Goal: Task Accomplishment & Management: Manage account settings

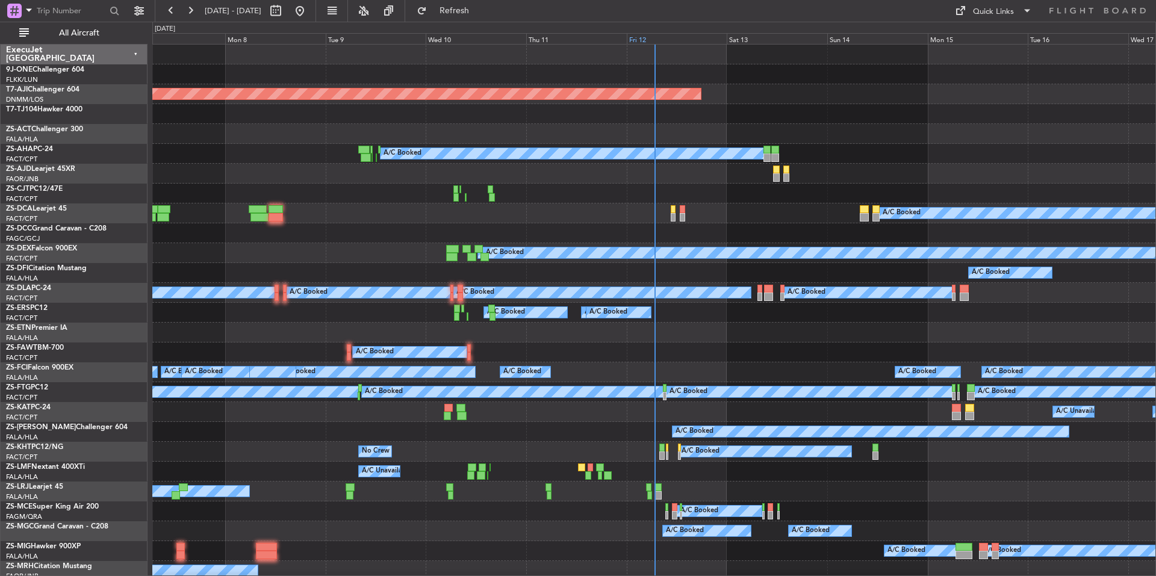
click at [660, 36] on div "Fri 12" at bounding box center [677, 38] width 101 height 11
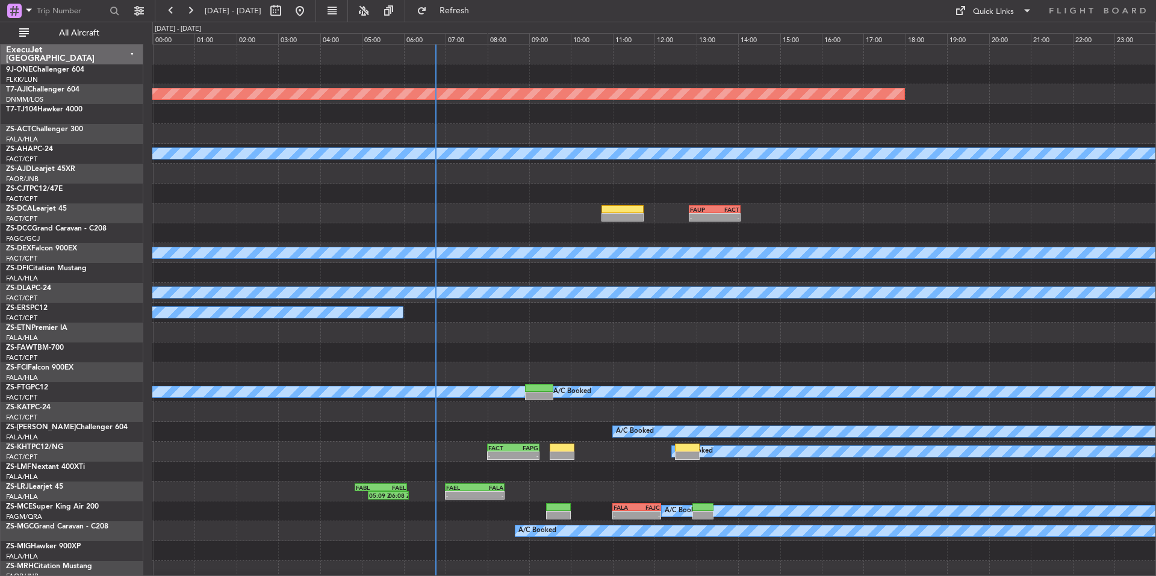
drag, startPoint x: 57, startPoint y: 29, endPoint x: 245, endPoint y: 29, distance: 188.4
click at [57, 29] on span "All Aircraft" at bounding box center [79, 33] width 96 height 8
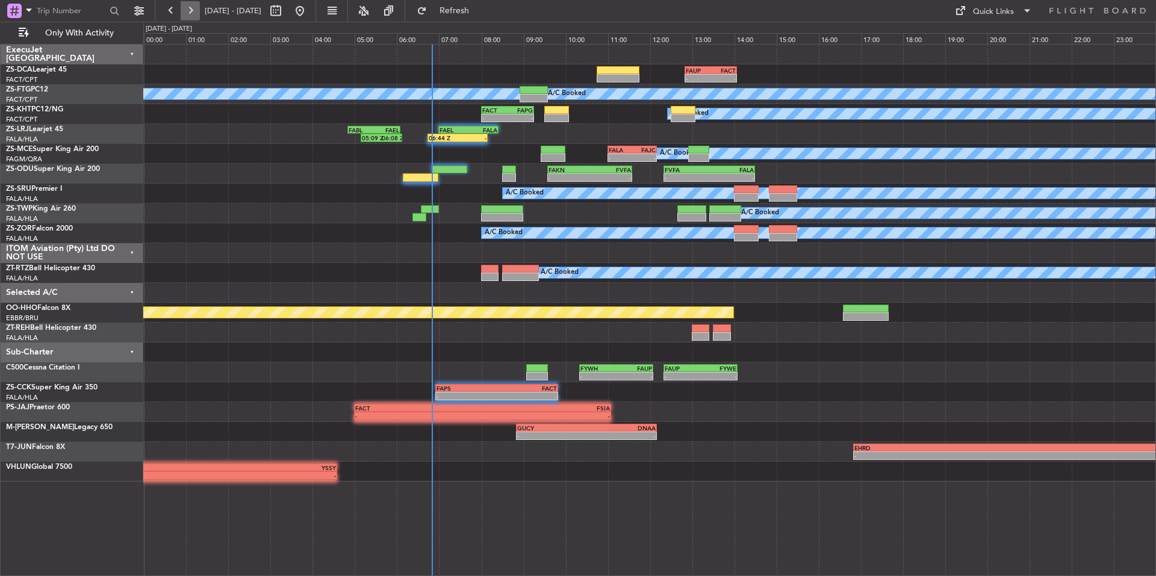
click at [195, 8] on button at bounding box center [190, 10] width 19 height 19
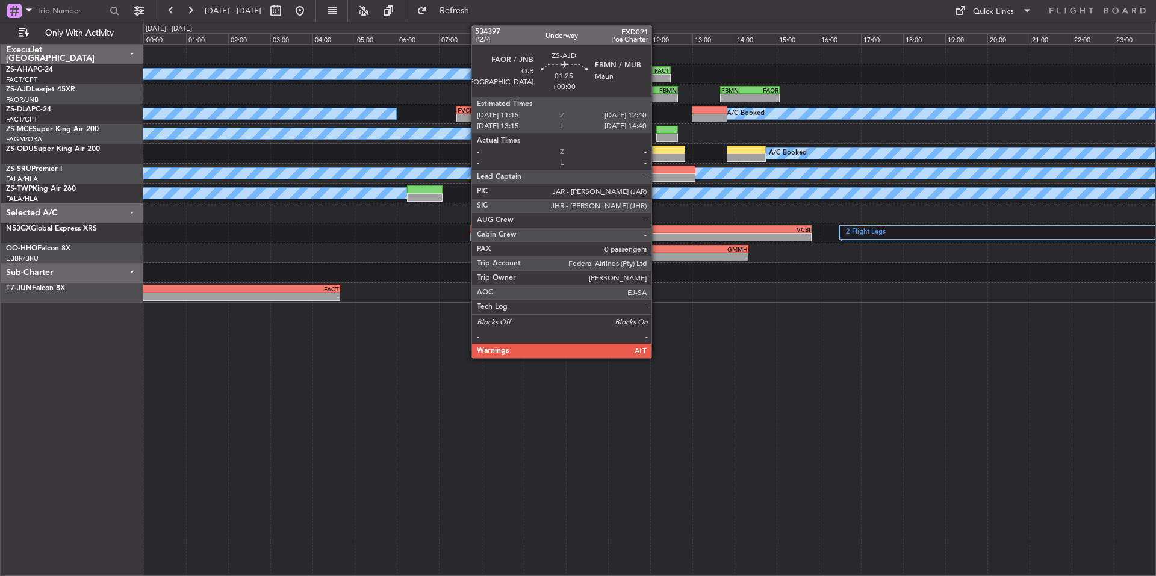
click at [657, 91] on div "FBMN" at bounding box center [662, 90] width 29 height 7
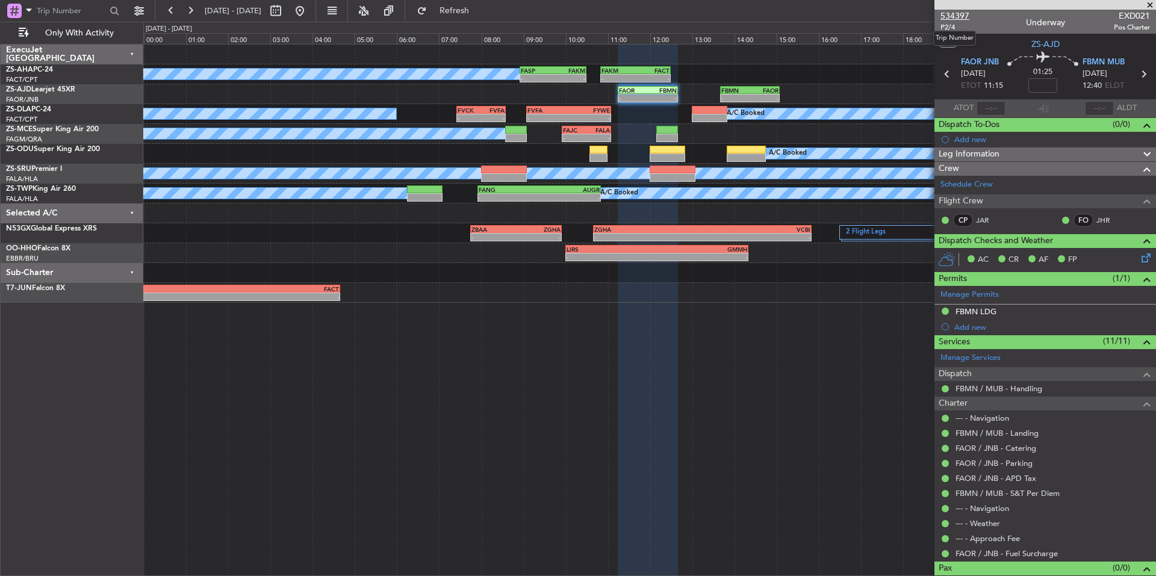
click at [965, 15] on span "534397" at bounding box center [954, 16] width 29 height 13
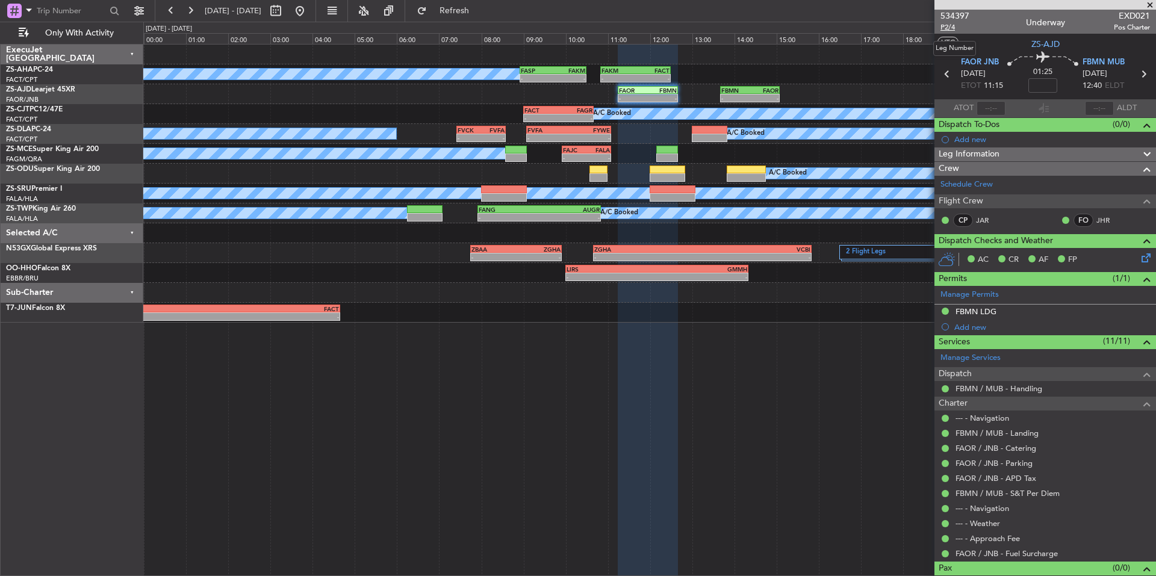
click at [952, 28] on span "P2/4" at bounding box center [954, 27] width 29 height 10
click at [982, 185] on link "Schedule Crew" at bounding box center [966, 185] width 52 height 12
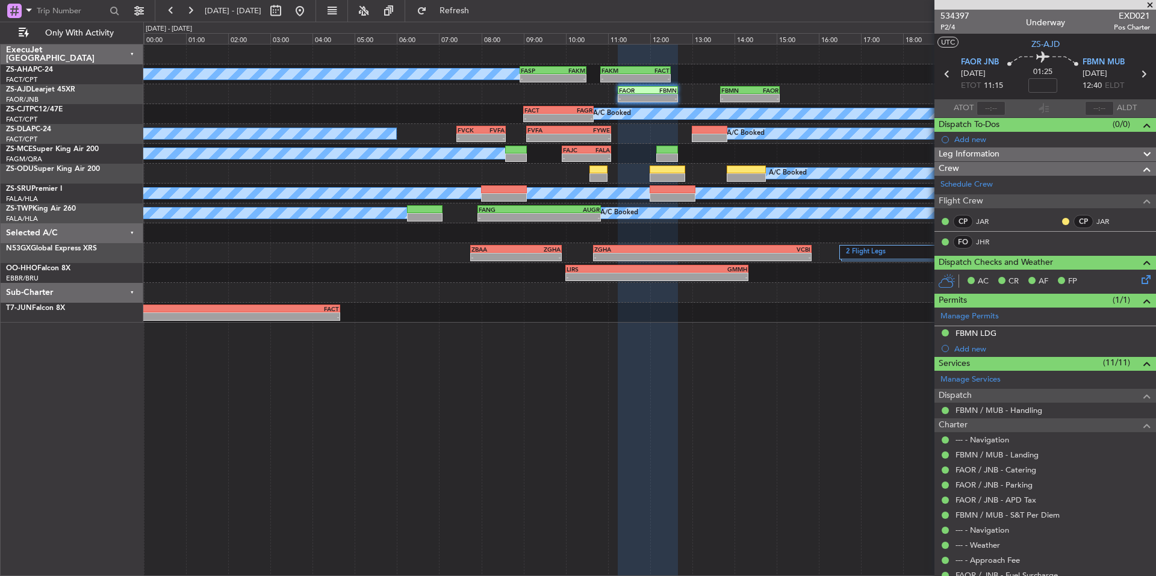
drag, startPoint x: 1150, startPoint y: 5, endPoint x: 820, endPoint y: 83, distance: 339.0
click at [1150, 5] on span at bounding box center [1150, 5] width 12 height 11
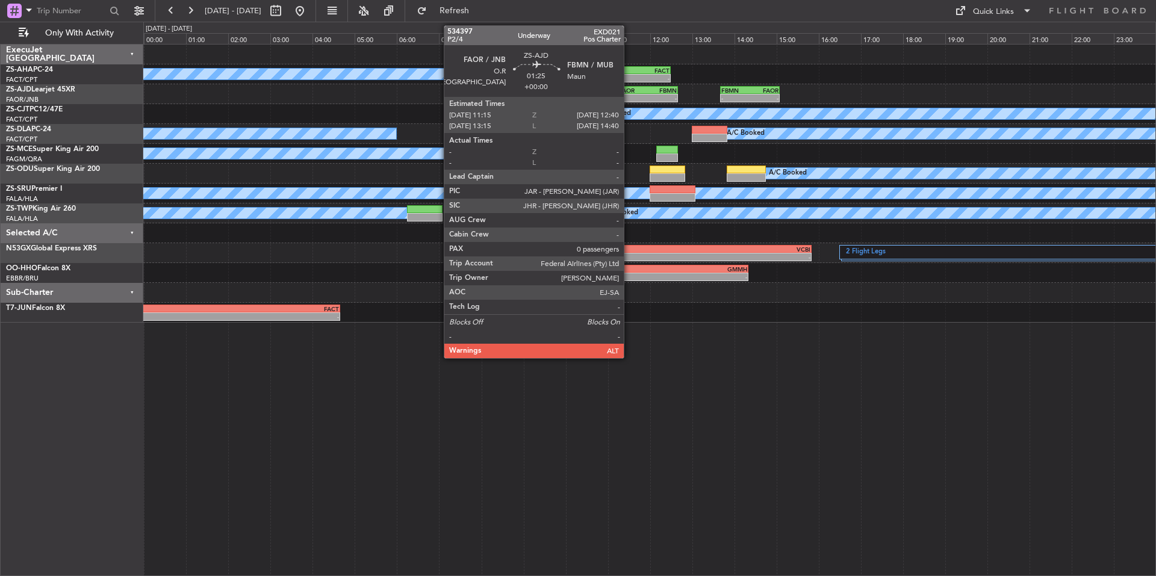
click at [629, 93] on div "FAOR" at bounding box center [633, 90] width 29 height 7
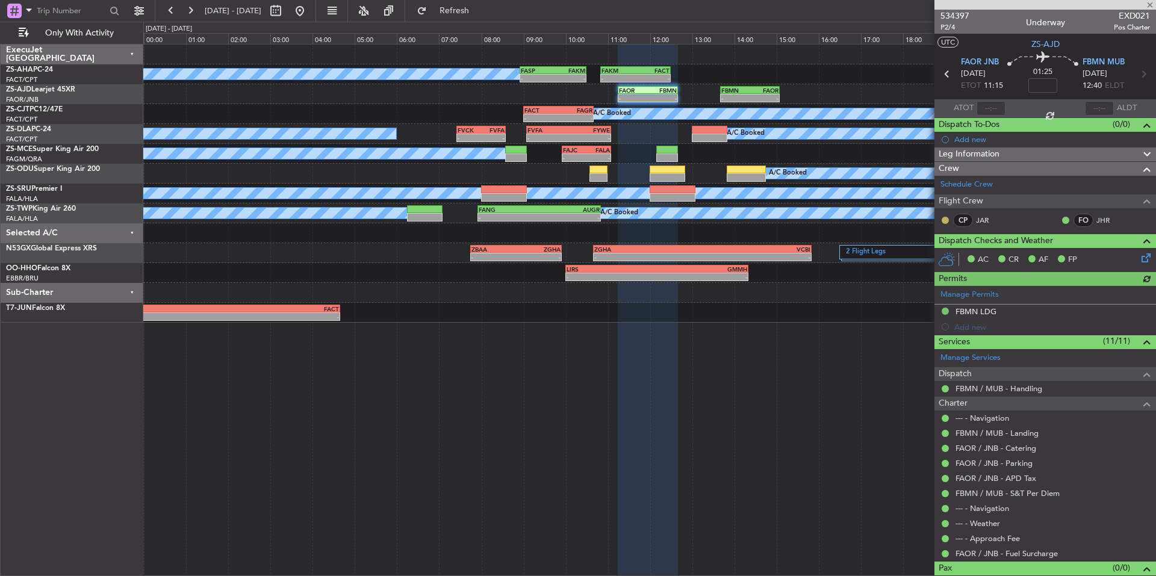
click at [946, 221] on button at bounding box center [944, 220] width 7 height 7
click at [932, 255] on span "Acknowledged" at bounding box center [948, 255] width 53 height 12
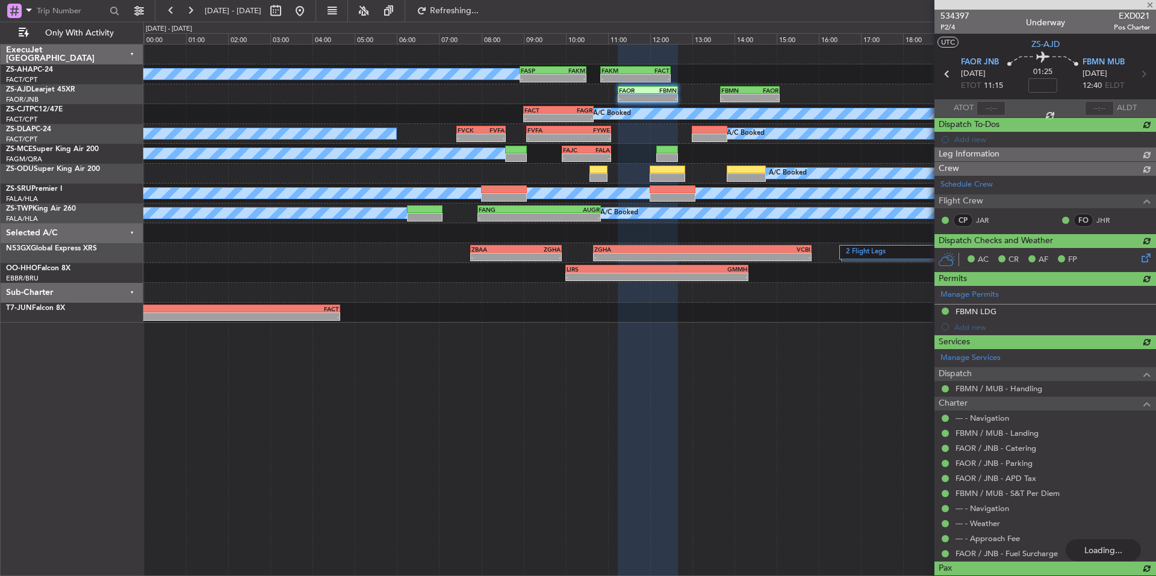
click at [1153, 6] on div at bounding box center [1045, 5] width 222 height 10
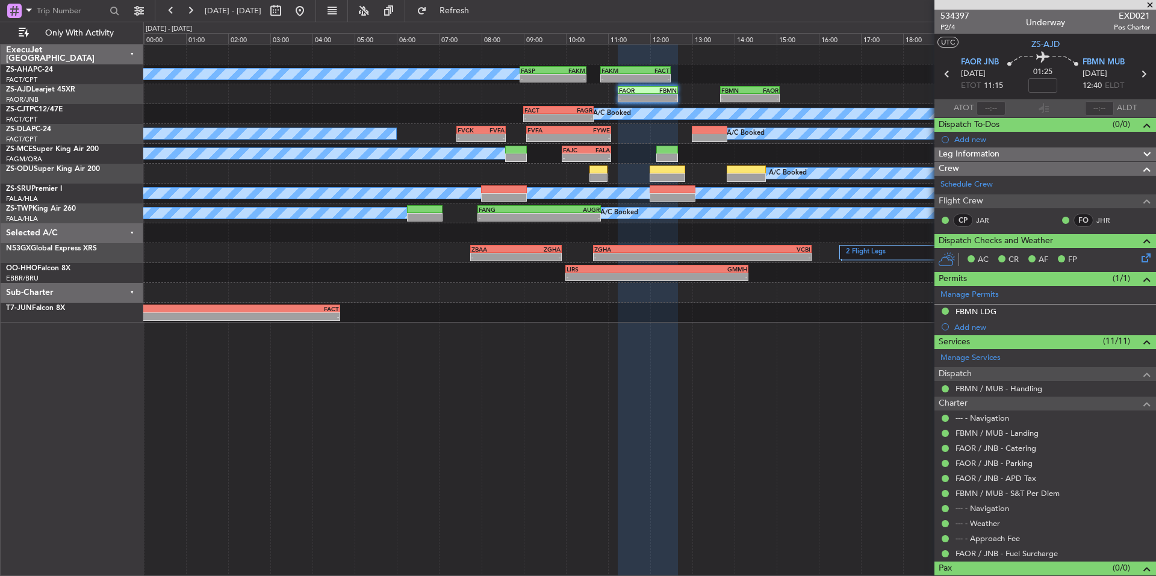
click at [1150, 4] on span at bounding box center [1150, 5] width 12 height 11
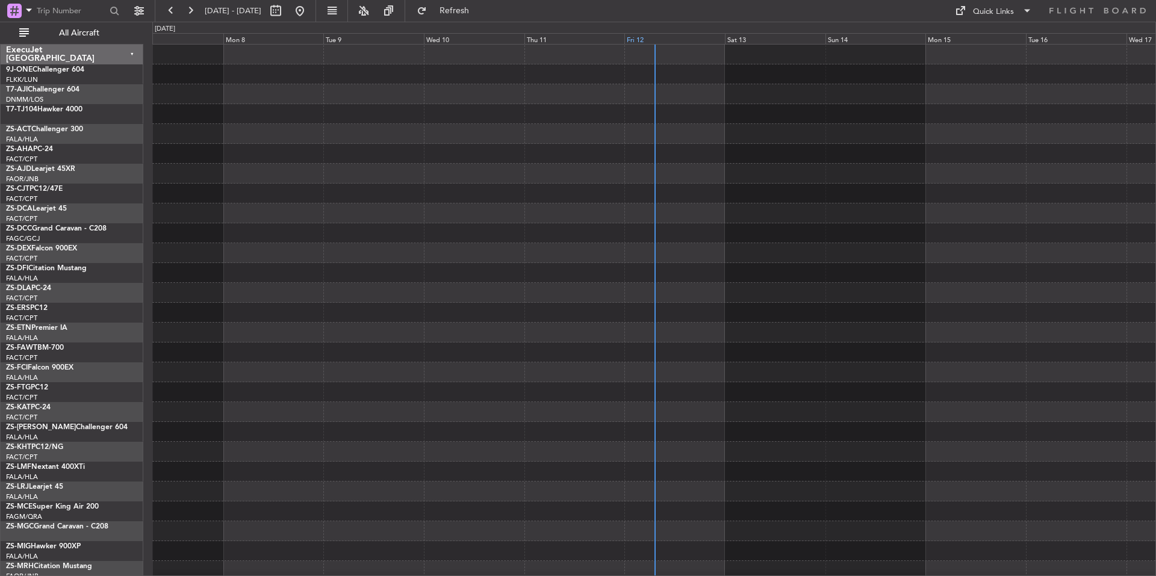
click at [678, 38] on div "Fri 12" at bounding box center [674, 38] width 101 height 11
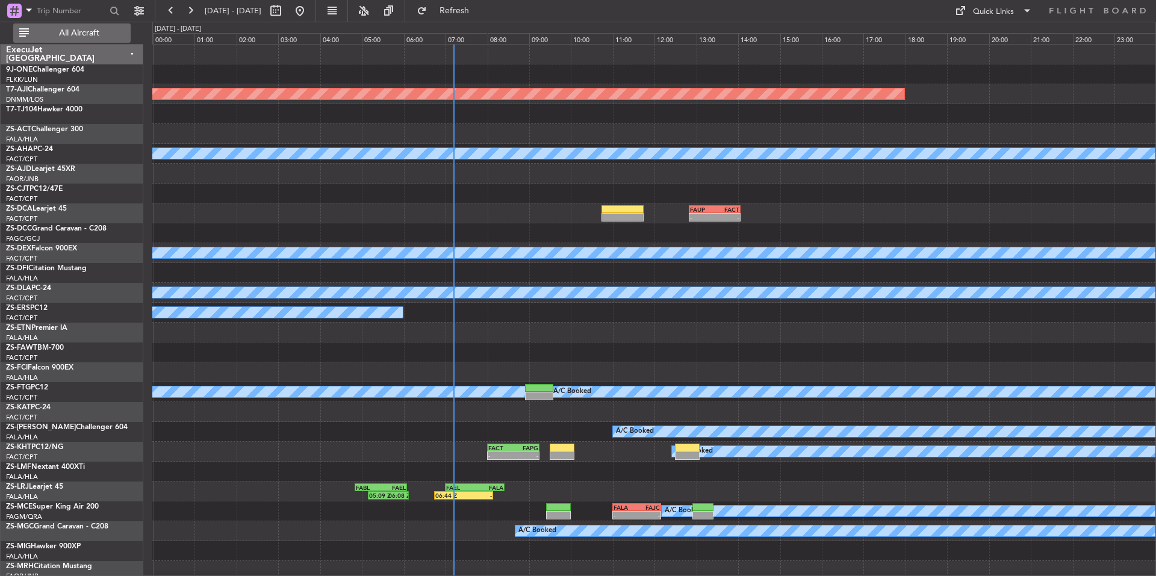
click at [81, 37] on span "All Aircraft" at bounding box center [79, 33] width 96 height 8
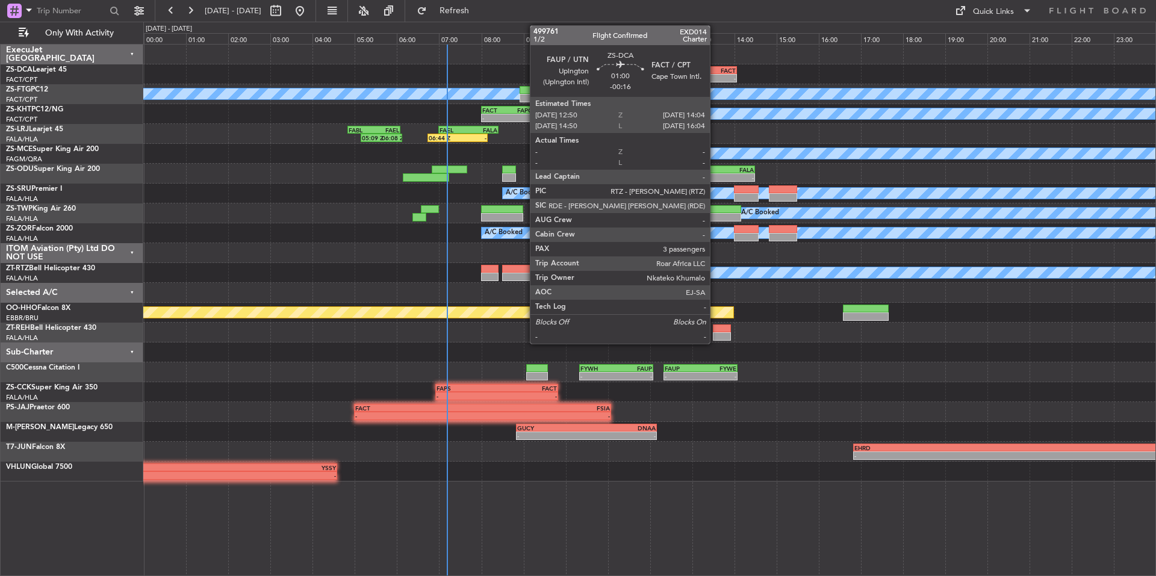
click at [716, 73] on div "FAUP 12:50 Z FACT 14:04 Z" at bounding box center [710, 70] width 52 height 8
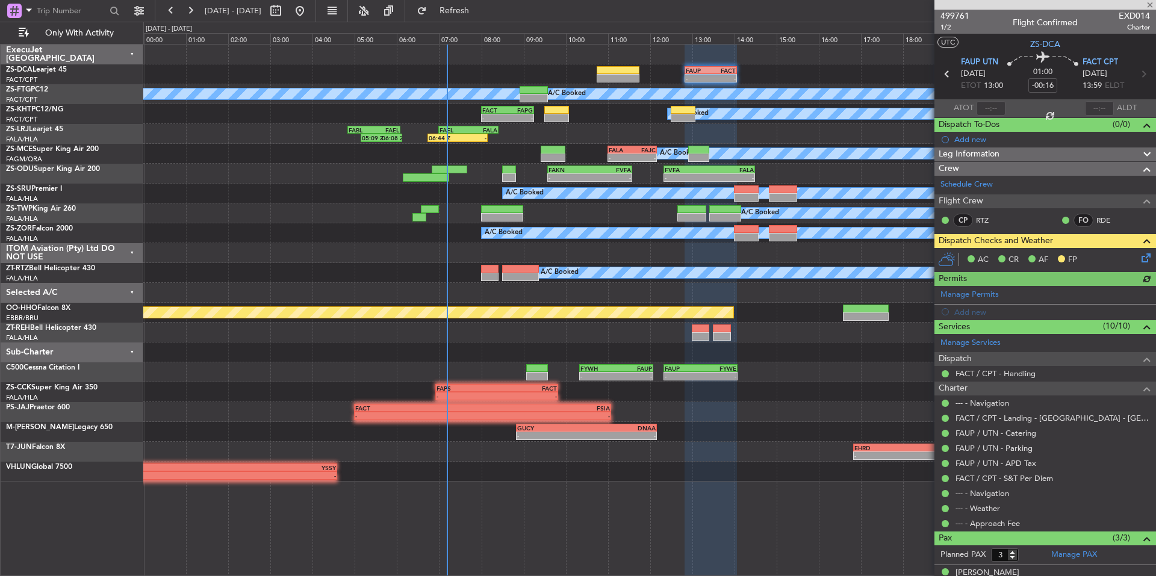
click at [1139, 256] on icon at bounding box center [1144, 256] width 10 height 10
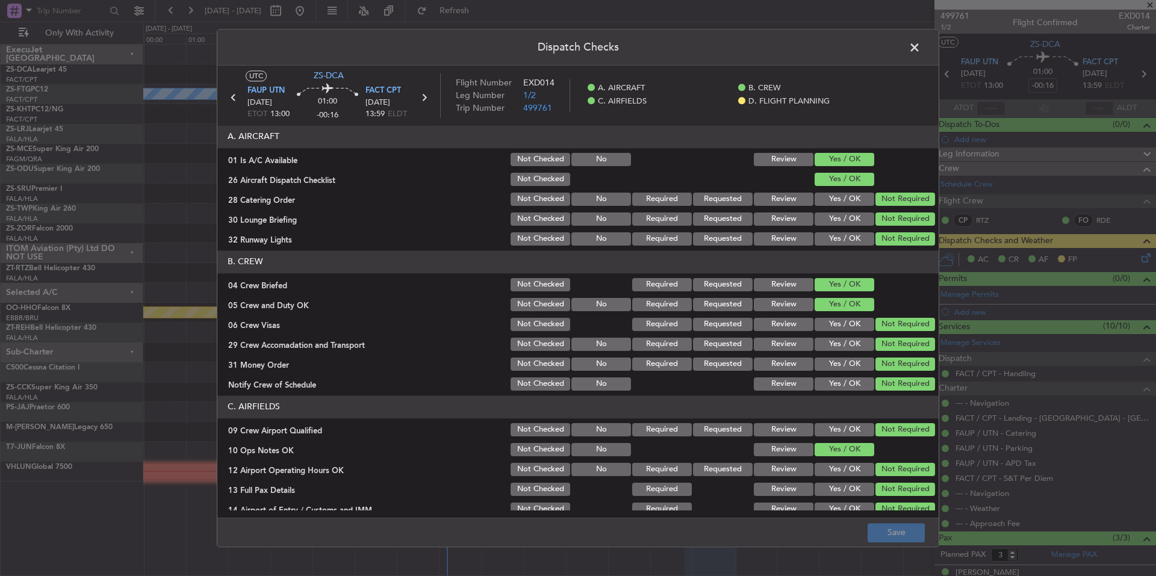
scroll to position [156, 0]
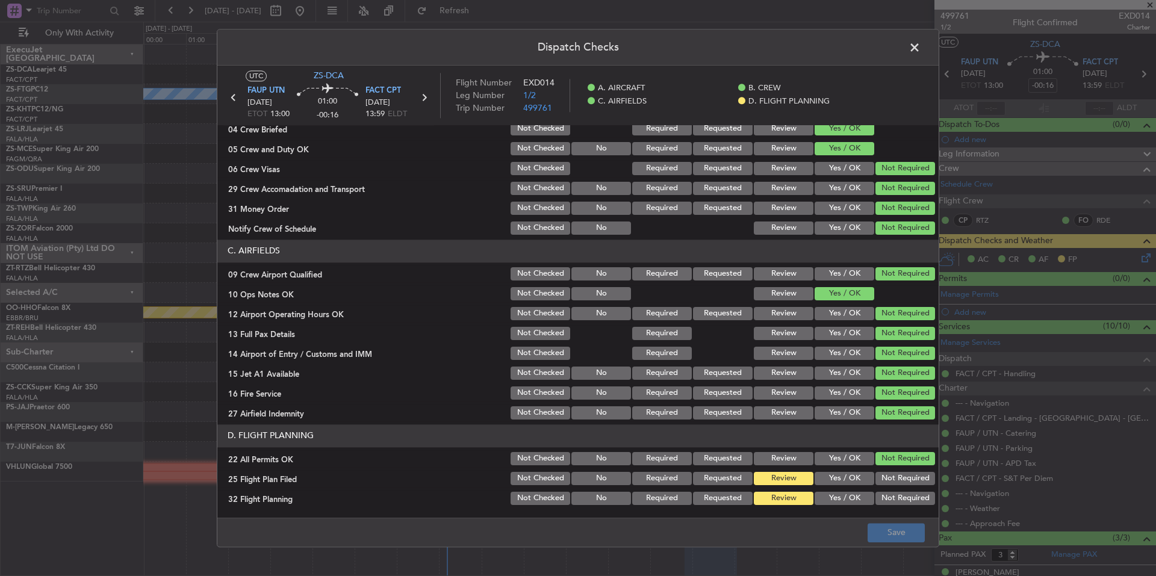
click at [829, 473] on button "Yes / OK" at bounding box center [844, 478] width 60 height 13
click at [828, 482] on button "Yes / OK" at bounding box center [844, 478] width 60 height 13
click at [829, 495] on button "Yes / OK" at bounding box center [844, 498] width 60 height 13
click at [902, 532] on button "Save" at bounding box center [895, 532] width 57 height 19
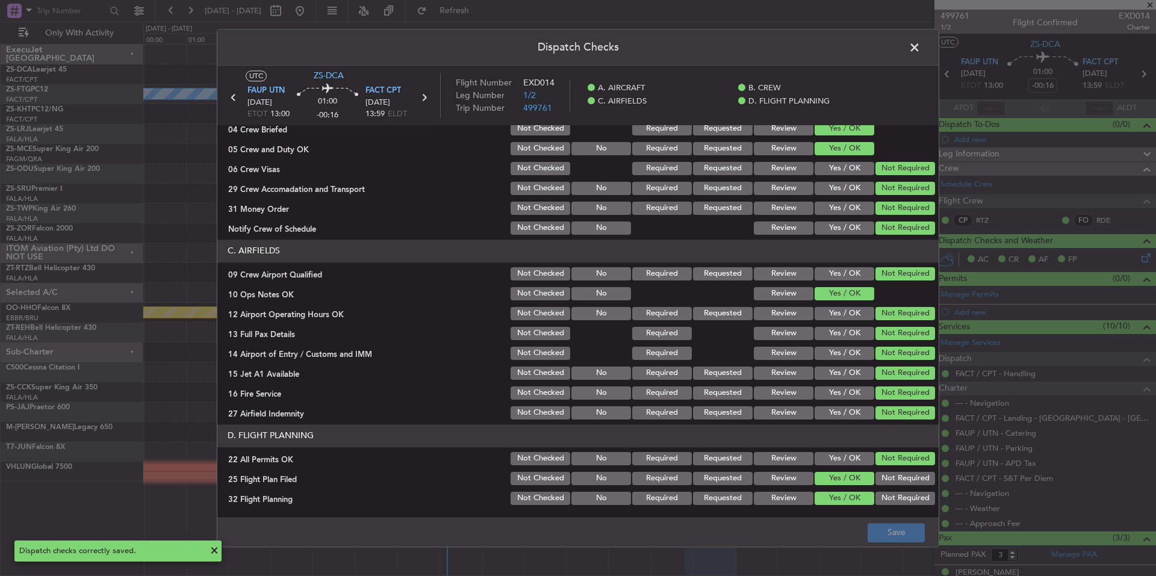
click at [920, 46] on span at bounding box center [920, 51] width 0 height 24
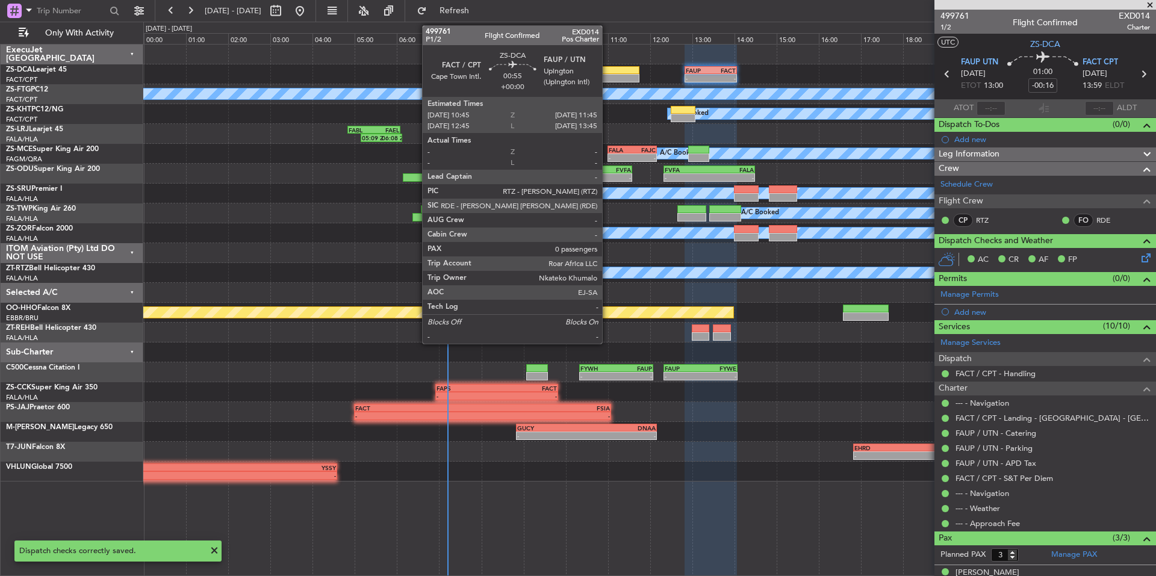
click at [607, 76] on div at bounding box center [618, 78] width 43 height 8
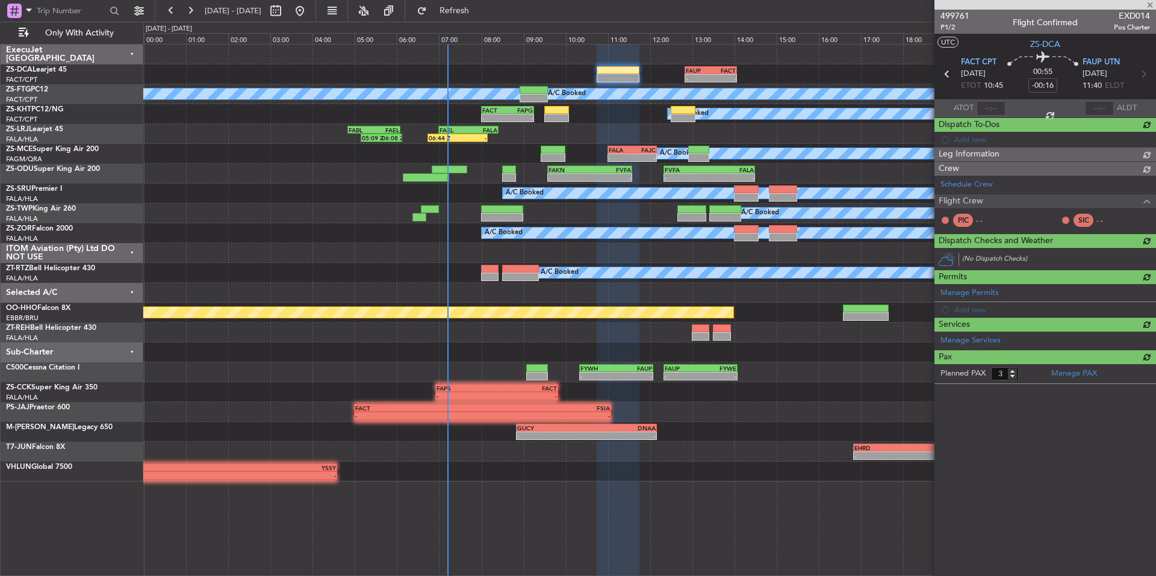
type input "0"
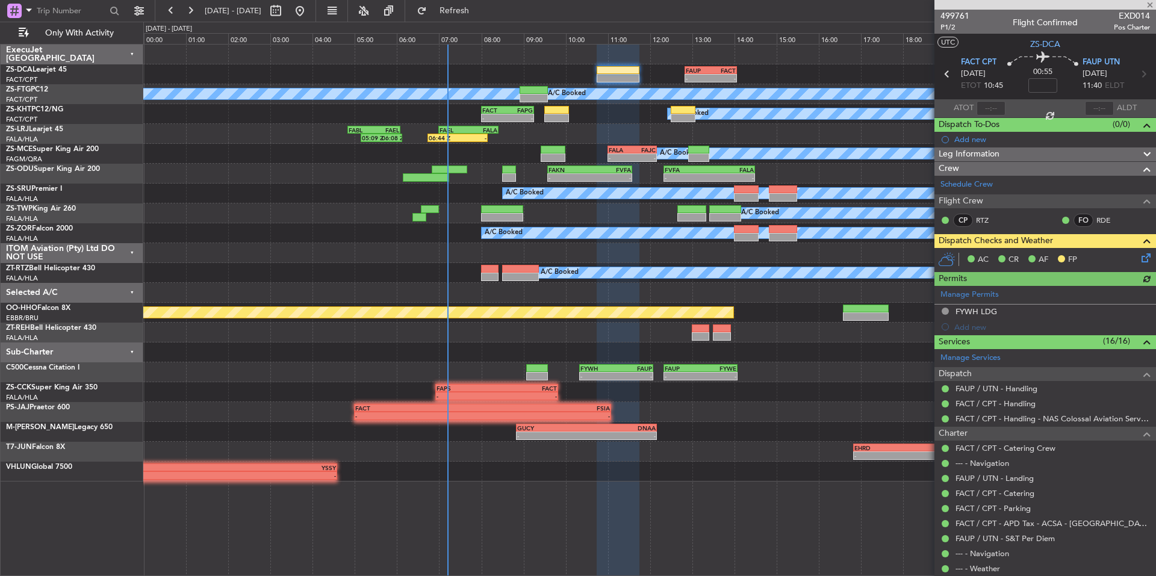
click at [1142, 261] on icon at bounding box center [1144, 256] width 10 height 10
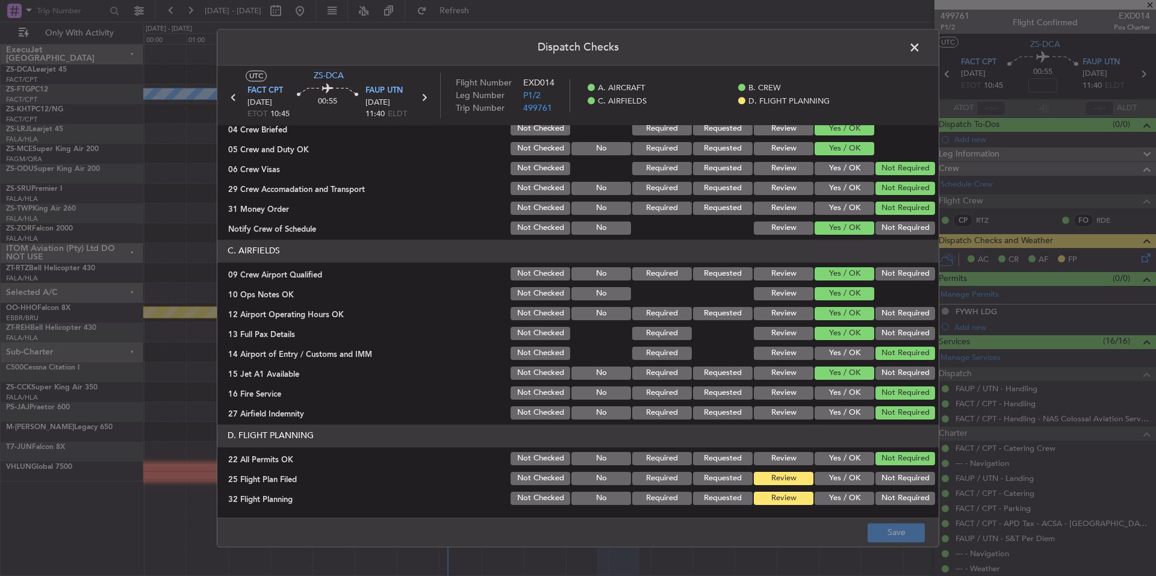
click at [846, 468] on section "D. FLIGHT PLANNING 22 All Permits OK Not Checked No Required Requested Review Y…" at bounding box center [577, 465] width 721 height 82
click at [846, 476] on button "Yes / OK" at bounding box center [844, 478] width 60 height 13
click at [848, 495] on button "Yes / OK" at bounding box center [844, 498] width 60 height 13
click at [871, 517] on main "UTC ZS-DCA FACT CPT 12/09/2025 ETOT 10:45 00:55 FAUP UTN 12/09/2025 11:40 ELDT …" at bounding box center [577, 294] width 721 height 457
click at [879, 527] on button "Save" at bounding box center [895, 532] width 57 height 19
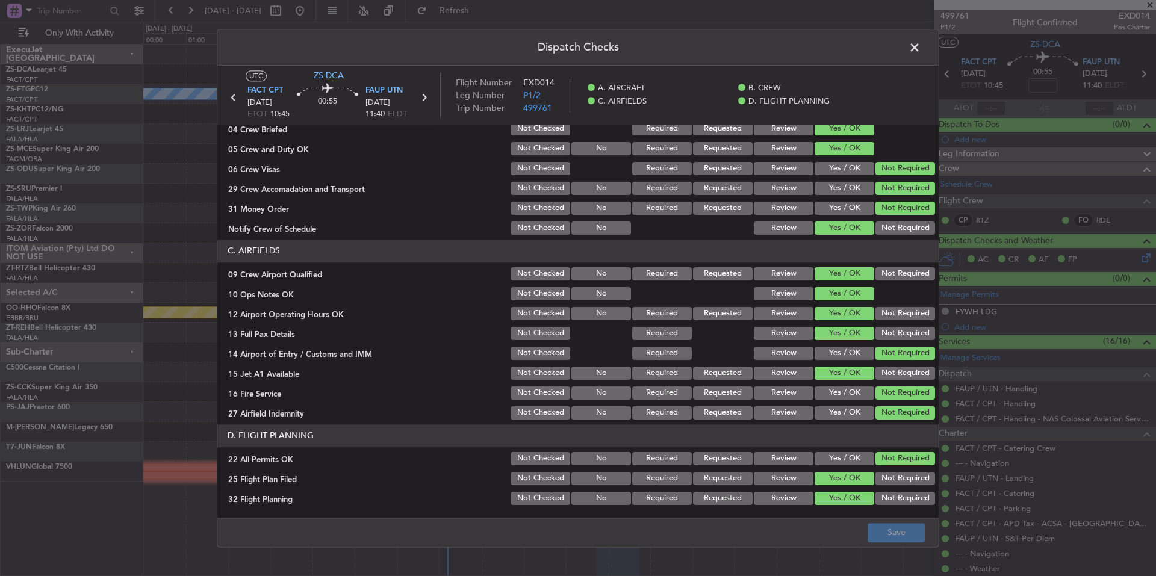
click at [920, 43] on span at bounding box center [920, 51] width 0 height 24
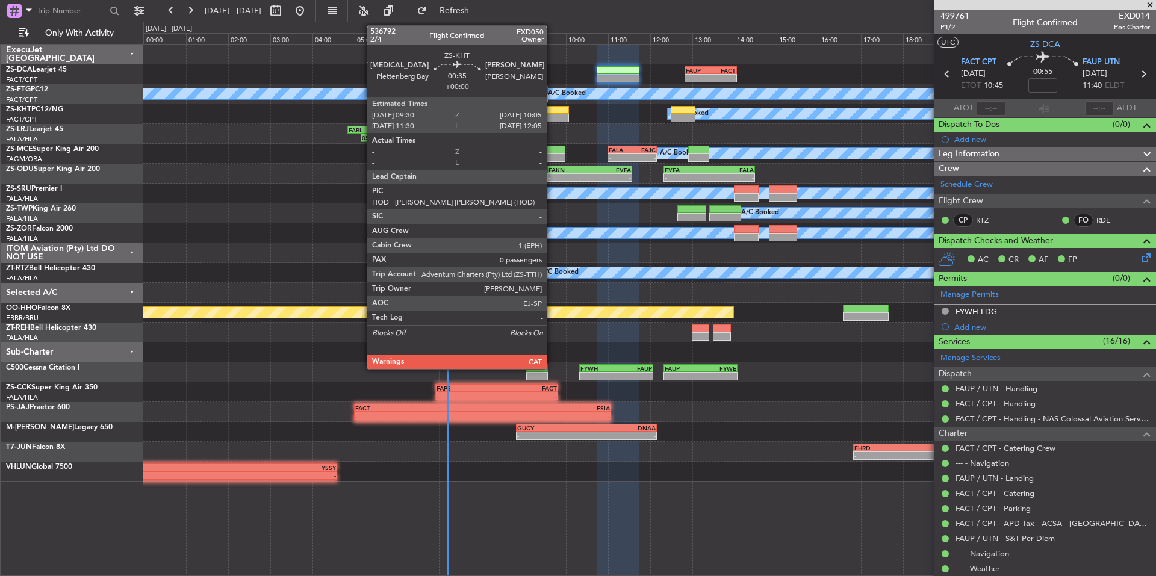
click at [552, 113] on div at bounding box center [556, 110] width 25 height 8
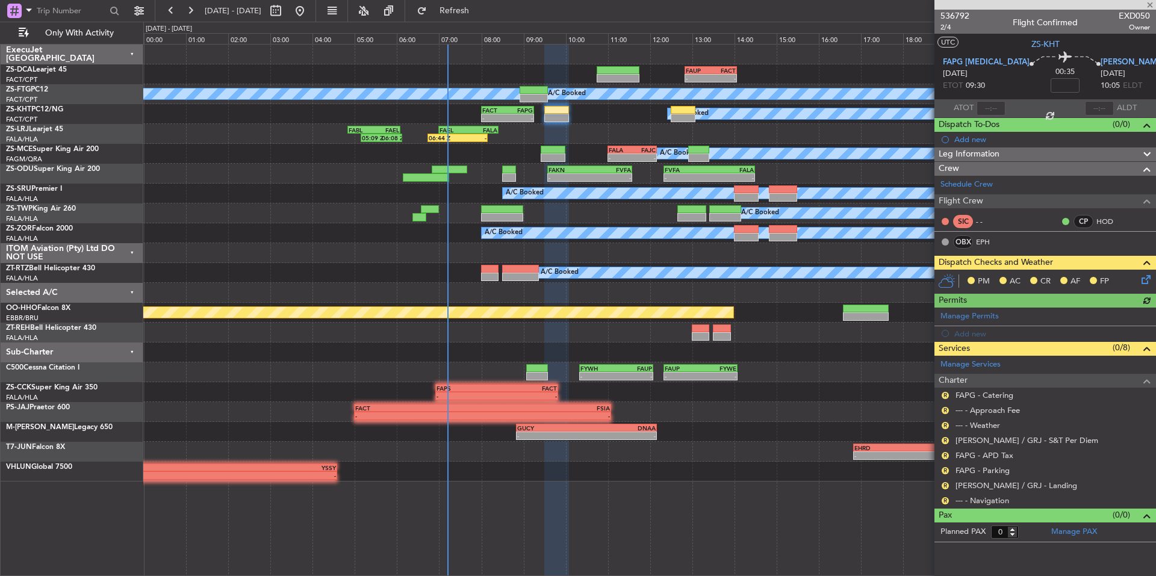
click at [945, 497] on div "Review" at bounding box center [945, 497] width 0 height 0
click at [941, 485] on div "R" at bounding box center [945, 486] width 10 height 10
click at [945, 500] on button "R" at bounding box center [944, 500] width 7 height 7
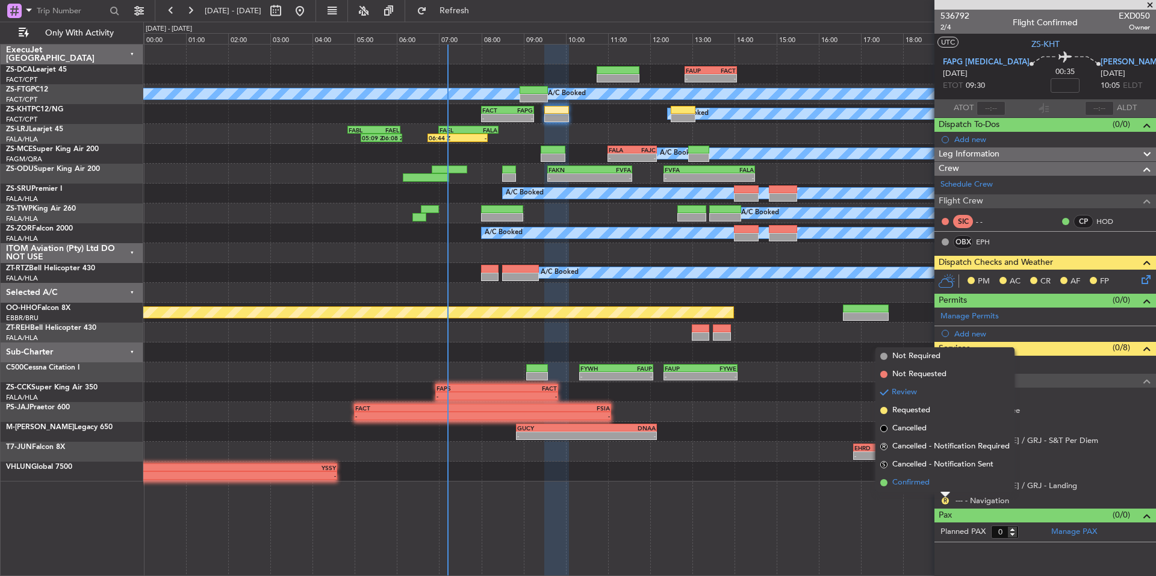
click at [919, 486] on span "Confirmed" at bounding box center [910, 483] width 37 height 12
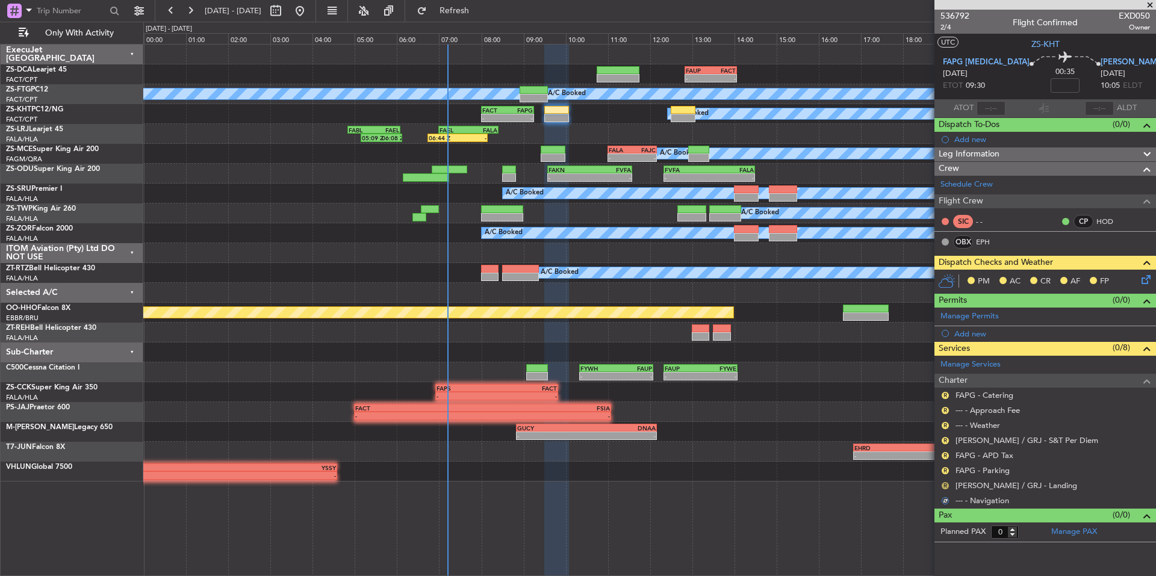
click at [941, 482] on nimbus-traffic-light "R" at bounding box center [945, 486] width 10 height 10
click at [942, 483] on button "R" at bounding box center [944, 485] width 7 height 7
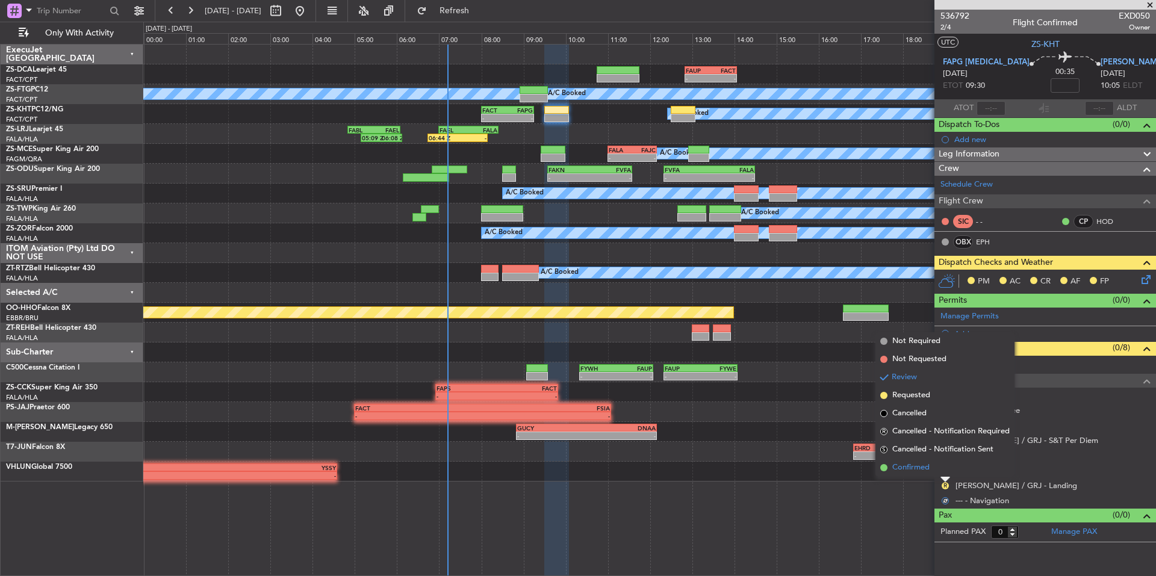
click at [925, 468] on span "Confirmed" at bounding box center [910, 468] width 37 height 12
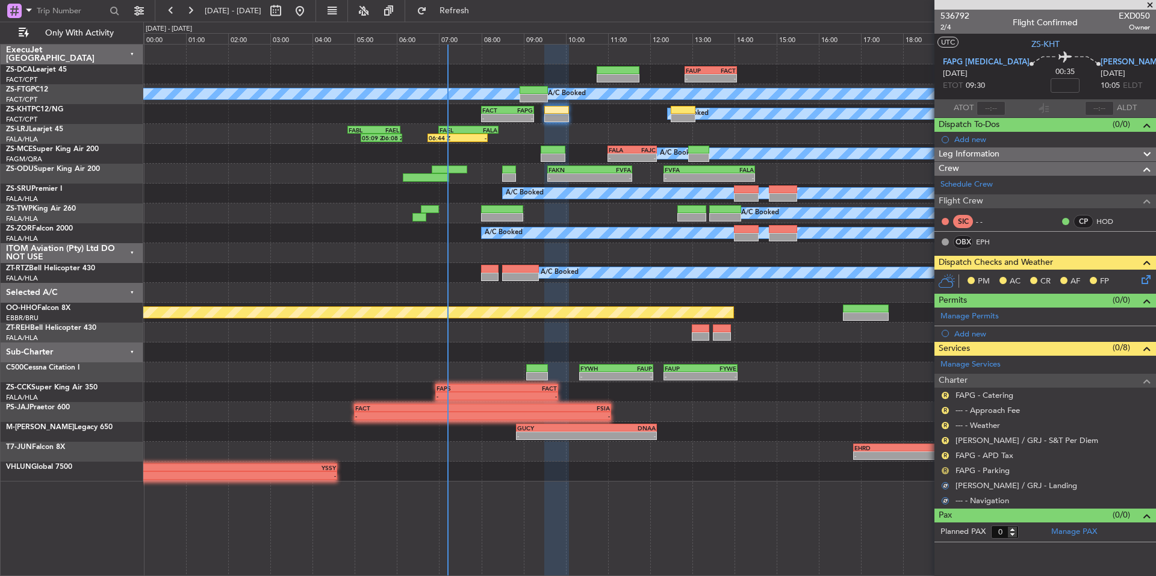
click at [944, 468] on button "R" at bounding box center [944, 470] width 7 height 7
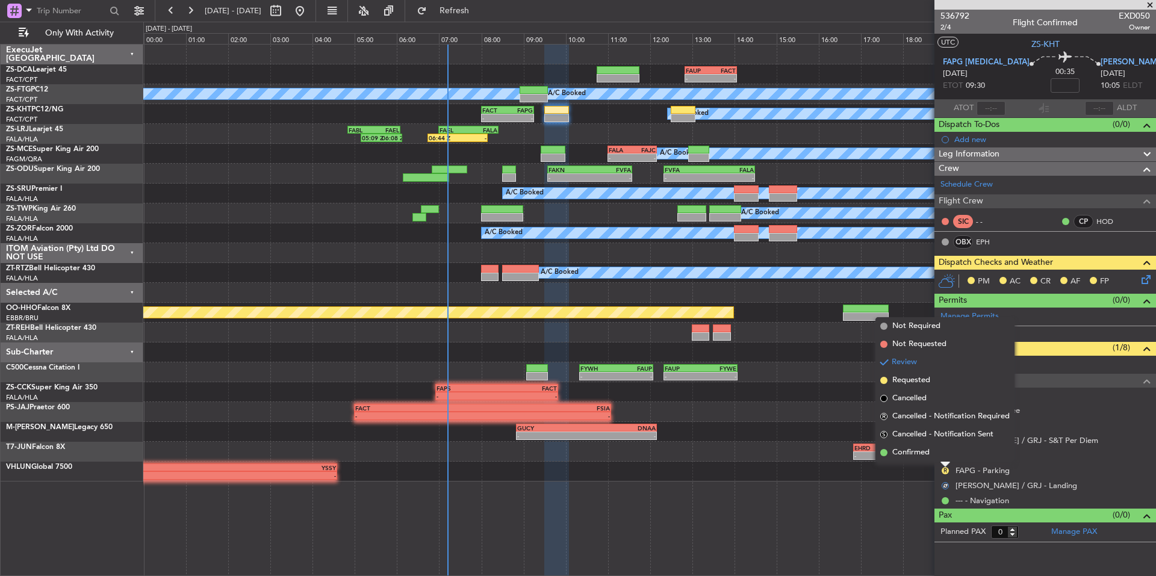
click at [919, 457] on span "Confirmed" at bounding box center [910, 453] width 37 height 12
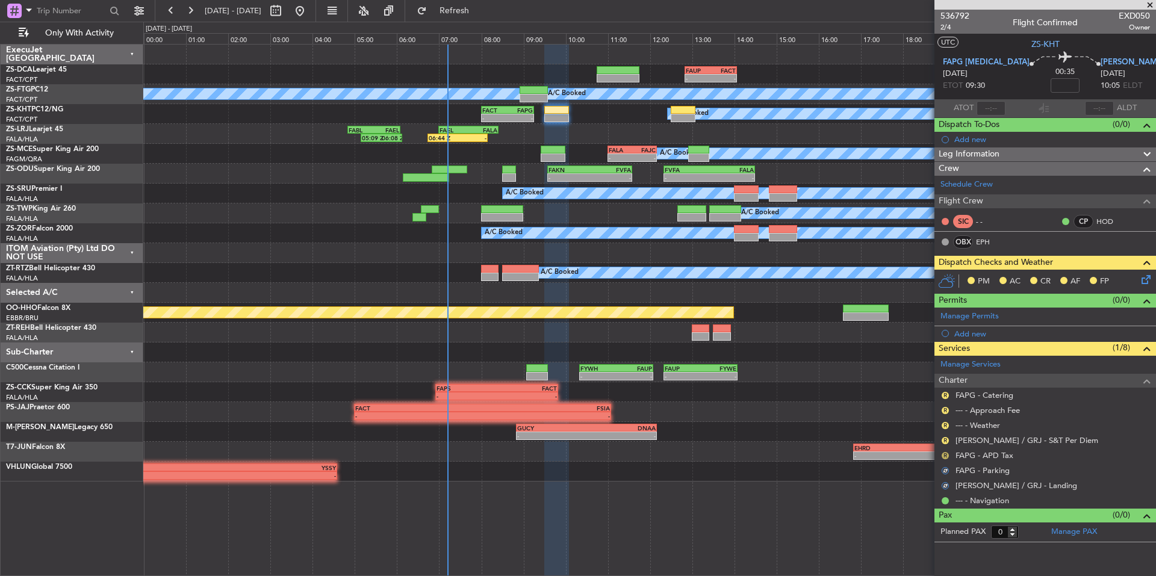
click at [945, 456] on button "R" at bounding box center [944, 455] width 7 height 7
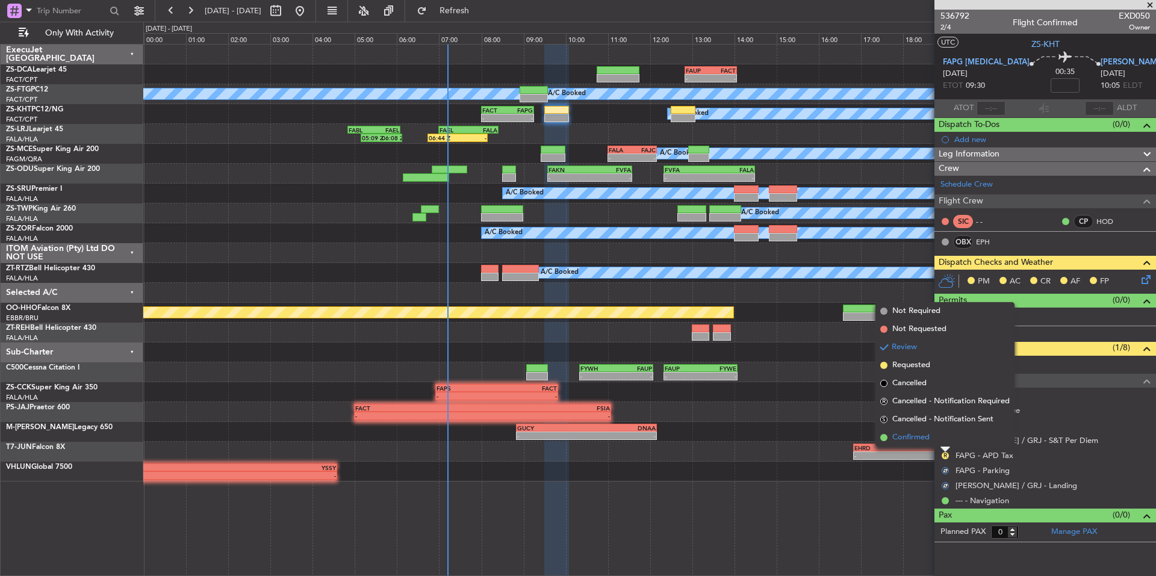
click at [931, 441] on li "Confirmed" at bounding box center [944, 438] width 139 height 18
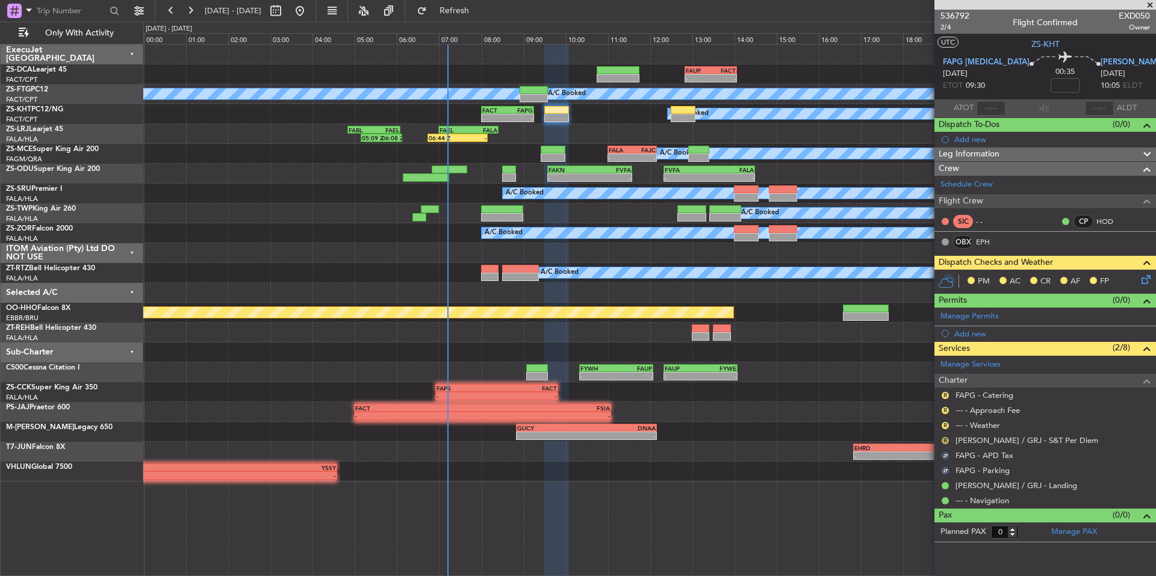
click at [943, 439] on button "R" at bounding box center [944, 440] width 7 height 7
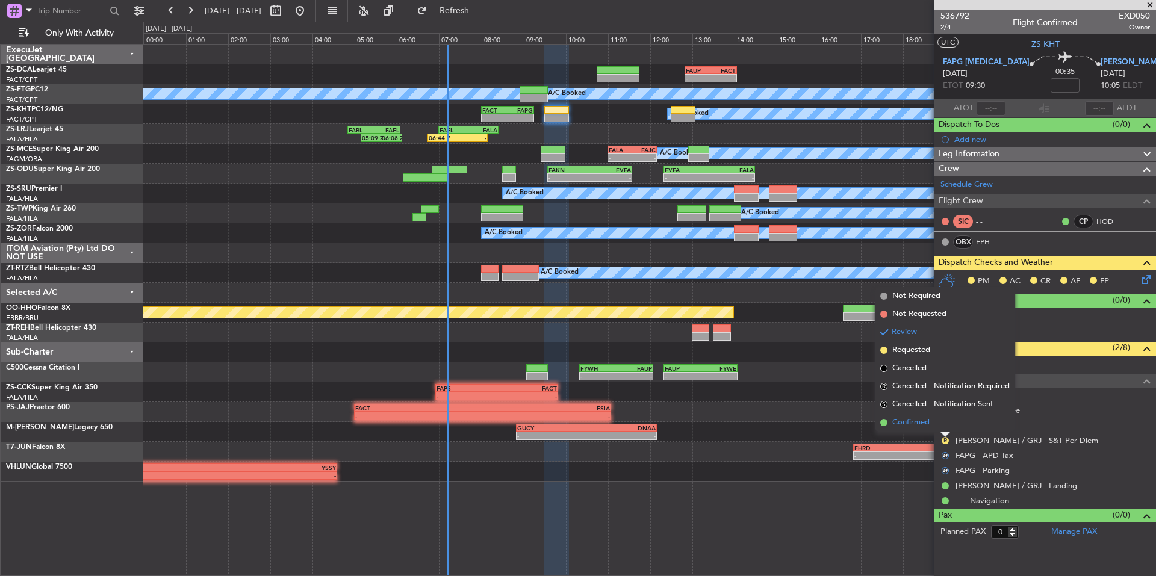
click at [927, 423] on span "Confirmed" at bounding box center [910, 423] width 37 height 12
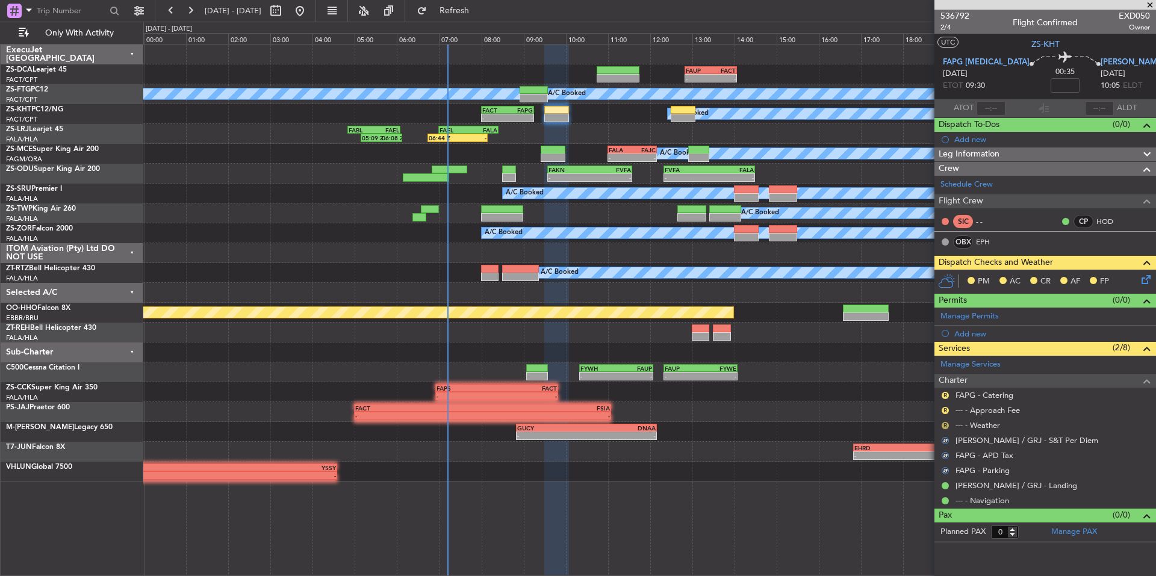
click at [943, 423] on button "R" at bounding box center [944, 425] width 7 height 7
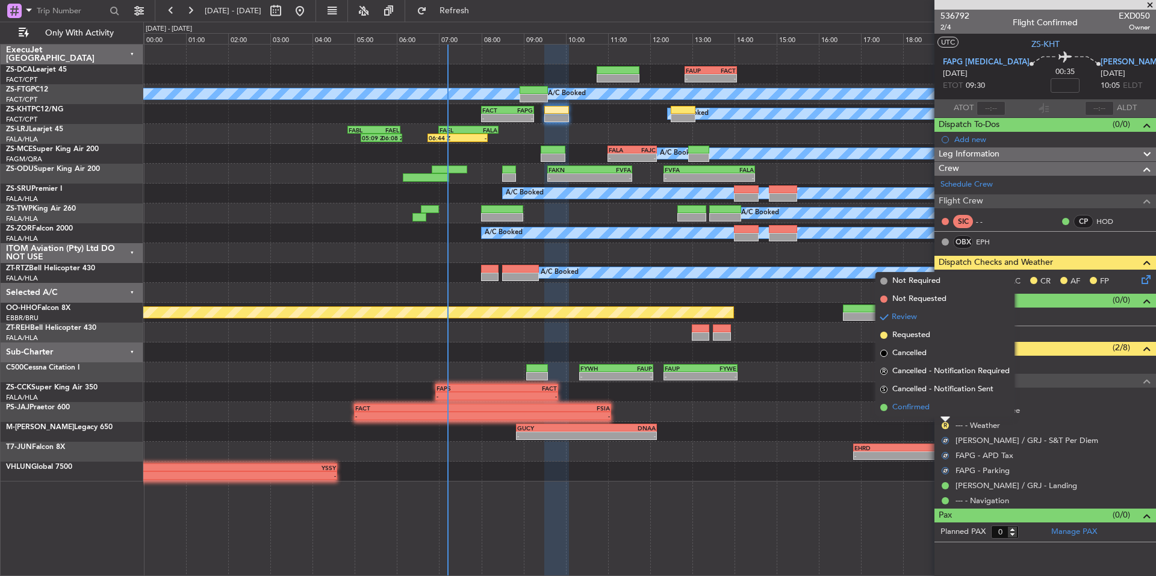
click at [934, 414] on li "Confirmed" at bounding box center [944, 407] width 139 height 18
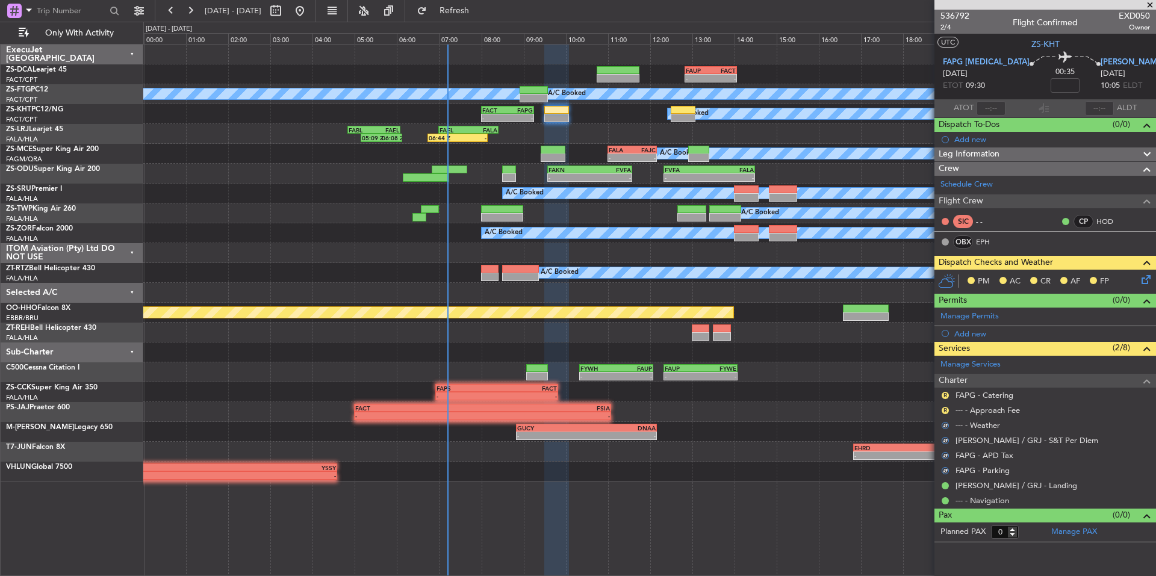
click at [942, 413] on div "R" at bounding box center [945, 411] width 10 height 10
click at [941, 406] on nimbus-traffic-light "R" at bounding box center [945, 411] width 10 height 10
click at [944, 411] on button "R" at bounding box center [944, 410] width 7 height 7
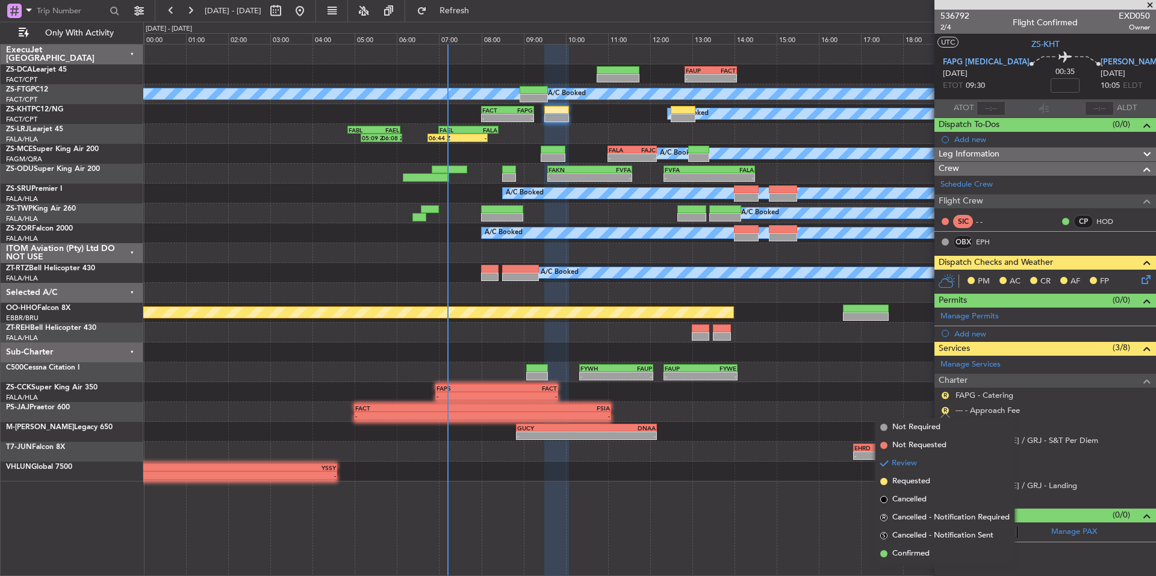
click at [928, 395] on div "- - FAPS 06:55 Z FACT 09:50 Z" at bounding box center [649, 392] width 1012 height 20
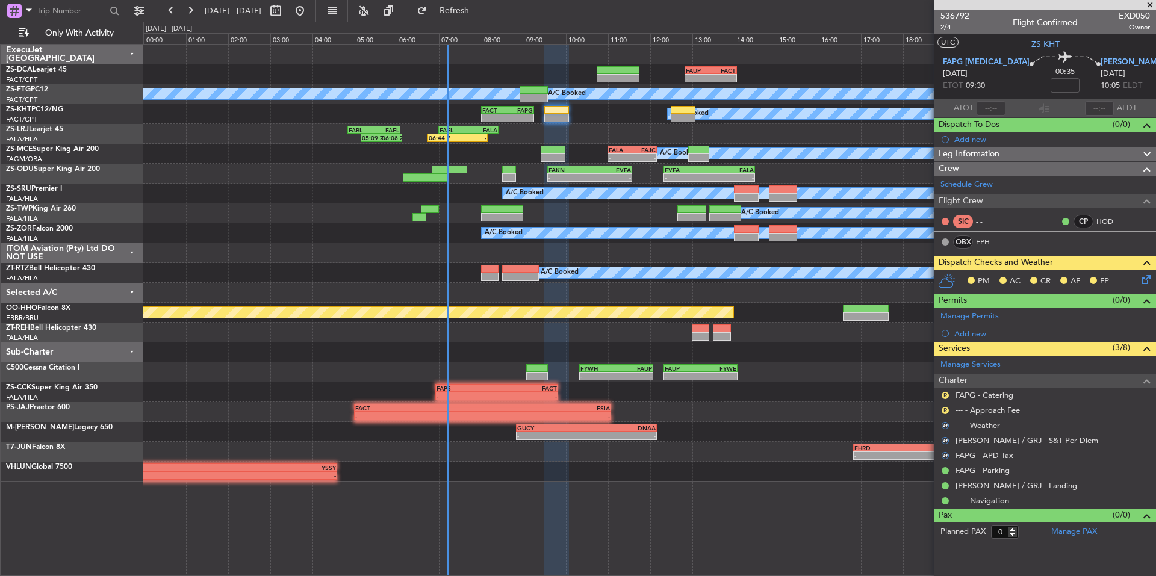
click at [947, 406] on nimbus-traffic-light "R" at bounding box center [945, 411] width 10 height 10
click at [945, 412] on button "R" at bounding box center [944, 410] width 7 height 7
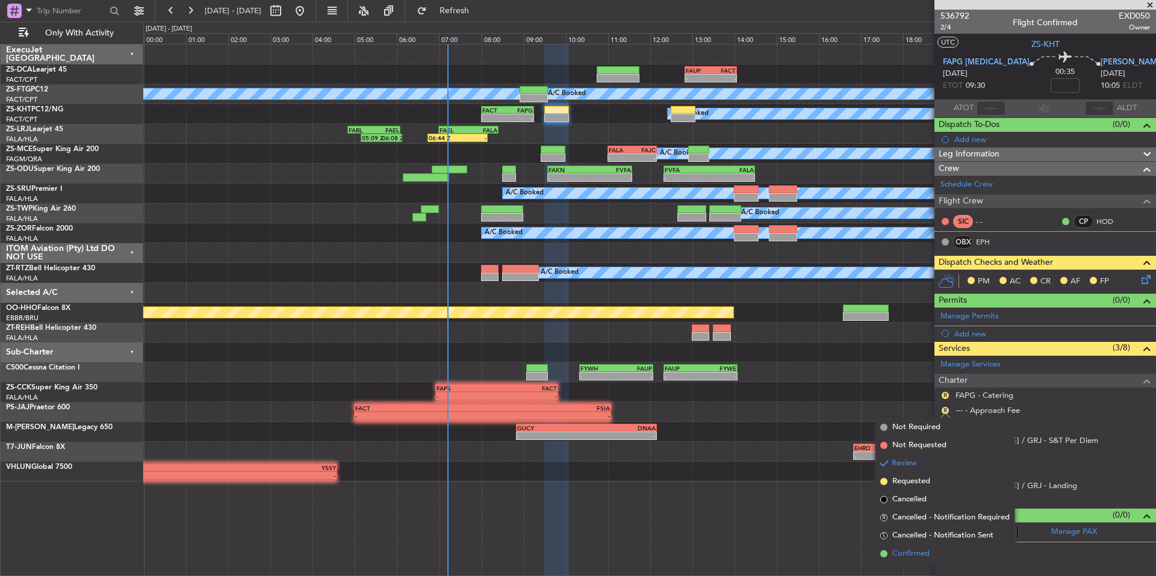
click at [921, 550] on span "Confirmed" at bounding box center [910, 554] width 37 height 12
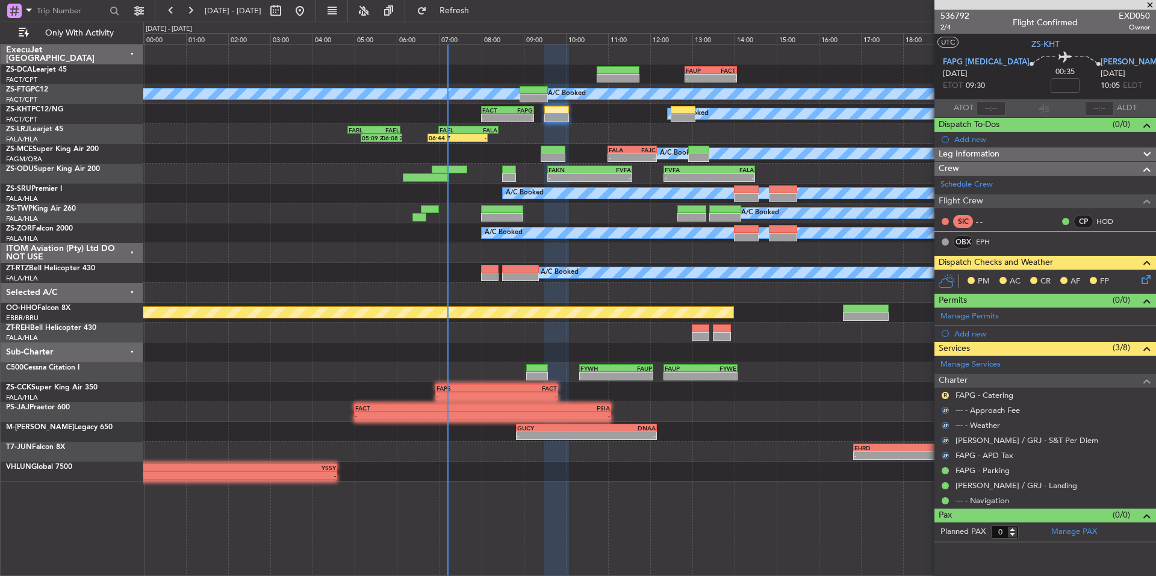
click at [941, 391] on div "R" at bounding box center [945, 396] width 10 height 10
click at [943, 394] on button "R" at bounding box center [944, 395] width 7 height 7
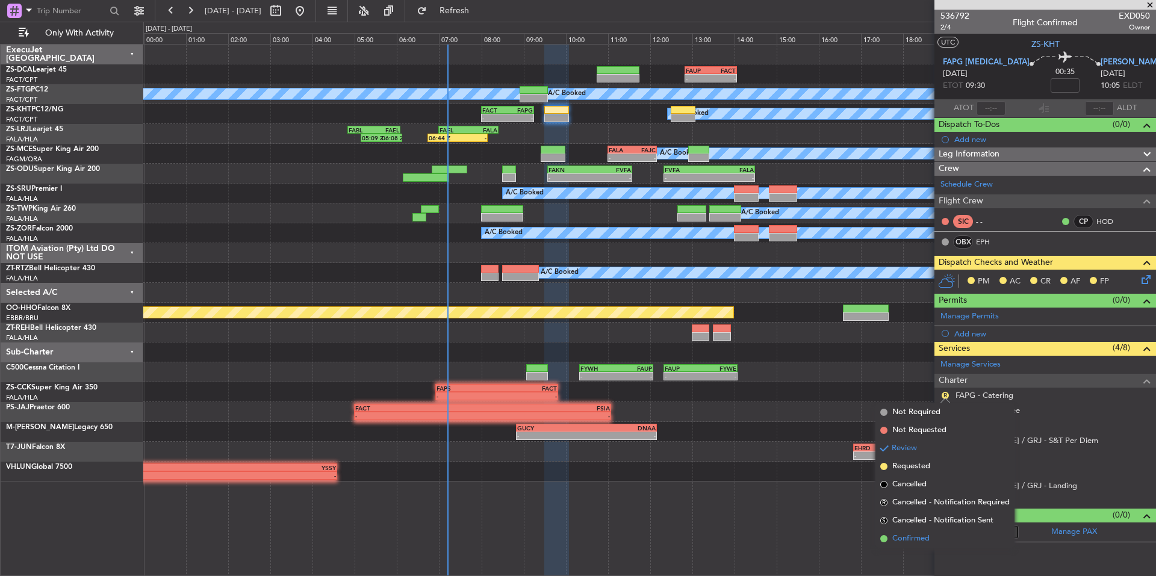
click at [922, 536] on span "Confirmed" at bounding box center [910, 539] width 37 height 12
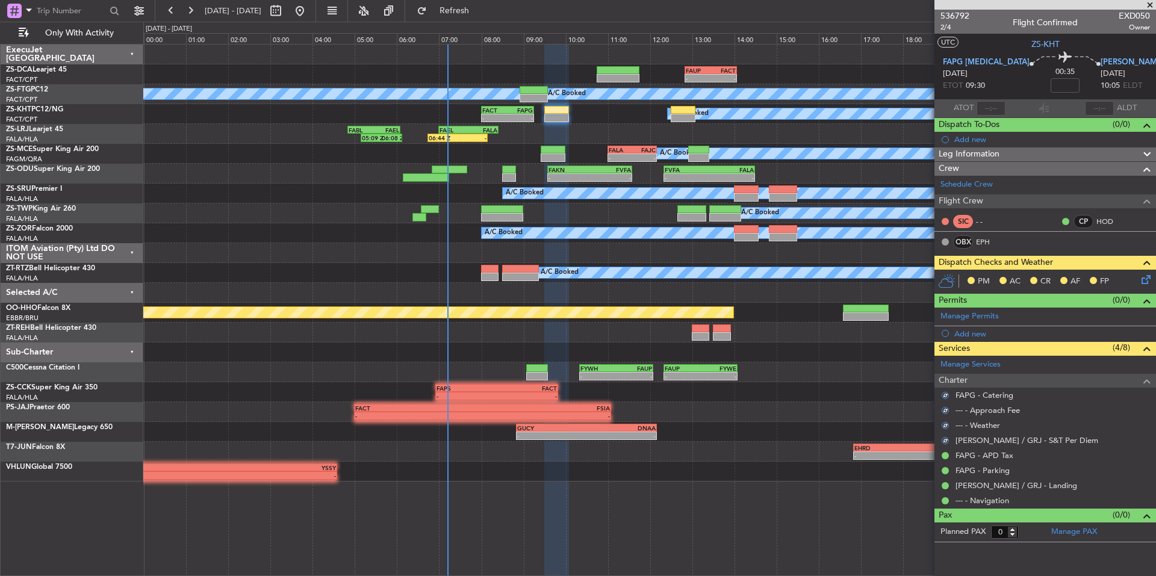
click at [1148, 279] on icon at bounding box center [1144, 278] width 10 height 10
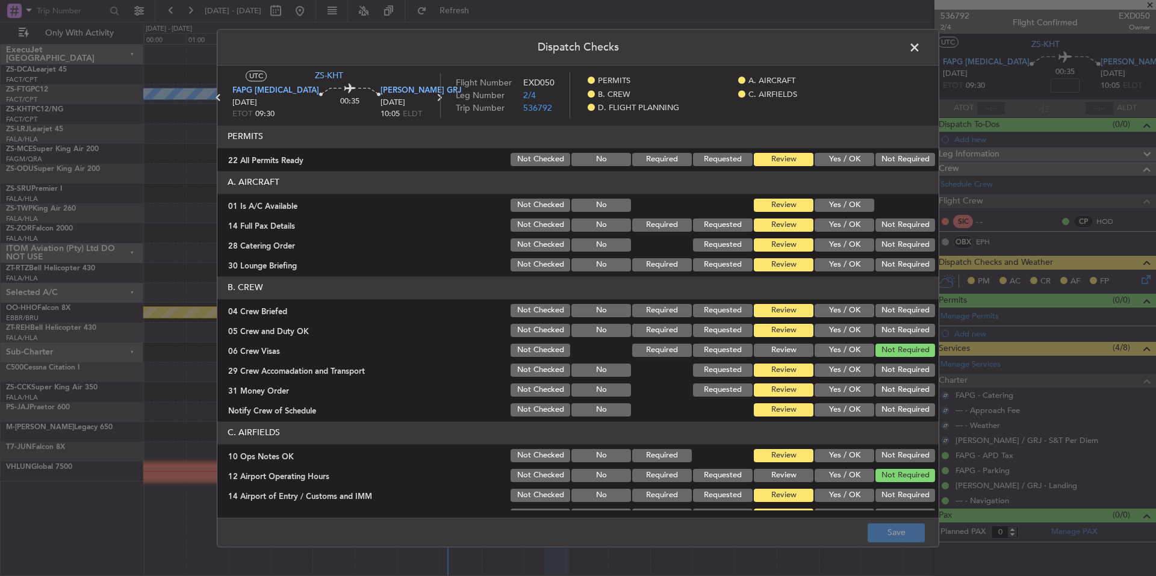
click at [894, 155] on button "Not Required" at bounding box center [905, 159] width 60 height 13
drag, startPoint x: 854, startPoint y: 207, endPoint x: 887, endPoint y: 219, distance: 35.2
click at [854, 208] on button "Yes / OK" at bounding box center [844, 205] width 60 height 13
drag, startPoint x: 888, startPoint y: 219, endPoint x: 897, endPoint y: 236, distance: 18.8
click at [889, 221] on button "Not Required" at bounding box center [905, 224] width 60 height 13
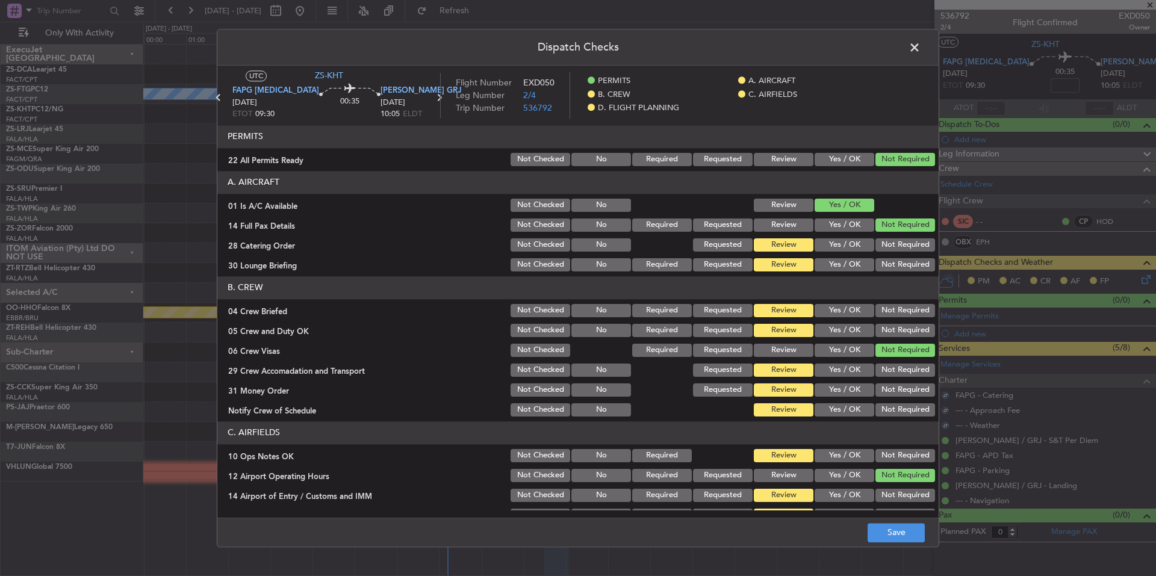
drag, startPoint x: 897, startPoint y: 236, endPoint x: 899, endPoint y: 246, distance: 9.8
click at [897, 239] on section "A. AIRCRAFT 01 Is A/C Available Not Checked No Review Yes / OK 14 Full Pax Deta…" at bounding box center [577, 222] width 721 height 102
drag, startPoint x: 899, startPoint y: 246, endPoint x: 899, endPoint y: 253, distance: 7.8
click at [899, 248] on button "Not Required" at bounding box center [905, 244] width 60 height 13
drag, startPoint x: 899, startPoint y: 253, endPoint x: 902, endPoint y: 262, distance: 9.5
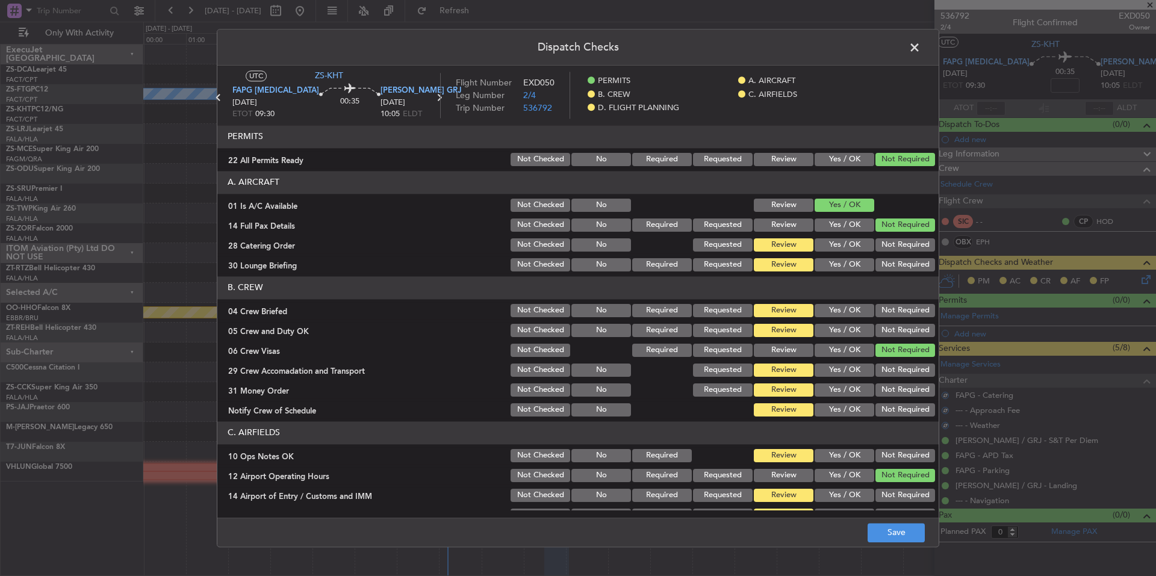
click at [900, 257] on section "A. AIRCRAFT 01 Is A/C Available Not Checked No Review Yes / OK 14 Full Pax Deta…" at bounding box center [577, 222] width 721 height 102
click at [902, 262] on button "Not Required" at bounding box center [905, 264] width 60 height 13
drag, startPoint x: 907, startPoint y: 308, endPoint x: 908, endPoint y: 320, distance: 12.1
click at [907, 309] on button "Not Required" at bounding box center [905, 310] width 60 height 13
click at [908, 324] on section "B. CREW 04 Crew Briefed Not Checked No Required Requested Review Yes / OK Not R…" at bounding box center [577, 347] width 721 height 142
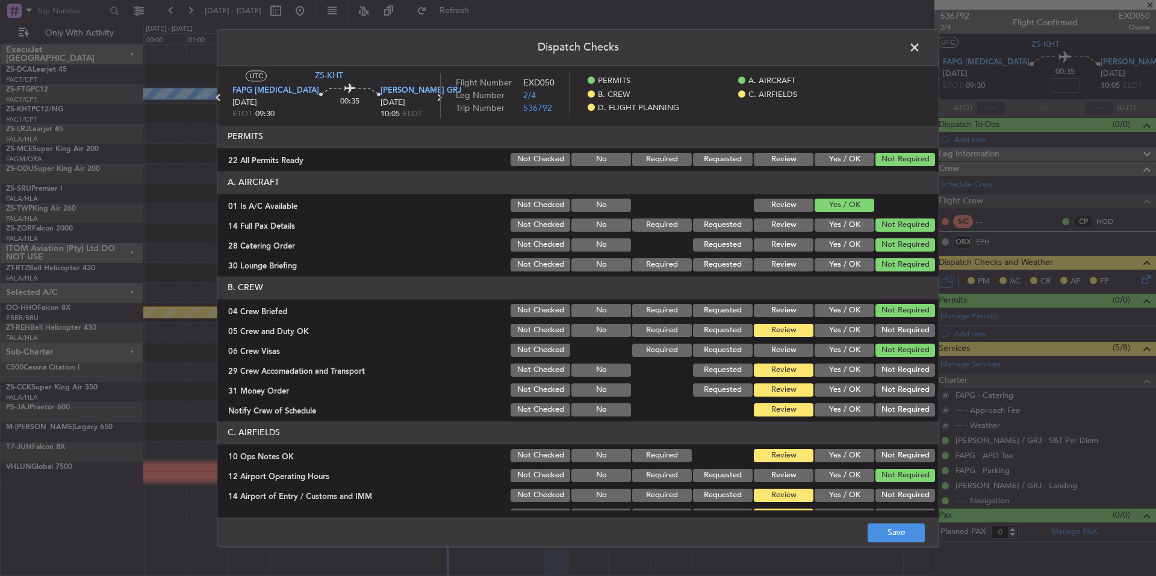
click at [908, 336] on button "Not Required" at bounding box center [905, 330] width 60 height 13
click at [909, 356] on button "Not Required" at bounding box center [905, 350] width 60 height 13
drag, startPoint x: 910, startPoint y: 371, endPoint x: 909, endPoint y: 398, distance: 27.1
click at [910, 373] on button "Not Required" at bounding box center [905, 370] width 60 height 13
click at [909, 390] on button "Not Required" at bounding box center [905, 389] width 60 height 13
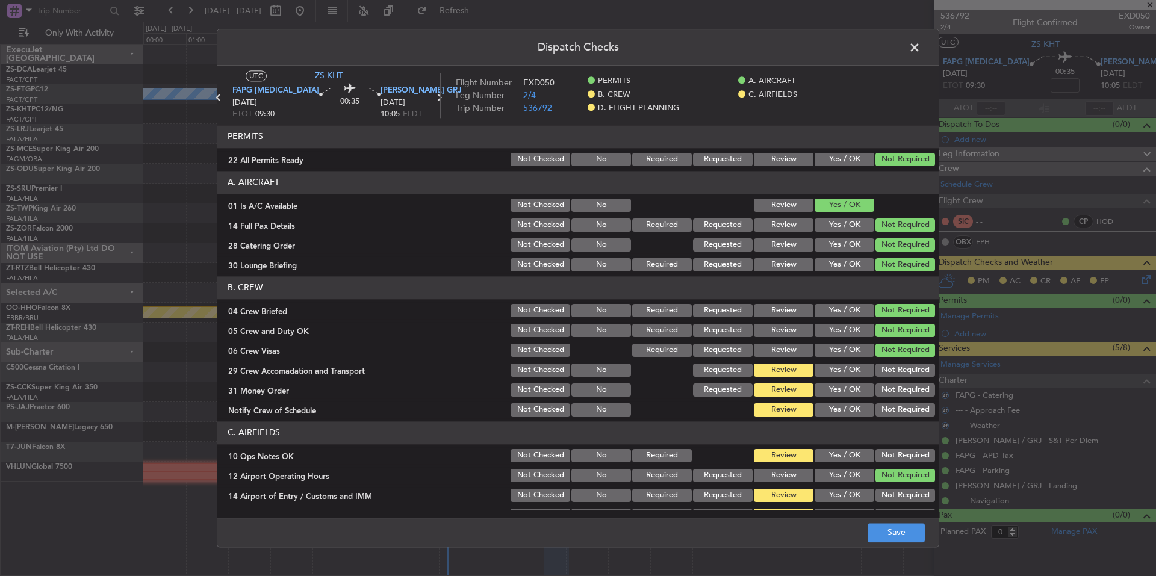
drag, startPoint x: 909, startPoint y: 398, endPoint x: 909, endPoint y: 406, distance: 7.8
click at [909, 401] on section "B. CREW 04 Crew Briefed Not Checked No Required Requested Review Yes / OK Not R…" at bounding box center [577, 347] width 721 height 142
drag, startPoint x: 909, startPoint y: 408, endPoint x: 913, endPoint y: 423, distance: 15.6
click at [909, 409] on button "Not Required" at bounding box center [905, 409] width 60 height 13
click at [910, 413] on button "Not Required" at bounding box center [905, 409] width 60 height 13
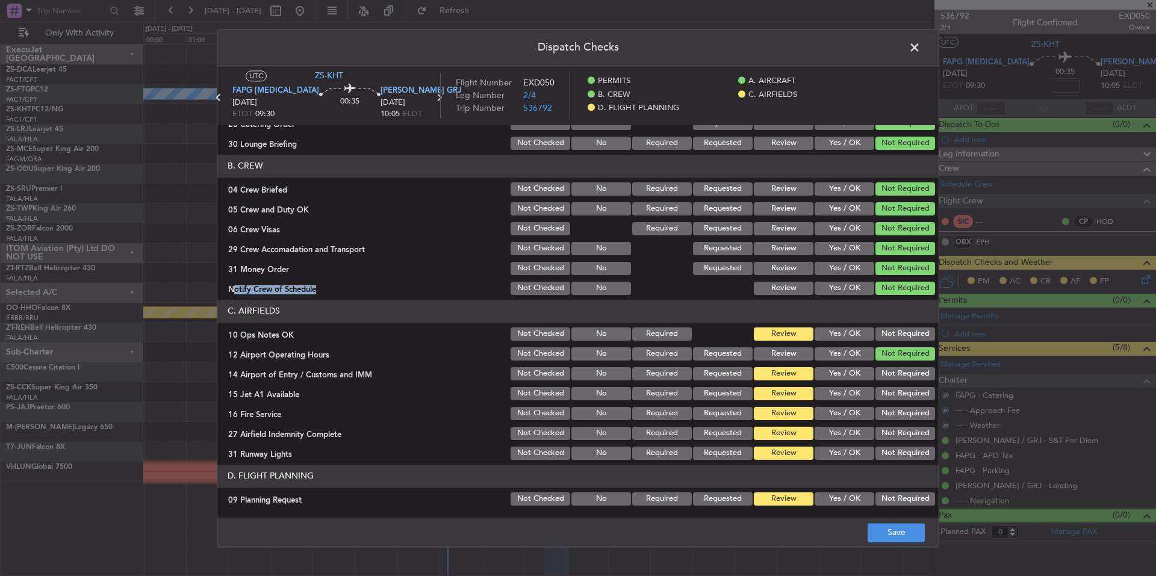
scroll to position [142, 0]
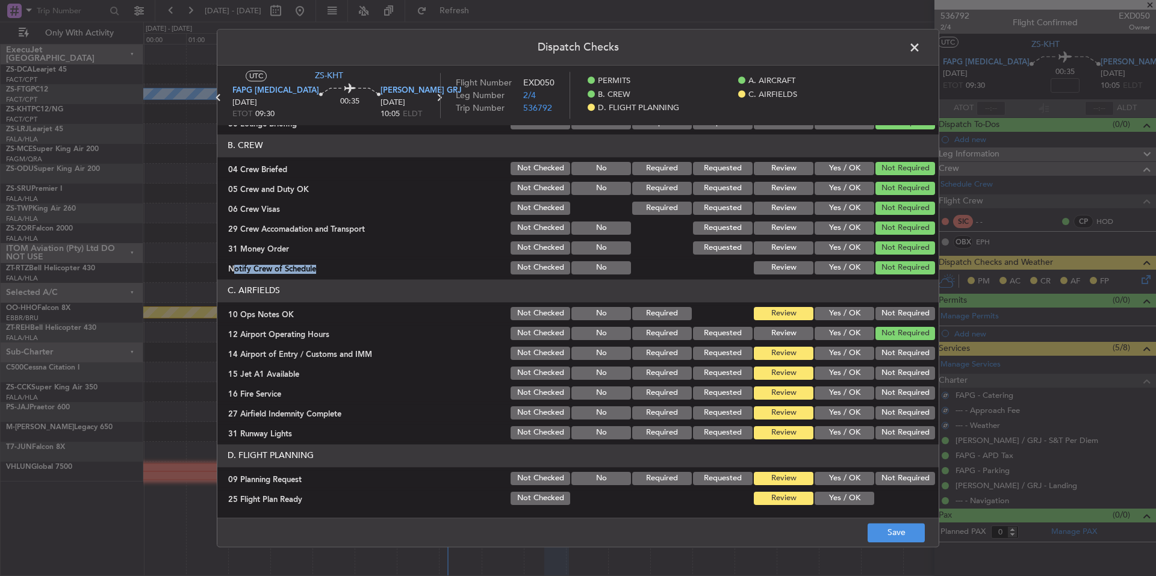
click at [910, 427] on button "Not Required" at bounding box center [905, 432] width 60 height 13
click at [911, 430] on button "Not Required" at bounding box center [905, 432] width 60 height 13
click at [911, 405] on div "Not Required" at bounding box center [903, 412] width 61 height 17
drag, startPoint x: 911, startPoint y: 405, endPoint x: 909, endPoint y: 394, distance: 11.0
click at [910, 397] on section "C. AIRFIELDS 10 Ops Notes OK Not Checked No Required Review Yes / OK Not Requir…" at bounding box center [577, 360] width 721 height 162
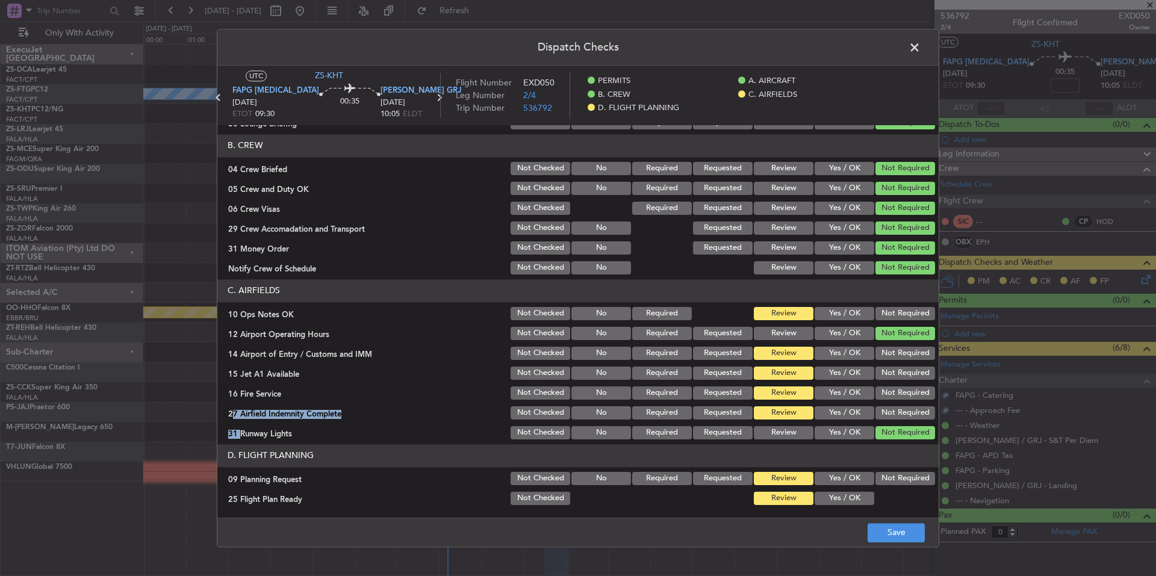
click at [909, 389] on button "Not Required" at bounding box center [905, 392] width 60 height 13
drag, startPoint x: 908, startPoint y: 385, endPoint x: 906, endPoint y: 373, distance: 12.8
click at [908, 381] on section "C. AIRFIELDS 10 Ops Notes OK Not Checked No Required Review Yes / OK Not Requir…" at bounding box center [577, 360] width 721 height 162
click at [906, 368] on button "Not Required" at bounding box center [905, 373] width 60 height 13
click at [905, 362] on section "C. AIRFIELDS 10 Ops Notes OK Not Checked No Required Review Yes / OK Not Requir…" at bounding box center [577, 360] width 721 height 162
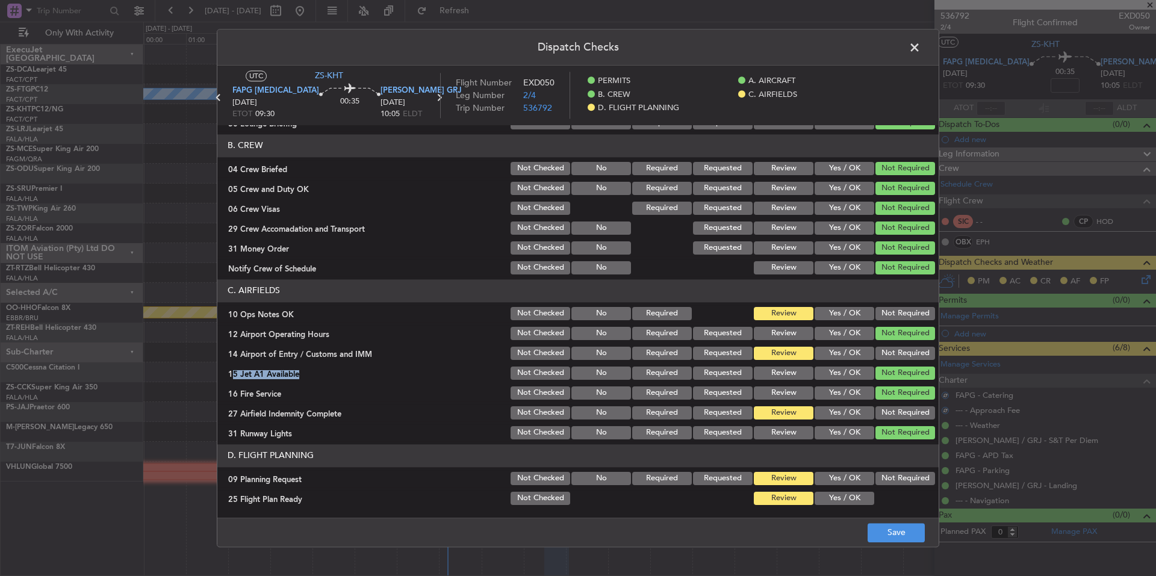
click at [905, 354] on button "Not Required" at bounding box center [905, 353] width 60 height 13
click at [904, 348] on button "Not Required" at bounding box center [905, 353] width 60 height 13
click at [903, 325] on div "Not Required" at bounding box center [903, 333] width 61 height 17
click at [903, 314] on button "Not Required" at bounding box center [905, 313] width 60 height 13
click at [908, 406] on div "Not Required" at bounding box center [903, 412] width 61 height 17
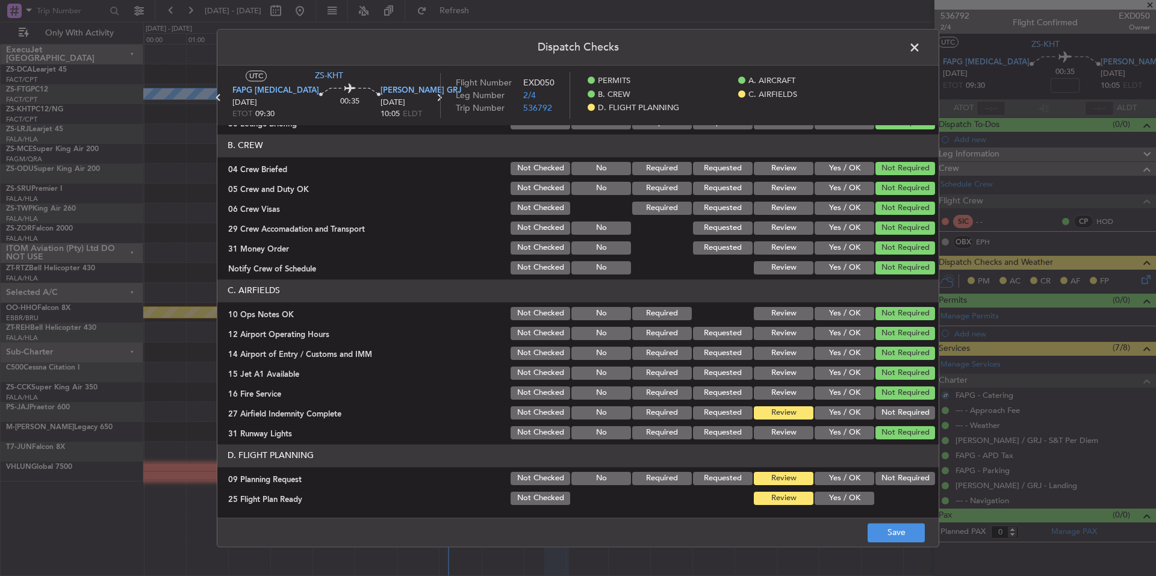
drag, startPoint x: 908, startPoint y: 412, endPoint x: 837, endPoint y: 457, distance: 84.2
click at [908, 413] on button "Not Required" at bounding box center [905, 412] width 60 height 13
click at [837, 484] on button "Yes / OK" at bounding box center [844, 478] width 60 height 13
click at [843, 500] on button "Yes / OK" at bounding box center [844, 498] width 60 height 13
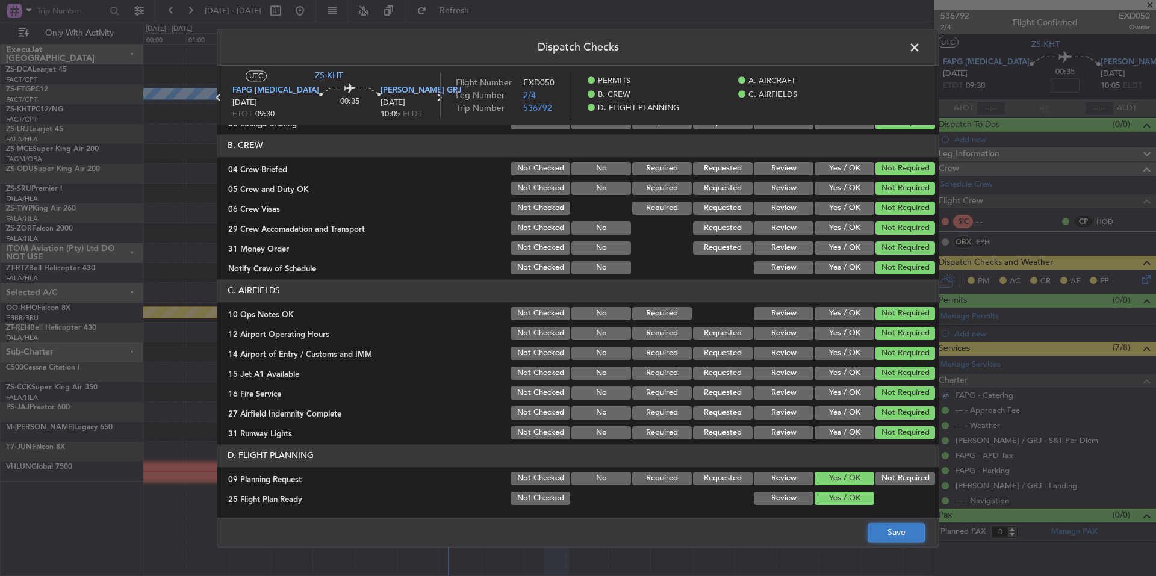
click at [893, 530] on button "Save" at bounding box center [895, 532] width 57 height 19
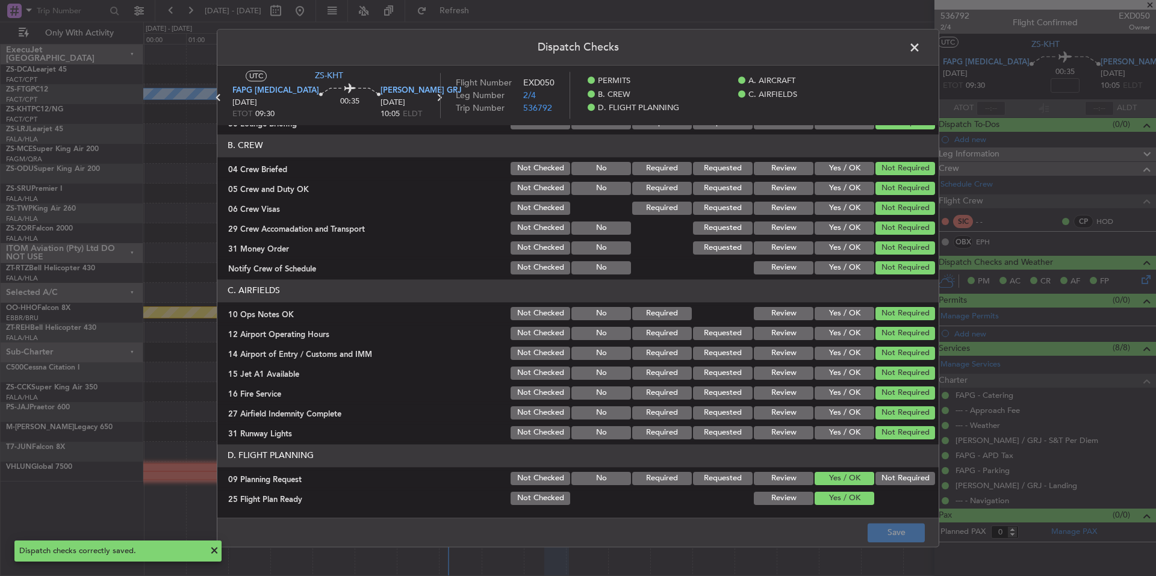
click at [920, 45] on span at bounding box center [920, 51] width 0 height 24
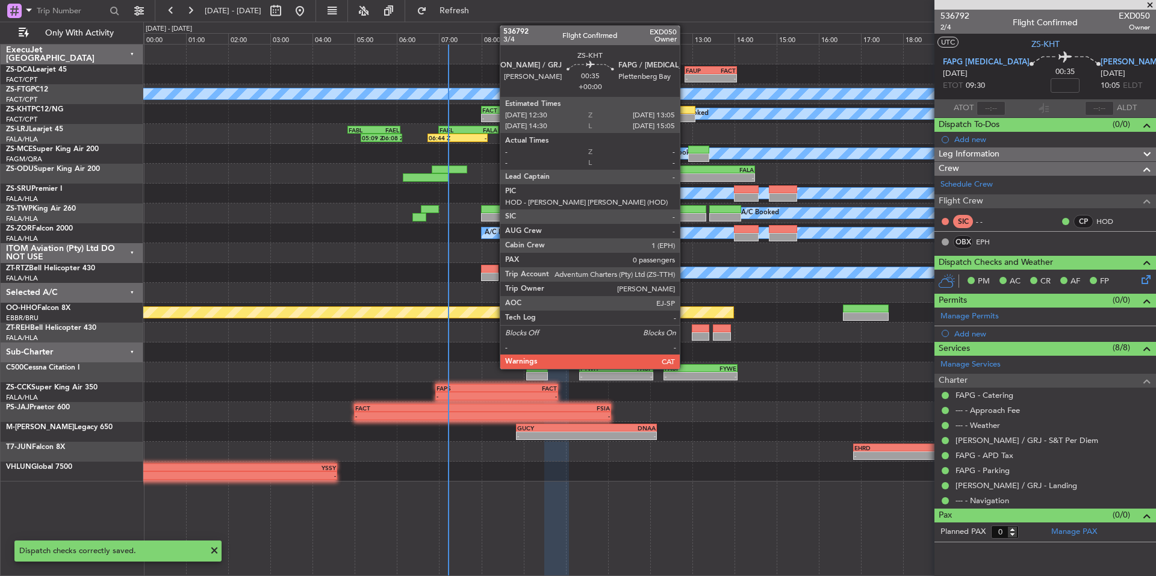
click at [685, 113] on div at bounding box center [683, 110] width 25 height 8
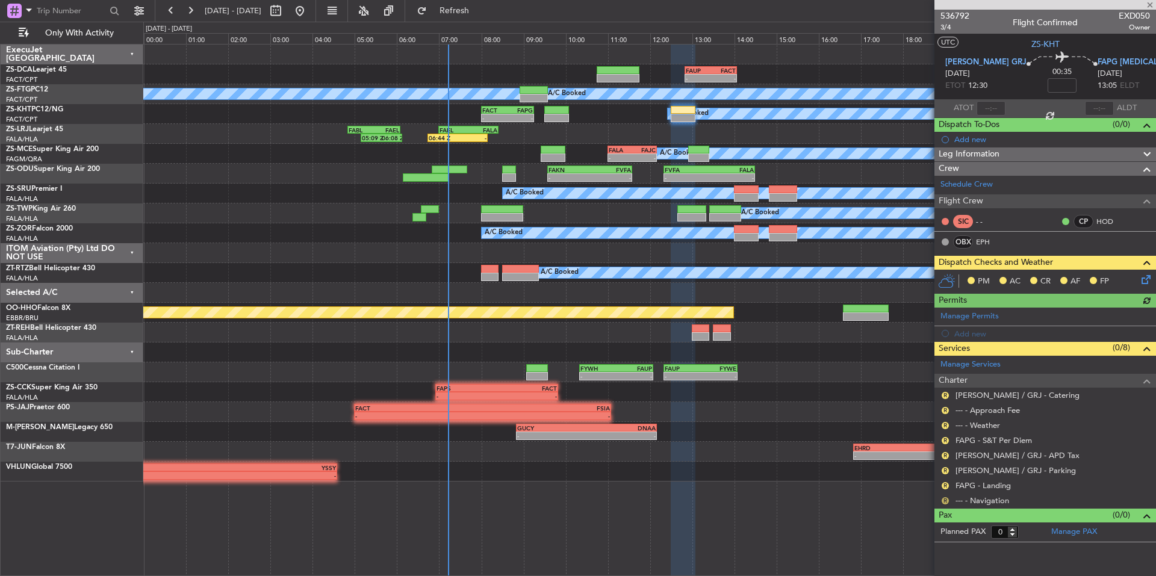
click at [943, 497] on button "R" at bounding box center [944, 500] width 7 height 7
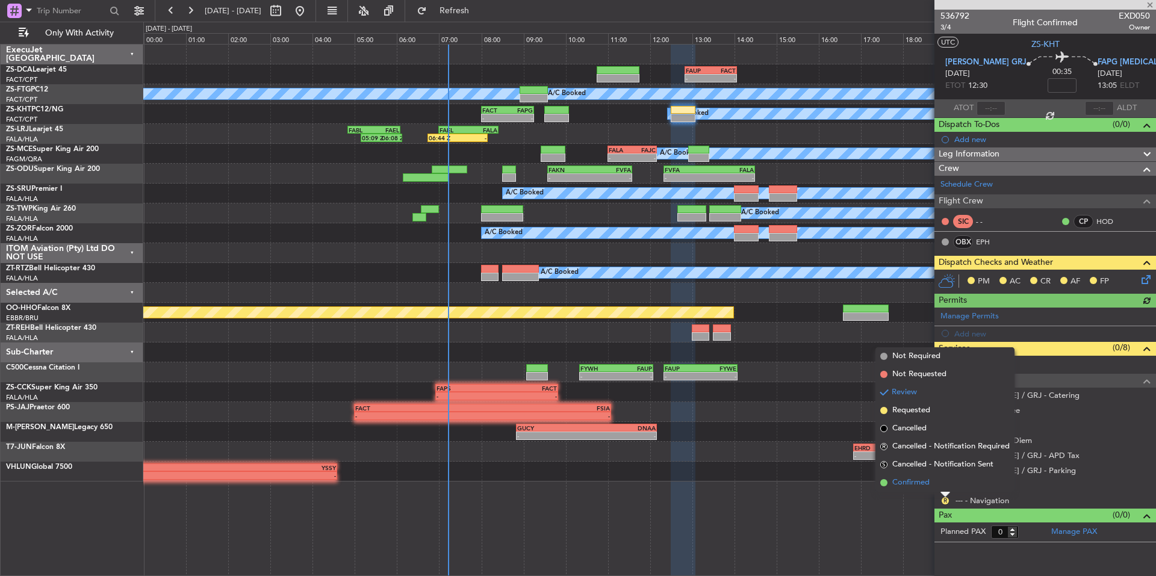
click at [938, 482] on li "Confirmed" at bounding box center [944, 483] width 139 height 18
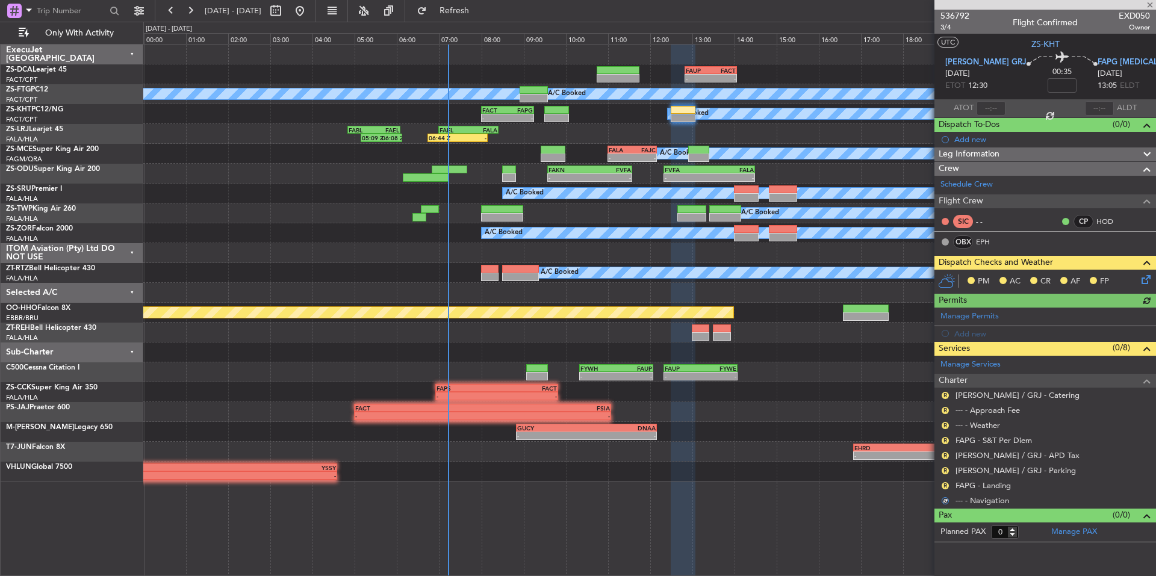
click at [949, 485] on div "R" at bounding box center [945, 486] width 10 height 10
click at [941, 481] on div "R" at bounding box center [945, 486] width 10 height 10
click at [946, 489] on mat-tooltip-component "Review" at bounding box center [944, 505] width 43 height 32
click at [946, 485] on button "R" at bounding box center [944, 485] width 7 height 7
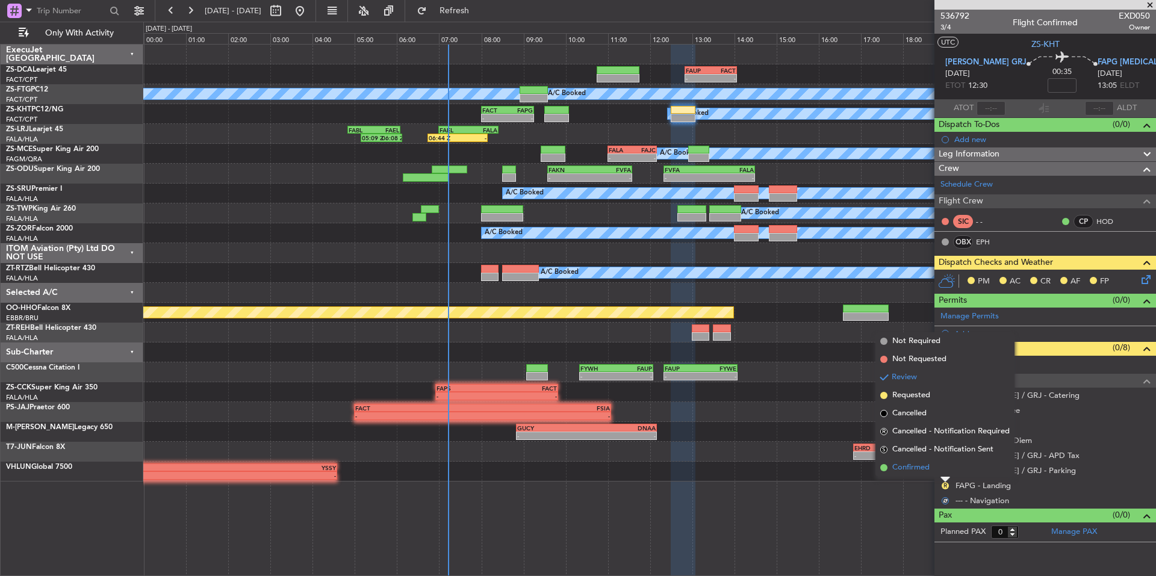
click at [934, 470] on li "Confirmed" at bounding box center [944, 468] width 139 height 18
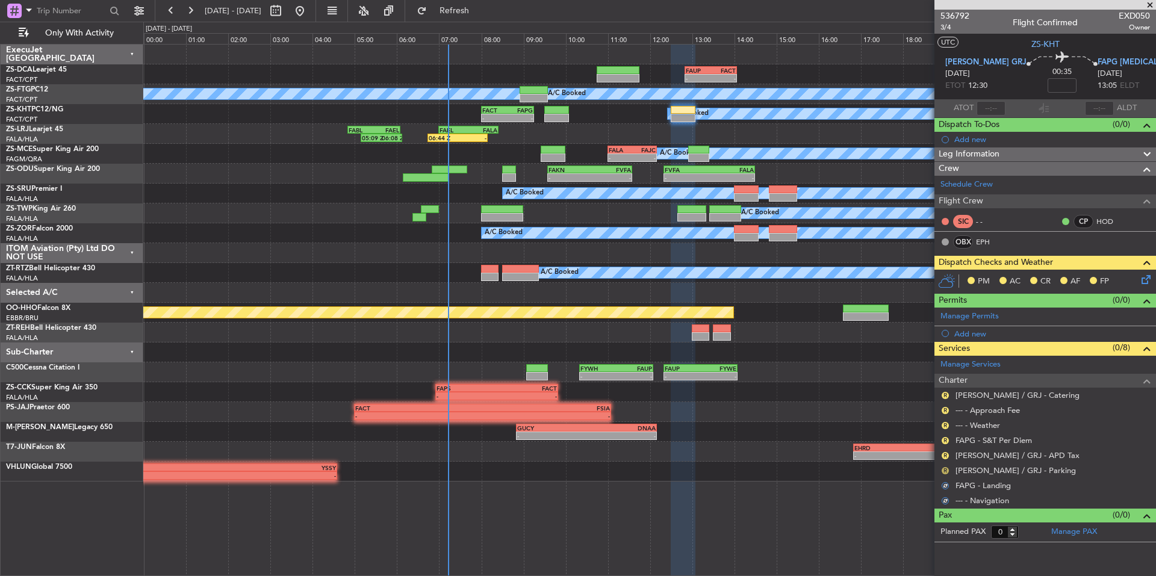
click at [942, 469] on button "R" at bounding box center [944, 470] width 7 height 7
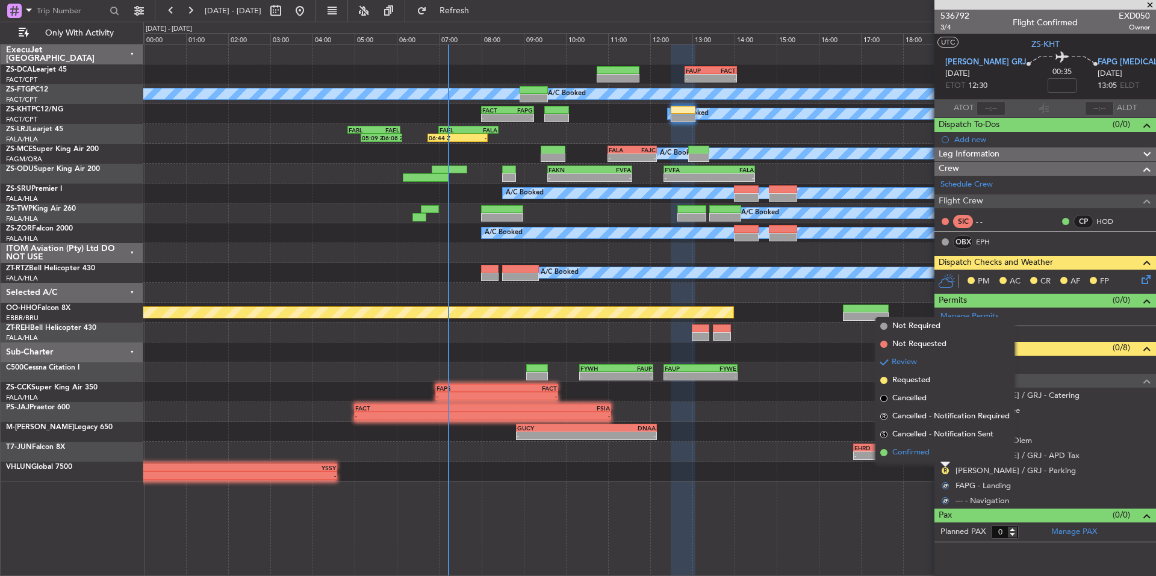
click at [935, 456] on li "Confirmed" at bounding box center [944, 453] width 139 height 18
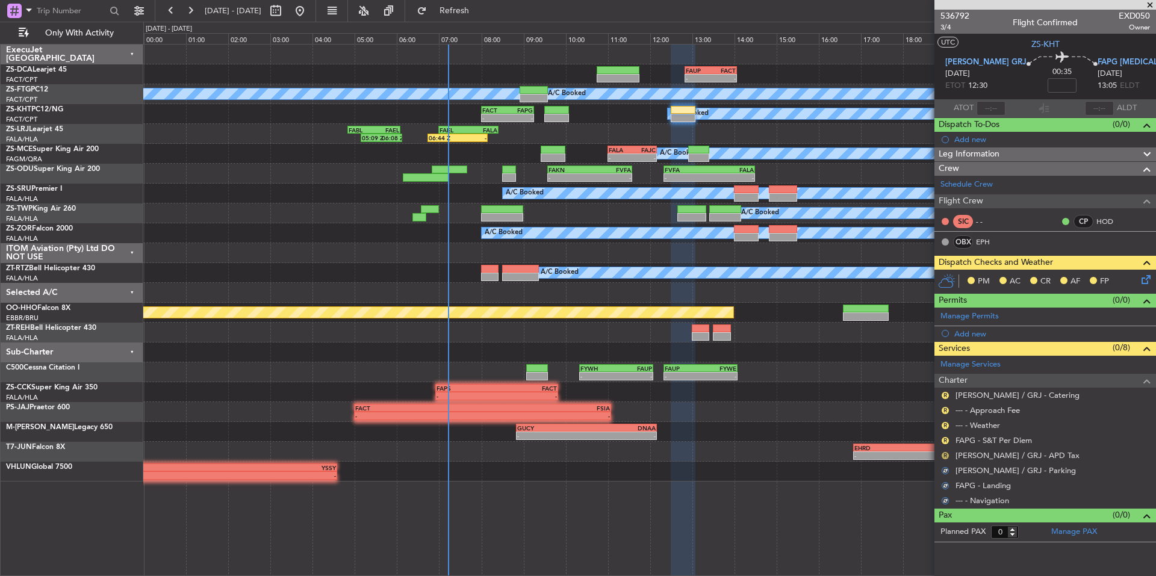
click at [942, 455] on button "R" at bounding box center [944, 455] width 7 height 7
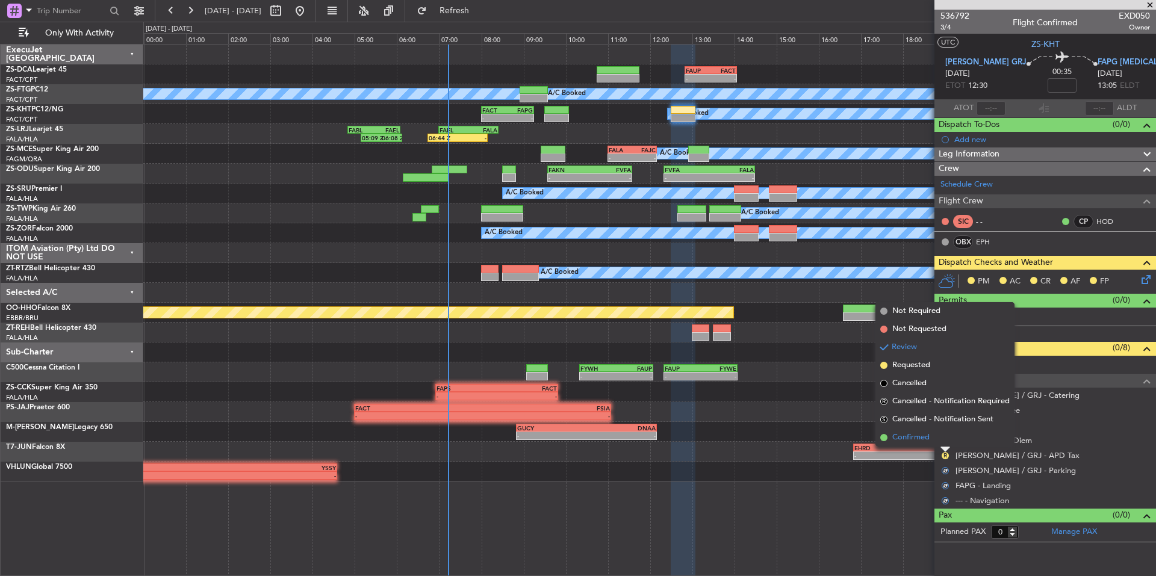
click at [937, 441] on li "Confirmed" at bounding box center [944, 438] width 139 height 18
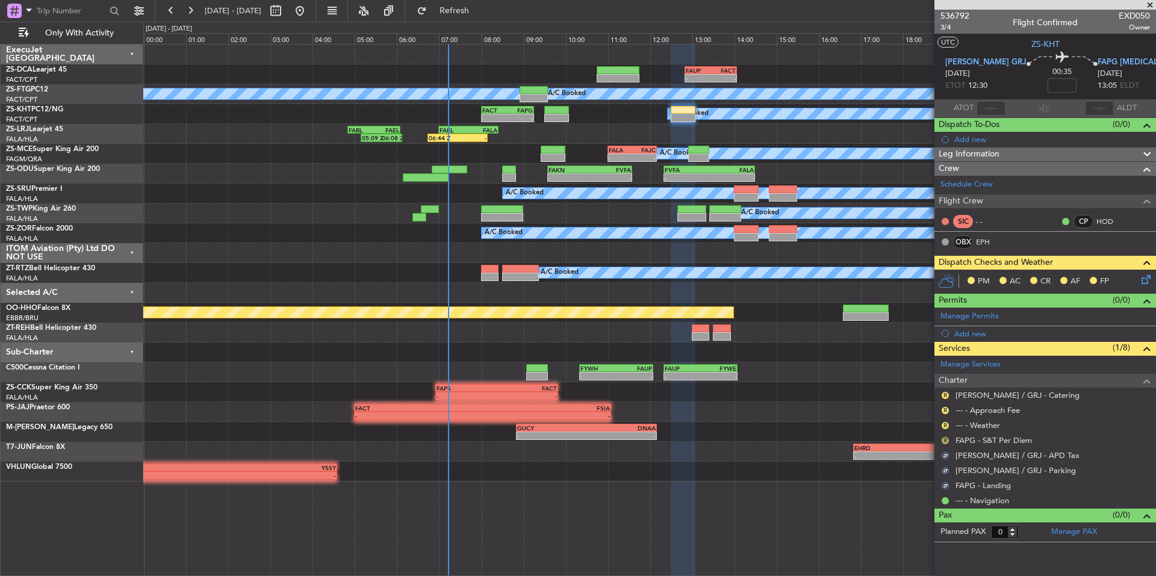
click at [943, 439] on button "R" at bounding box center [944, 440] width 7 height 7
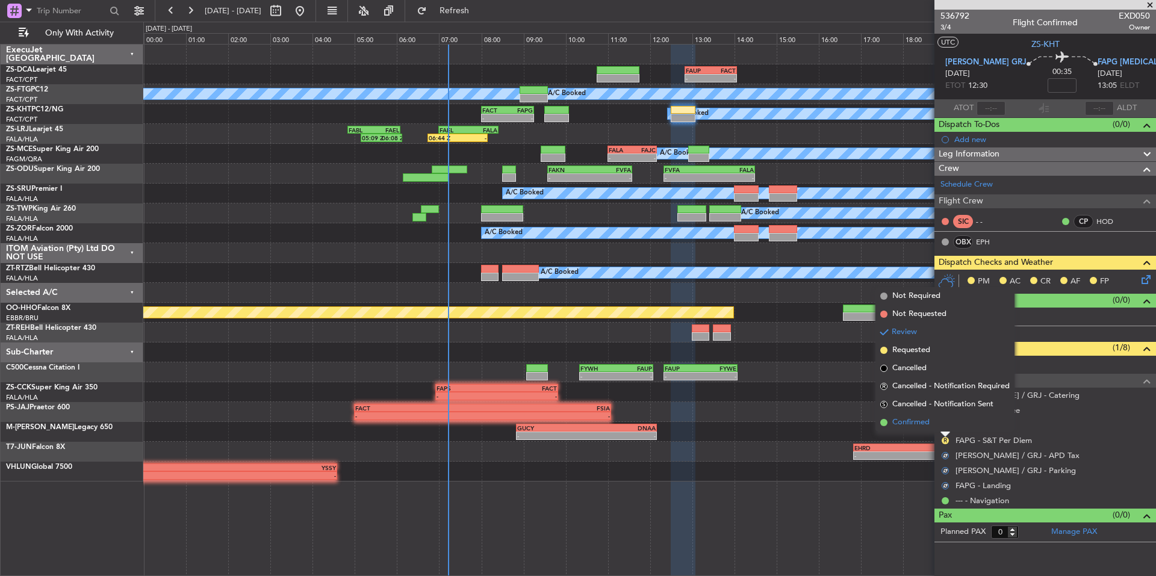
click at [937, 424] on li "Confirmed" at bounding box center [944, 423] width 139 height 18
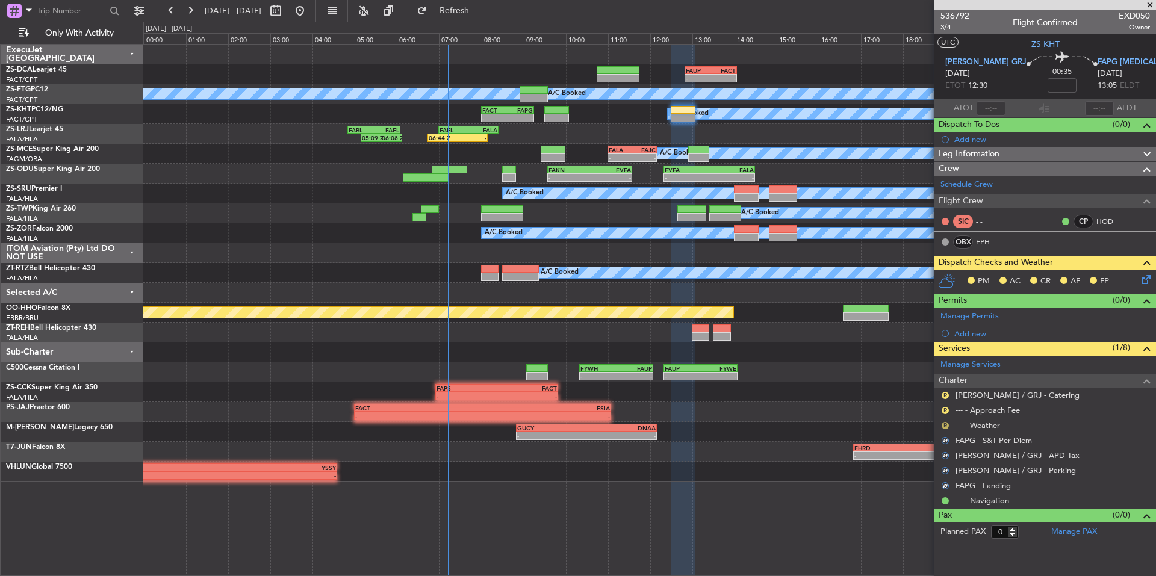
click at [943, 424] on button "R" at bounding box center [944, 425] width 7 height 7
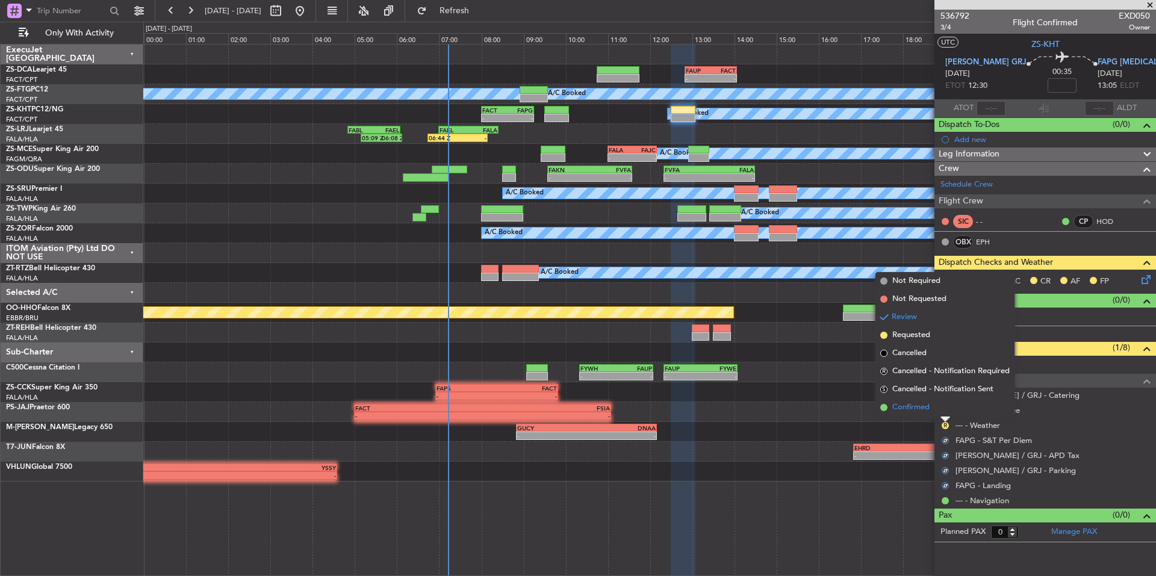
click at [933, 408] on li "Confirmed" at bounding box center [944, 407] width 139 height 18
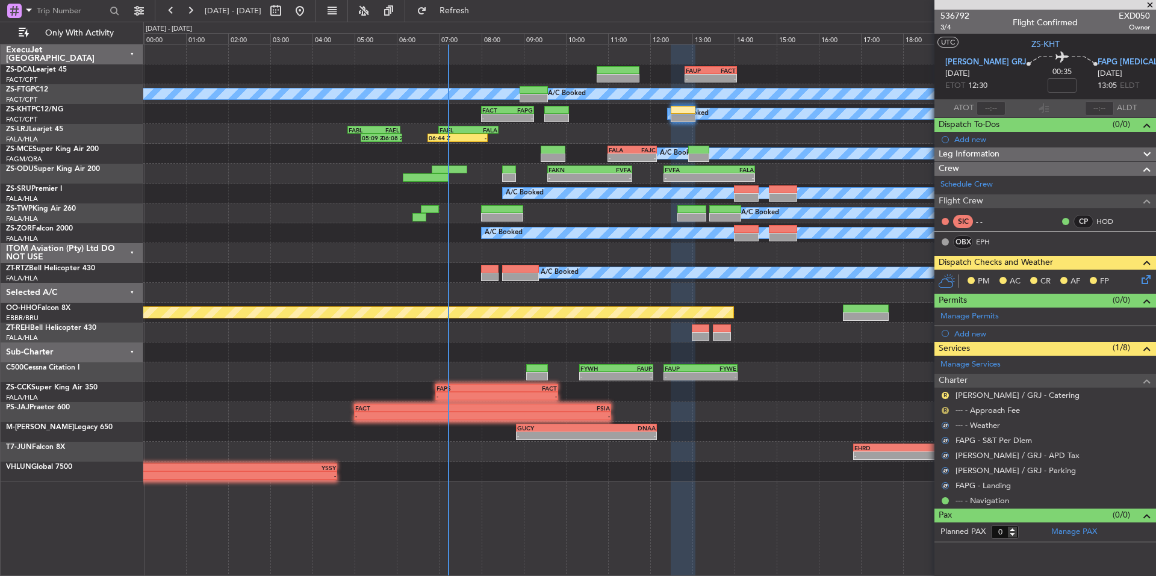
click at [944, 411] on button "R" at bounding box center [944, 410] width 7 height 7
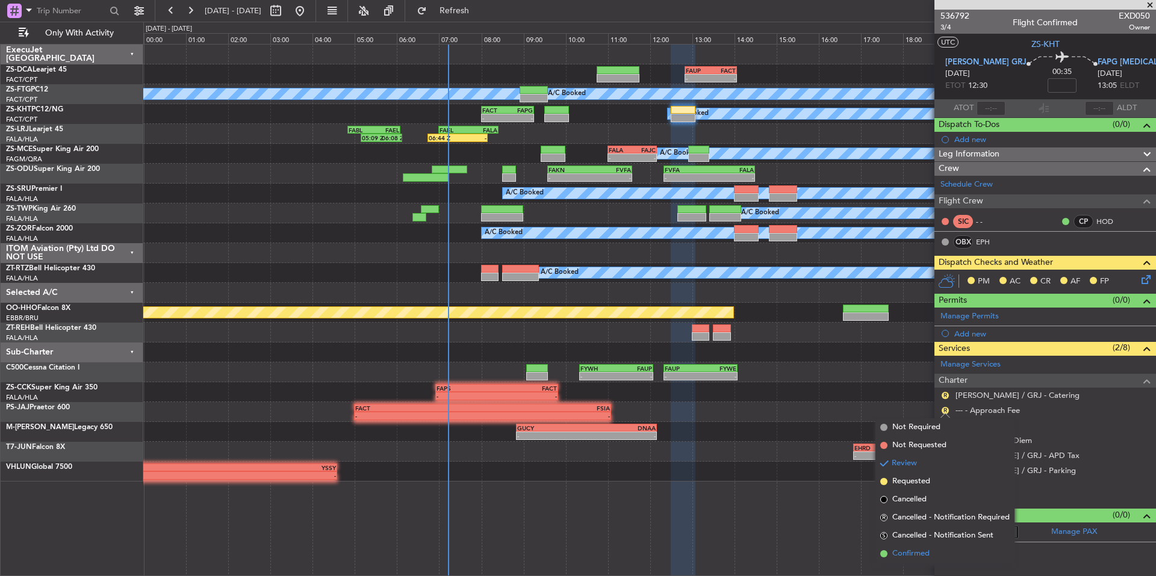
click at [924, 556] on span "Confirmed" at bounding box center [910, 554] width 37 height 12
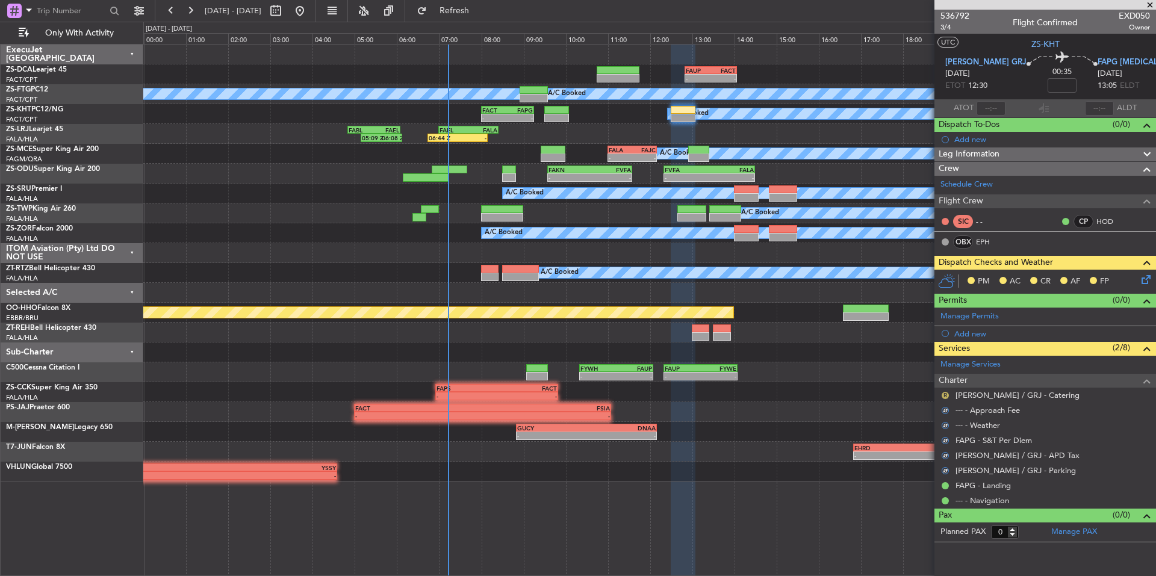
click at [946, 397] on button "R" at bounding box center [944, 395] width 7 height 7
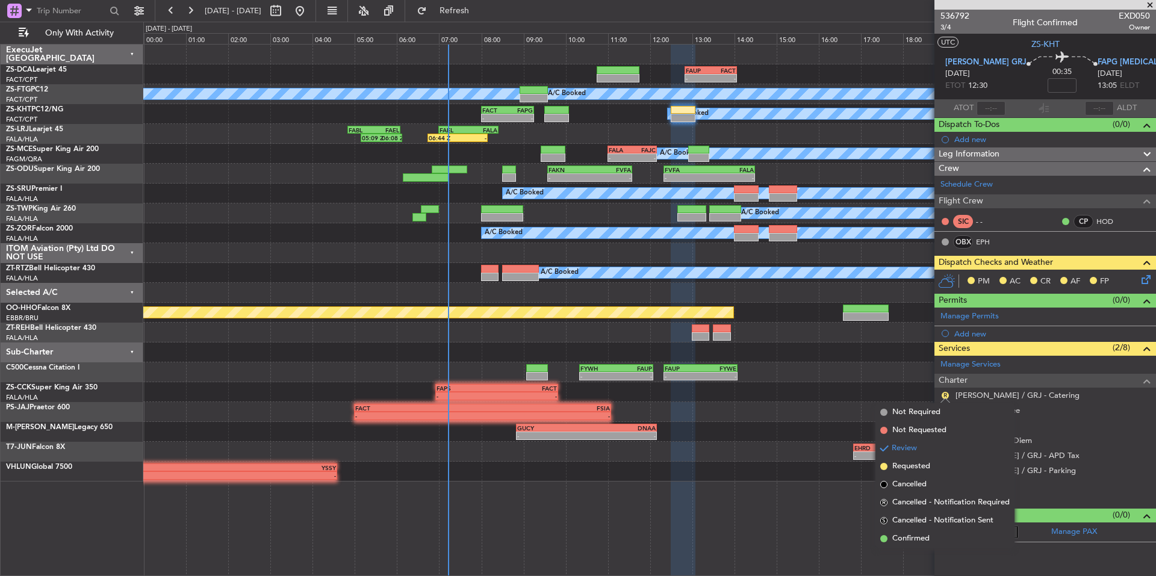
click at [935, 538] on li "Confirmed" at bounding box center [944, 539] width 139 height 18
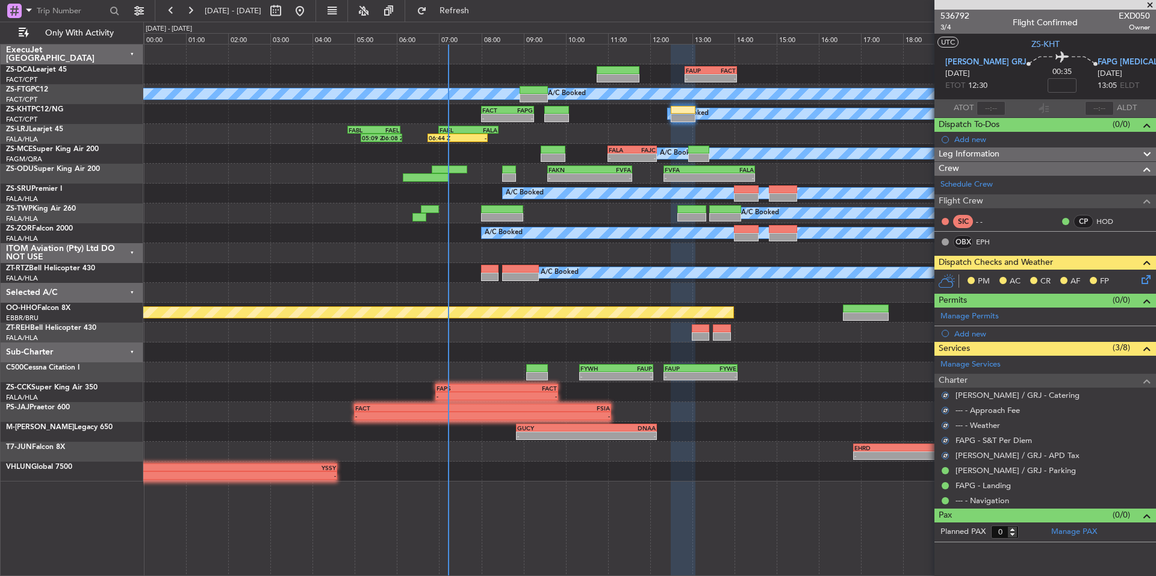
click at [1144, 276] on icon at bounding box center [1144, 278] width 10 height 10
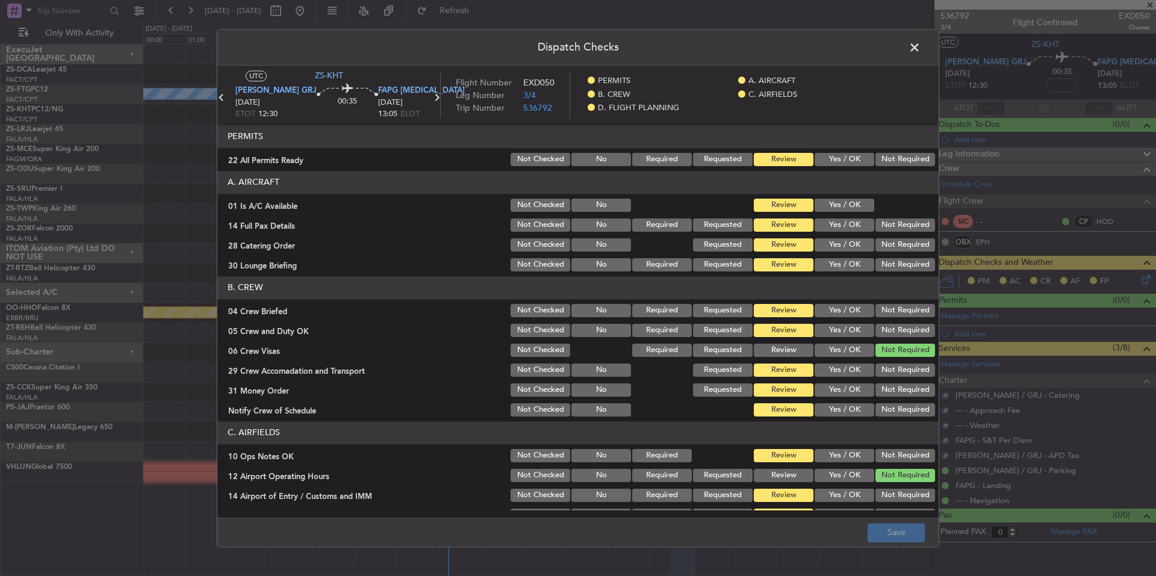
click at [882, 163] on button "Not Required" at bounding box center [905, 159] width 60 height 13
click at [851, 202] on button "Yes / OK" at bounding box center [844, 205] width 60 height 13
click at [895, 227] on button "Not Required" at bounding box center [905, 224] width 60 height 13
drag, startPoint x: 900, startPoint y: 236, endPoint x: 905, endPoint y: 252, distance: 16.6
click at [900, 239] on section "A. AIRCRAFT 01 Is A/C Available Not Checked No Review Yes / OK 14 Full Pax Deta…" at bounding box center [577, 222] width 721 height 102
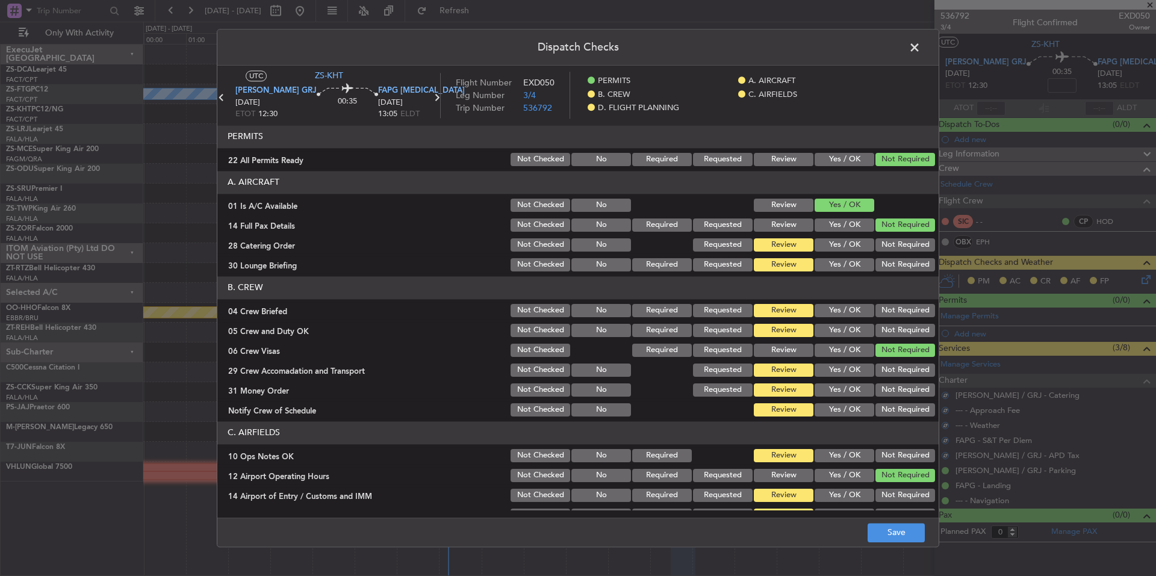
drag, startPoint x: 905, startPoint y: 252, endPoint x: 909, endPoint y: 261, distance: 9.7
click at [905, 252] on div "Not Required" at bounding box center [903, 245] width 61 height 17
drag, startPoint x: 909, startPoint y: 261, endPoint x: 913, endPoint y: 270, distance: 9.7
click at [909, 264] on button "Not Required" at bounding box center [905, 264] width 60 height 13
click at [913, 270] on button "Not Required" at bounding box center [905, 264] width 60 height 13
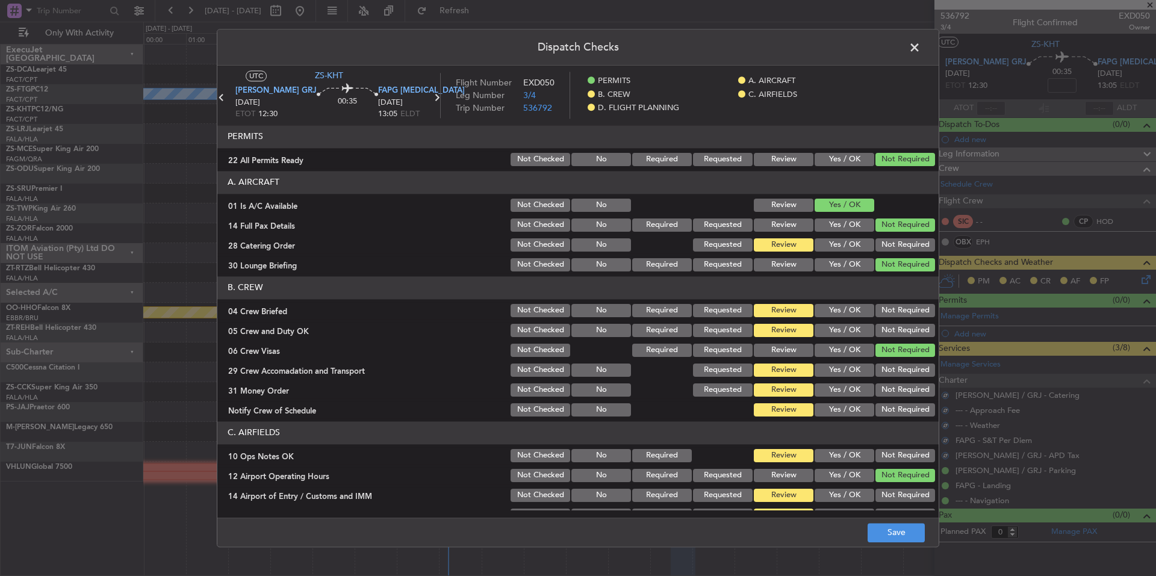
click at [911, 247] on button "Not Required" at bounding box center [905, 244] width 60 height 13
click at [910, 323] on div "Not Required" at bounding box center [903, 330] width 61 height 17
click at [910, 336] on button "Not Required" at bounding box center [905, 330] width 60 height 13
click at [909, 343] on section "B. CREW 04 Crew Briefed Not Checked No Required Requested Review Yes / OK Not R…" at bounding box center [577, 347] width 721 height 142
drag, startPoint x: 909, startPoint y: 363, endPoint x: 909, endPoint y: 373, distance: 9.6
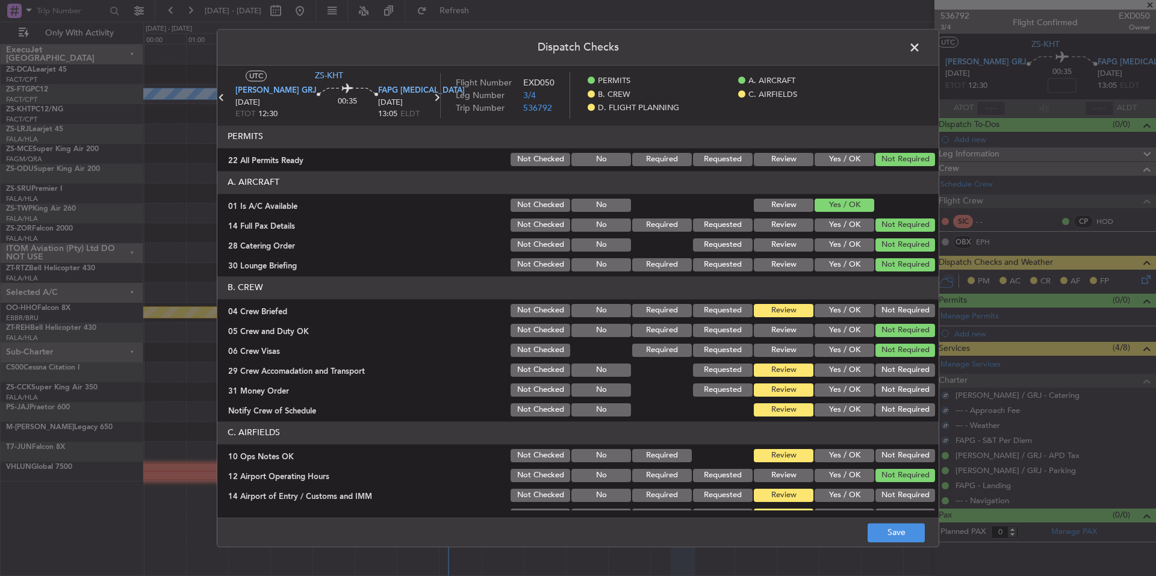
click at [909, 365] on section "B. CREW 04 Crew Briefed Not Checked No Required Requested Review Yes / OK Not R…" at bounding box center [577, 347] width 721 height 142
click at [909, 373] on button "Not Required" at bounding box center [905, 370] width 60 height 13
click at [911, 379] on div "Not Required" at bounding box center [903, 370] width 61 height 17
click at [911, 388] on button "Not Required" at bounding box center [905, 389] width 60 height 13
drag, startPoint x: 911, startPoint y: 396, endPoint x: 912, endPoint y: 406, distance: 10.3
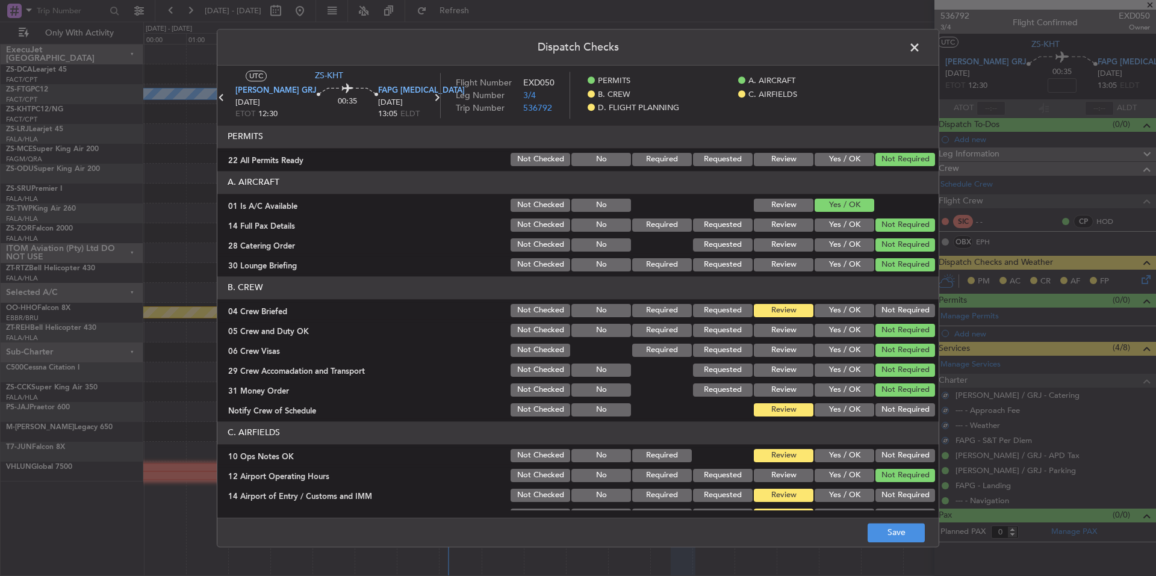
click at [911, 399] on section "B. CREW 04 Crew Briefed Not Checked No Required Requested Review Yes / OK Not R…" at bounding box center [577, 347] width 721 height 142
click at [912, 406] on button "Not Required" at bounding box center [905, 409] width 60 height 13
click at [912, 412] on button "Not Required" at bounding box center [905, 409] width 60 height 13
click at [902, 317] on div "Not Required" at bounding box center [903, 310] width 61 height 17
click at [902, 313] on button "Not Required" at bounding box center [905, 310] width 60 height 13
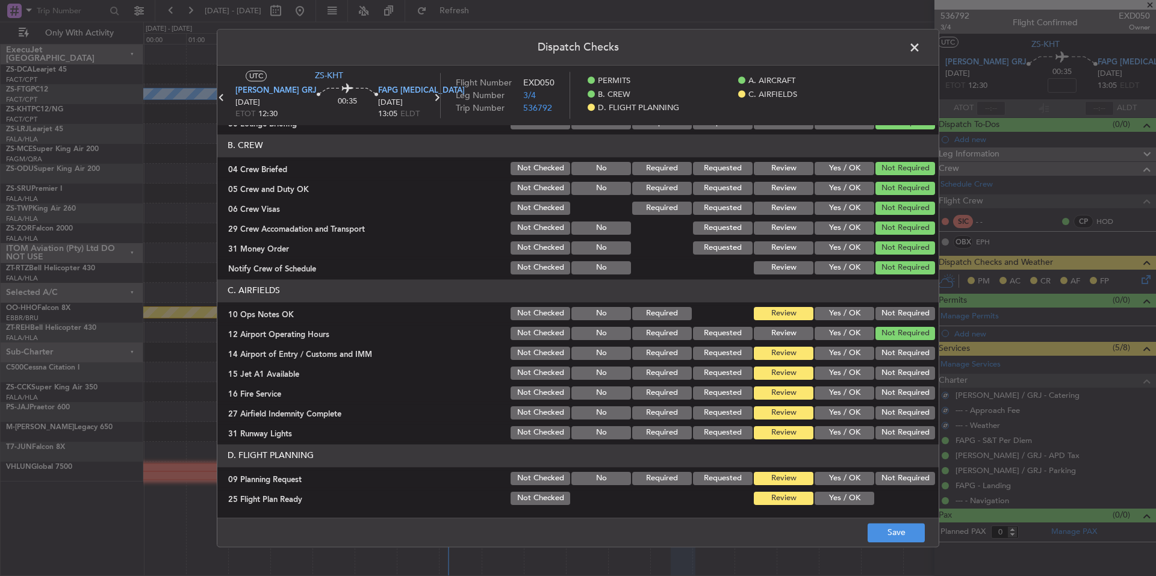
click at [902, 312] on button "Not Required" at bounding box center [905, 313] width 60 height 13
drag, startPoint x: 901, startPoint y: 349, endPoint x: 902, endPoint y: 363, distance: 13.9
click at [901, 352] on button "Not Required" at bounding box center [905, 353] width 60 height 13
drag, startPoint x: 902, startPoint y: 363, endPoint x: 905, endPoint y: 374, distance: 11.2
click at [903, 368] on section "C. AIRFIELDS 10 Ops Notes OK Not Checked No Required Review Yes / OK Not Requir…" at bounding box center [577, 360] width 721 height 162
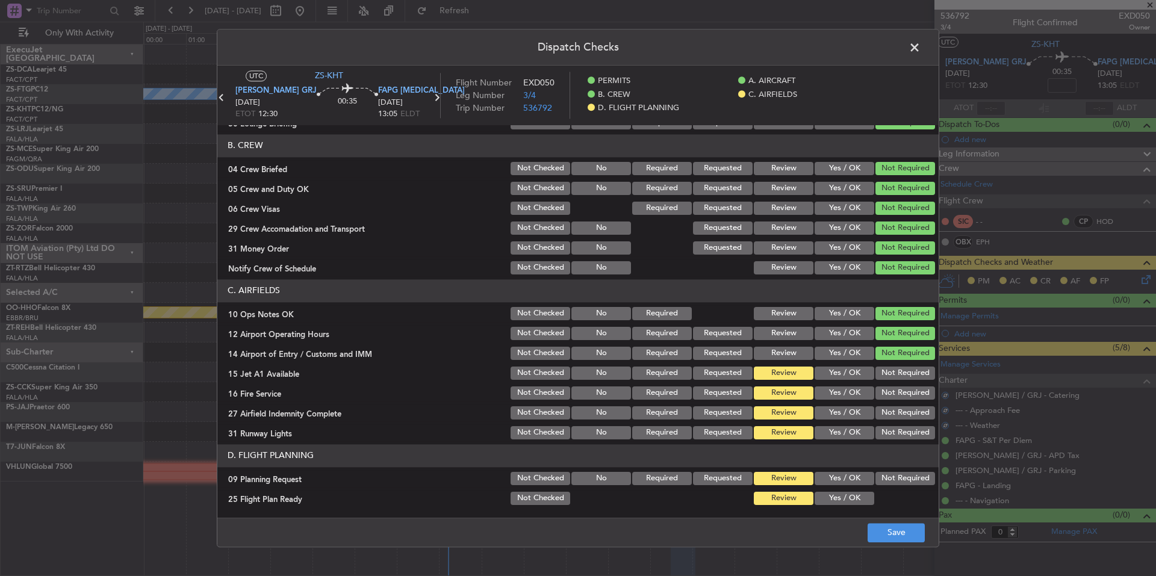
click at [906, 383] on section "C. AIRFIELDS 10 Ops Notes OK Not Checked No Required Review Yes / OK Not Requir…" at bounding box center [577, 360] width 721 height 162
drag, startPoint x: 908, startPoint y: 392, endPoint x: 911, endPoint y: 429, distance: 37.5
click at [911, 429] on button "Not Required" at bounding box center [905, 432] width 60 height 13
click at [912, 424] on div "Not Required" at bounding box center [903, 432] width 61 height 17
click at [914, 410] on button "Not Required" at bounding box center [905, 412] width 60 height 13
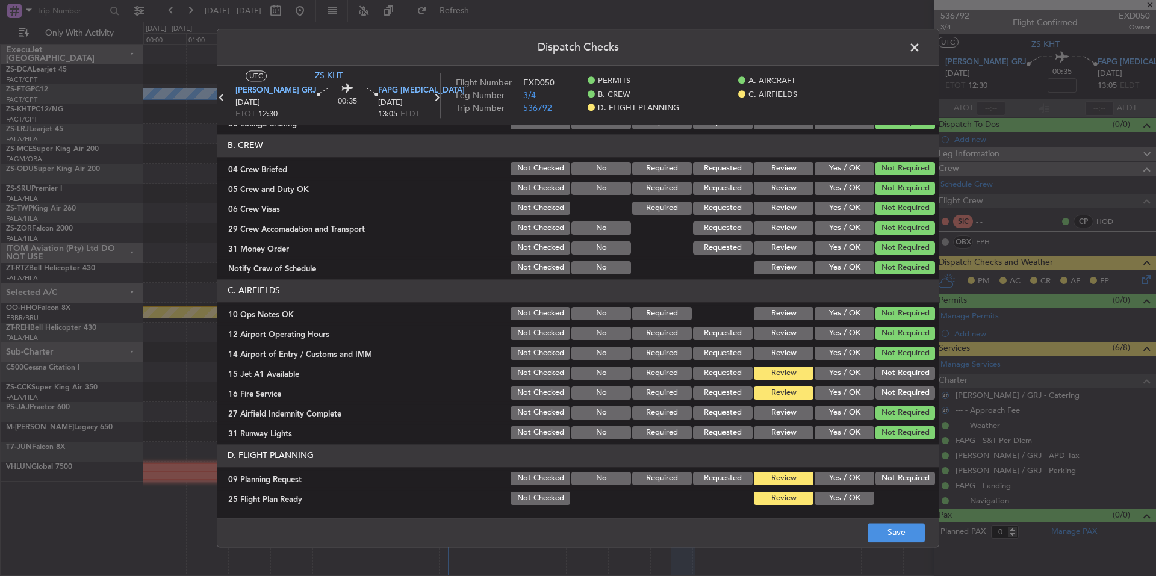
click at [913, 404] on section "C. AIRFIELDS 10 Ops Notes OK Not Checked No Required Review Yes / OK Not Requir…" at bounding box center [577, 360] width 721 height 162
click at [913, 391] on button "Not Required" at bounding box center [905, 392] width 60 height 13
click at [910, 380] on section "C. AIRFIELDS 10 Ops Notes OK Not Checked No Required Review Yes / OK Not Requir…" at bounding box center [577, 360] width 721 height 162
click at [908, 371] on button "Not Required" at bounding box center [905, 373] width 60 height 13
drag, startPoint x: 849, startPoint y: 489, endPoint x: 844, endPoint y: 477, distance: 13.2
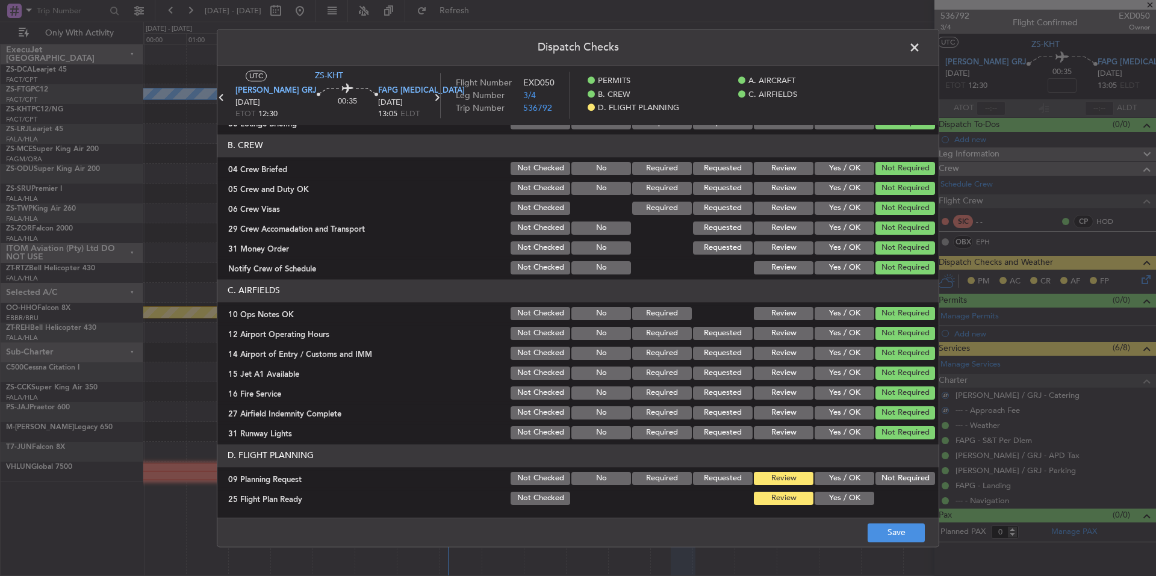
click at [849, 489] on section "D. FLIGHT PLANNING 09 Planning Request Not Checked No Required Requested Review…" at bounding box center [577, 475] width 721 height 63
click at [848, 498] on button "Yes / OK" at bounding box center [844, 498] width 60 height 13
click at [844, 477] on button "Yes / OK" at bounding box center [844, 478] width 60 height 13
click at [875, 517] on main "UTC ZS-KHT FAGG GRJ 12/09/2025 ETOT 12:30 00:35 FAPG PBZ 12/09/2025 13:05 ELDT …" at bounding box center [577, 294] width 721 height 457
click at [892, 531] on button "Save" at bounding box center [895, 532] width 57 height 19
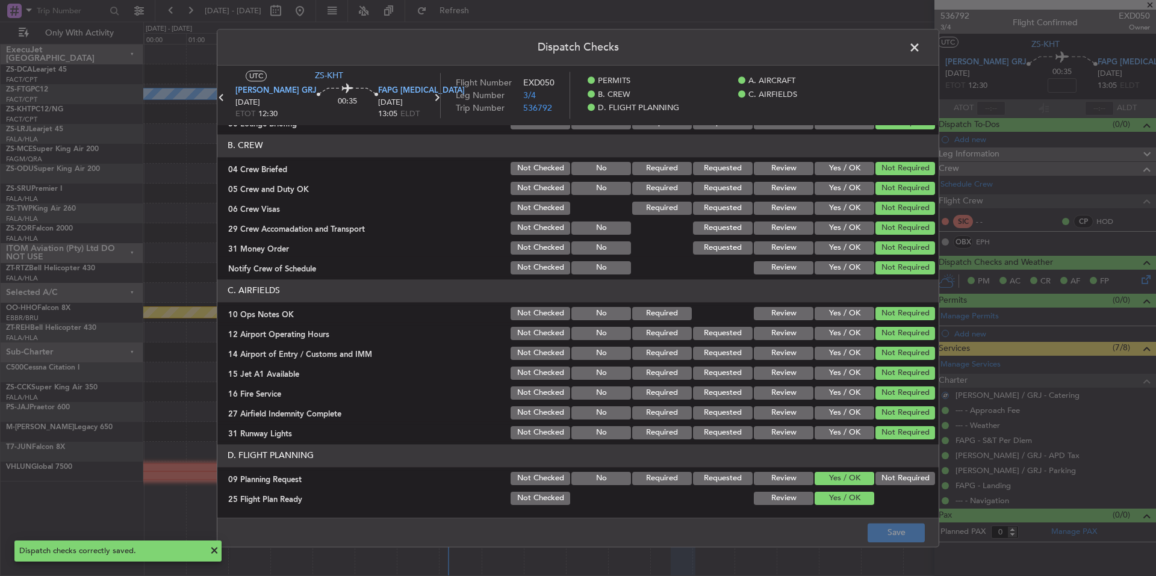
click at [920, 47] on span at bounding box center [920, 51] width 0 height 24
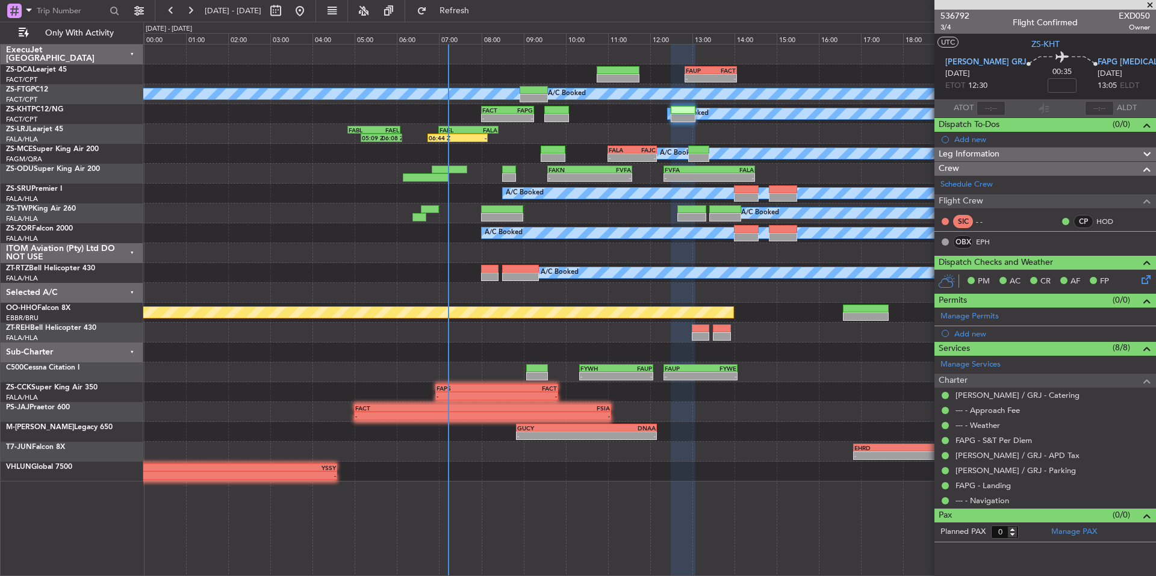
click at [1148, 0] on span at bounding box center [1150, 5] width 12 height 11
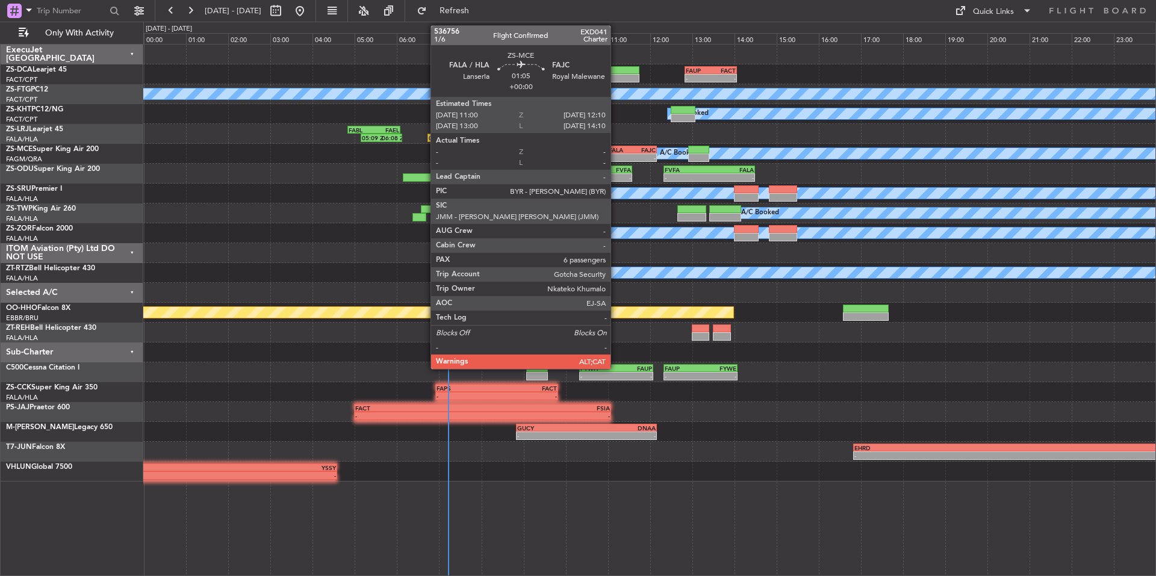
click at [619, 151] on div "FALA" at bounding box center [620, 149] width 23 height 7
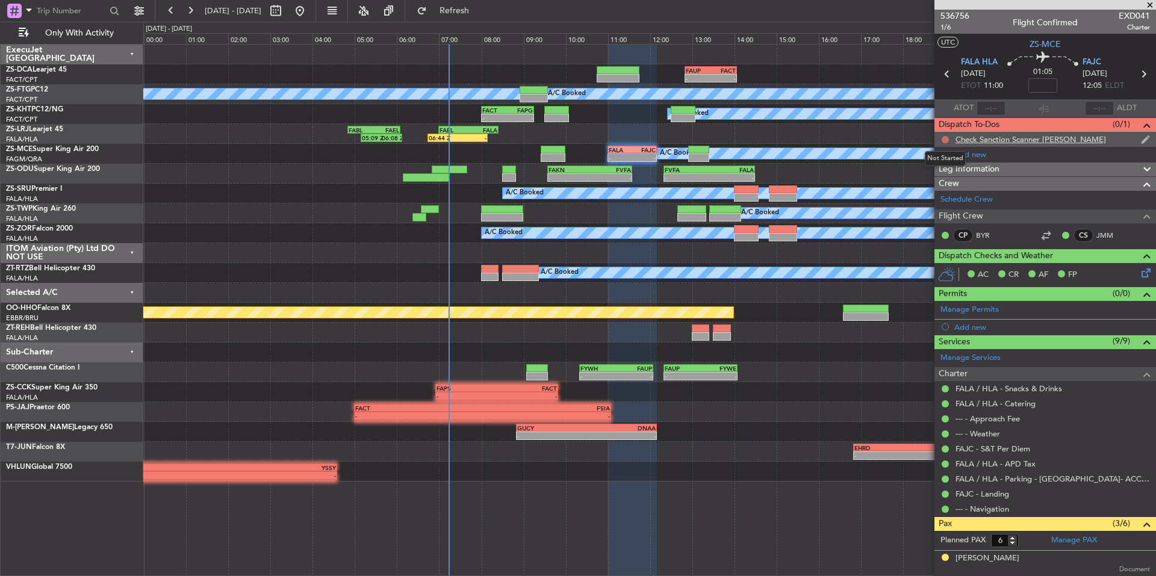
click at [944, 137] on button at bounding box center [944, 139] width 7 height 7
click at [944, 196] on span "Completed" at bounding box center [951, 193] width 40 height 12
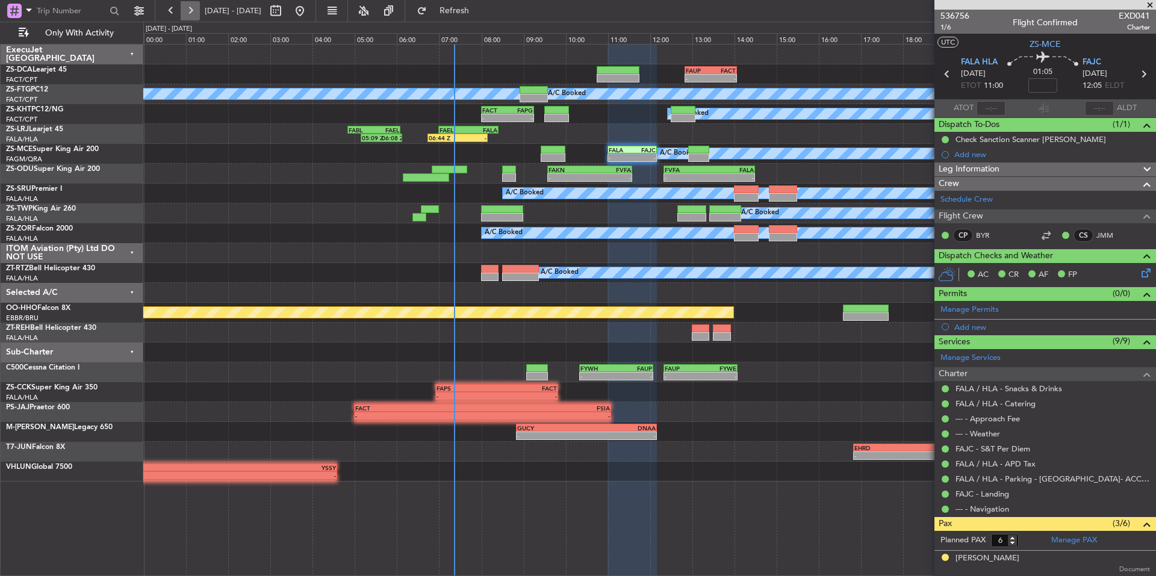
click at [194, 12] on button at bounding box center [190, 10] width 19 height 19
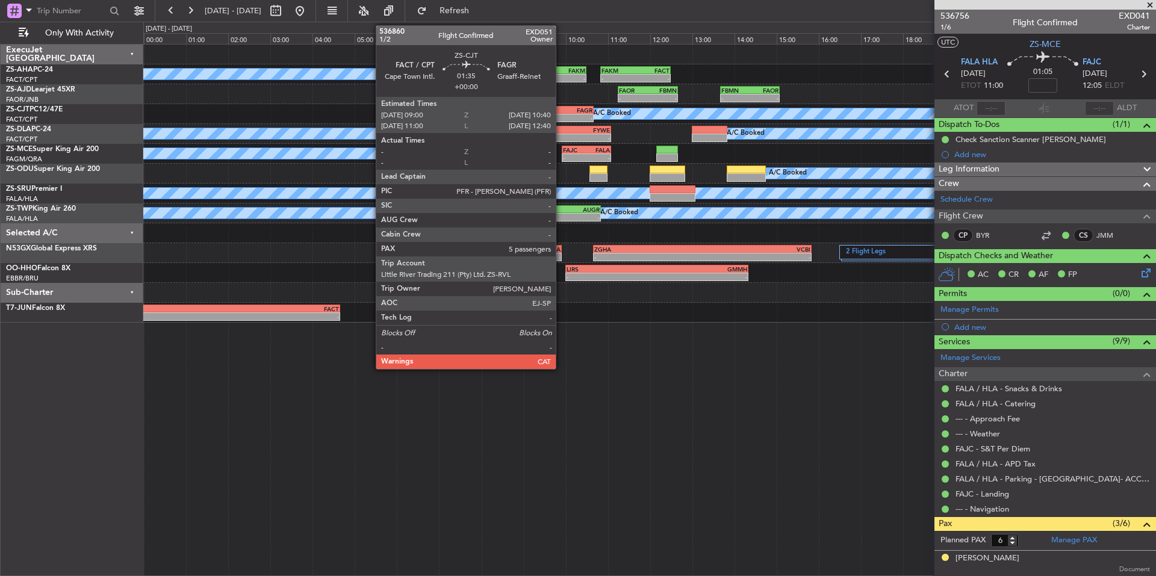
click at [561, 111] on div "FAGR" at bounding box center [575, 110] width 34 height 7
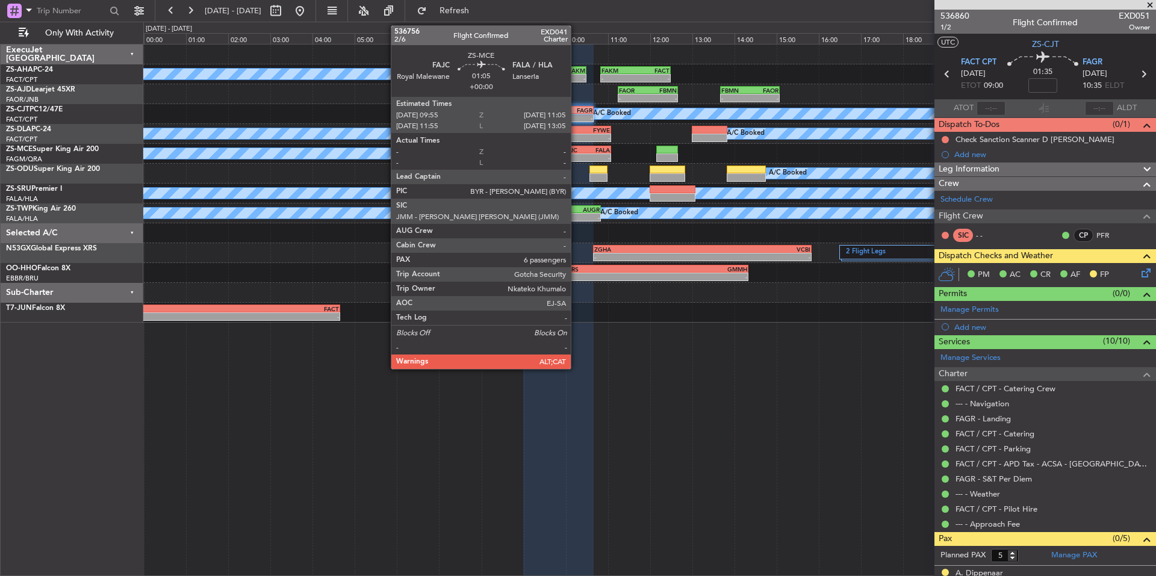
click at [576, 148] on div "FAJC" at bounding box center [574, 149] width 23 height 7
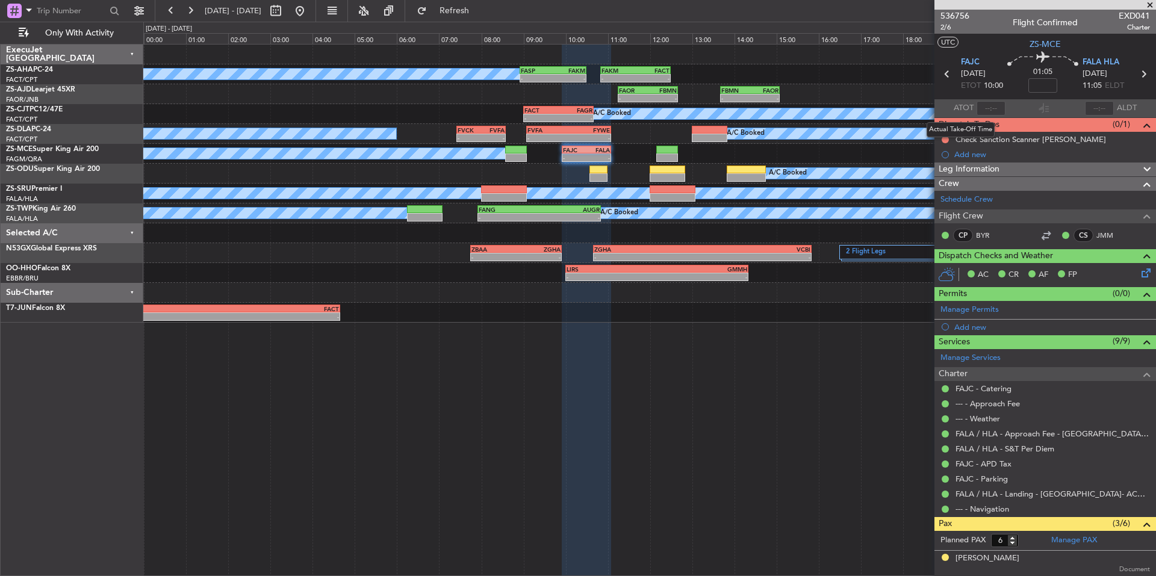
click at [943, 139] on mat-tooltip-component "Actual Take-Off Time" at bounding box center [960, 130] width 85 height 32
click at [946, 140] on button at bounding box center [944, 139] width 7 height 7
click at [949, 191] on span "Completed" at bounding box center [951, 193] width 40 height 12
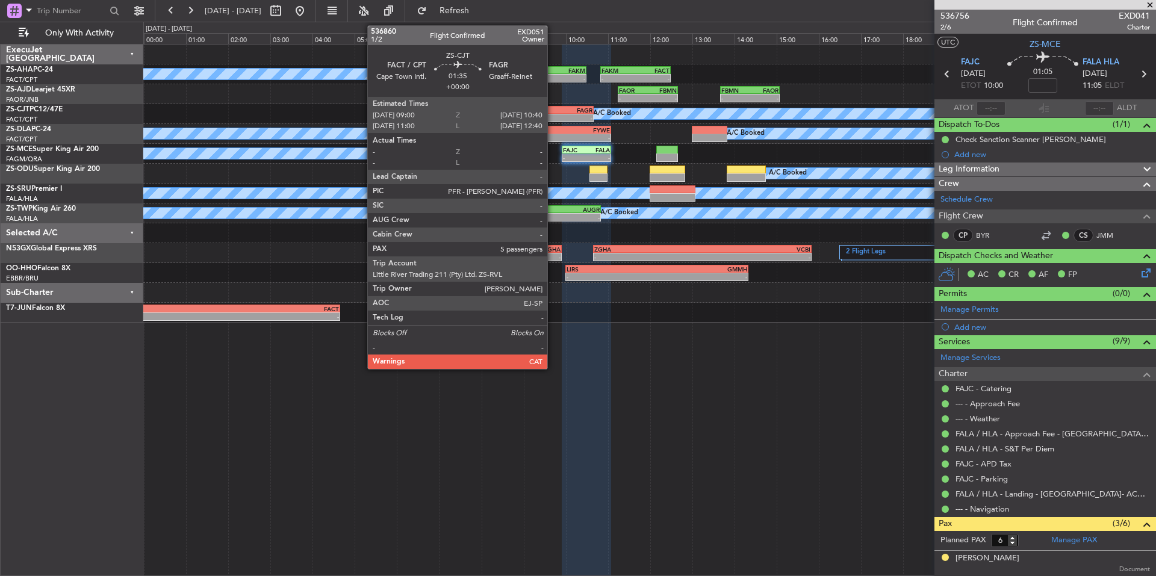
click at [553, 113] on div "FACT" at bounding box center [541, 110] width 34 height 7
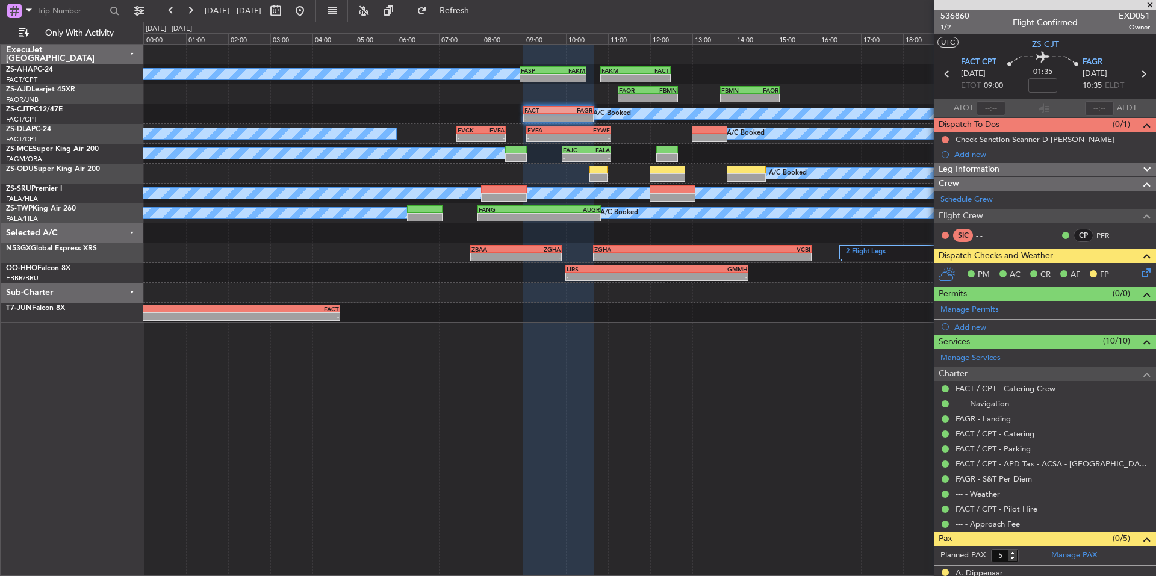
drag, startPoint x: 1150, startPoint y: 5, endPoint x: 746, endPoint y: 147, distance: 428.1
click at [1150, 5] on span at bounding box center [1150, 5] width 12 height 11
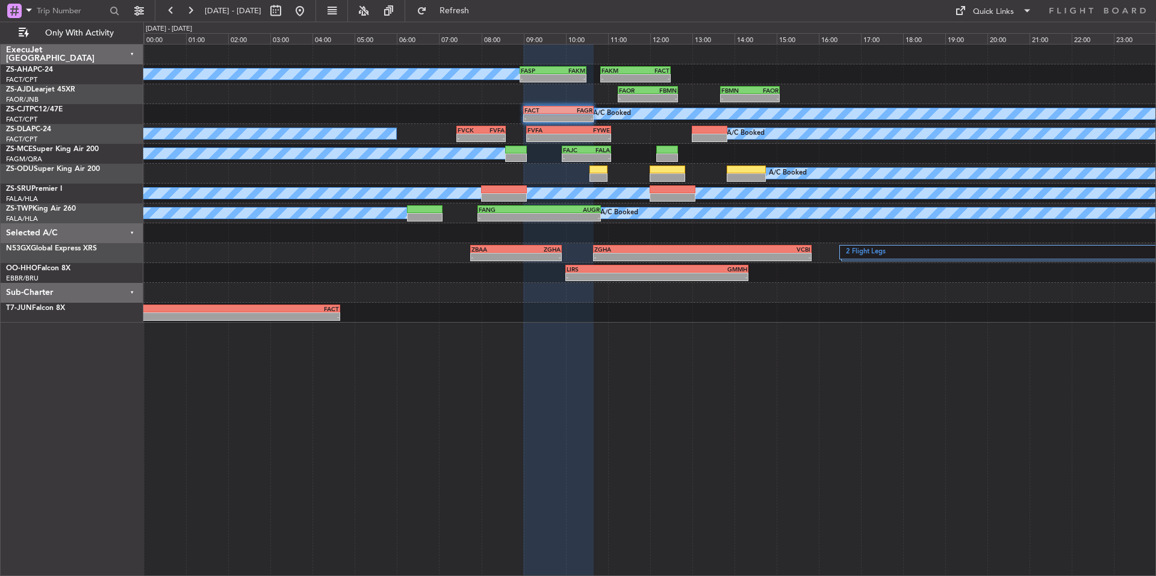
type input "0"
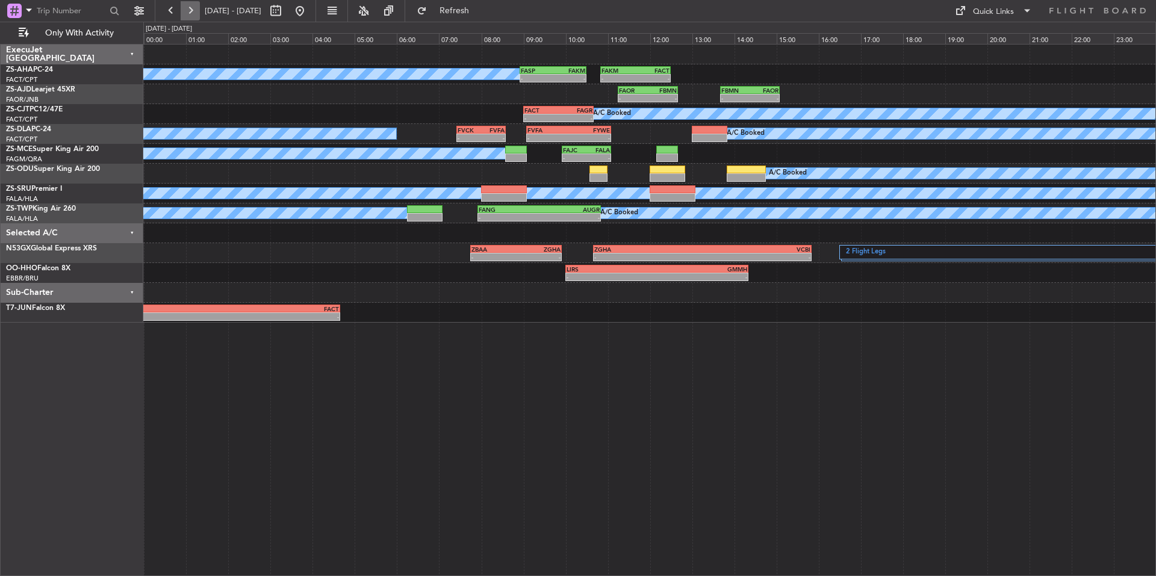
click at [193, 16] on button at bounding box center [190, 10] width 19 height 19
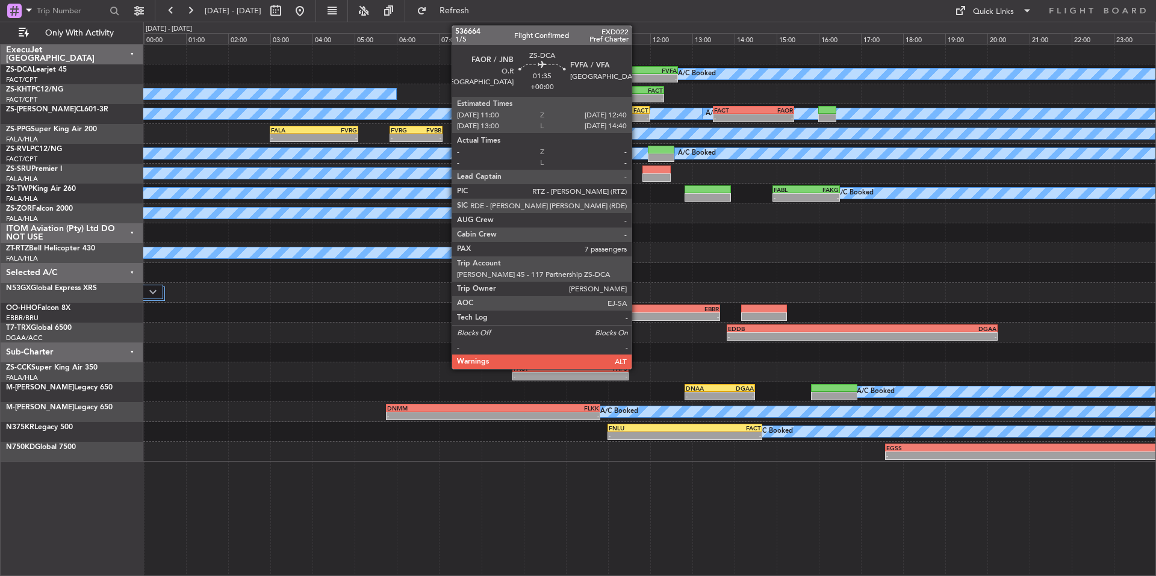
click at [637, 73] on div "FAOR" at bounding box center [626, 70] width 34 height 7
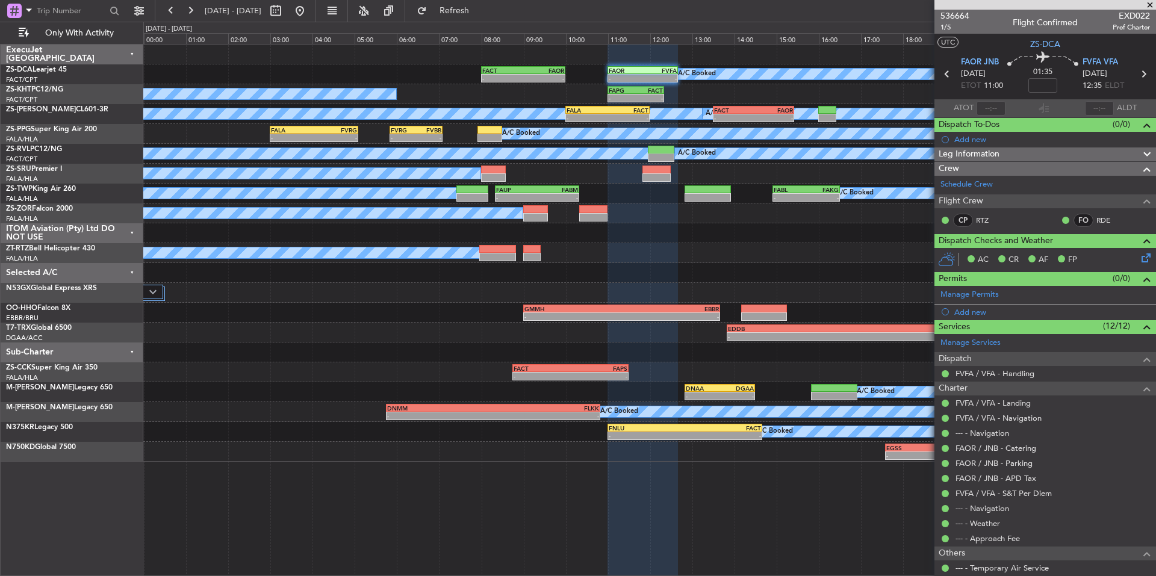
click at [1139, 256] on icon at bounding box center [1144, 256] width 10 height 10
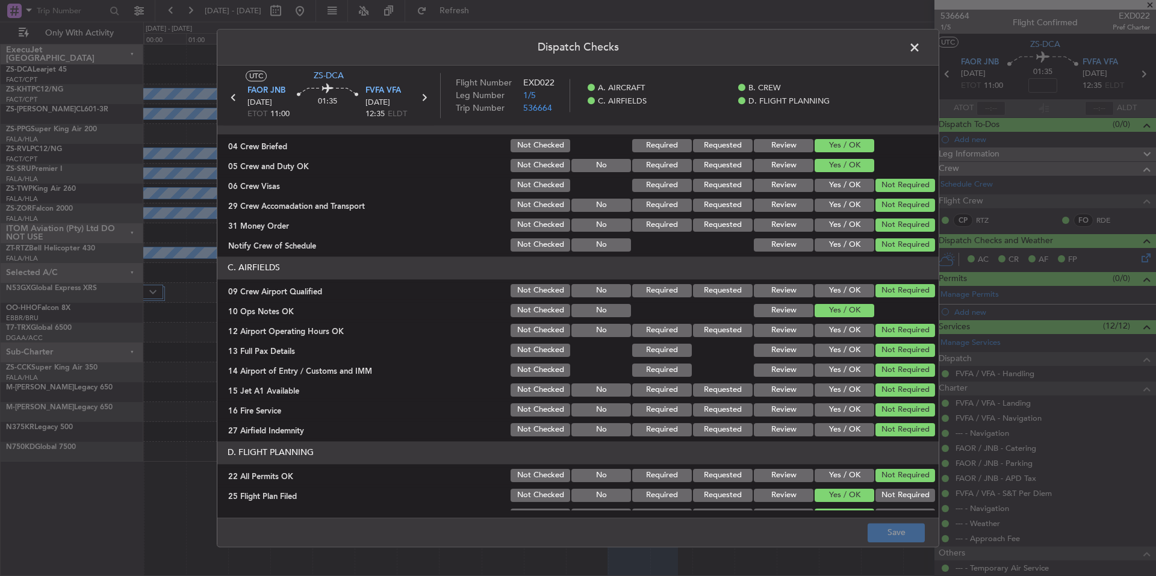
scroll to position [156, 0]
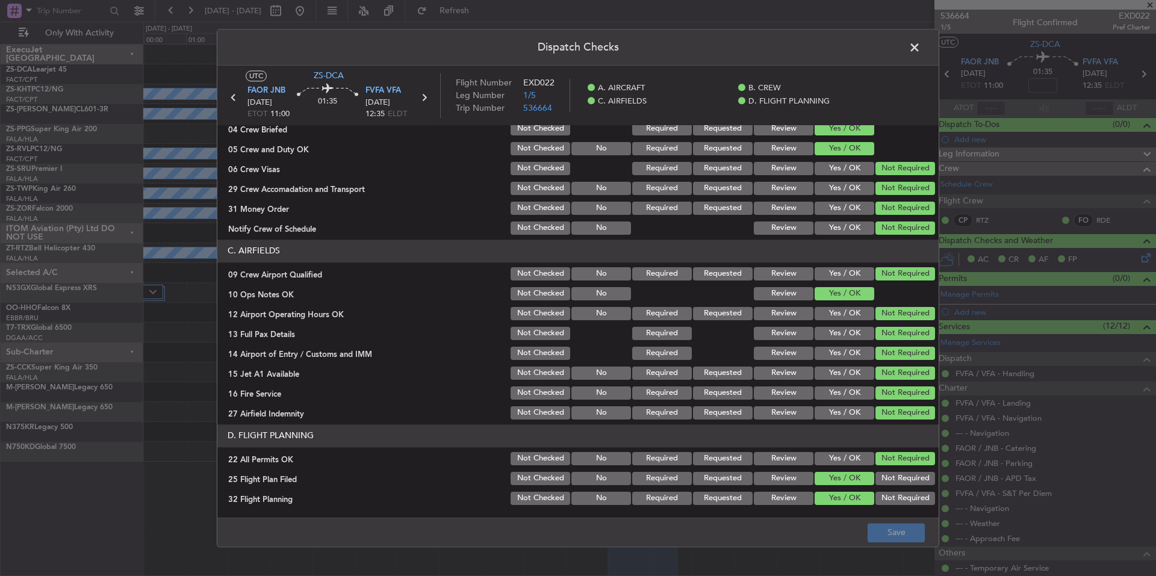
click at [794, 481] on button "Review" at bounding box center [784, 478] width 60 height 13
click at [794, 493] on button "Review" at bounding box center [784, 498] width 60 height 13
click at [890, 537] on button "Save" at bounding box center [895, 532] width 57 height 19
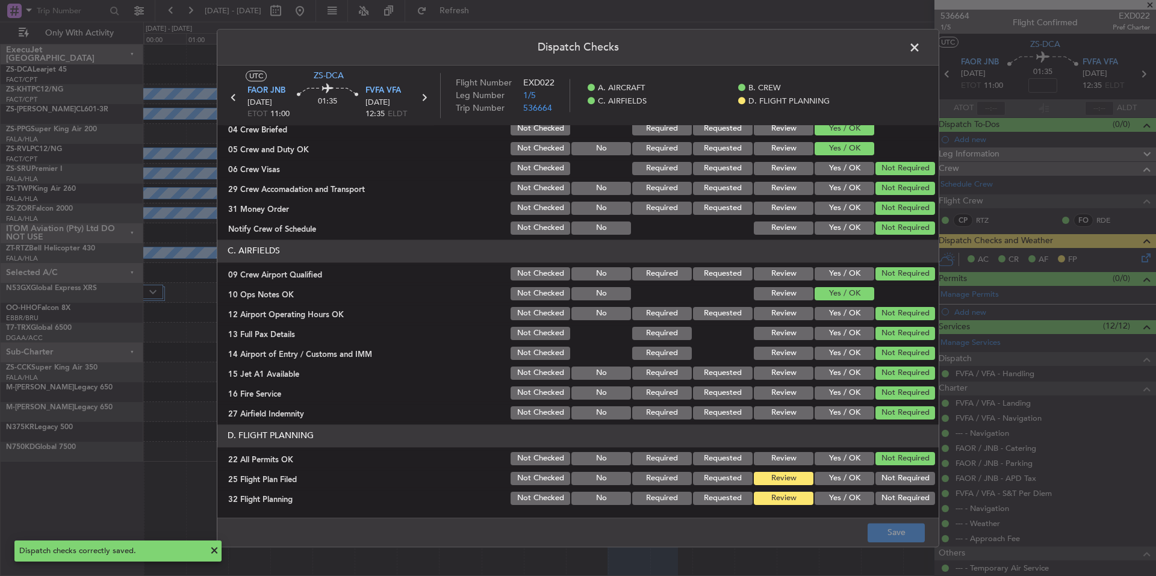
click at [920, 50] on span at bounding box center [920, 51] width 0 height 24
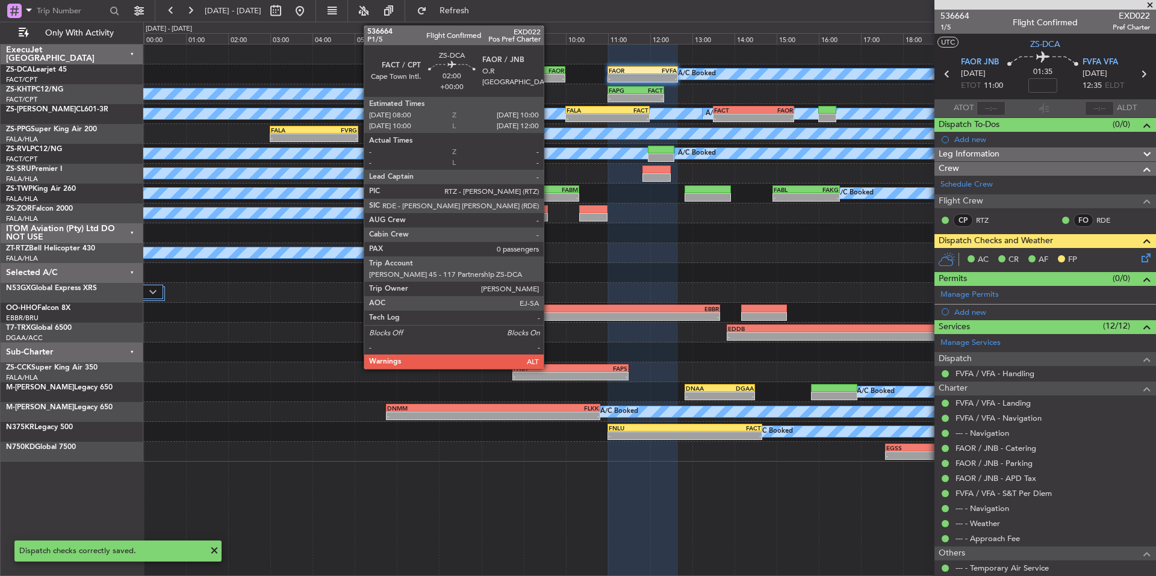
click at [549, 76] on div "-" at bounding box center [543, 78] width 41 height 7
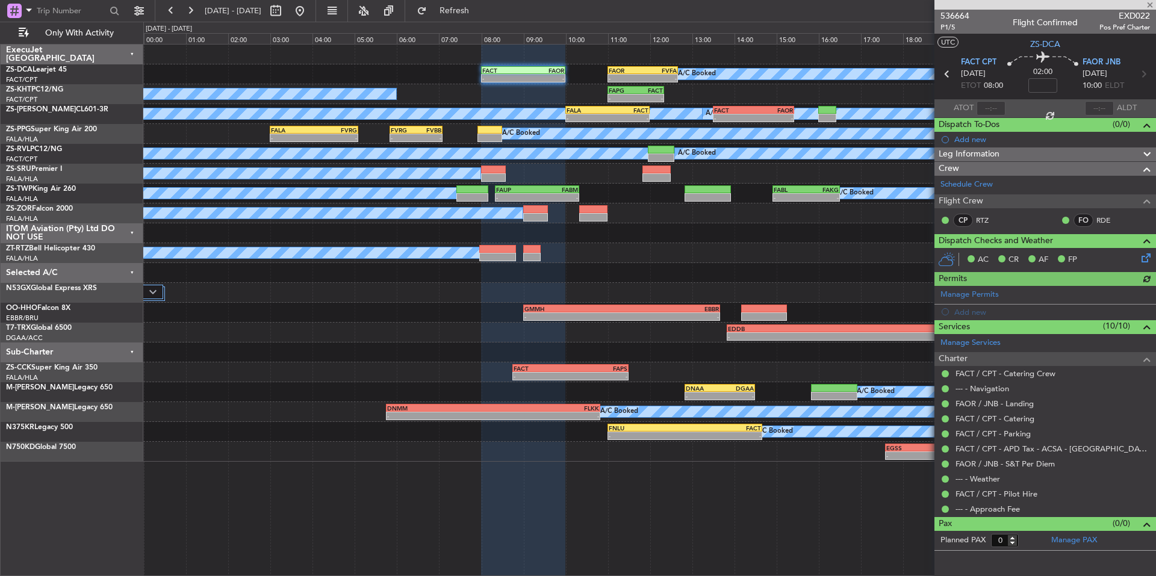
click at [1148, 259] on icon at bounding box center [1144, 256] width 10 height 10
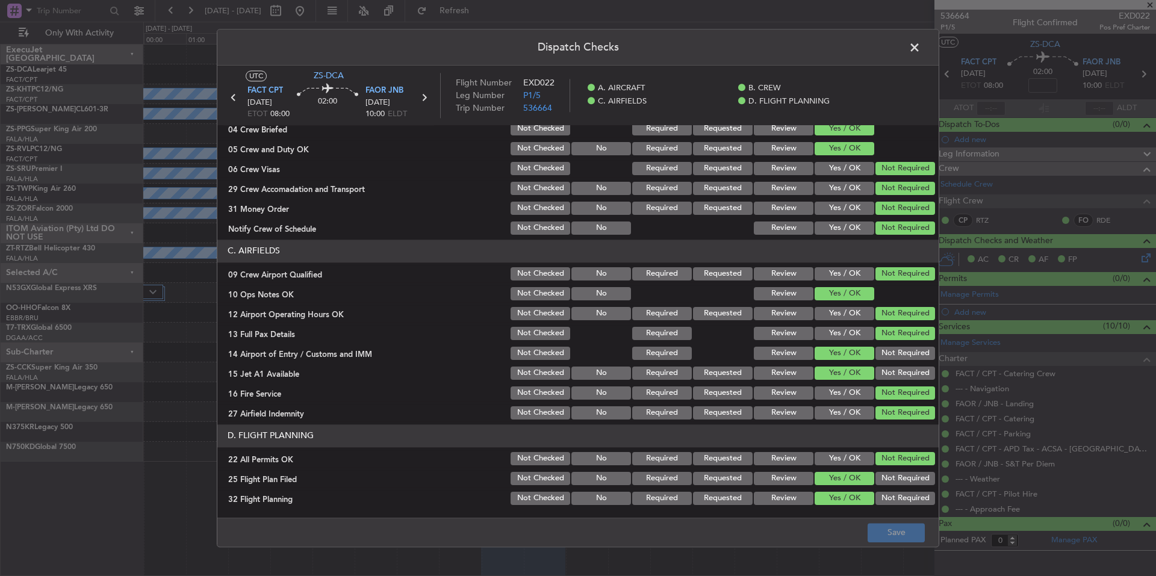
click at [770, 496] on button "Review" at bounding box center [784, 498] width 60 height 13
click at [769, 480] on button "Review" at bounding box center [784, 478] width 60 height 13
click at [885, 527] on button "Save" at bounding box center [895, 532] width 57 height 19
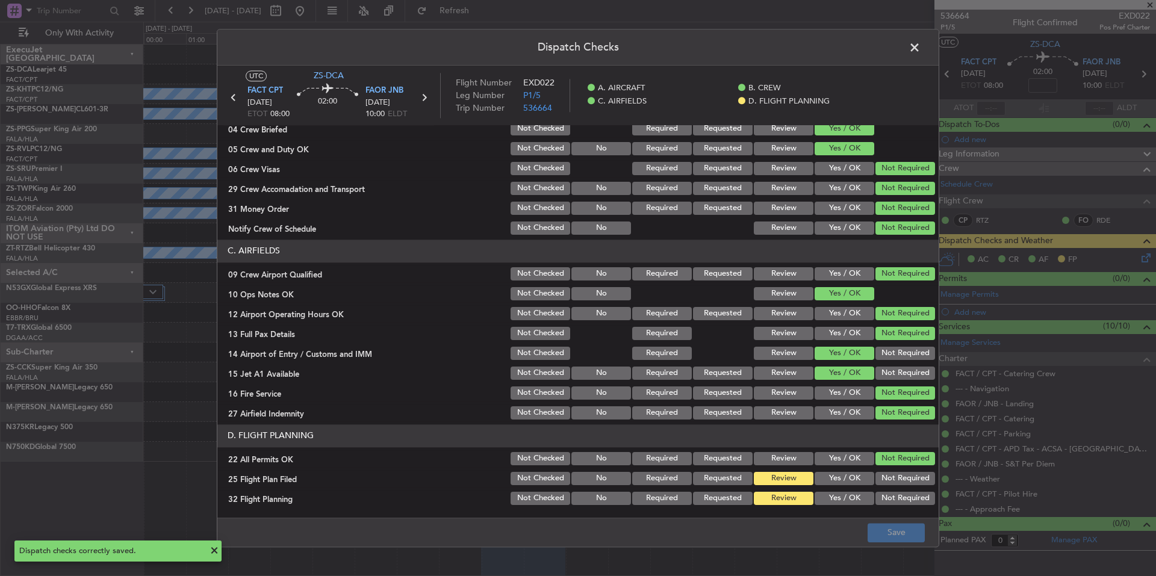
click at [920, 51] on span at bounding box center [920, 51] width 0 height 24
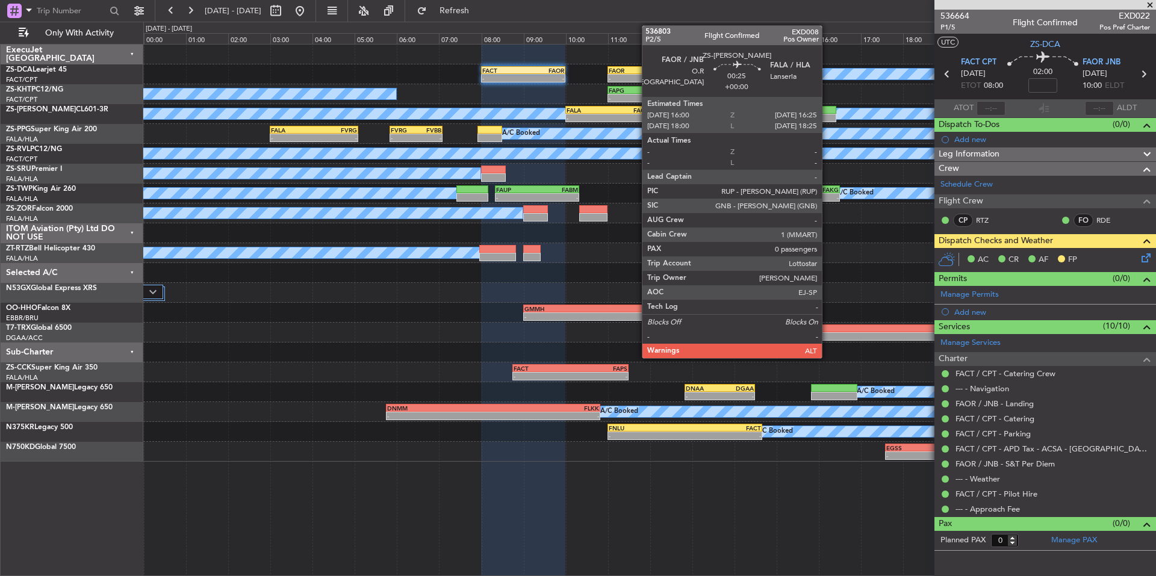
click at [827, 113] on div at bounding box center [827, 110] width 18 height 8
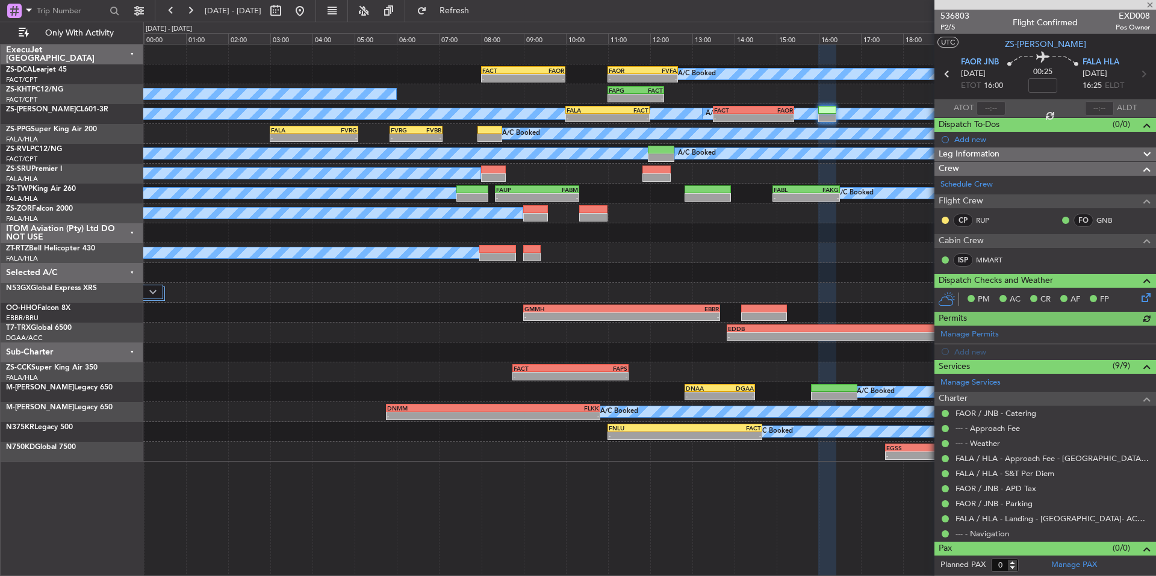
click at [1148, 297] on icon at bounding box center [1144, 296] width 10 height 10
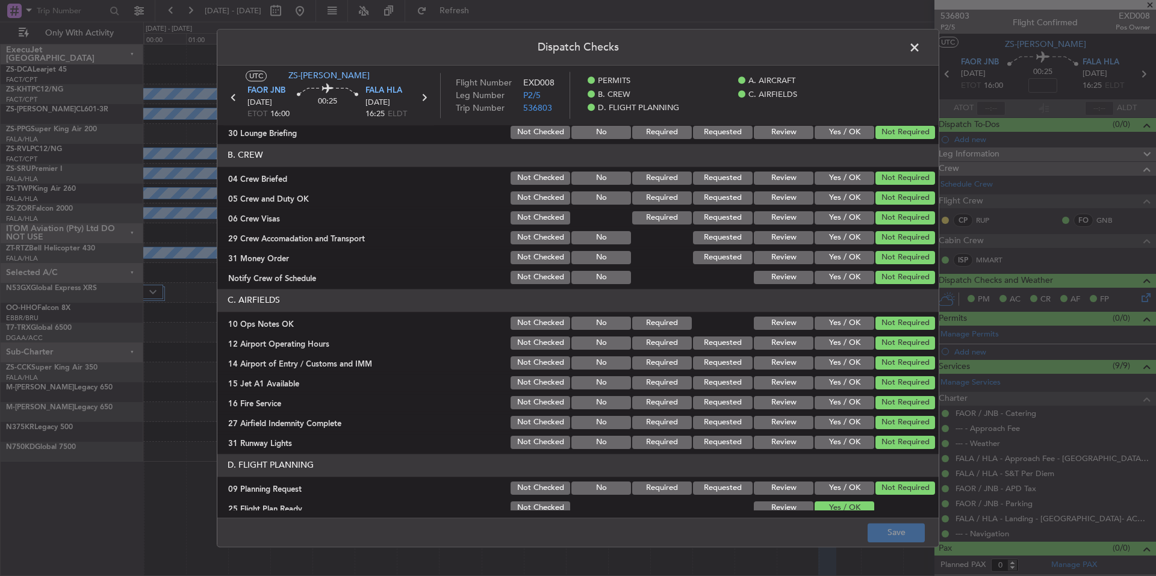
scroll to position [142, 0]
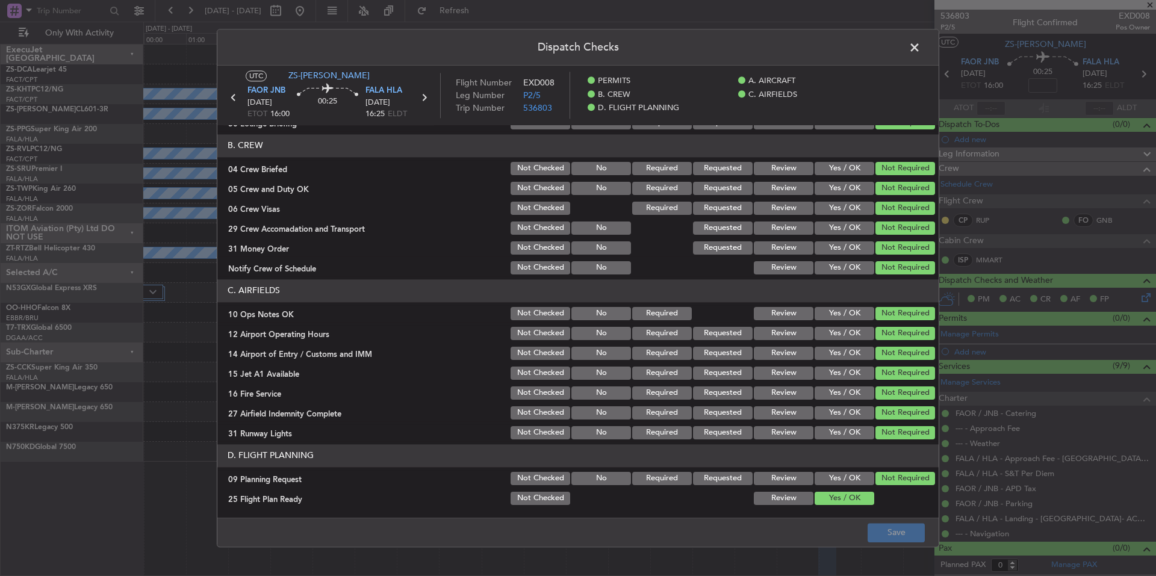
click at [789, 475] on button "Review" at bounding box center [784, 478] width 60 height 13
click at [789, 493] on button "Review" at bounding box center [784, 498] width 60 height 13
click at [888, 531] on button "Save" at bounding box center [895, 532] width 57 height 19
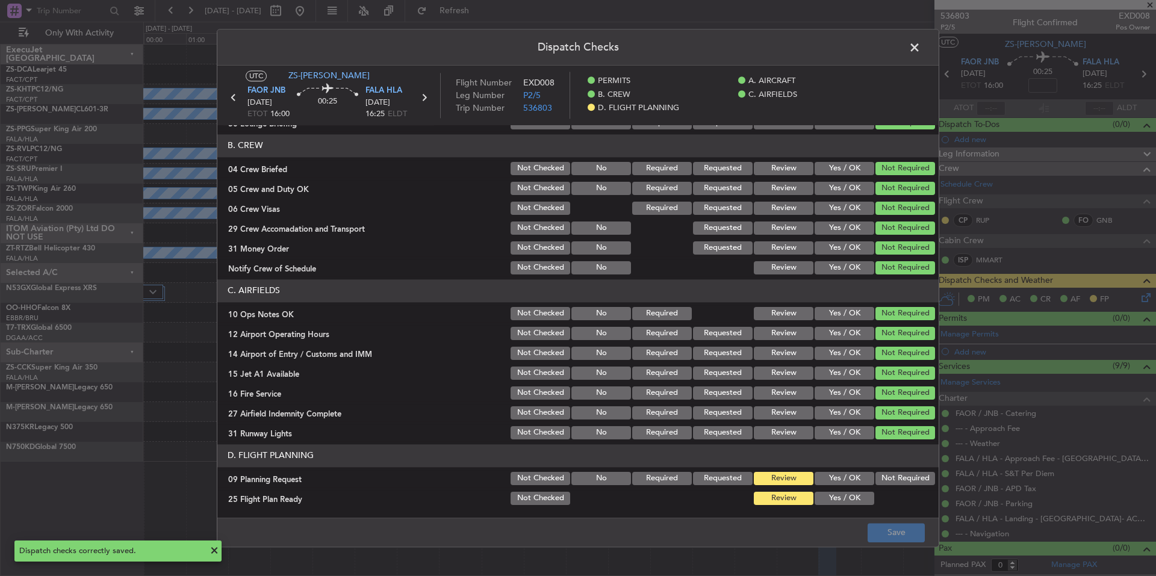
click at [920, 51] on span at bounding box center [920, 51] width 0 height 24
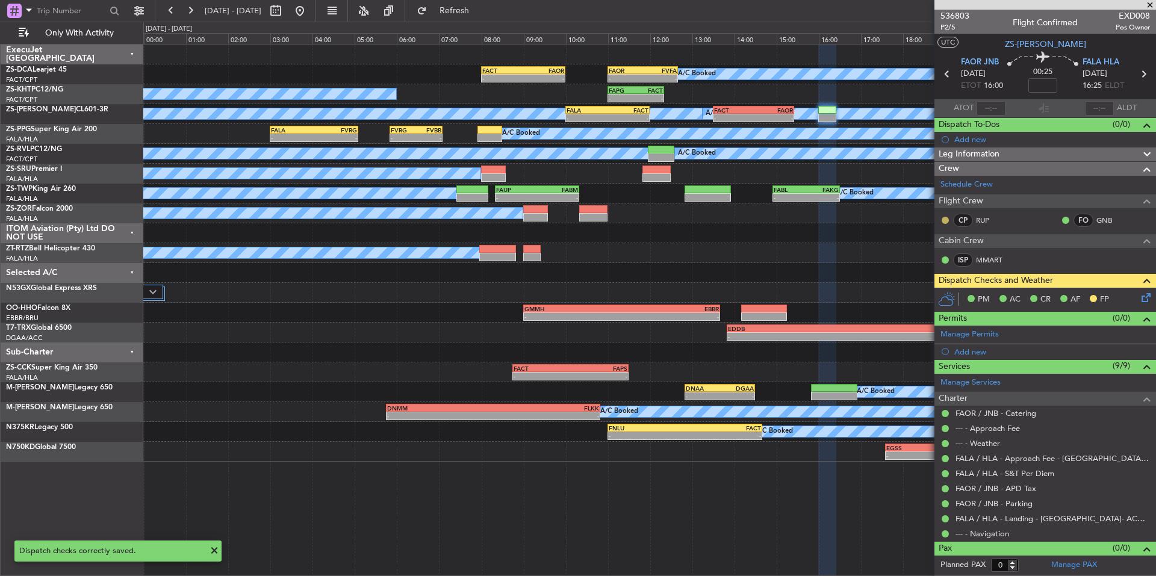
click at [944, 218] on button at bounding box center [944, 220] width 7 height 7
click at [943, 252] on span "Acknowledged" at bounding box center [948, 255] width 53 height 12
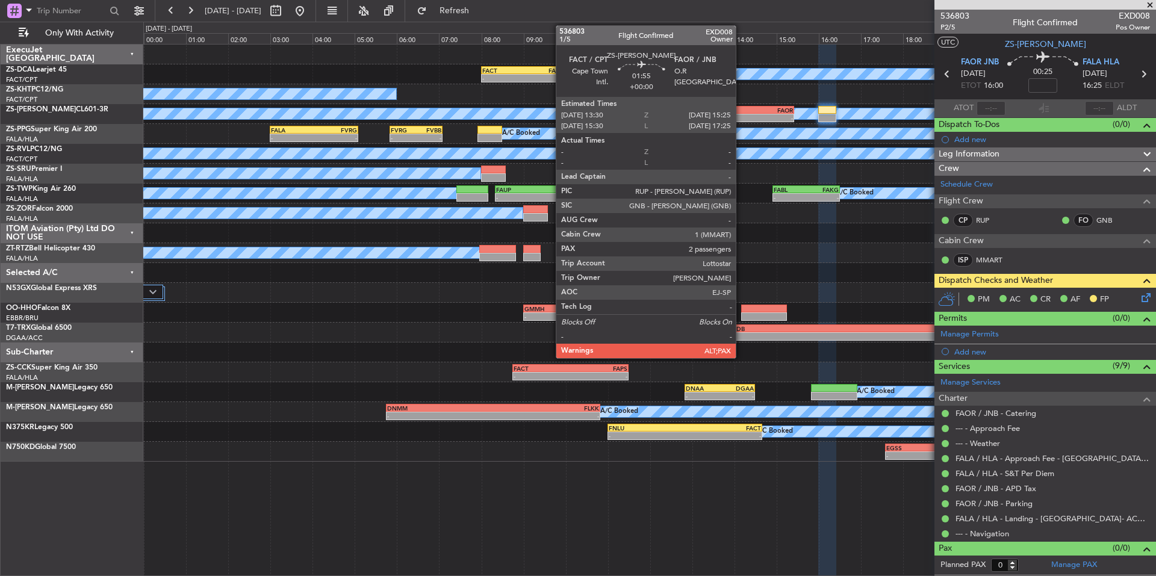
click at [741, 116] on div "-" at bounding box center [733, 117] width 39 height 7
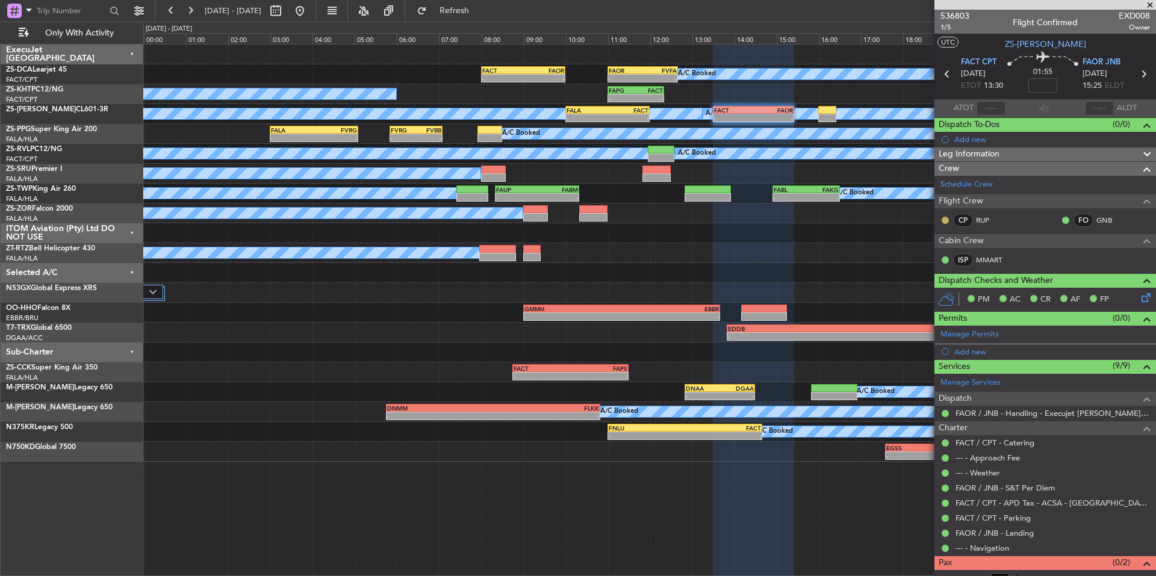
click at [946, 218] on button at bounding box center [944, 220] width 7 height 7
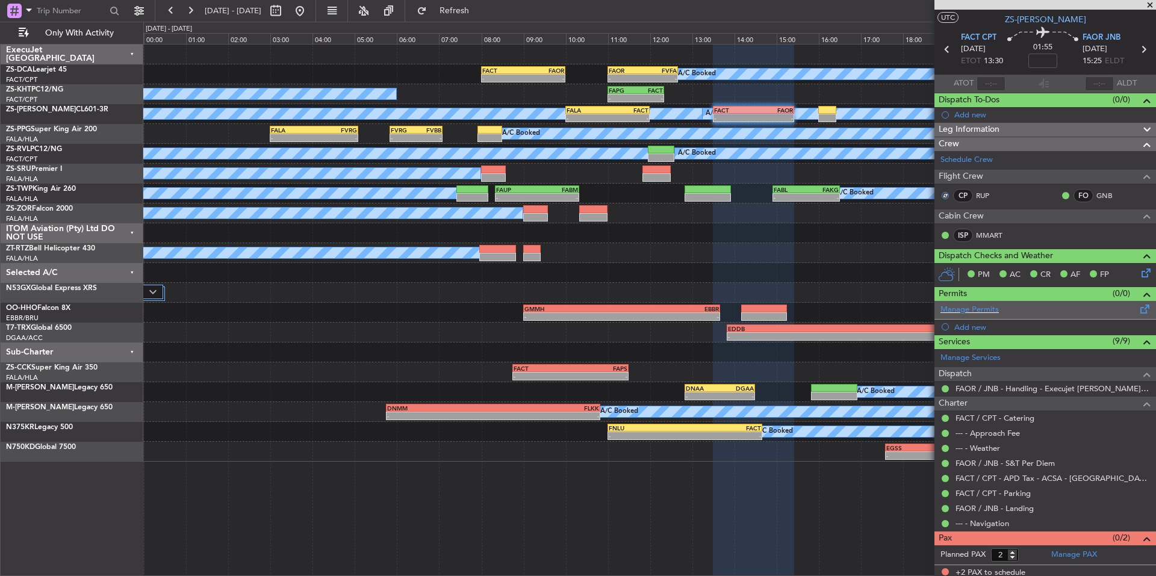
scroll to position [29, 0]
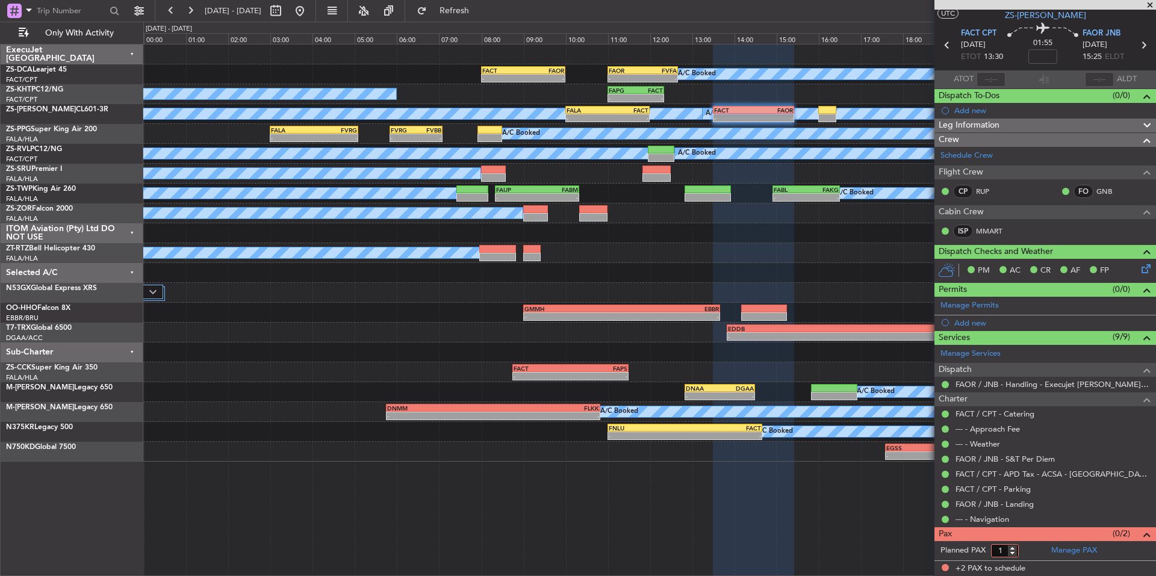
click at [1015, 554] on input "1" at bounding box center [1005, 550] width 28 height 13
click at [1015, 554] on input "0" at bounding box center [1005, 550] width 28 height 13
click at [1021, 548] on form "Planned PAX 2" at bounding box center [989, 550] width 111 height 19
click at [1012, 556] on input "2" at bounding box center [1005, 550] width 28 height 13
click at [1012, 551] on input "1" at bounding box center [1005, 550] width 28 height 13
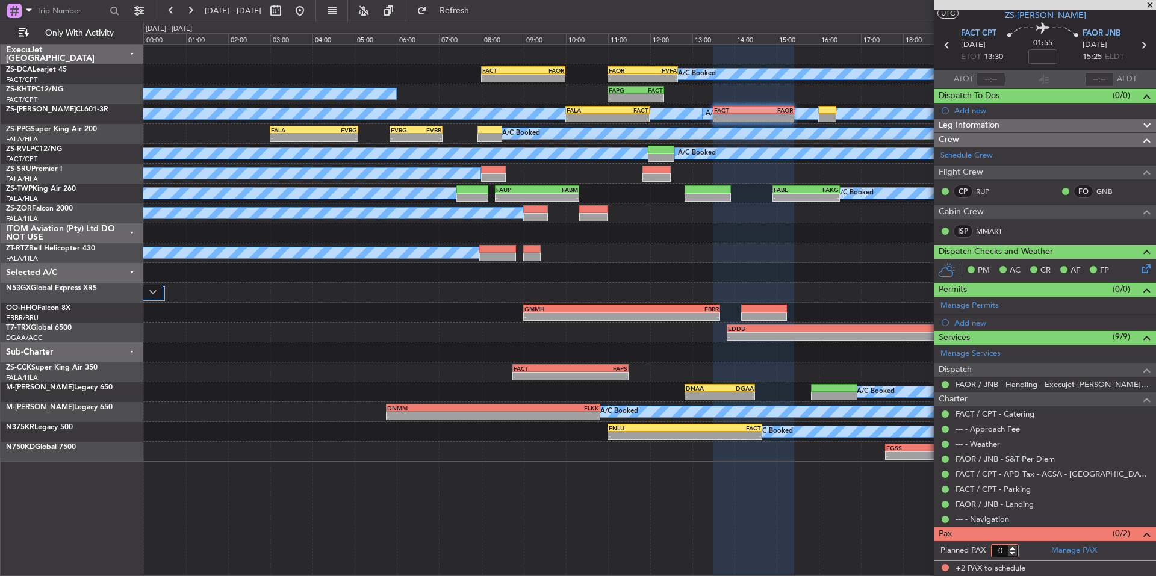
type input "0"
click at [1012, 551] on input "0" at bounding box center [1005, 550] width 28 height 13
click at [1027, 548] on form "Planned PAX" at bounding box center [989, 550] width 111 height 19
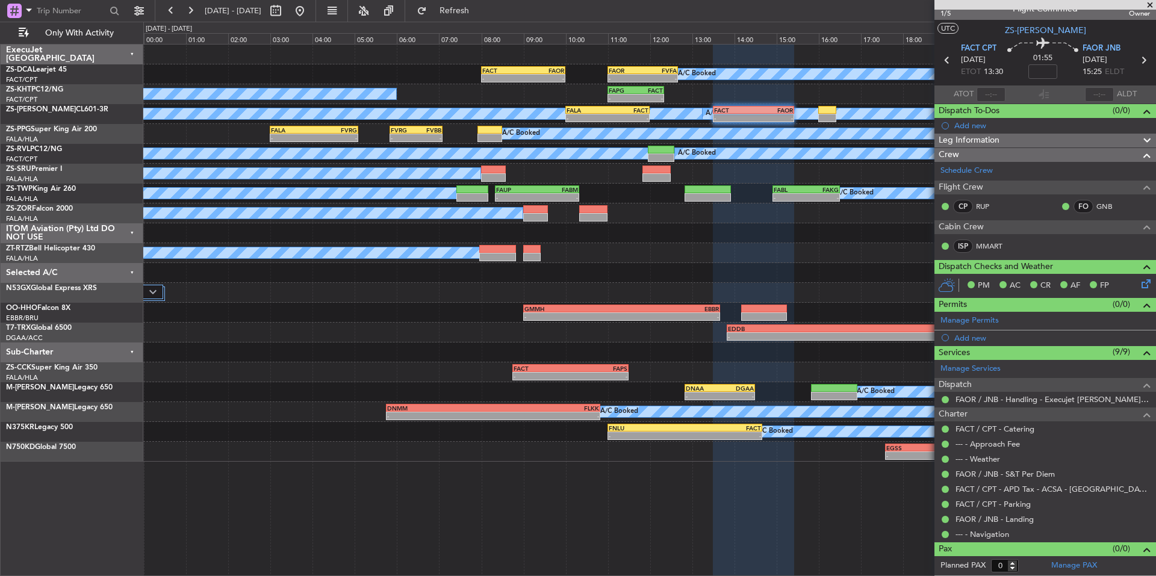
scroll to position [13, 0]
click at [1139, 282] on icon at bounding box center [1144, 282] width 10 height 10
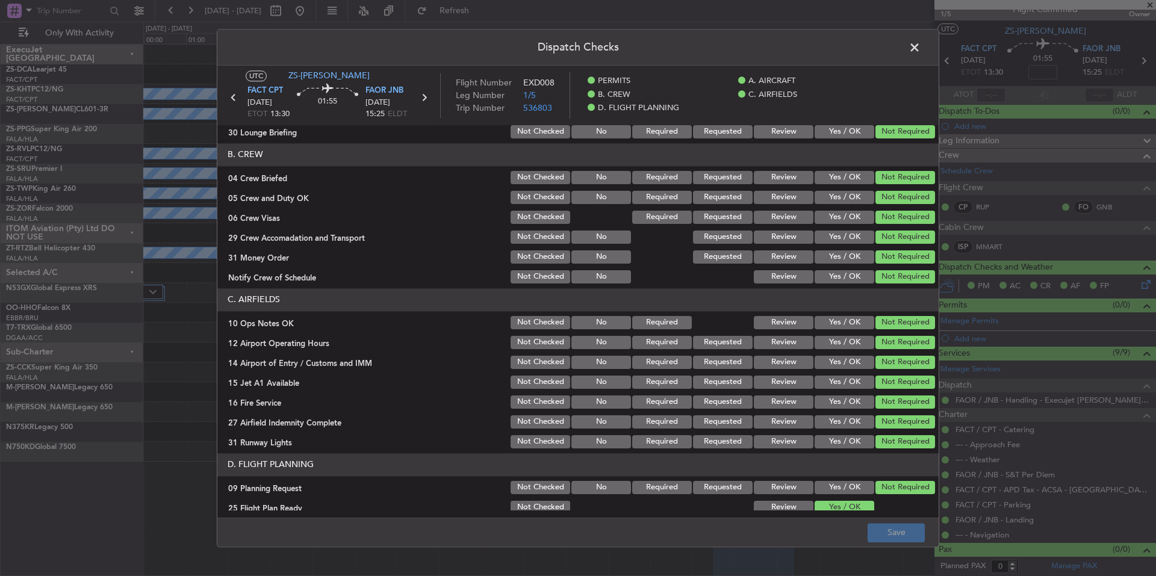
scroll to position [142, 0]
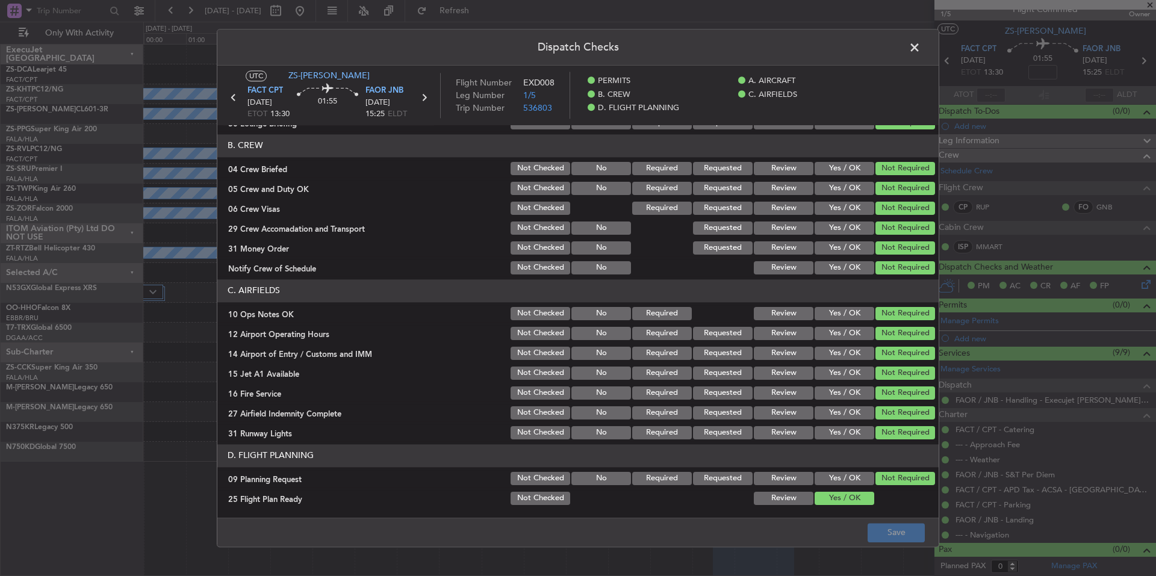
click at [777, 490] on div "Review" at bounding box center [782, 498] width 61 height 17
click at [776, 483] on button "Review" at bounding box center [784, 478] width 60 height 13
click at [779, 495] on button "Review" at bounding box center [784, 498] width 60 height 13
click at [860, 522] on footer "Save" at bounding box center [577, 532] width 721 height 29
click at [873, 528] on button "Save" at bounding box center [895, 532] width 57 height 19
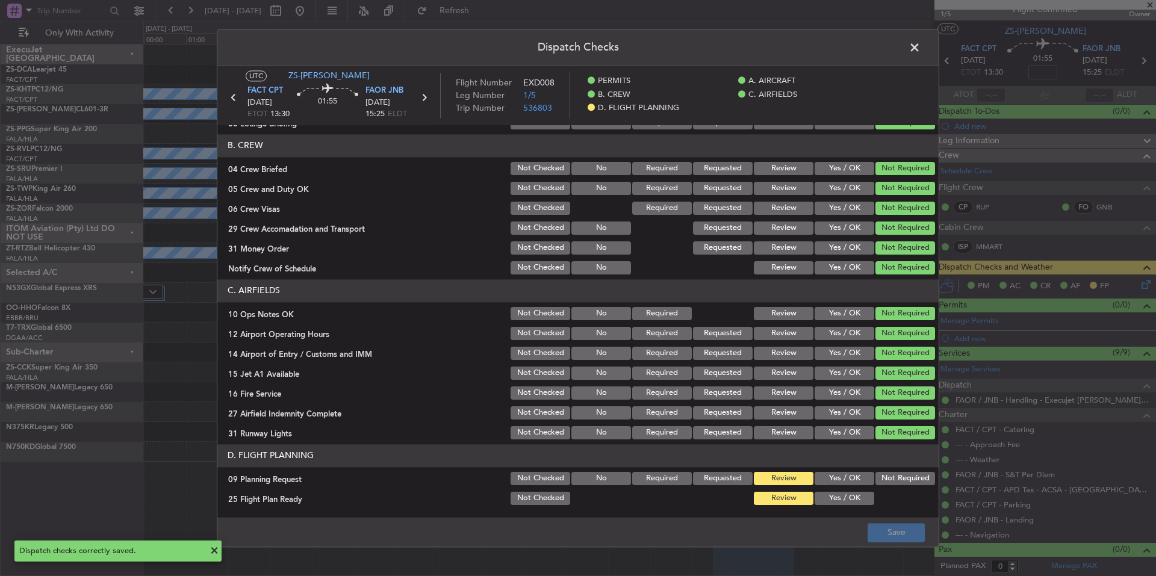
click at [920, 49] on span at bounding box center [920, 51] width 0 height 24
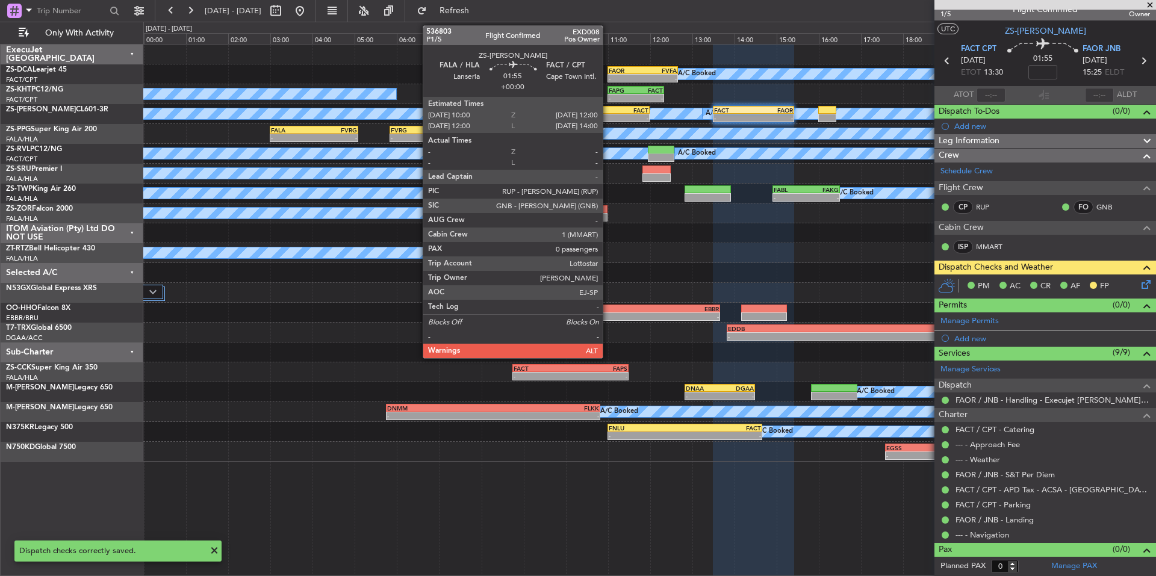
click at [608, 111] on div "FACT" at bounding box center [627, 110] width 41 height 7
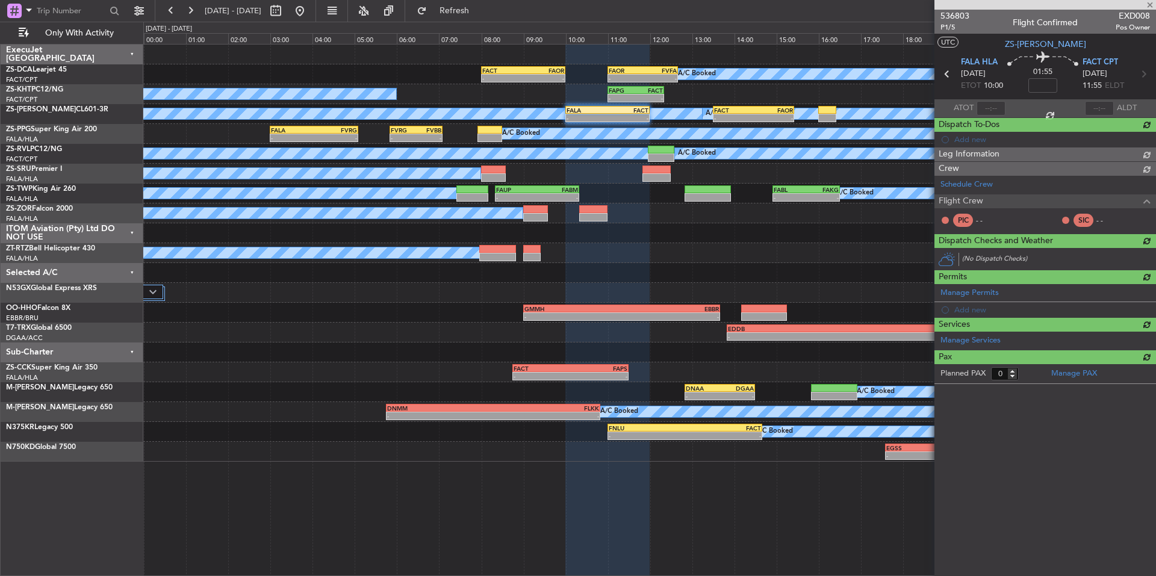
scroll to position [0, 0]
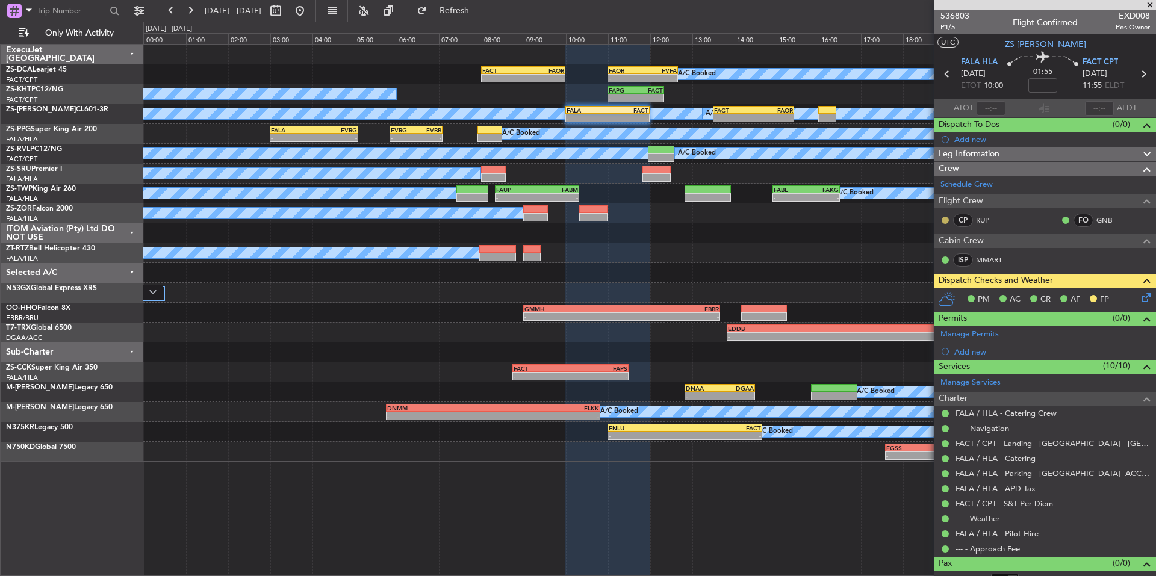
click at [945, 220] on button at bounding box center [944, 220] width 7 height 7
click at [959, 255] on span "Acknowledged" at bounding box center [948, 255] width 53 height 12
click at [1153, 2] on span at bounding box center [1150, 5] width 12 height 11
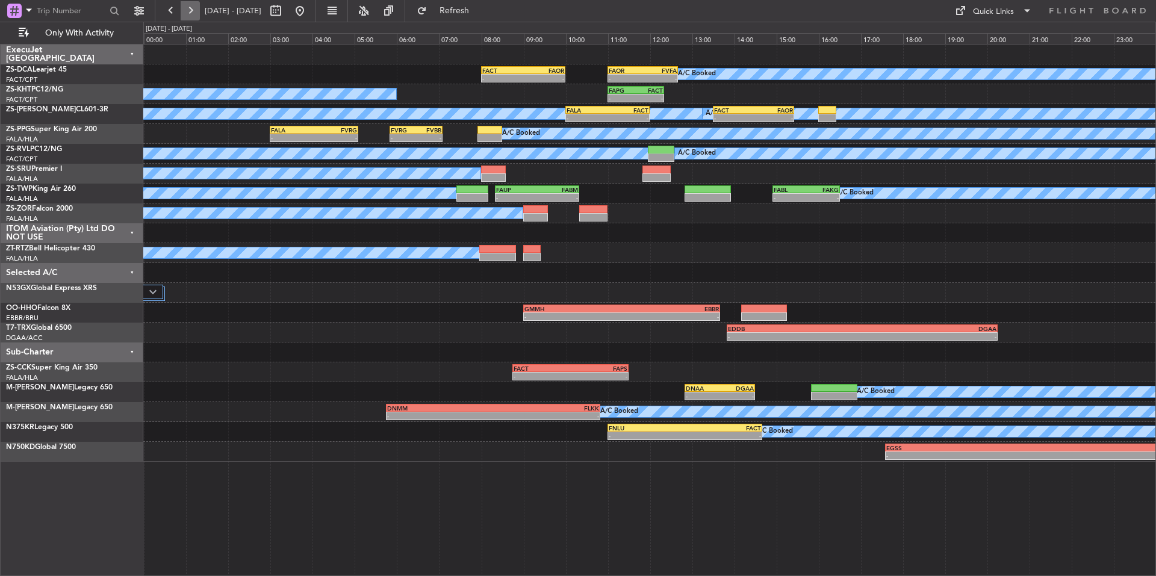
click at [192, 10] on button at bounding box center [190, 10] width 19 height 19
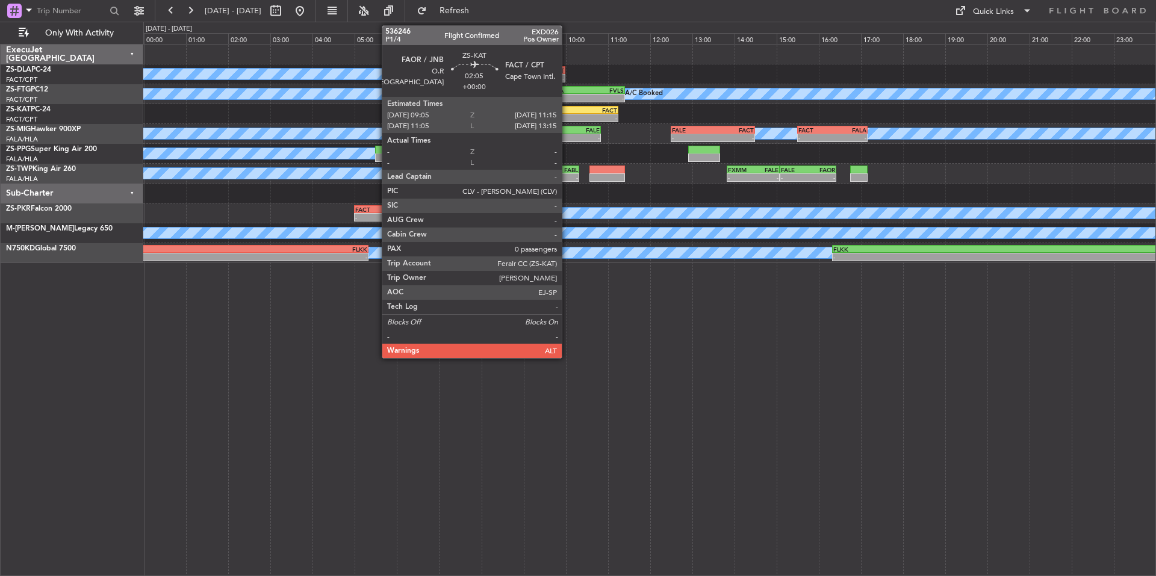
click at [567, 111] on div "FAOR" at bounding box center [549, 110] width 45 height 7
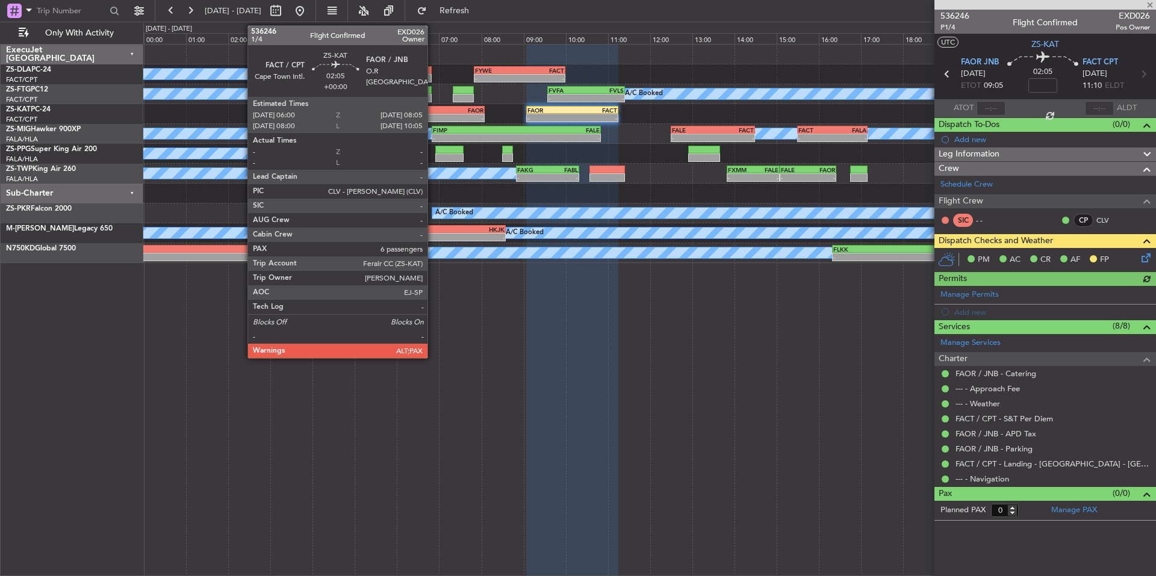
click at [433, 114] on div "- -" at bounding box center [440, 118] width 88 height 8
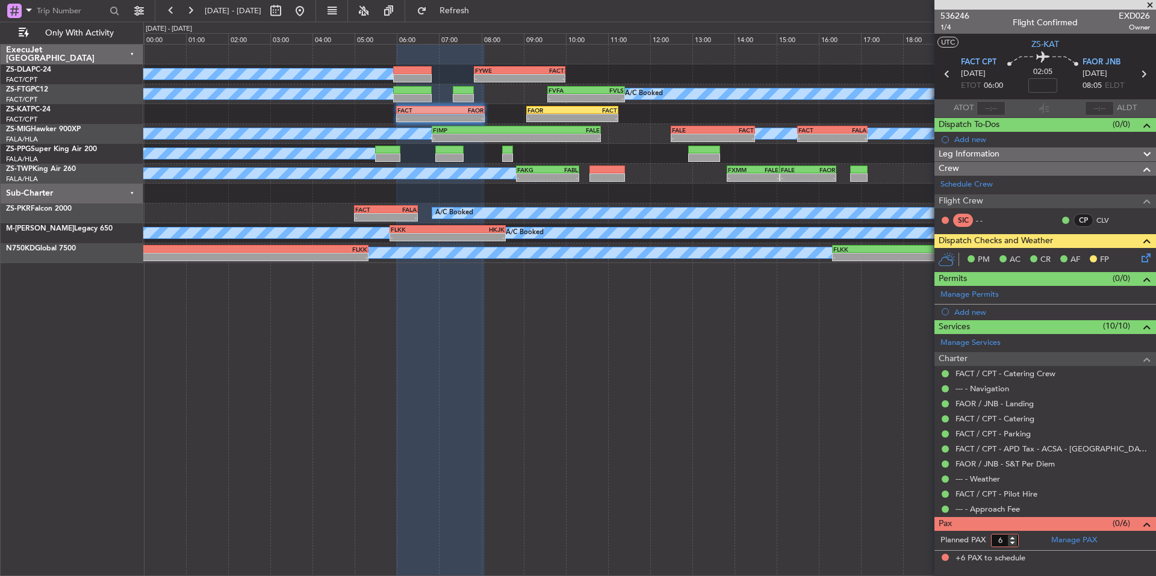
click at [1014, 545] on input "6" at bounding box center [1005, 540] width 28 height 13
click at [1013, 542] on input "5" at bounding box center [1005, 540] width 28 height 13
click at [1013, 542] on input "4" at bounding box center [1005, 540] width 28 height 13
click at [1013, 542] on input "3" at bounding box center [1005, 540] width 28 height 13
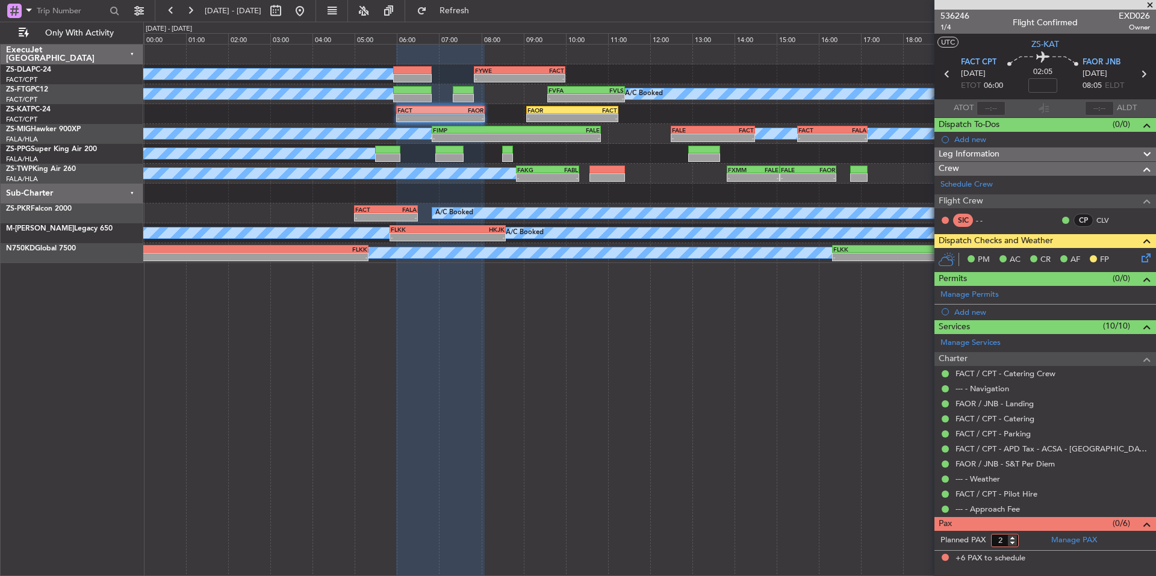
click at [1013, 542] on input "2" at bounding box center [1005, 540] width 28 height 13
click at [1013, 542] on input "1" at bounding box center [1005, 540] width 28 height 13
type input "0"
click at [1013, 542] on input "0" at bounding box center [1005, 540] width 28 height 13
click at [1024, 538] on form "Planned PAX 0" at bounding box center [989, 540] width 111 height 19
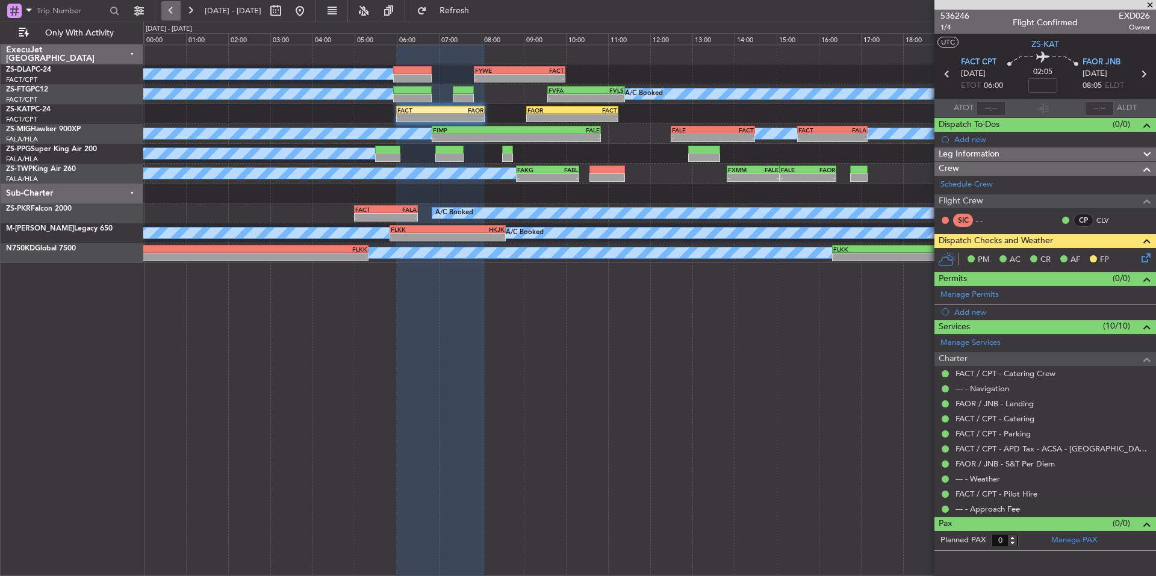
click at [169, 11] on button at bounding box center [170, 10] width 19 height 19
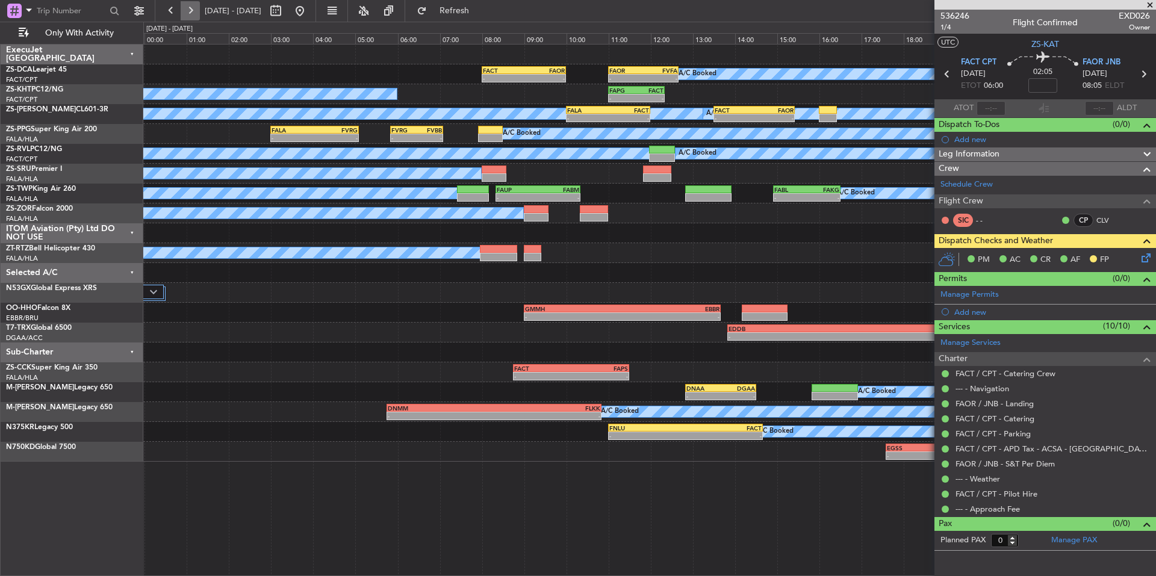
click at [198, 7] on button at bounding box center [190, 10] width 19 height 19
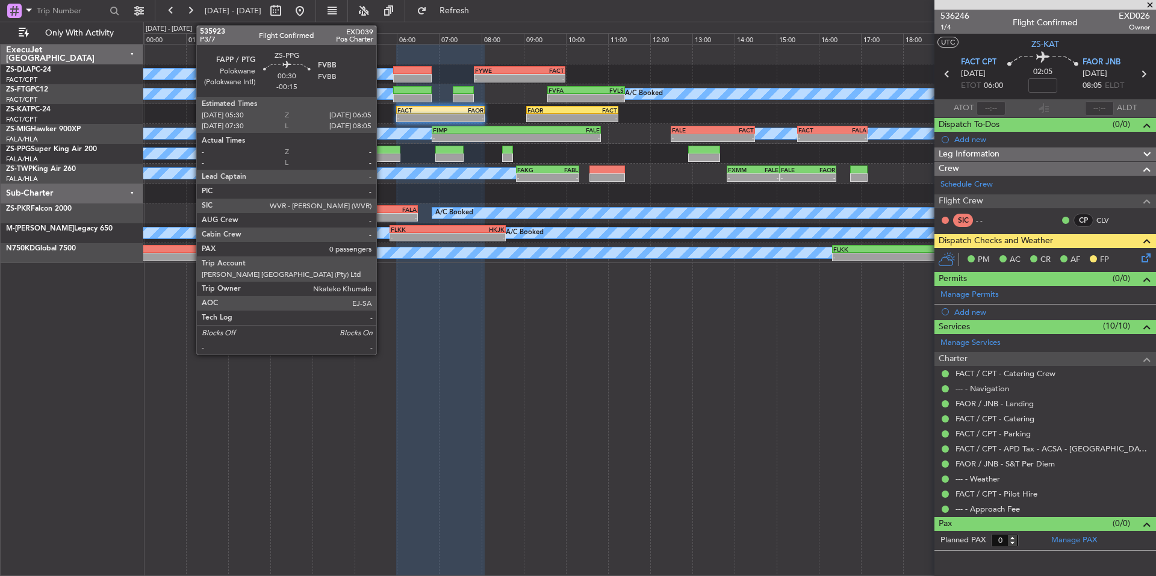
click at [382, 153] on div at bounding box center [387, 157] width 25 height 8
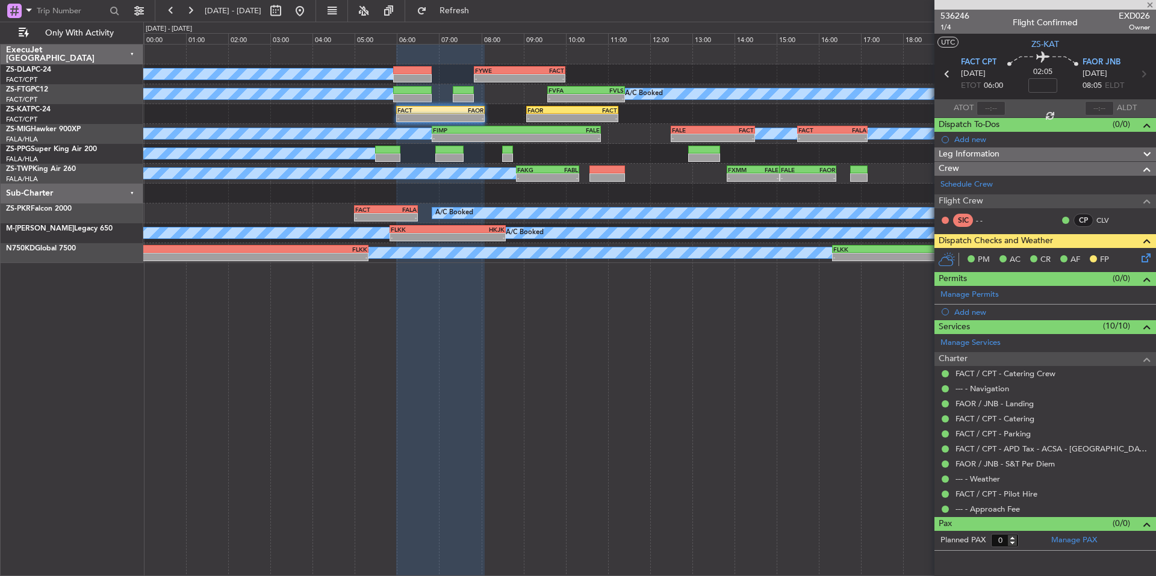
type input "-00:15"
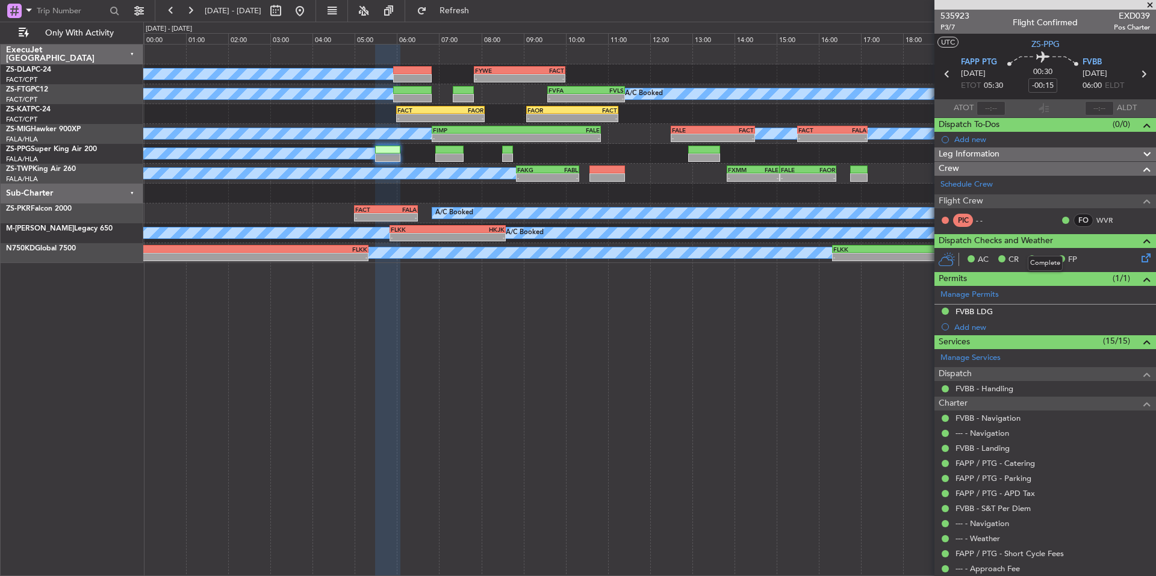
click at [1139, 258] on icon at bounding box center [1144, 256] width 10 height 10
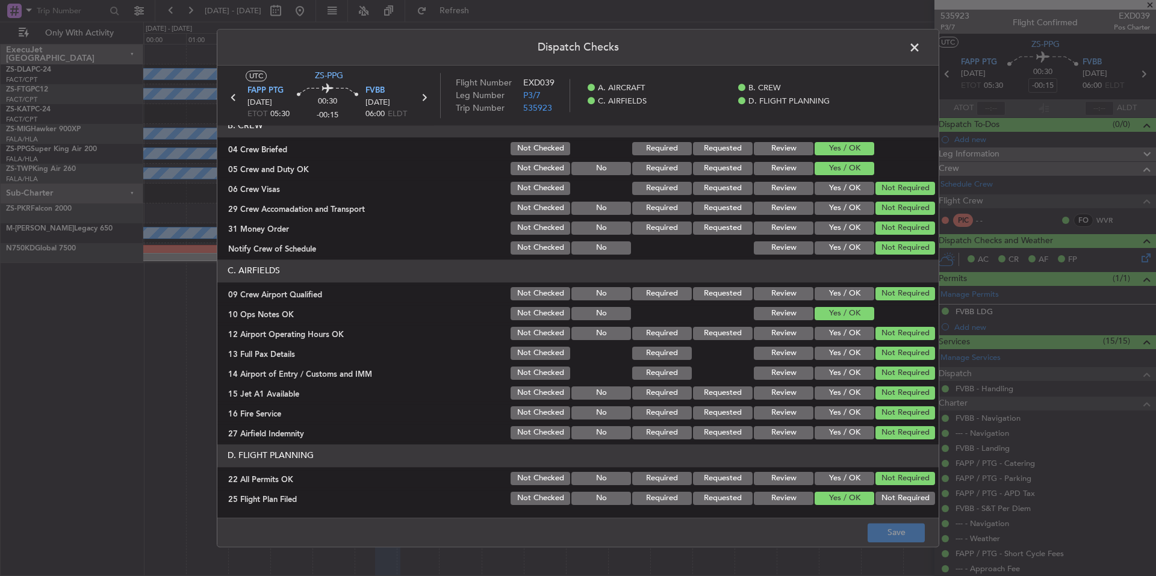
scroll to position [156, 0]
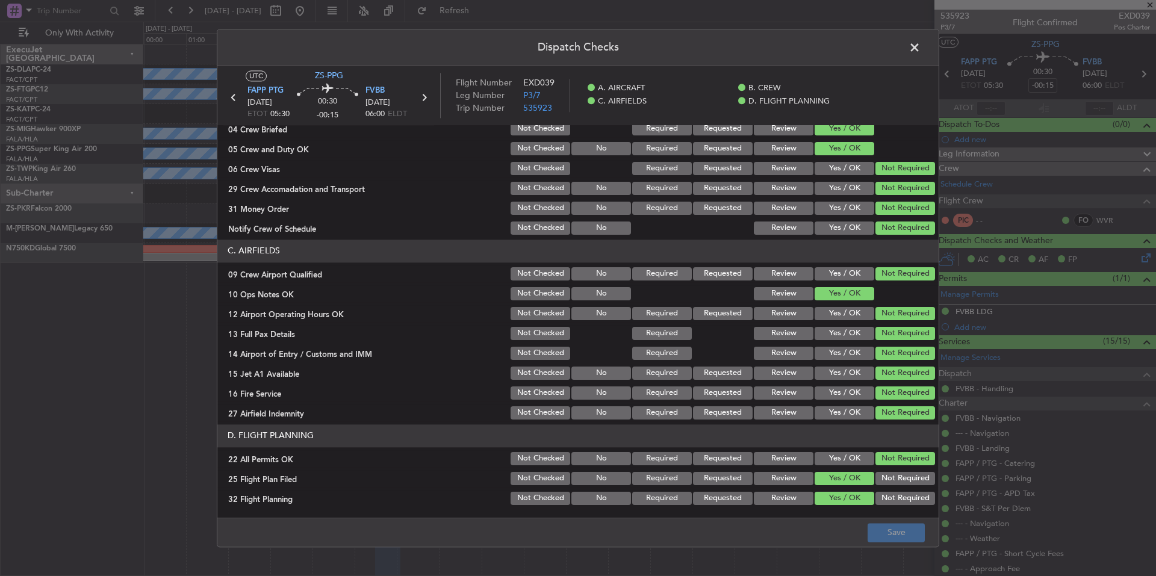
click at [797, 481] on button "Review" at bounding box center [784, 478] width 60 height 13
click at [793, 497] on button "Review" at bounding box center [784, 498] width 60 height 13
click at [900, 528] on button "Save" at bounding box center [895, 532] width 57 height 19
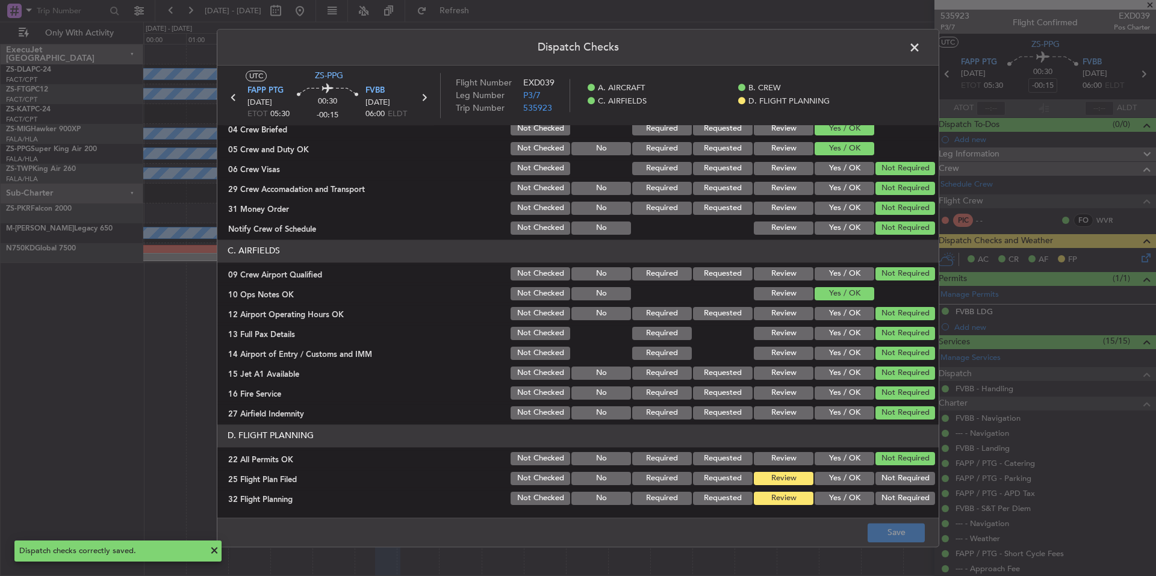
click at [920, 52] on span at bounding box center [920, 51] width 0 height 24
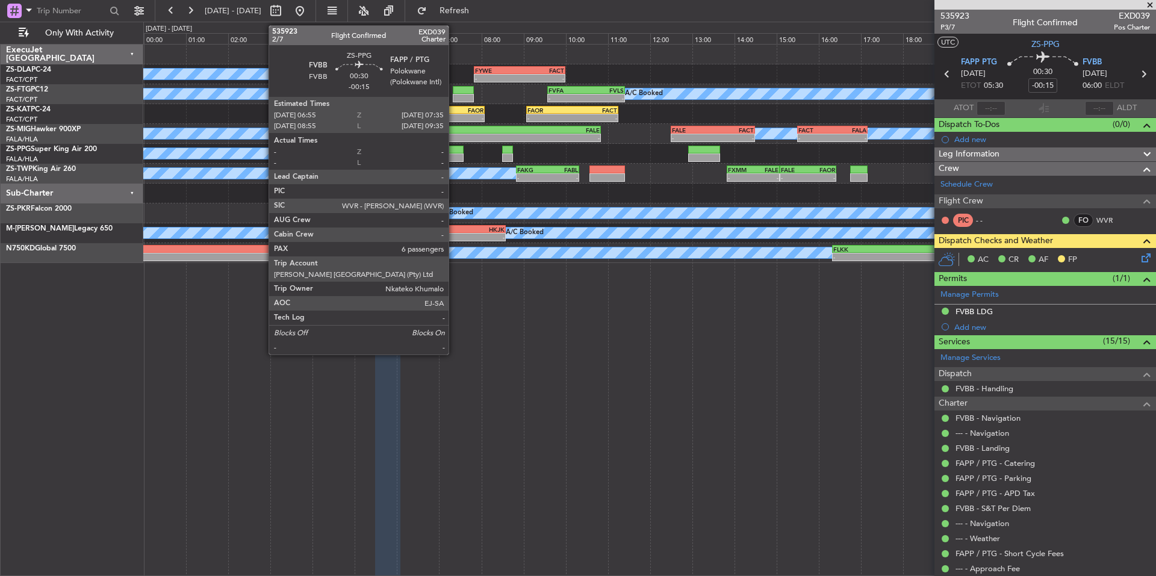
click at [454, 153] on div at bounding box center [449, 157] width 28 height 8
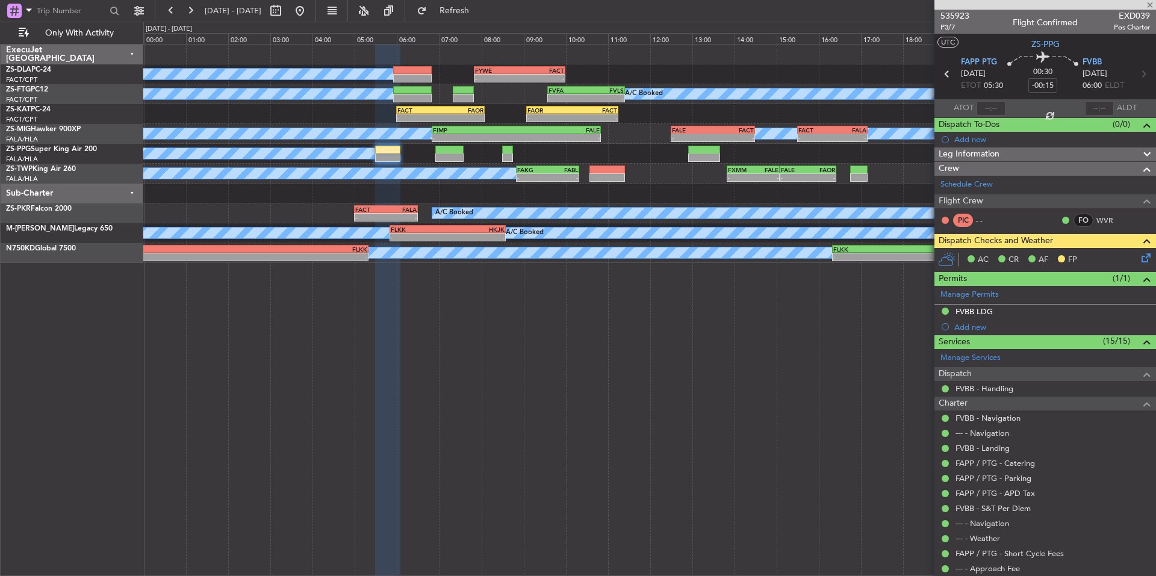
type input "6"
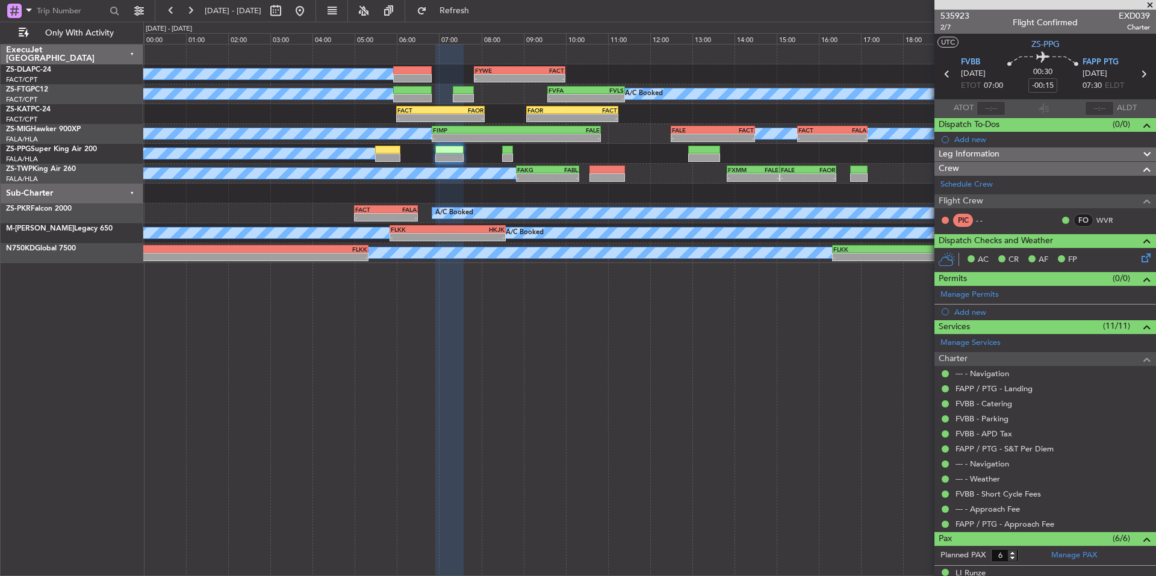
click at [1139, 258] on icon at bounding box center [1144, 256] width 10 height 10
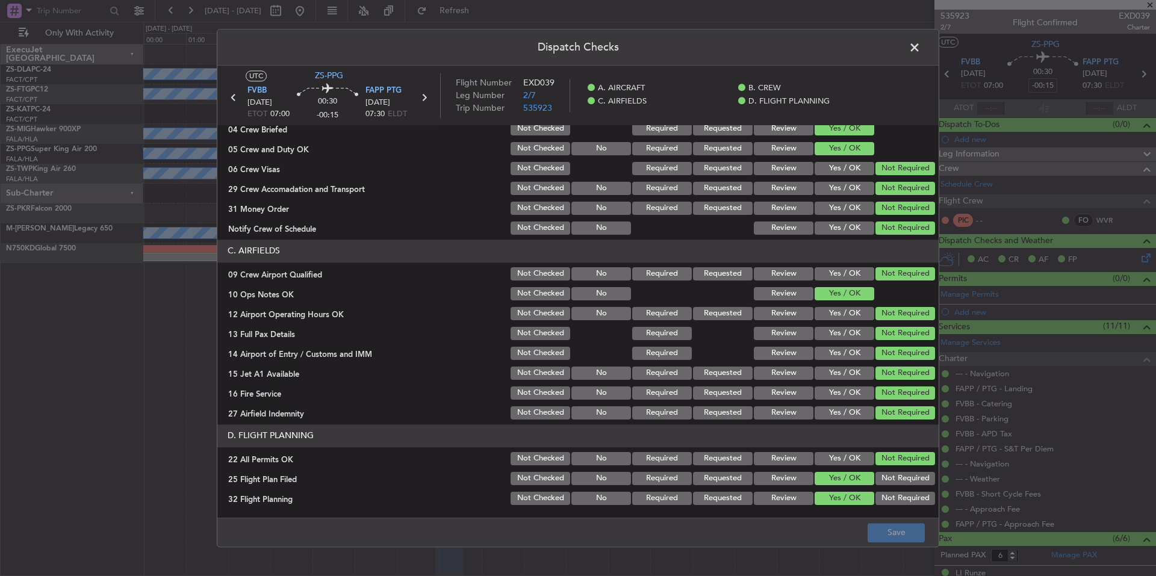
click at [792, 476] on button "Review" at bounding box center [784, 478] width 60 height 13
click at [792, 493] on button "Review" at bounding box center [784, 498] width 60 height 13
click at [896, 530] on button "Save" at bounding box center [895, 532] width 57 height 19
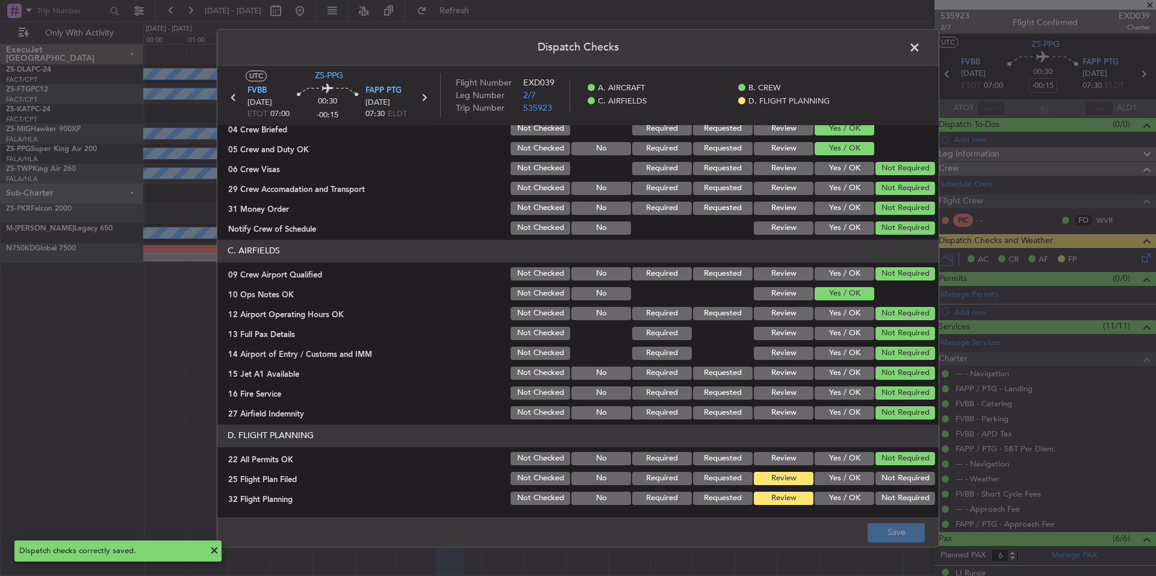
click at [920, 47] on span at bounding box center [920, 51] width 0 height 24
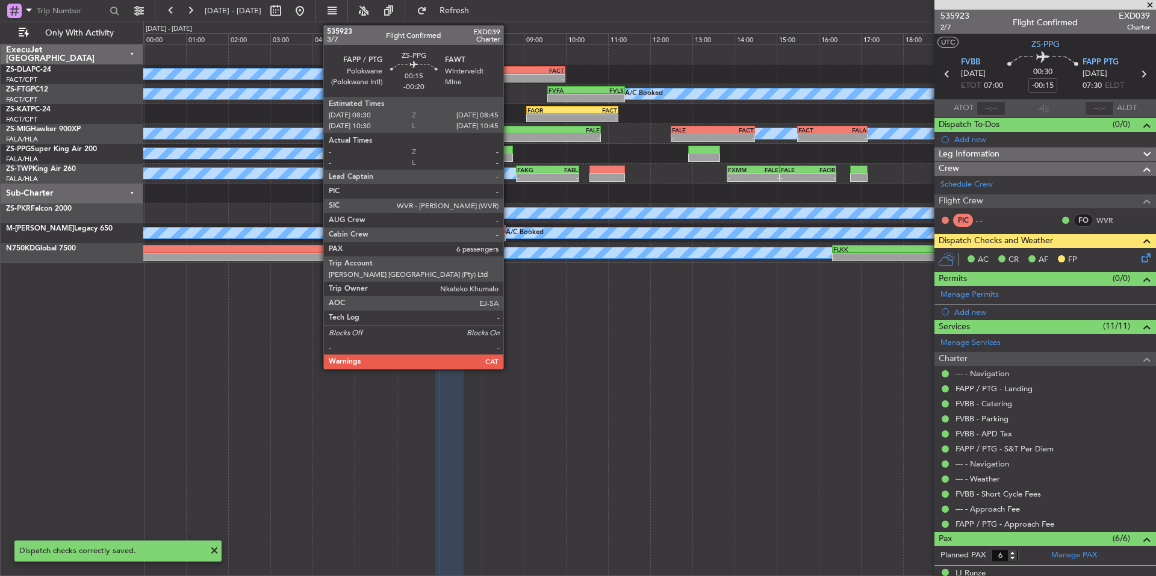
click at [509, 155] on div at bounding box center [507, 157] width 11 height 8
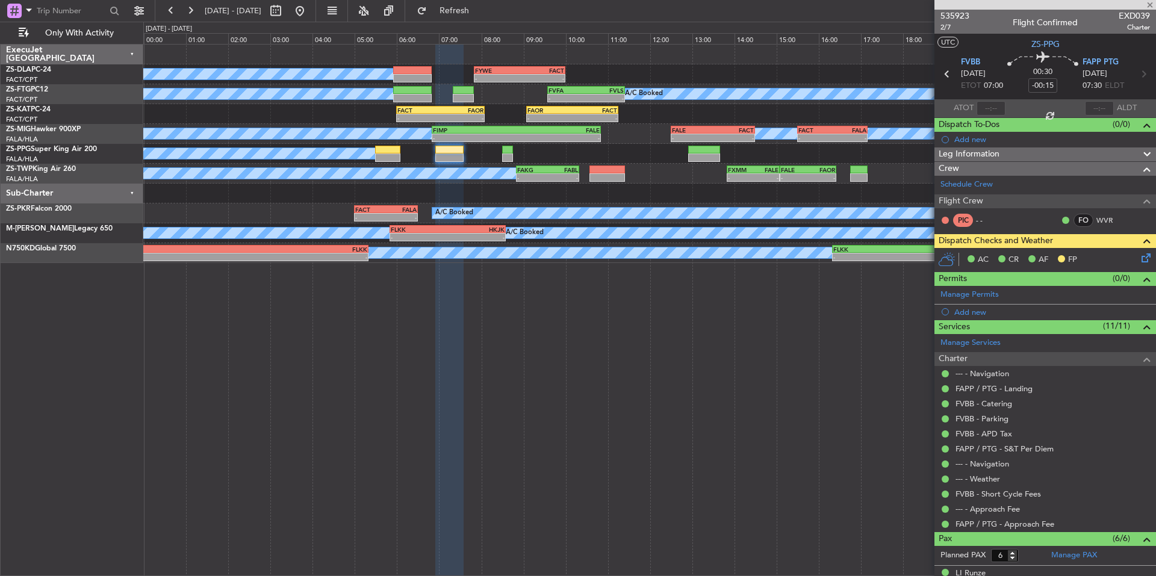
type input "-00:20"
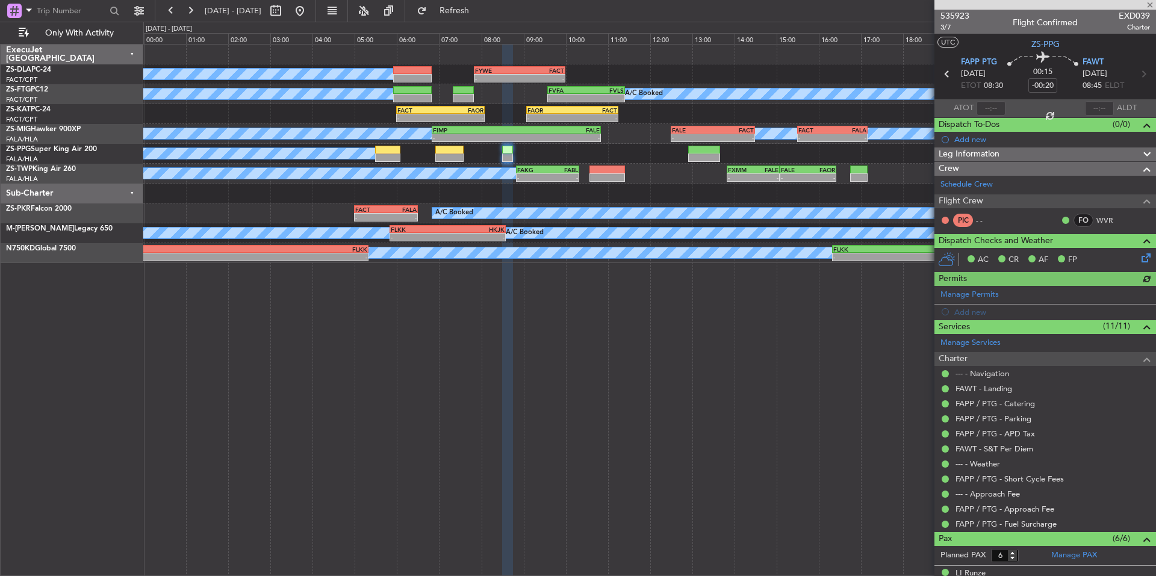
click at [1139, 259] on icon at bounding box center [1144, 256] width 10 height 10
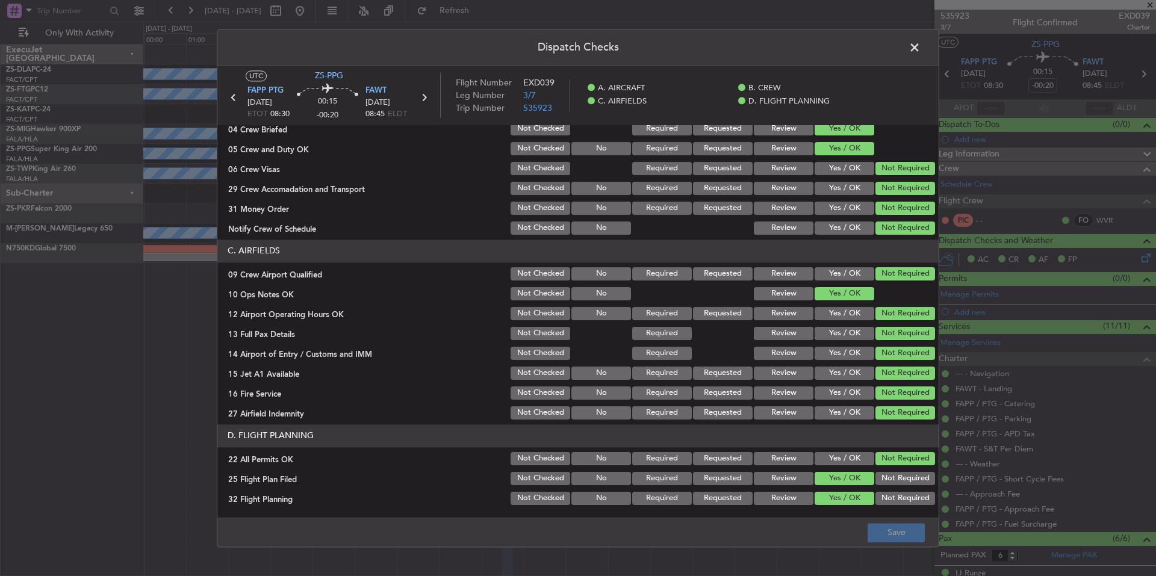
click at [773, 481] on button "Review" at bounding box center [784, 478] width 60 height 13
click at [775, 497] on button "Review" at bounding box center [784, 498] width 60 height 13
click at [876, 530] on button "Save" at bounding box center [895, 532] width 57 height 19
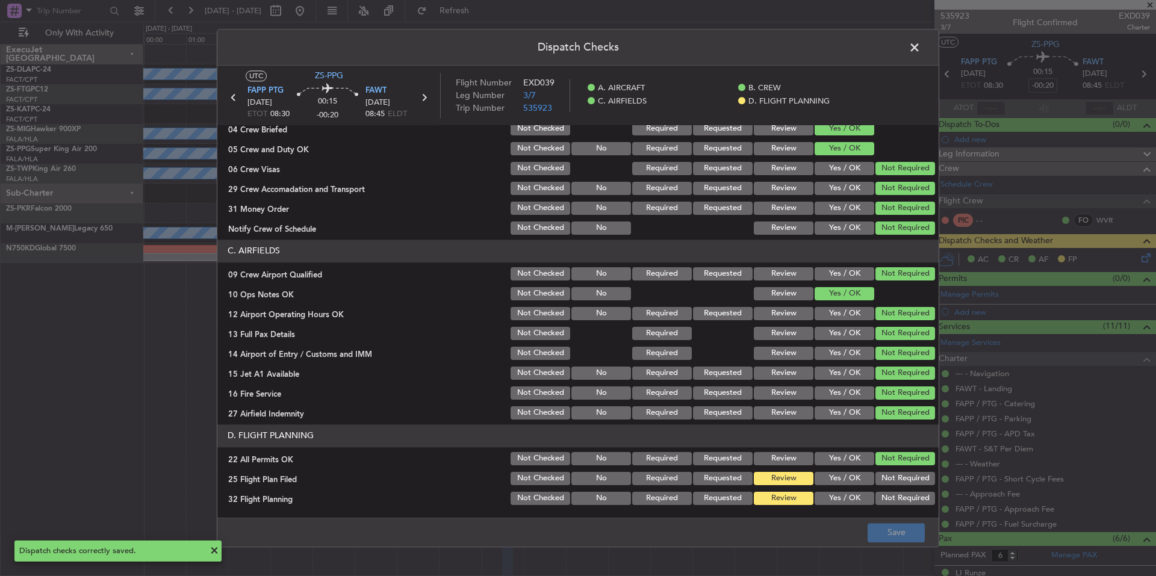
click at [920, 45] on span at bounding box center [920, 51] width 0 height 24
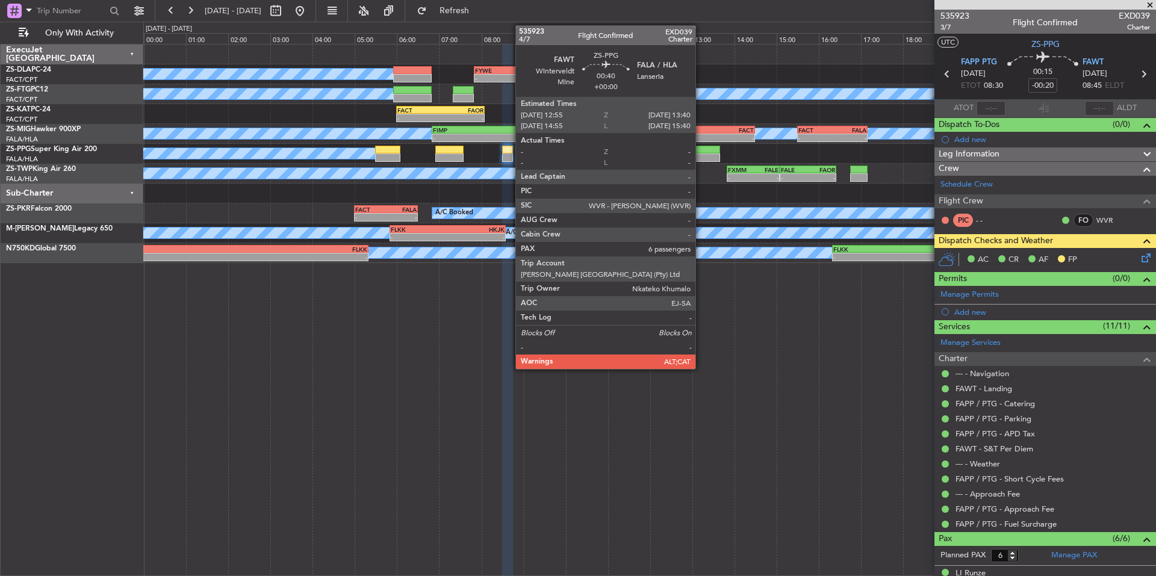
click at [701, 156] on div at bounding box center [704, 157] width 32 height 8
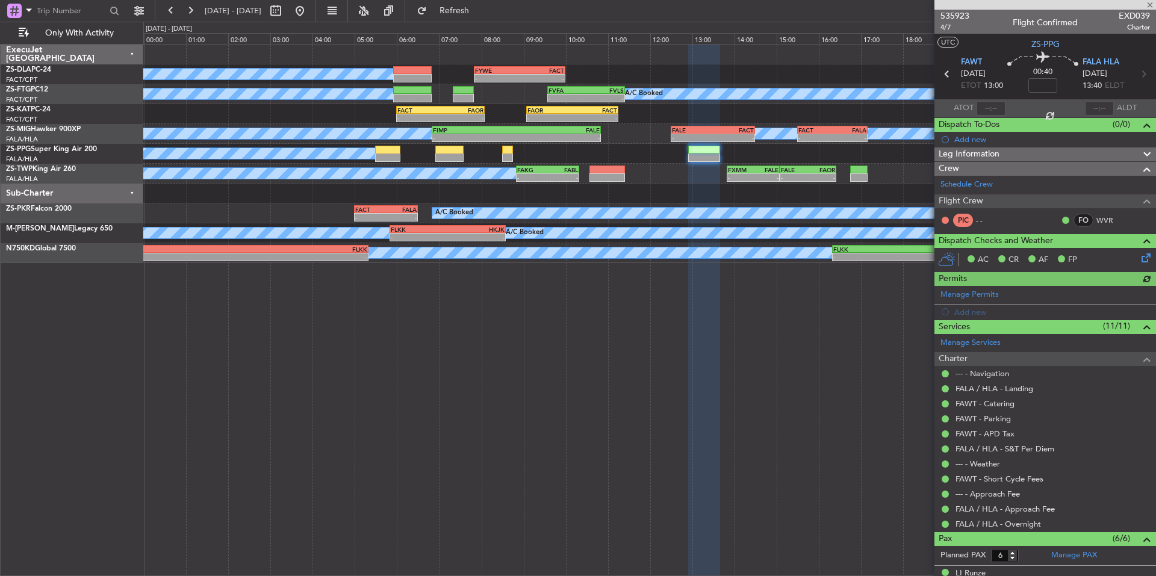
click at [1140, 259] on icon at bounding box center [1144, 256] width 10 height 10
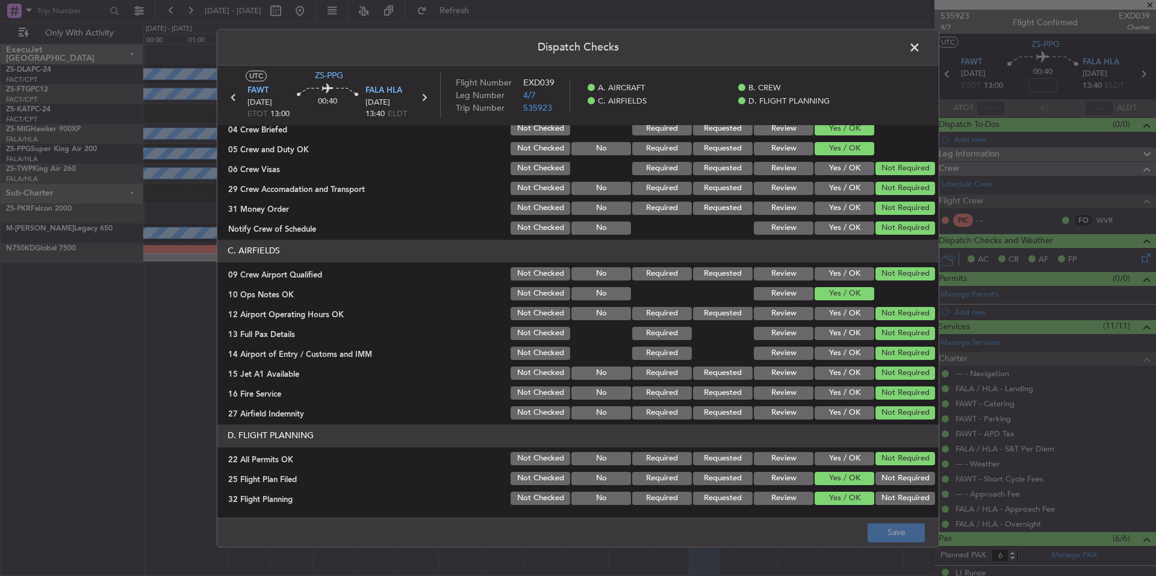
click at [780, 481] on button "Review" at bounding box center [784, 478] width 60 height 13
click at [778, 489] on section "D. FLIGHT PLANNING 22 All Permits OK Not Checked No Required Requested Review Y…" at bounding box center [577, 465] width 721 height 82
click at [778, 494] on button "Review" at bounding box center [784, 498] width 60 height 13
click at [876, 531] on button "Save" at bounding box center [895, 532] width 57 height 19
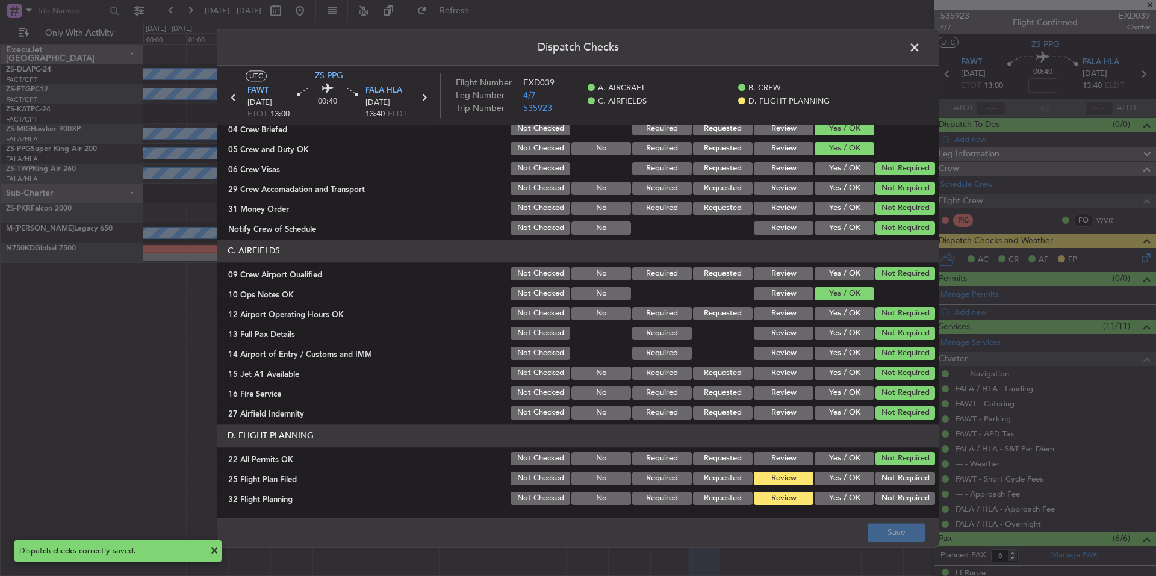
click at [920, 49] on span at bounding box center [920, 51] width 0 height 24
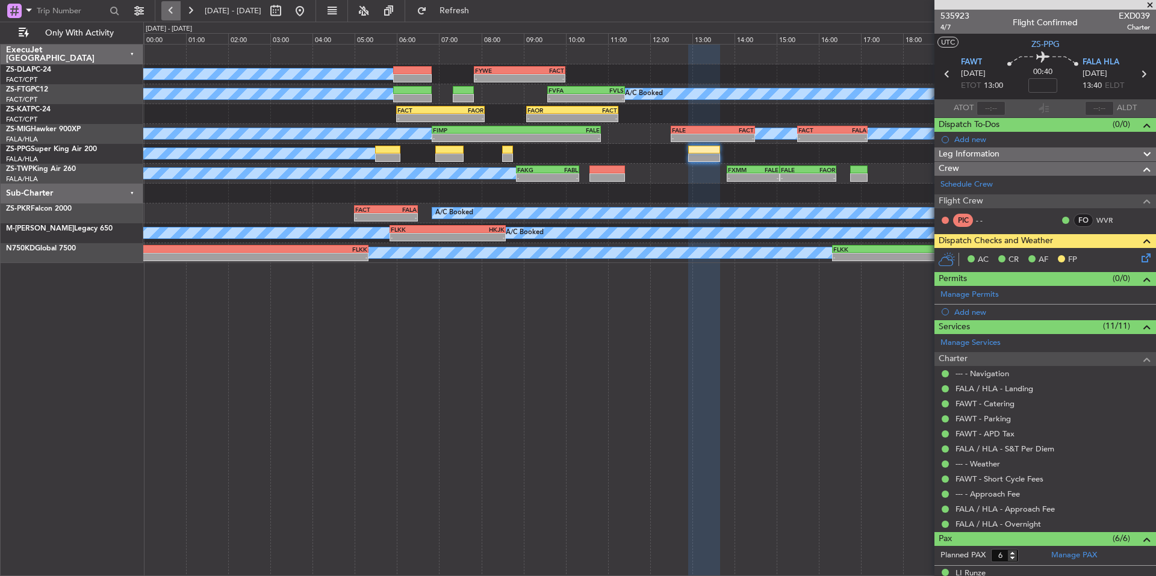
click at [166, 13] on button at bounding box center [170, 10] width 19 height 19
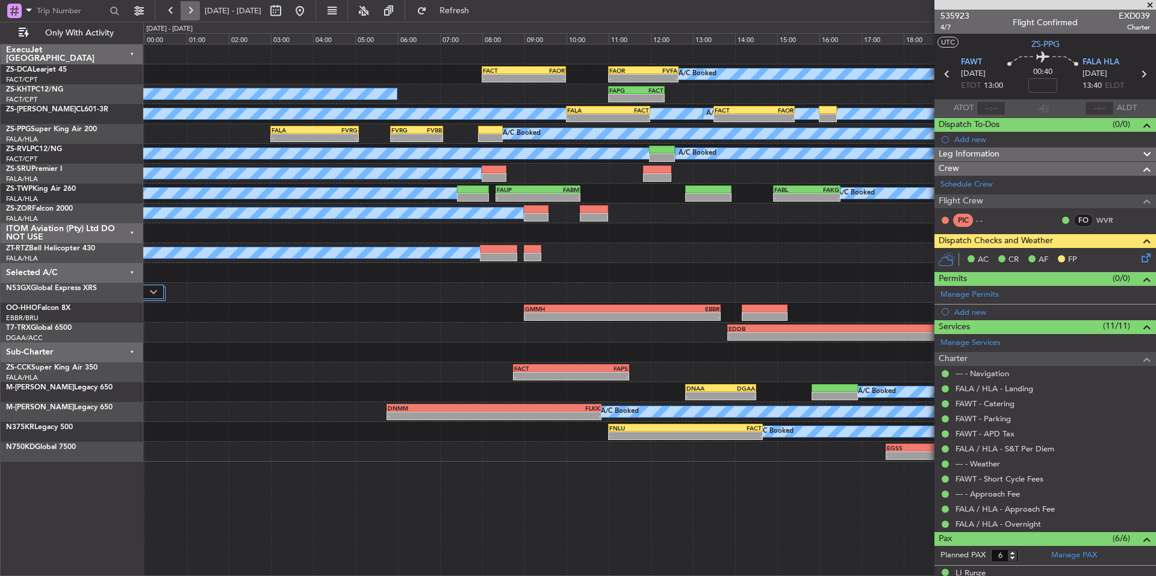
click at [188, 11] on button at bounding box center [190, 10] width 19 height 19
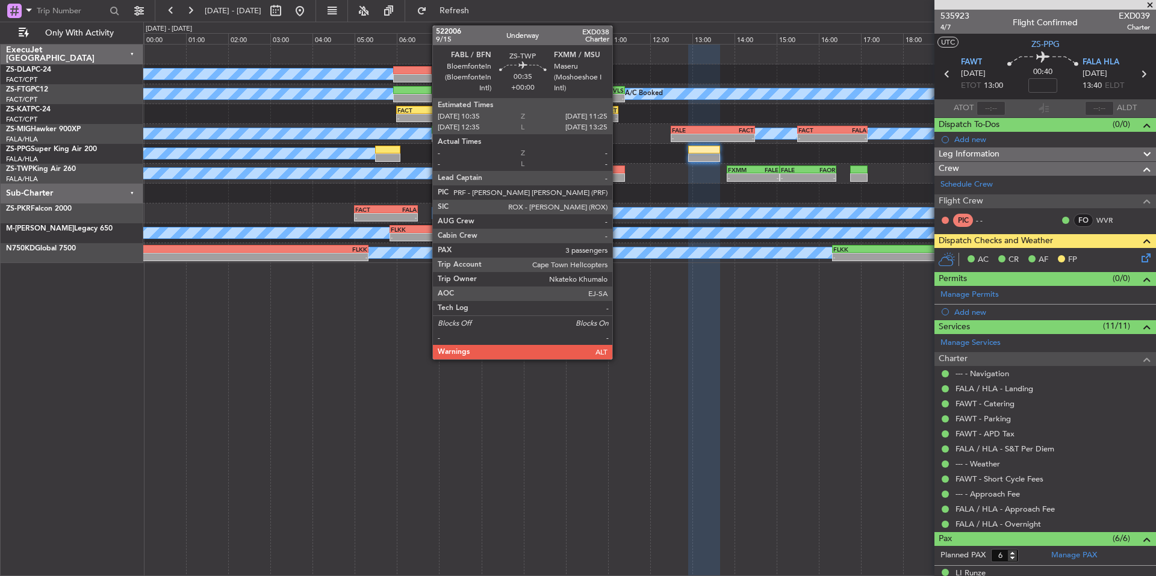
click at [618, 173] on div at bounding box center [607, 170] width 36 height 8
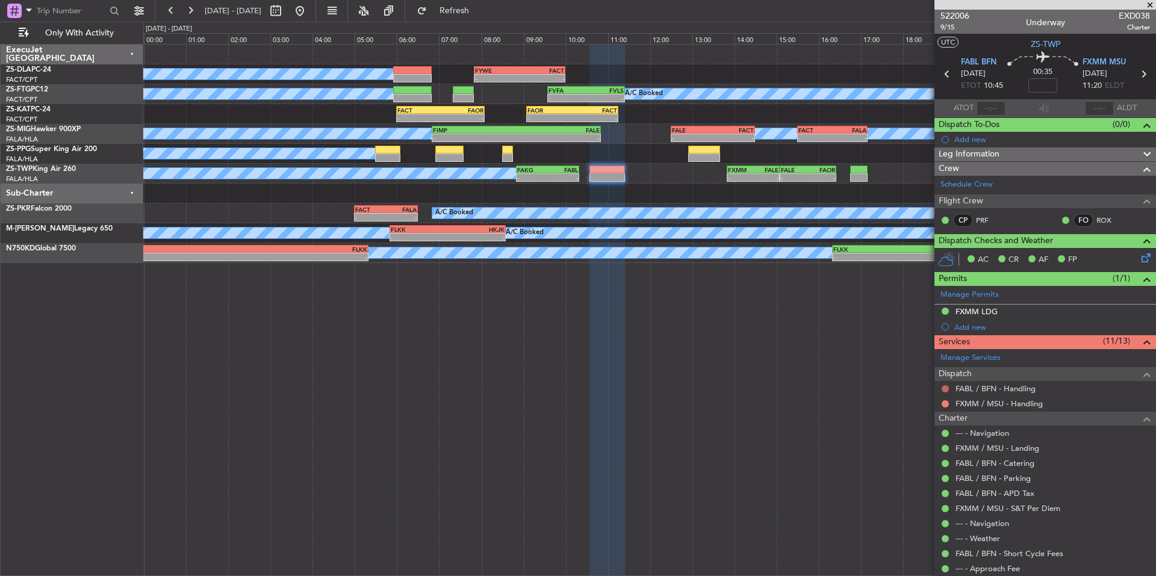
click at [945, 386] on button at bounding box center [944, 388] width 7 height 7
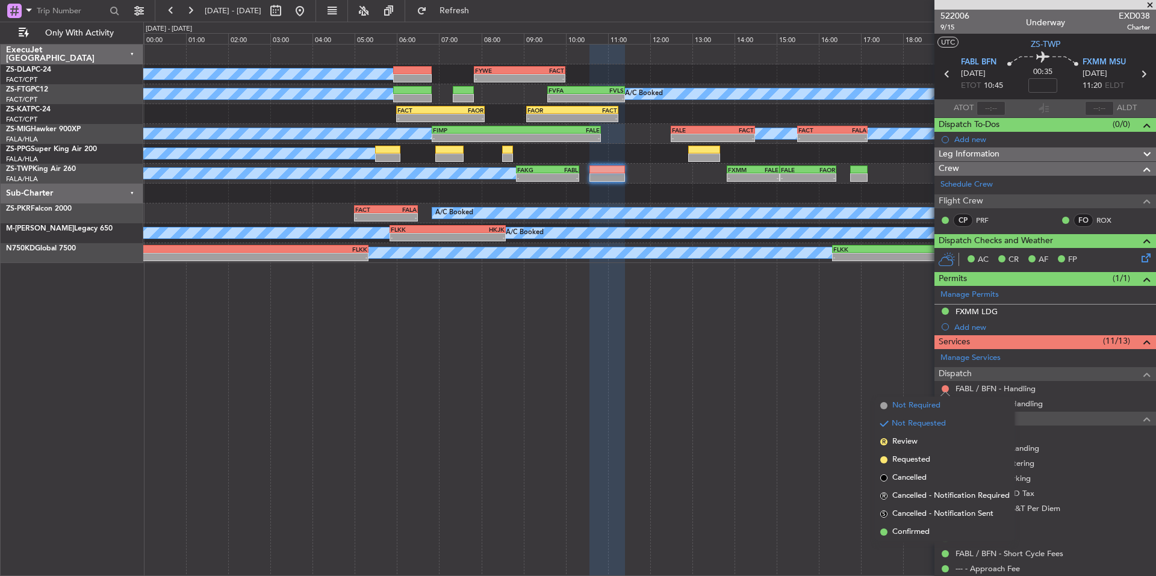
click at [914, 403] on span "Not Required" at bounding box center [916, 406] width 48 height 12
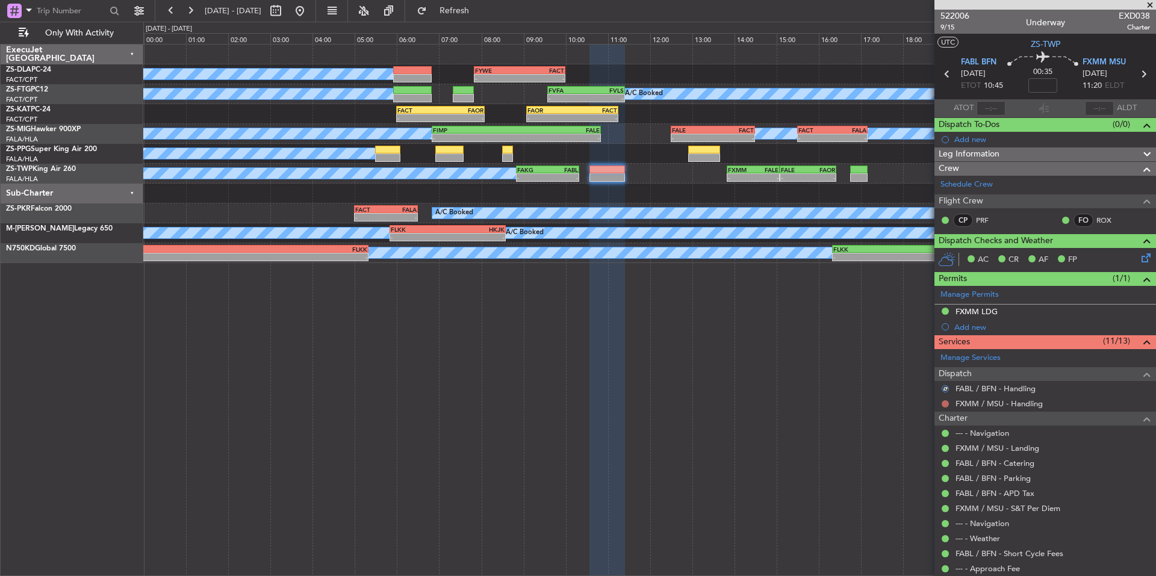
click at [946, 404] on button at bounding box center [944, 403] width 7 height 7
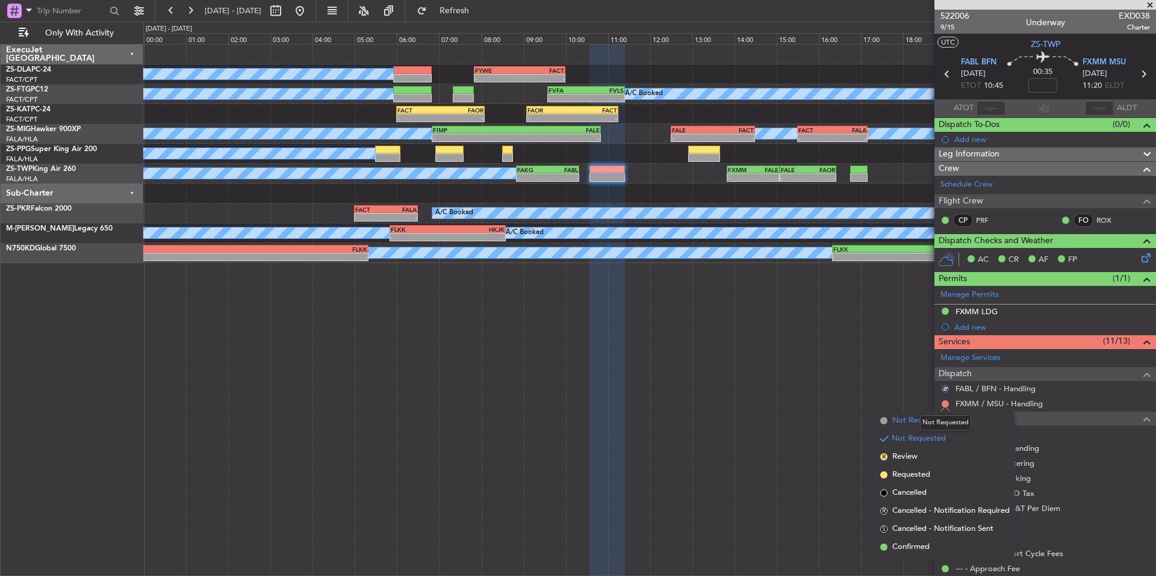
click at [911, 421] on span "Not Required" at bounding box center [916, 421] width 48 height 12
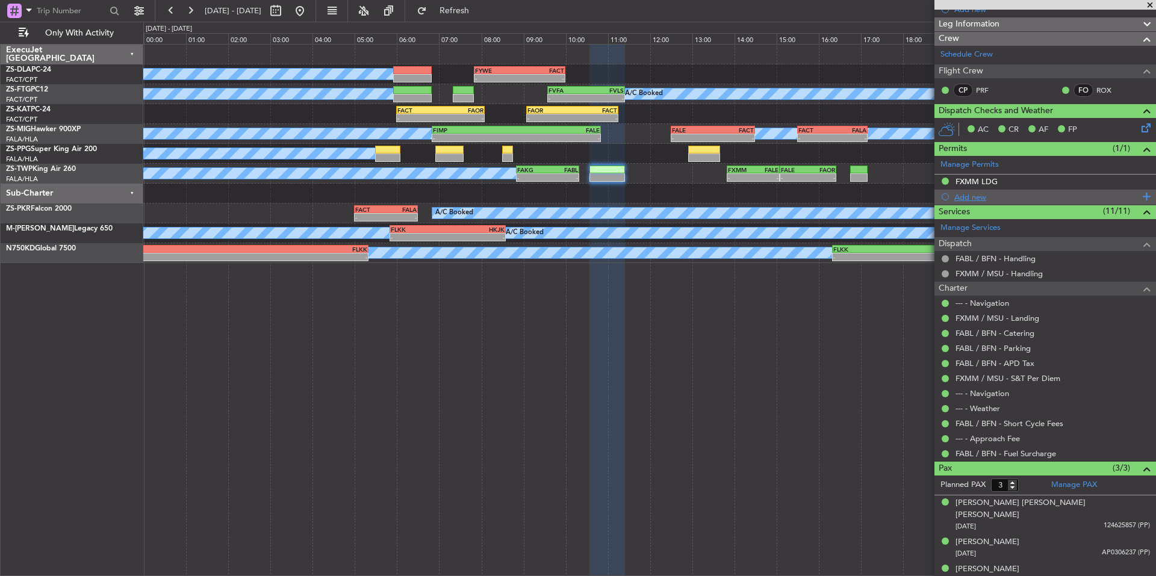
scroll to position [0, 0]
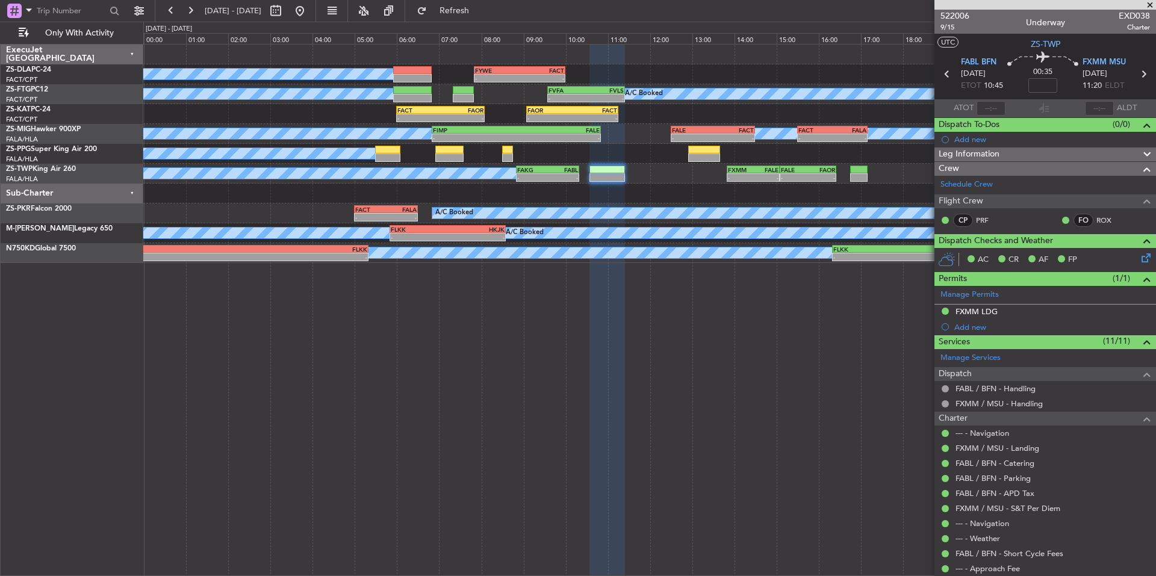
click at [1149, 4] on span at bounding box center [1150, 5] width 12 height 11
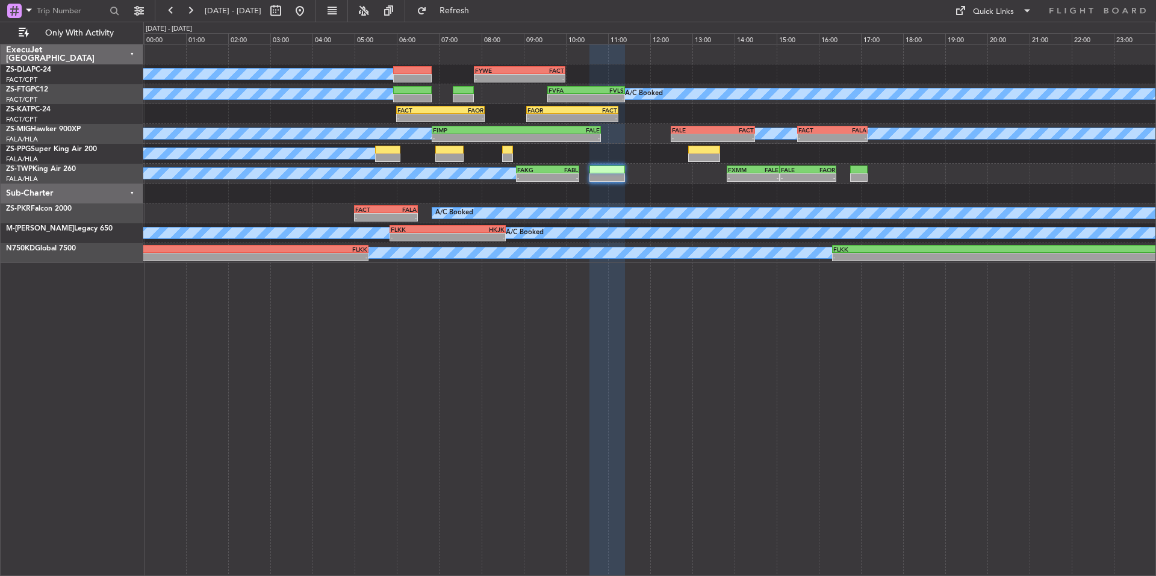
type input "0"
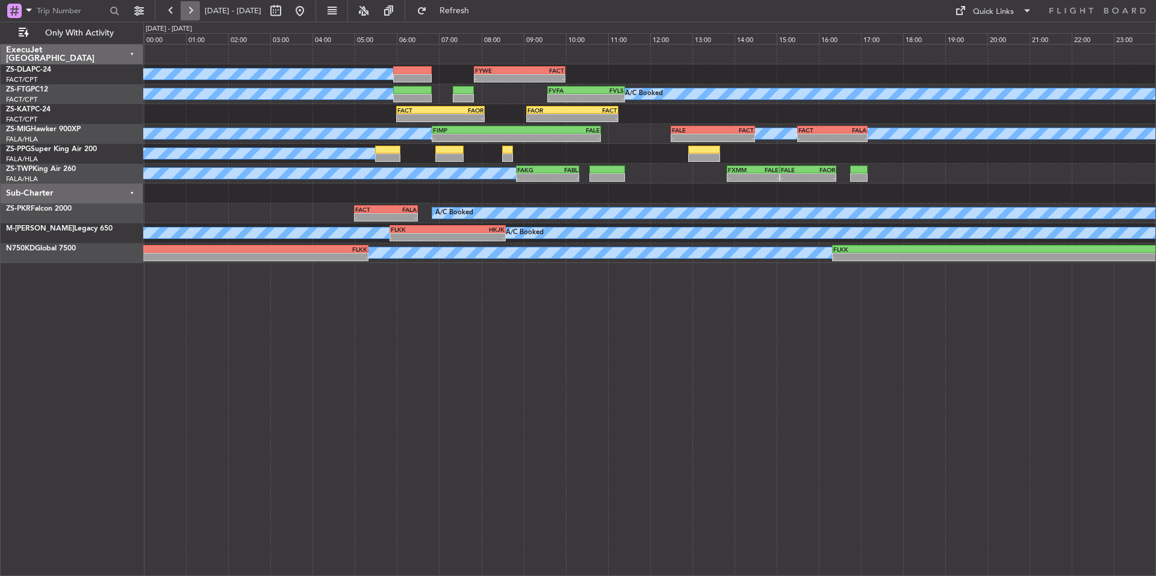
click at [193, 7] on button at bounding box center [190, 10] width 19 height 19
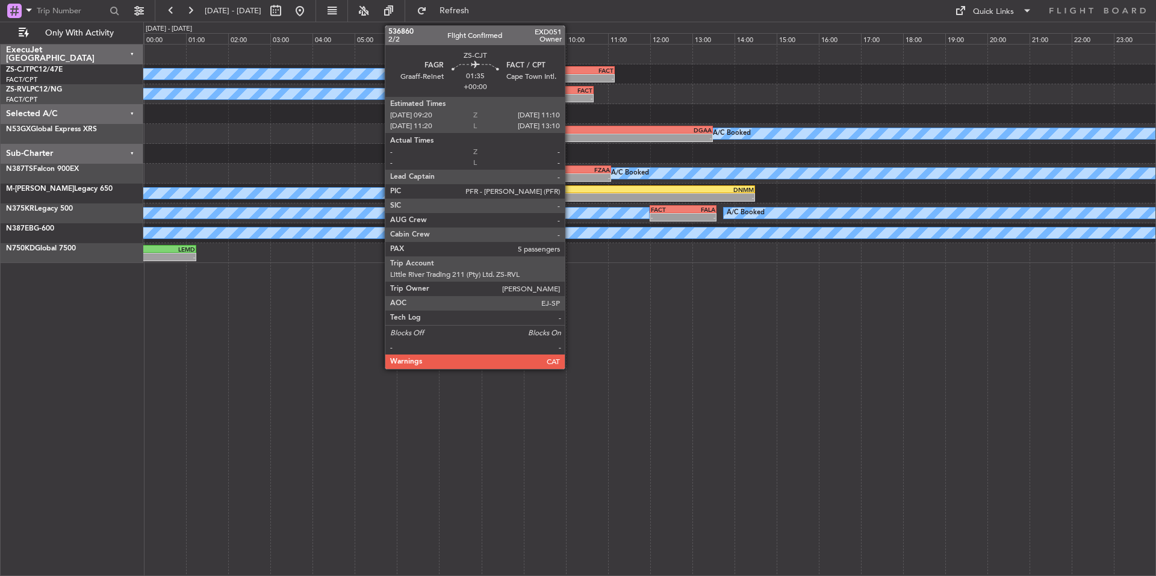
click at [570, 73] on div "FAGR" at bounding box center [556, 70] width 37 height 7
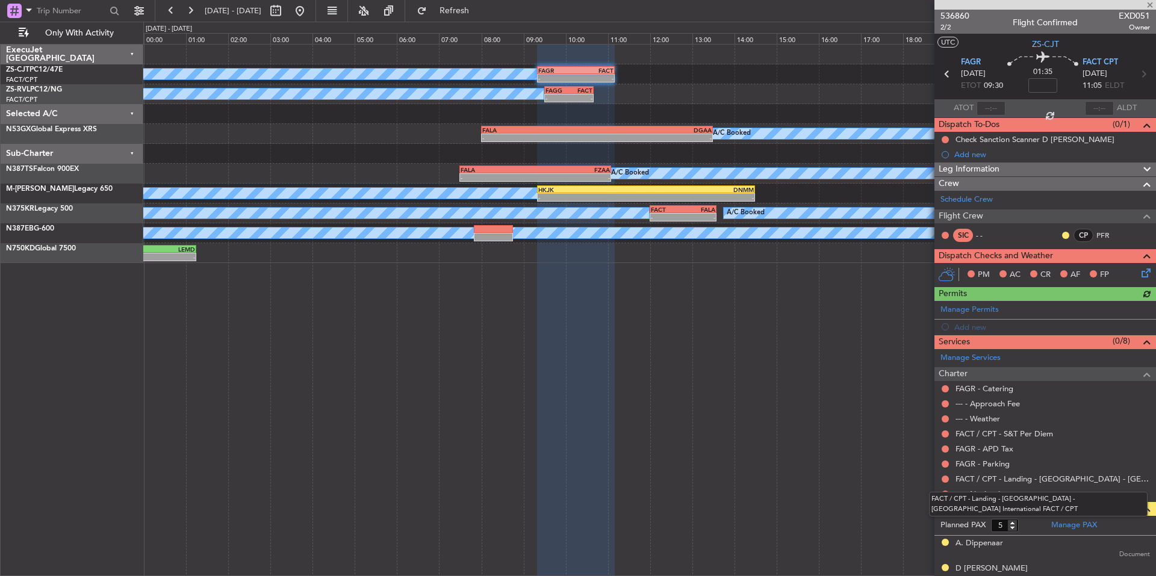
click at [942, 495] on div "FACT / CPT - Landing - ACSA - Cape Town International FACT / CPT" at bounding box center [1038, 504] width 218 height 25
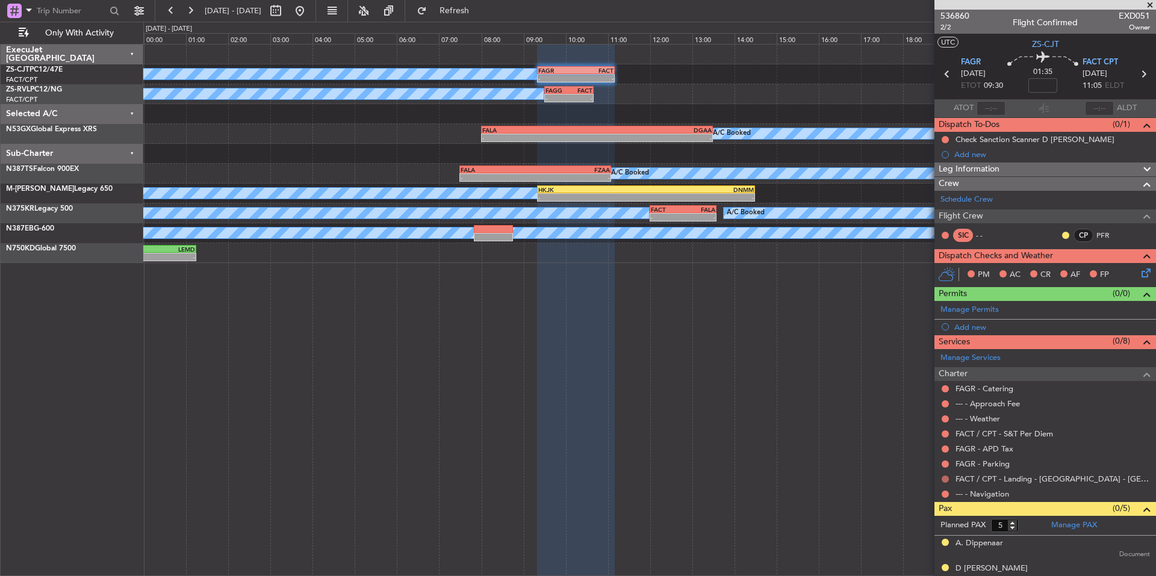
click at [943, 477] on button at bounding box center [944, 479] width 7 height 7
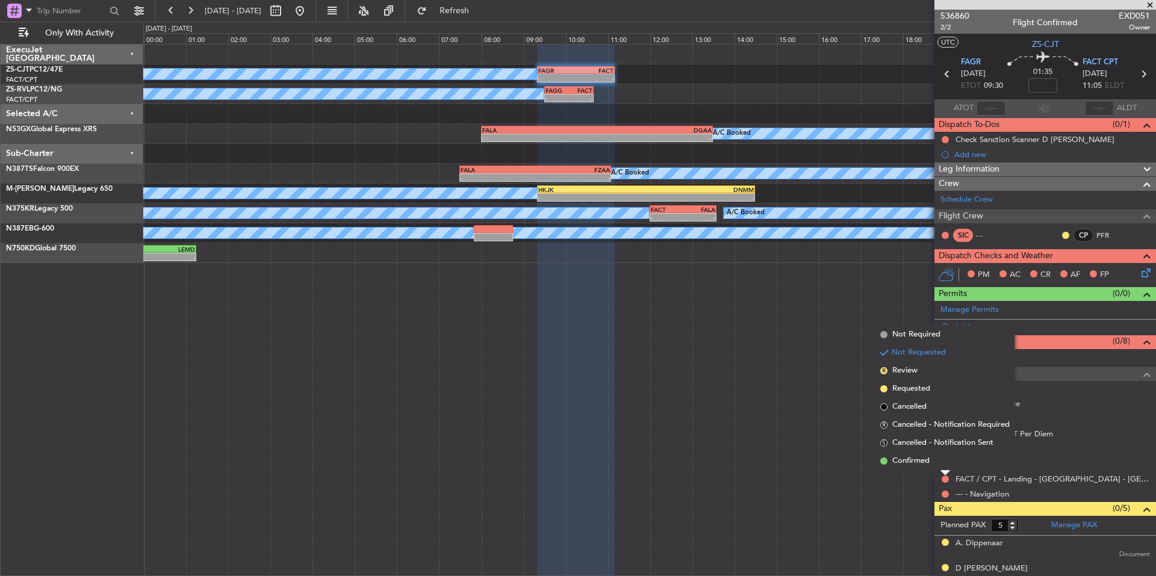
click at [934, 460] on li "Confirmed" at bounding box center [944, 461] width 139 height 18
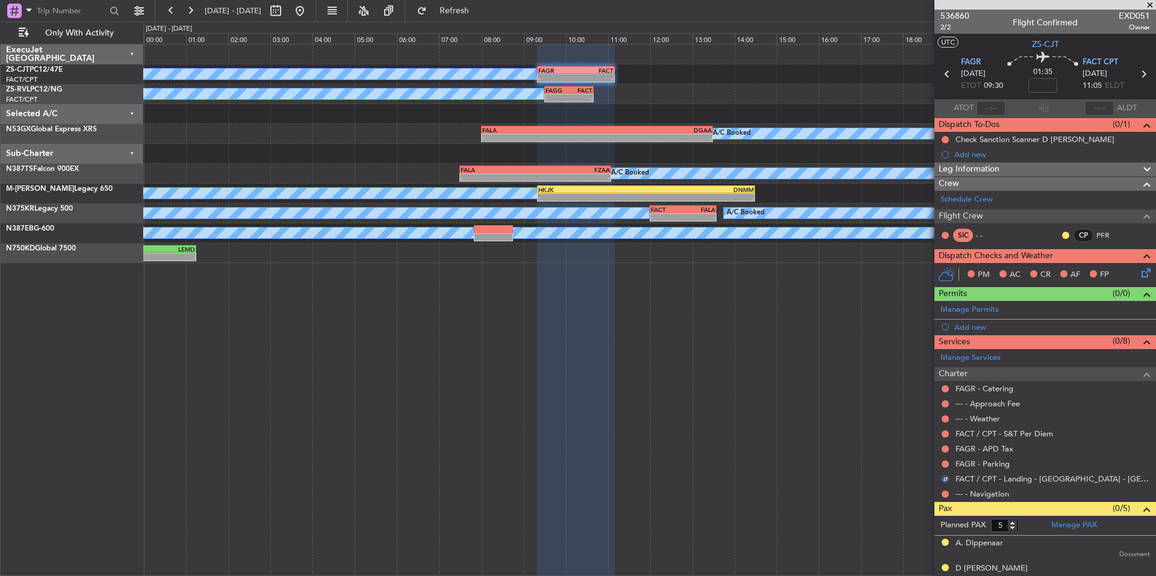
click at [940, 496] on nimbus-traffic-light at bounding box center [945, 494] width 10 height 10
click at [941, 496] on div at bounding box center [945, 494] width 10 height 10
click at [946, 492] on button at bounding box center [944, 494] width 7 height 7
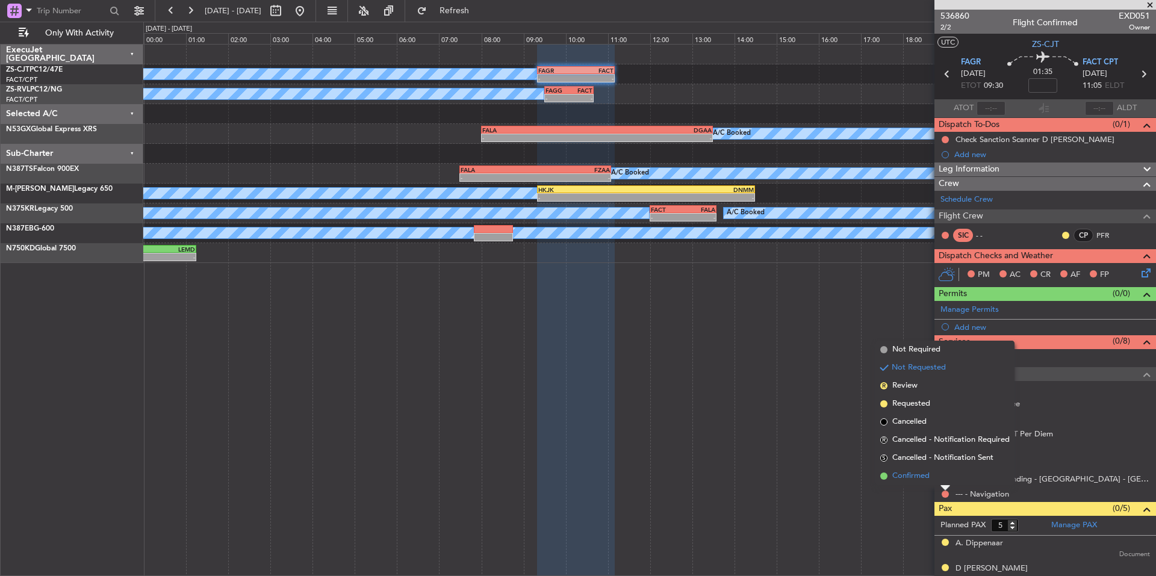
click at [922, 479] on span "Confirmed" at bounding box center [910, 476] width 37 height 12
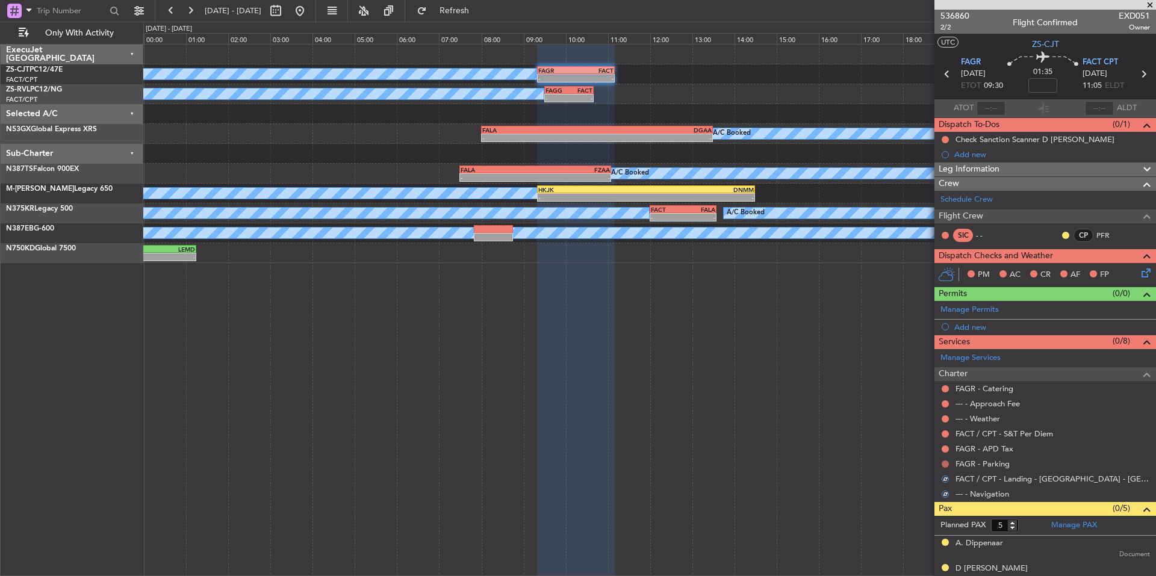
click at [947, 463] on button at bounding box center [944, 463] width 7 height 7
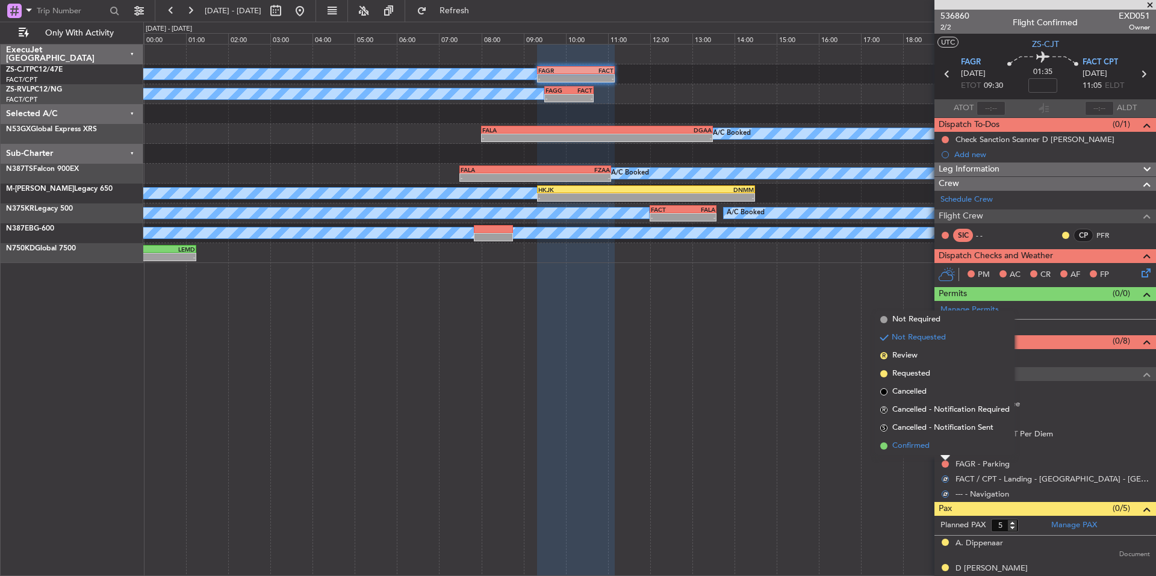
click at [928, 447] on span "Confirmed" at bounding box center [910, 446] width 37 height 12
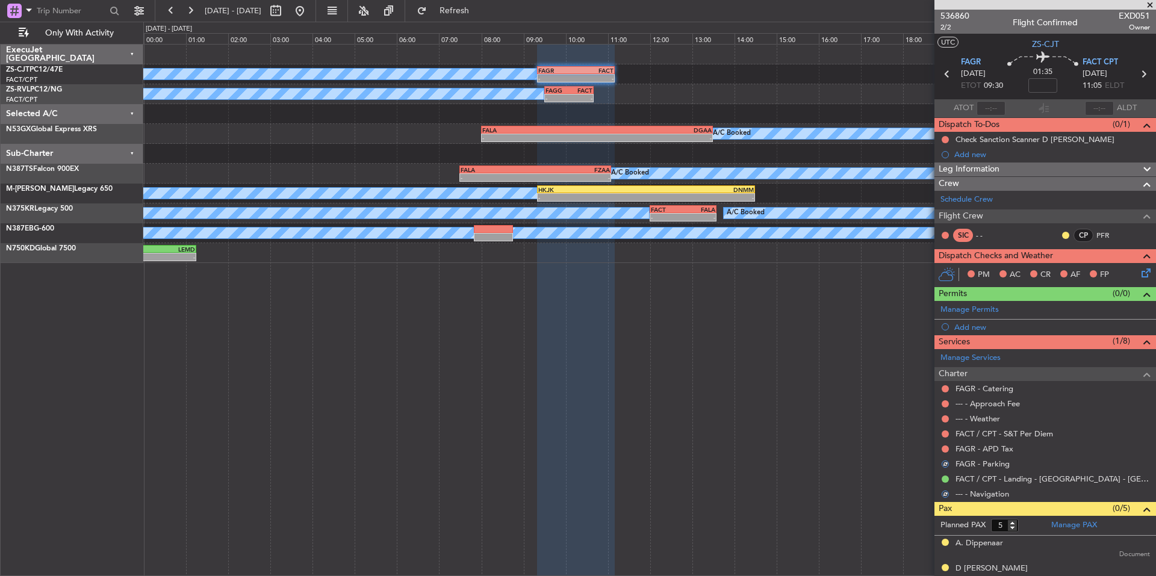
click at [941, 447] on div at bounding box center [945, 449] width 10 height 10
click at [943, 447] on button at bounding box center [944, 448] width 7 height 7
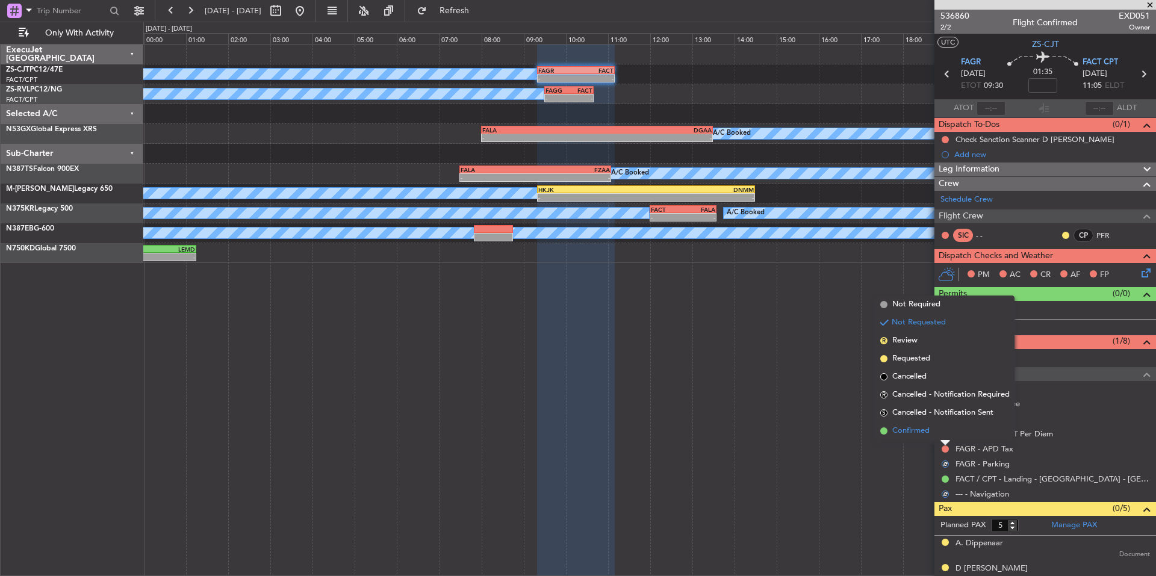
click at [924, 433] on span "Confirmed" at bounding box center [910, 431] width 37 height 12
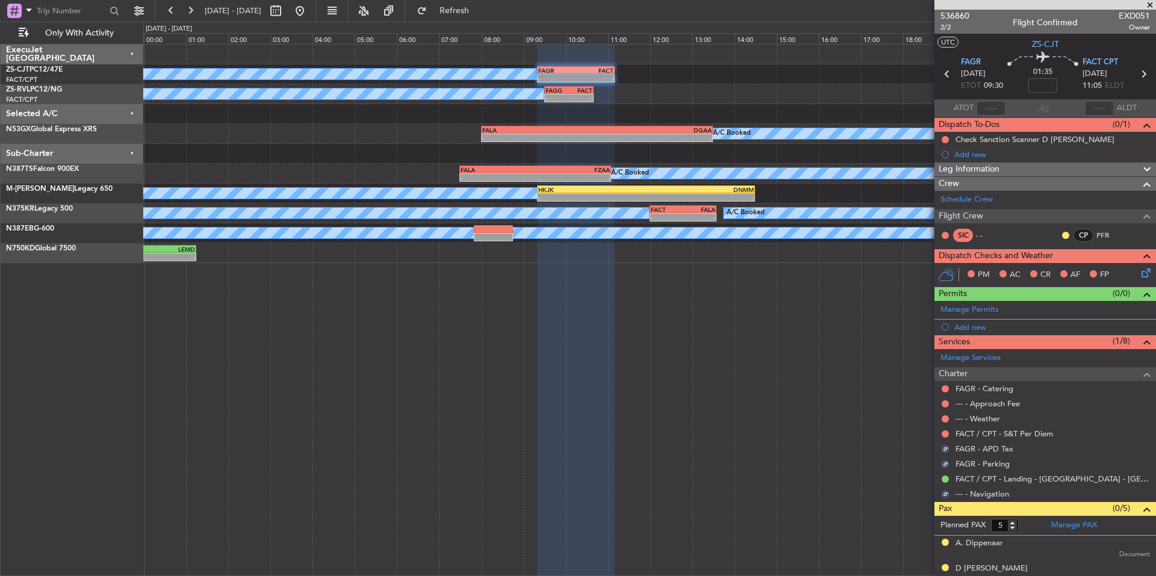
click at [943, 434] on button at bounding box center [944, 433] width 7 height 7
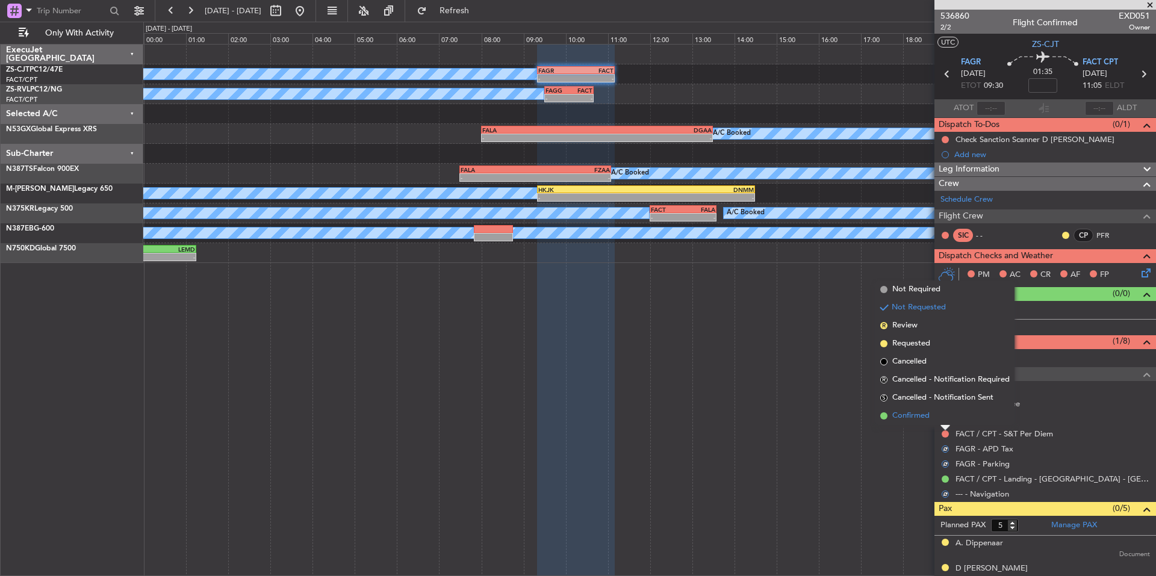
click at [920, 422] on li "Confirmed" at bounding box center [944, 416] width 139 height 18
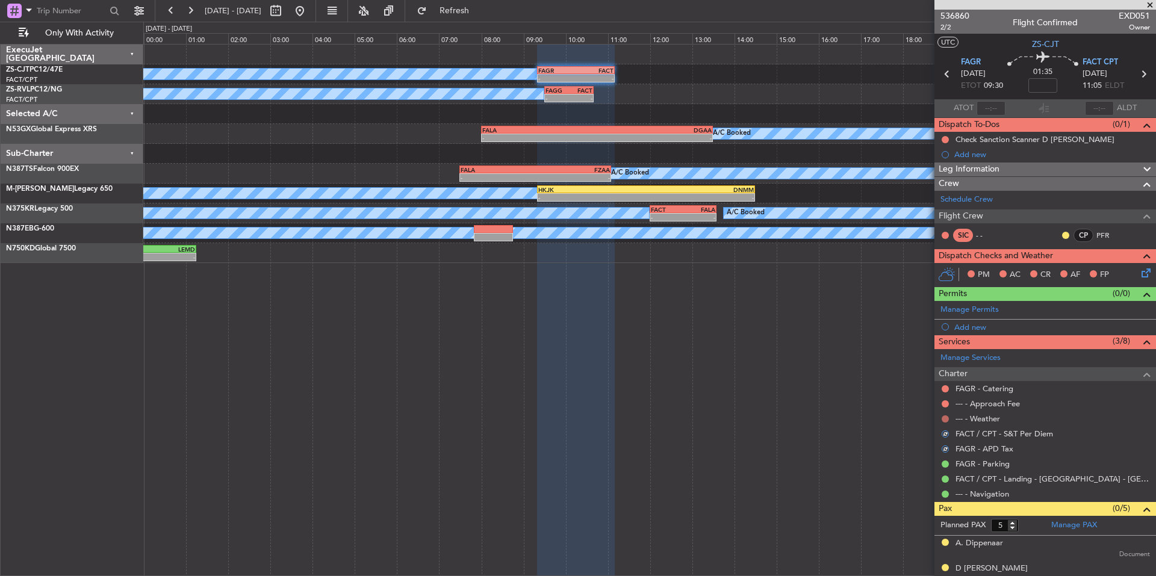
click at [946, 418] on button at bounding box center [944, 418] width 7 height 7
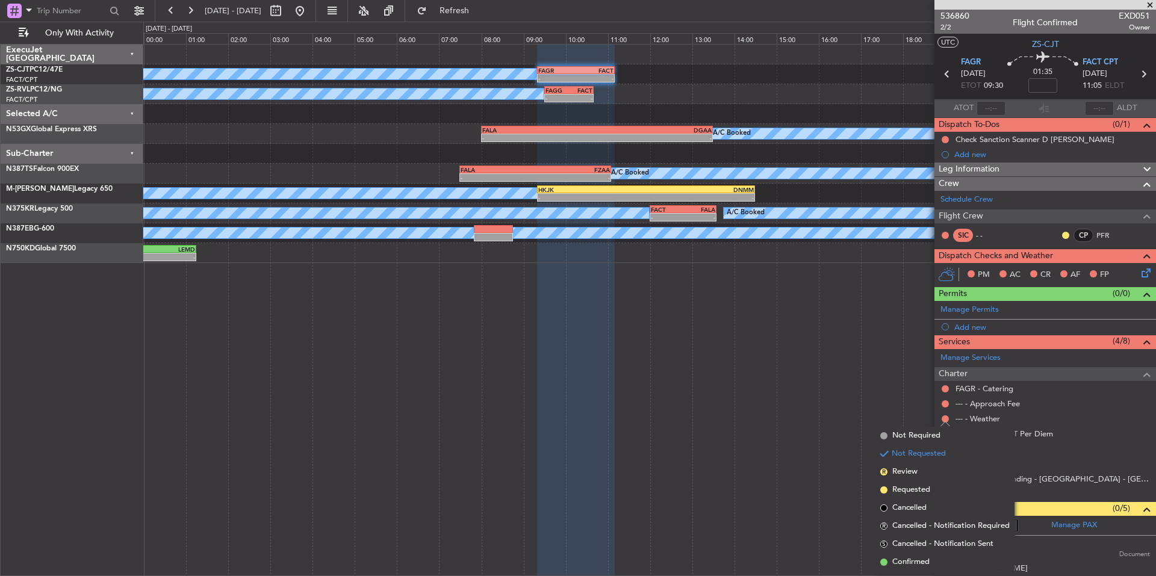
click at [917, 559] on span "Confirmed" at bounding box center [910, 562] width 37 height 12
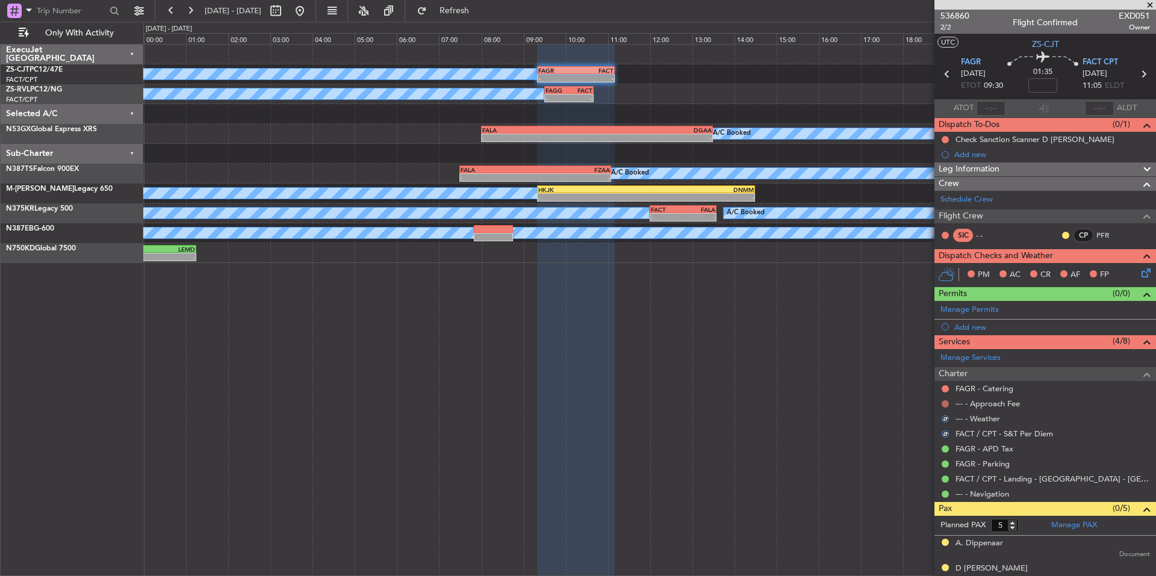
click at [944, 403] on button at bounding box center [944, 403] width 7 height 7
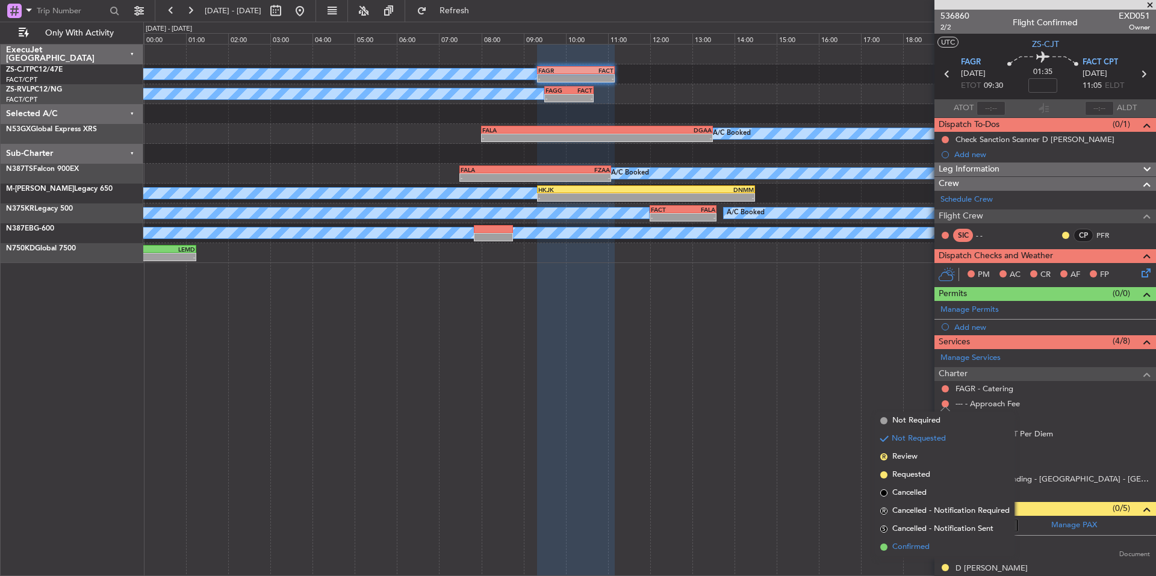
click at [903, 545] on span "Confirmed" at bounding box center [910, 547] width 37 height 12
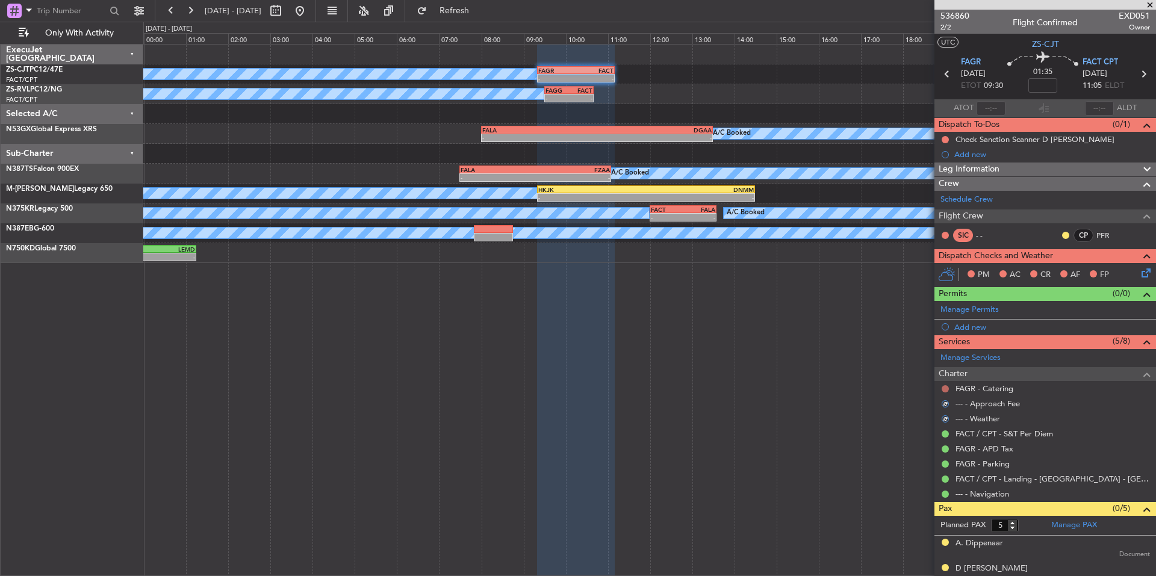
click at [944, 389] on button at bounding box center [944, 388] width 7 height 7
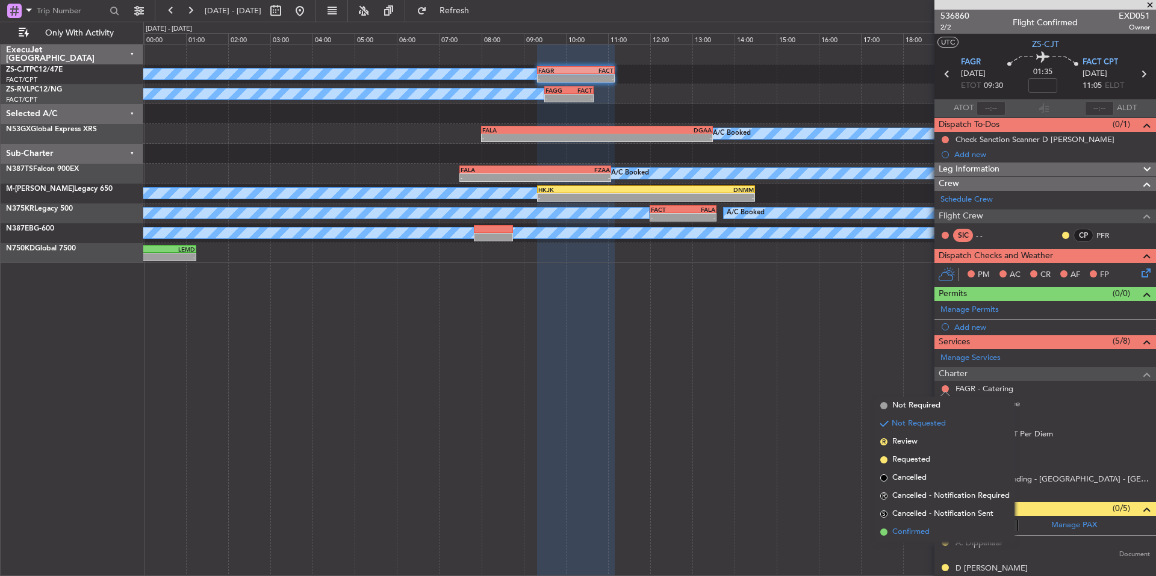
click at [922, 529] on span "Confirmed" at bounding box center [910, 532] width 37 height 12
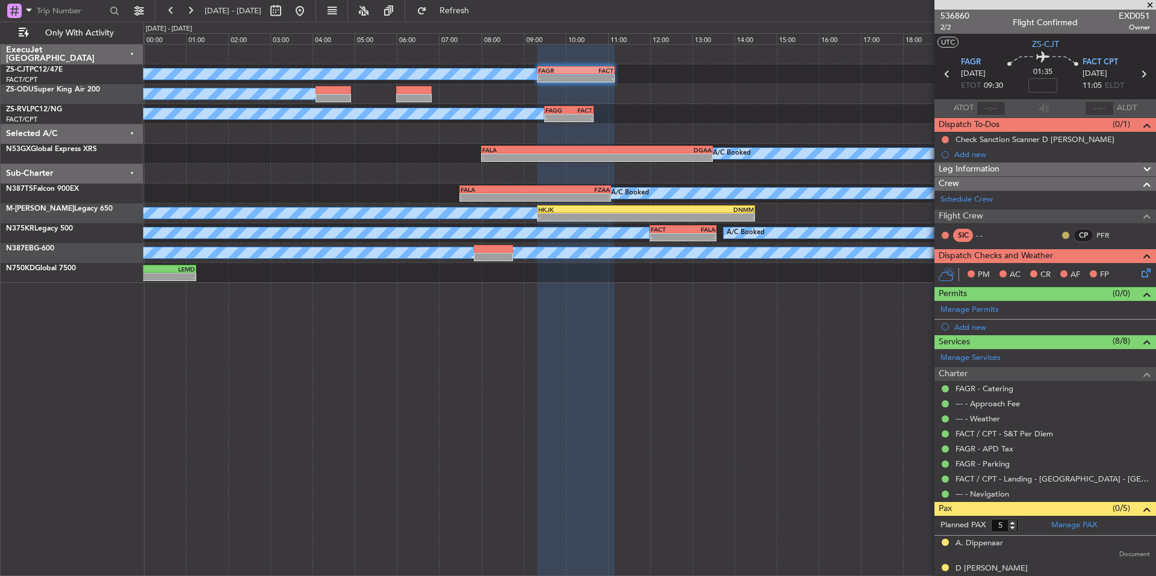
click at [1062, 233] on button at bounding box center [1065, 235] width 7 height 7
click at [1139, 267] on icon at bounding box center [1144, 271] width 10 height 10
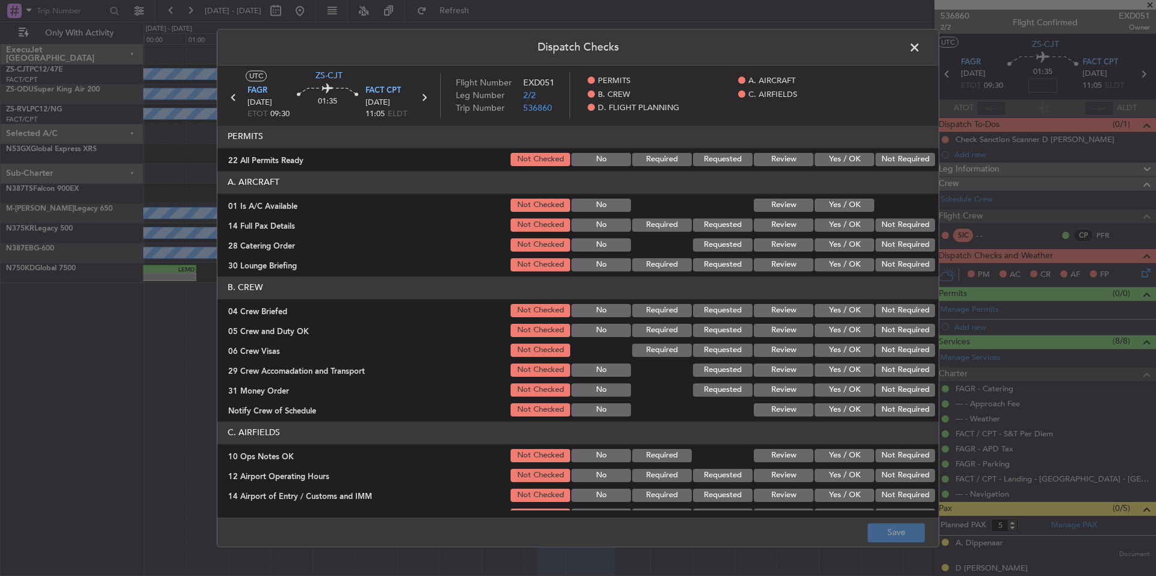
click at [899, 160] on button "Not Required" at bounding box center [905, 159] width 60 height 13
click at [835, 206] on button "Yes / OK" at bounding box center [844, 205] width 60 height 13
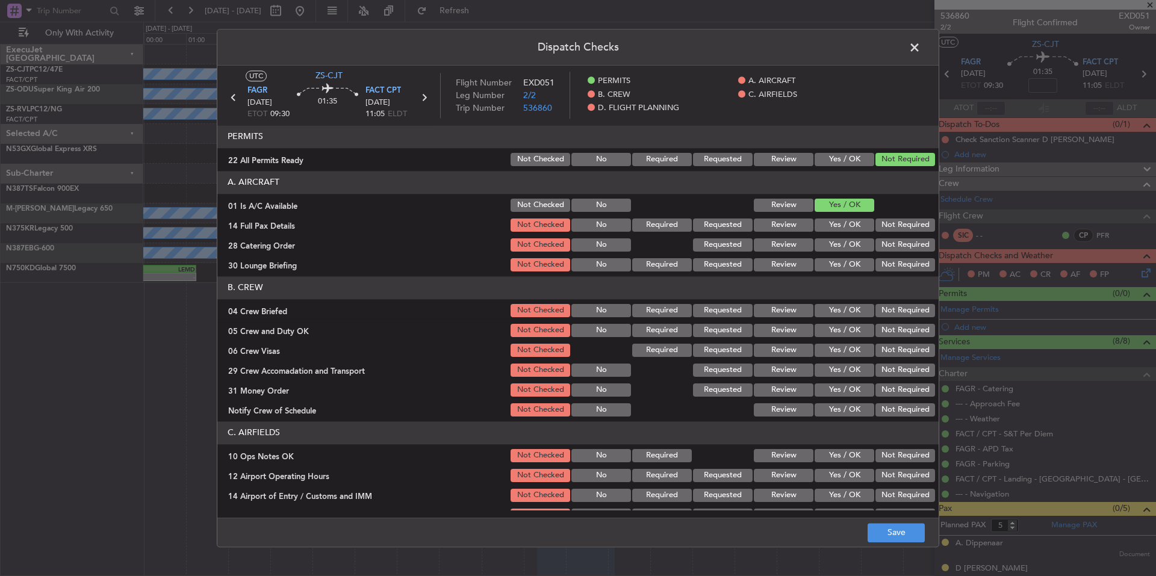
click at [887, 226] on button "Not Required" at bounding box center [905, 224] width 60 height 13
click at [901, 246] on button "Not Required" at bounding box center [905, 244] width 60 height 13
click at [906, 254] on section "A. AIRCRAFT 01 Is A/C Available Not Checked No Review Yes / OK 14 Full Pax Deta…" at bounding box center [577, 222] width 721 height 102
click at [910, 262] on button "Not Required" at bounding box center [905, 264] width 60 height 13
drag, startPoint x: 905, startPoint y: 314, endPoint x: 908, endPoint y: 328, distance: 14.2
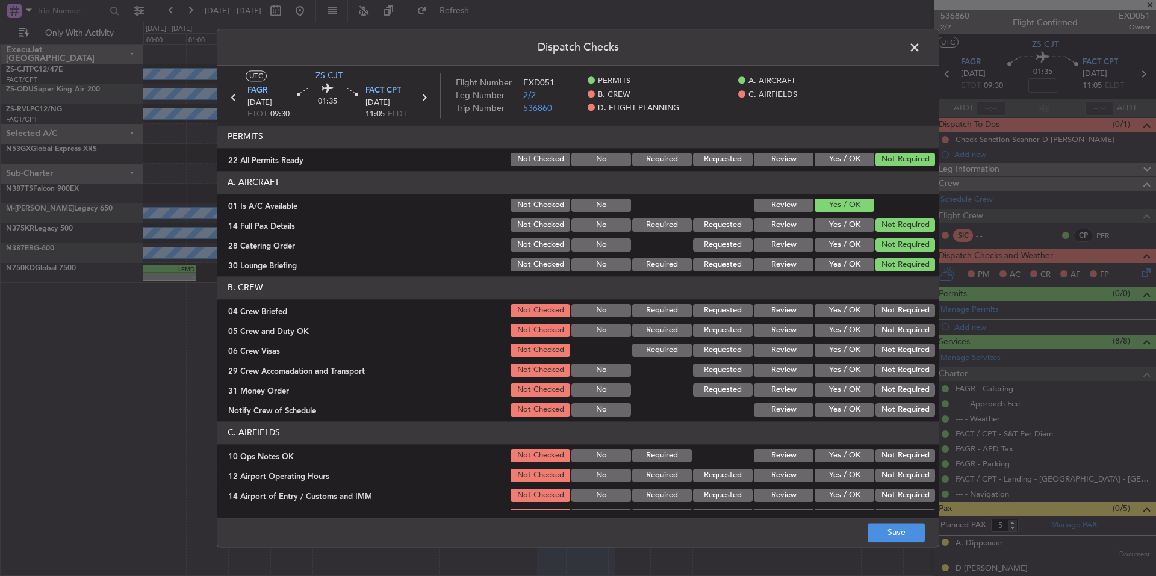
click at [905, 317] on button "Not Required" at bounding box center [905, 310] width 60 height 13
drag, startPoint x: 908, startPoint y: 328, endPoint x: 908, endPoint y: 340, distance: 12.1
click at [908, 335] on button "Not Required" at bounding box center [905, 330] width 60 height 13
drag, startPoint x: 908, startPoint y: 340, endPoint x: 909, endPoint y: 349, distance: 8.4
click at [908, 344] on section "B. CREW 04 Crew Briefed Not Checked No Required Requested Review Yes / OK Not R…" at bounding box center [577, 347] width 721 height 142
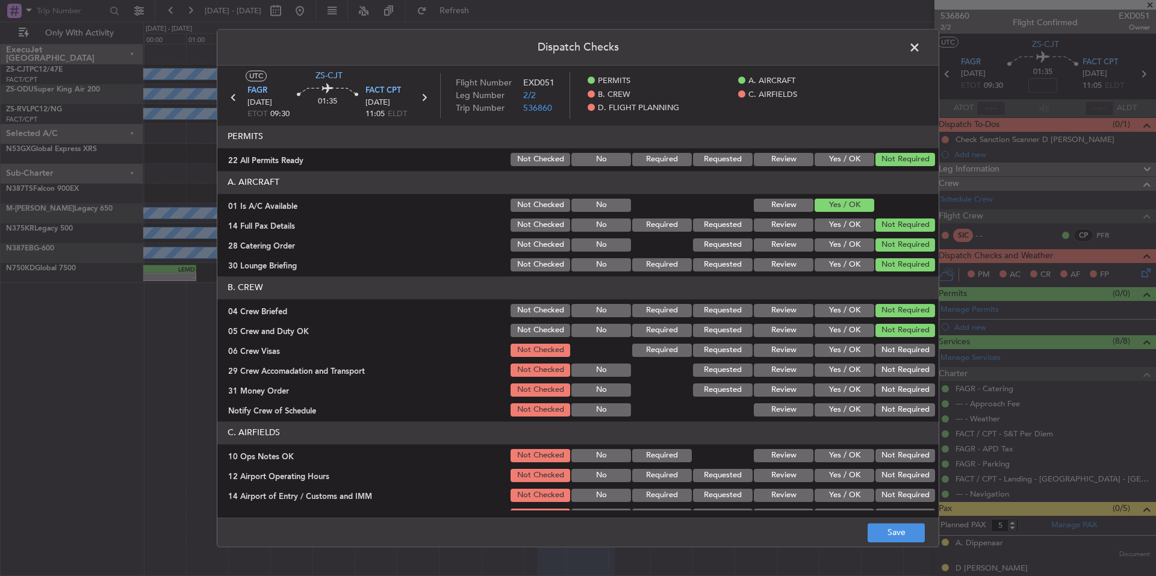
drag, startPoint x: 910, startPoint y: 351, endPoint x: 912, endPoint y: 363, distance: 12.3
click at [910, 356] on button "Not Required" at bounding box center [905, 350] width 60 height 13
drag, startPoint x: 912, startPoint y: 363, endPoint x: 914, endPoint y: 373, distance: 10.4
click at [912, 366] on div "Not Required" at bounding box center [903, 370] width 61 height 17
drag, startPoint x: 914, startPoint y: 373, endPoint x: 914, endPoint y: 383, distance: 10.2
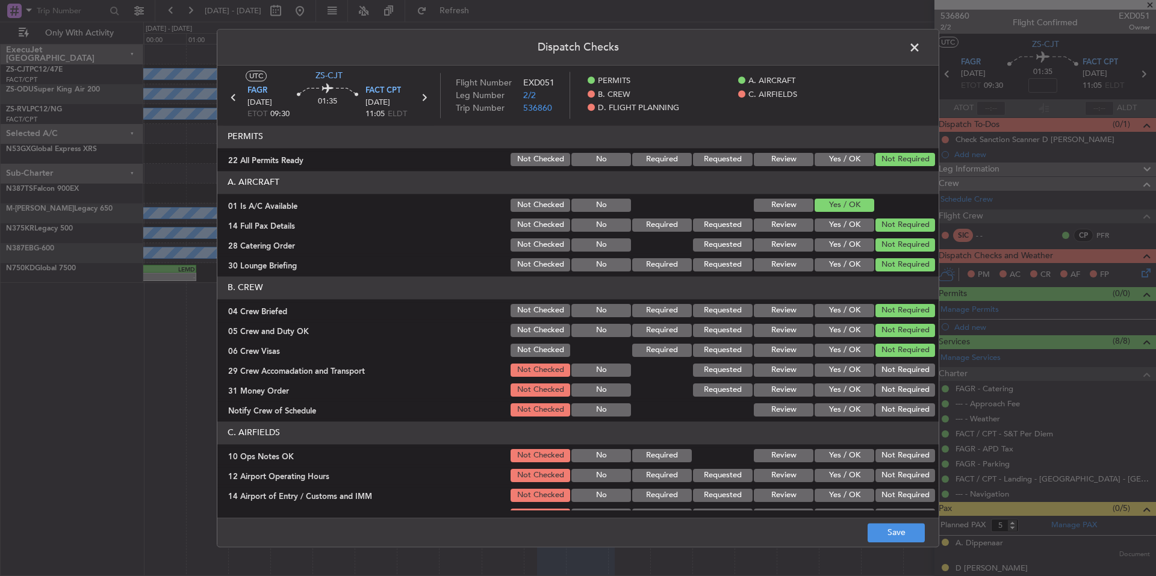
click at [914, 376] on button "Not Required" at bounding box center [905, 370] width 60 height 13
drag, startPoint x: 915, startPoint y: 385, endPoint x: 915, endPoint y: 395, distance: 9.6
click at [915, 390] on button "Not Required" at bounding box center [905, 389] width 60 height 13
drag, startPoint x: 915, startPoint y: 396, endPoint x: 916, endPoint y: 404, distance: 8.4
click at [915, 397] on div "Not Required" at bounding box center [903, 390] width 61 height 17
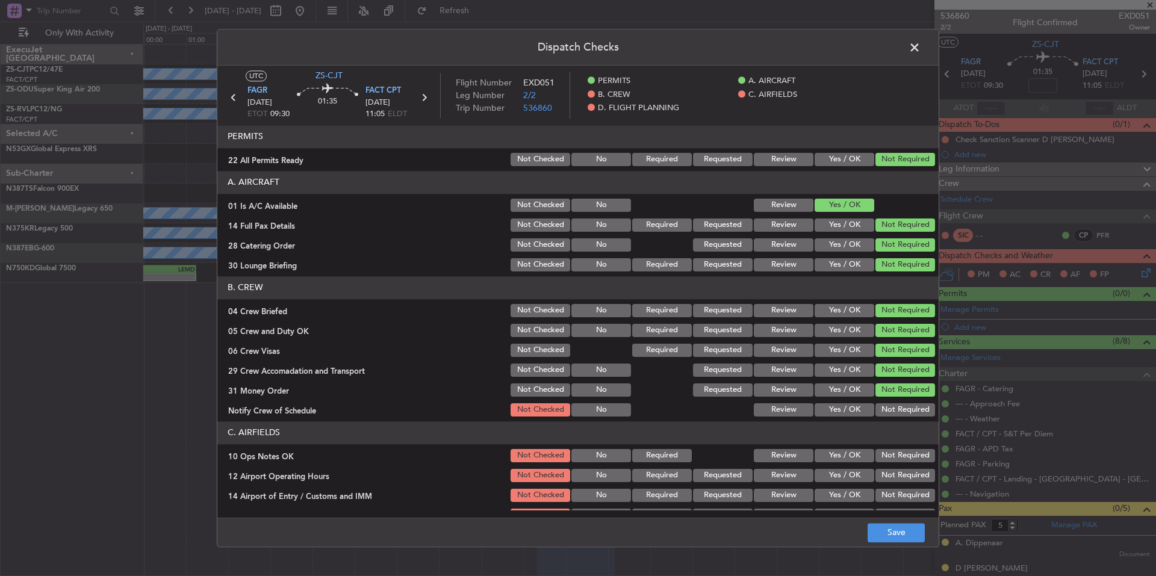
click at [916, 408] on button "Not Required" at bounding box center [905, 409] width 60 height 13
click at [917, 414] on button "Not Required" at bounding box center [905, 409] width 60 height 13
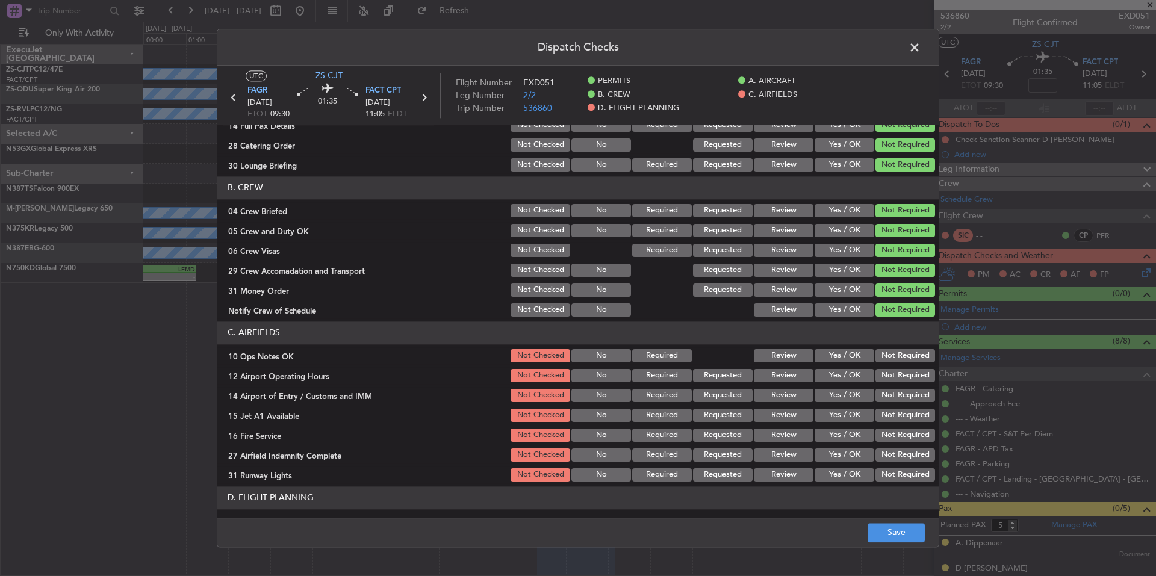
scroll to position [142, 0]
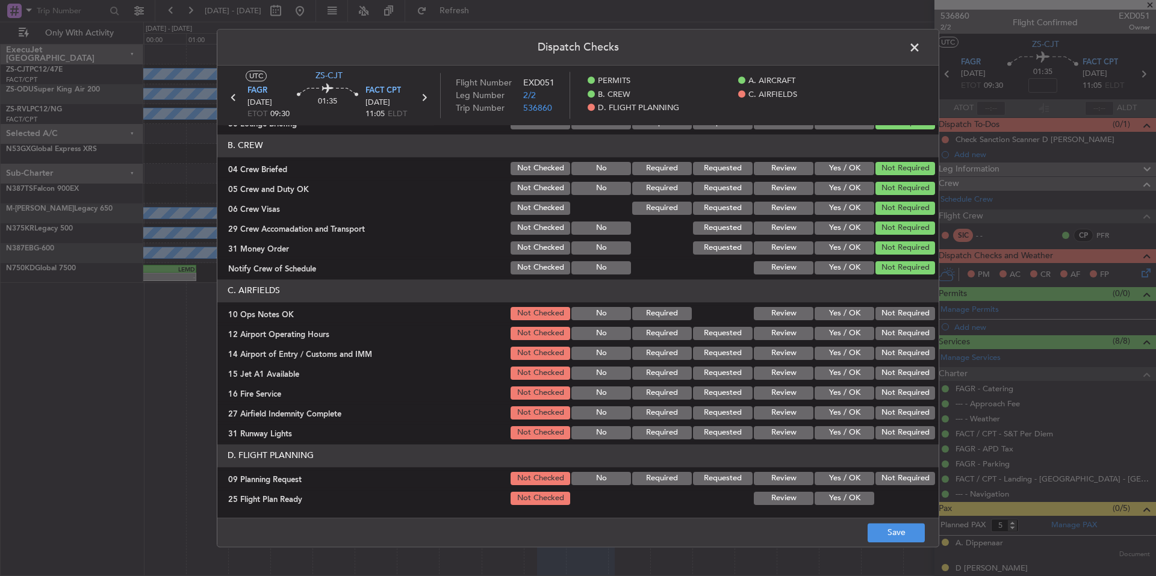
click at [894, 363] on section "C. AIRFIELDS 10 Ops Notes OK Not Checked No Required Review Yes / OK Not Requir…" at bounding box center [577, 360] width 721 height 162
drag, startPoint x: 893, startPoint y: 354, endPoint x: 893, endPoint y: 342, distance: 11.4
click at [893, 352] on button "Not Required" at bounding box center [905, 353] width 60 height 13
click at [893, 342] on section "C. AIRFIELDS 10 Ops Notes OK Not Checked No Required Review Yes / OK Not Requir…" at bounding box center [577, 360] width 721 height 162
click at [893, 335] on button "Not Required" at bounding box center [905, 333] width 60 height 13
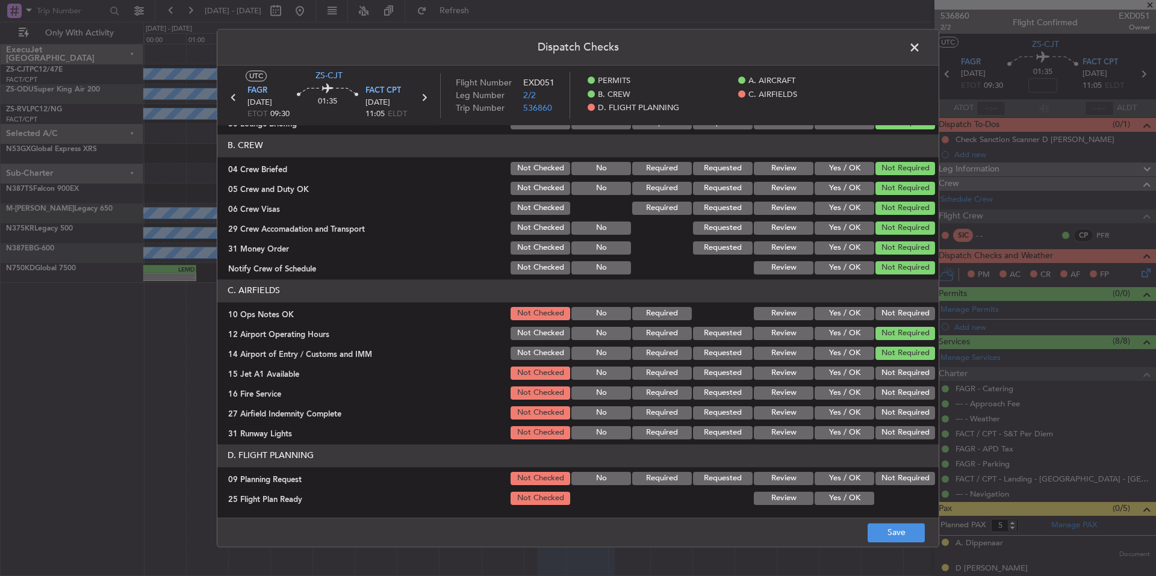
drag, startPoint x: 892, startPoint y: 329, endPoint x: 891, endPoint y: 317, distance: 12.1
click at [892, 327] on button "Not Required" at bounding box center [905, 333] width 60 height 13
click at [891, 317] on button "Not Required" at bounding box center [905, 313] width 60 height 13
click at [900, 389] on button "Not Required" at bounding box center [905, 392] width 60 height 13
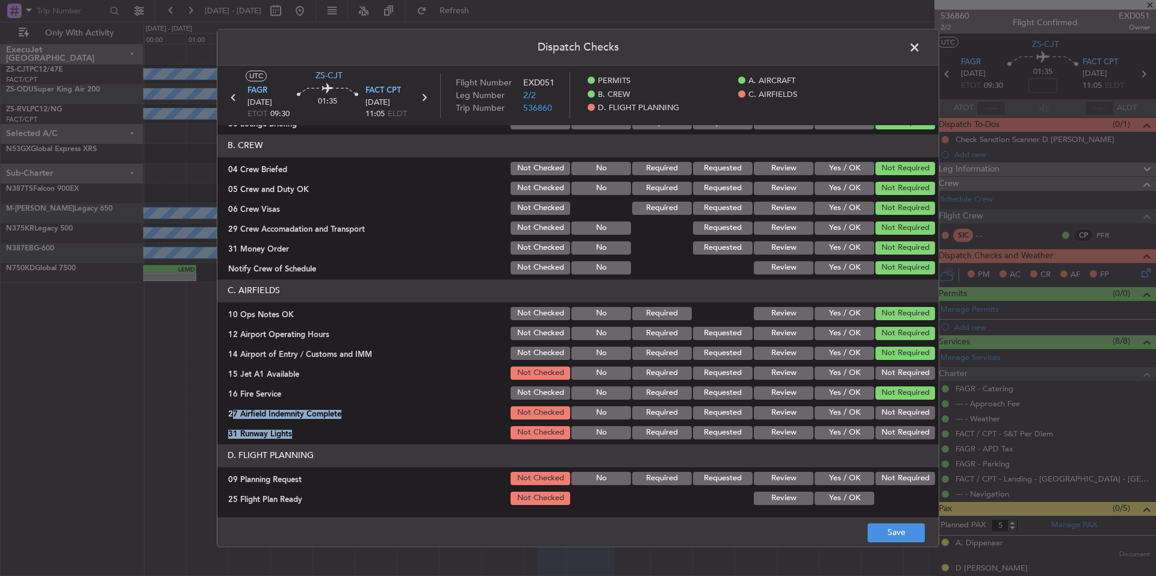
click at [911, 424] on section "C. AIRFIELDS 10 Ops Notes OK Not Checked No Required Review Yes / OK Not Requir…" at bounding box center [577, 360] width 721 height 162
click at [911, 425] on div "Not Required" at bounding box center [903, 432] width 61 height 17
click at [911, 429] on button "Not Required" at bounding box center [905, 432] width 60 height 13
click at [911, 432] on button "Not Required" at bounding box center [905, 432] width 60 height 13
click at [909, 408] on button "Not Required" at bounding box center [905, 412] width 60 height 13
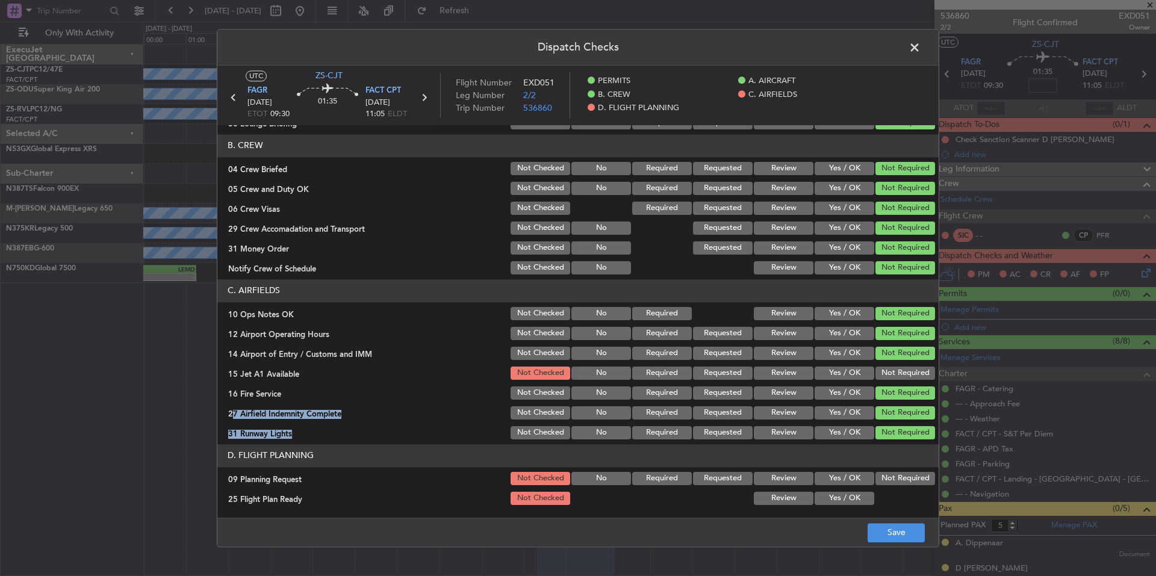
click at [907, 373] on button "Not Required" at bounding box center [905, 373] width 60 height 13
drag, startPoint x: 858, startPoint y: 469, endPoint x: 858, endPoint y: 483, distance: 13.8
click at [858, 473] on section "D. FLIGHT PLANNING 09 Planning Request Not Checked No Required Requested Review…" at bounding box center [577, 475] width 721 height 63
click at [858, 483] on button "Yes / OK" at bounding box center [844, 478] width 60 height 13
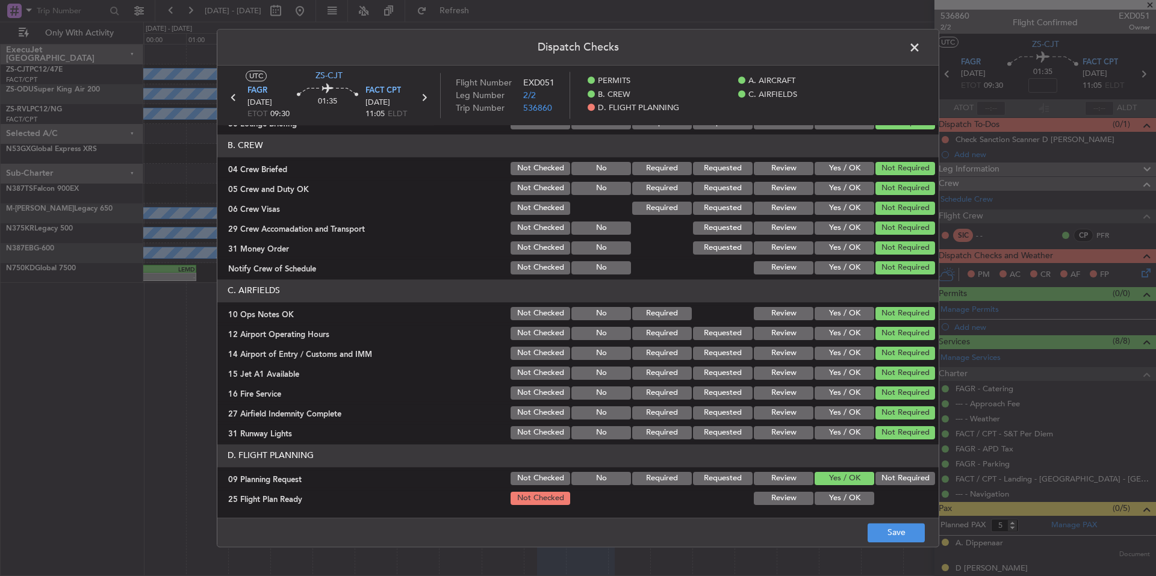
click at [858, 498] on button "Yes / OK" at bounding box center [844, 498] width 60 height 13
click at [858, 501] on button "Yes / OK" at bounding box center [844, 498] width 60 height 13
click at [903, 520] on footer "Save" at bounding box center [577, 532] width 721 height 29
click at [906, 528] on button "Save" at bounding box center [895, 532] width 57 height 19
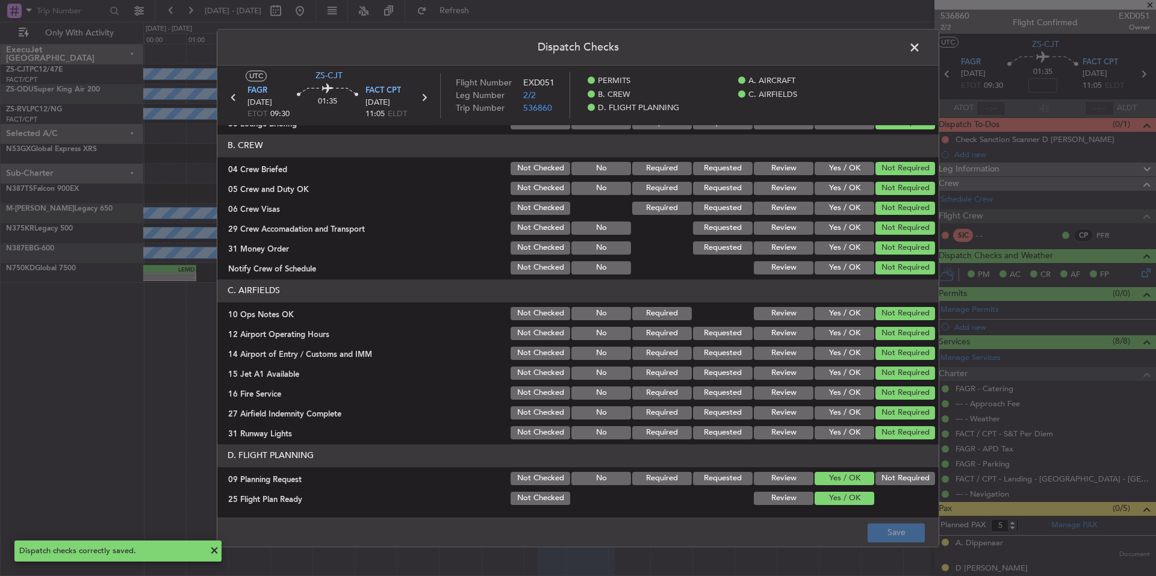
click at [920, 47] on span at bounding box center [920, 51] width 0 height 24
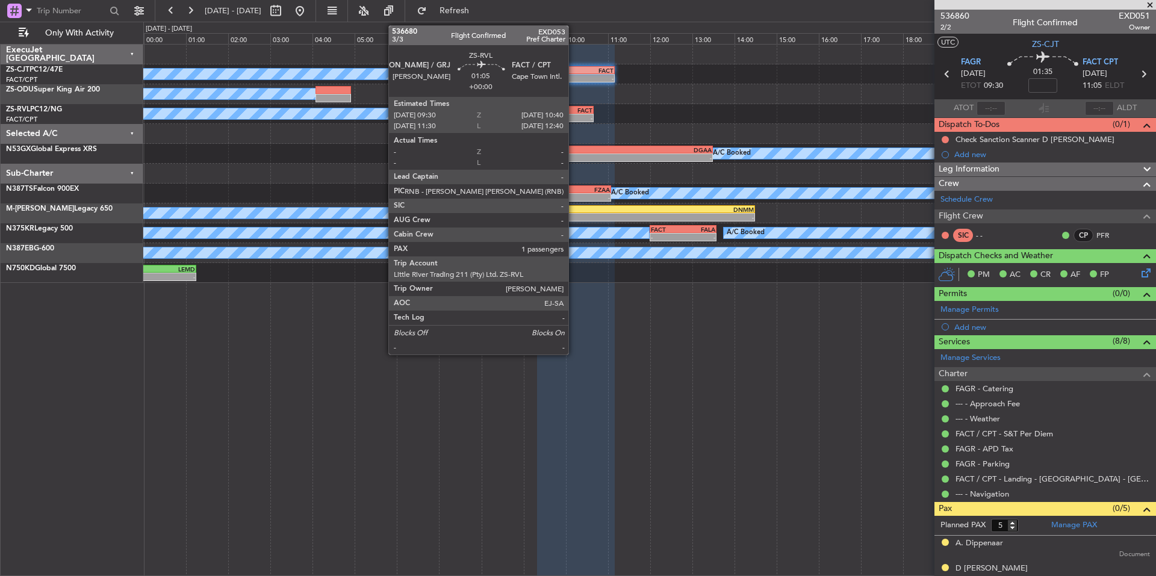
click at [574, 114] on div "-" at bounding box center [580, 117] width 23 height 7
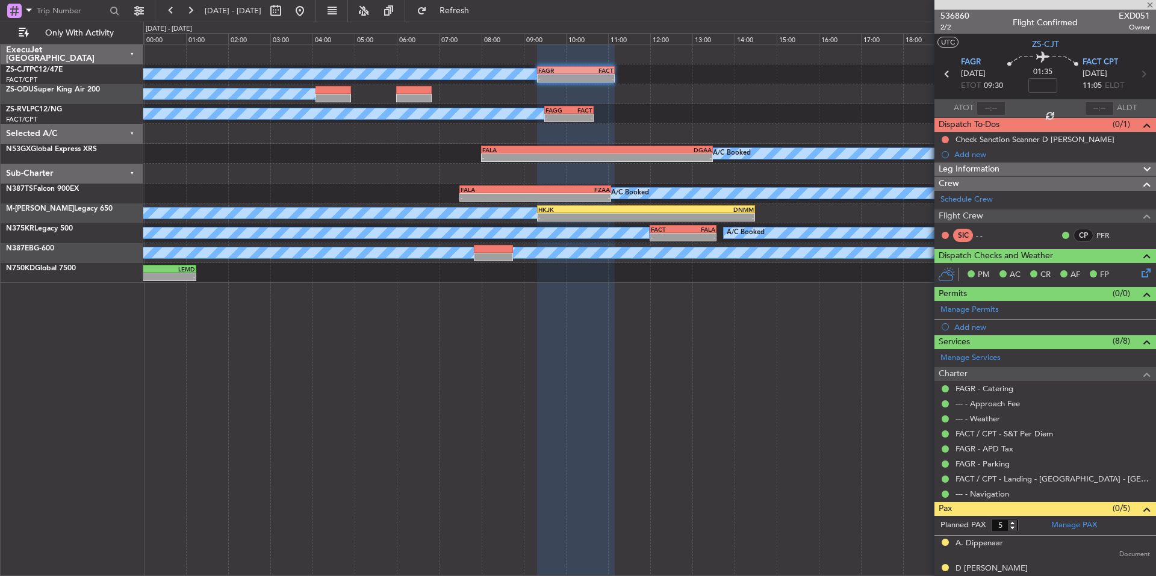
type input "1"
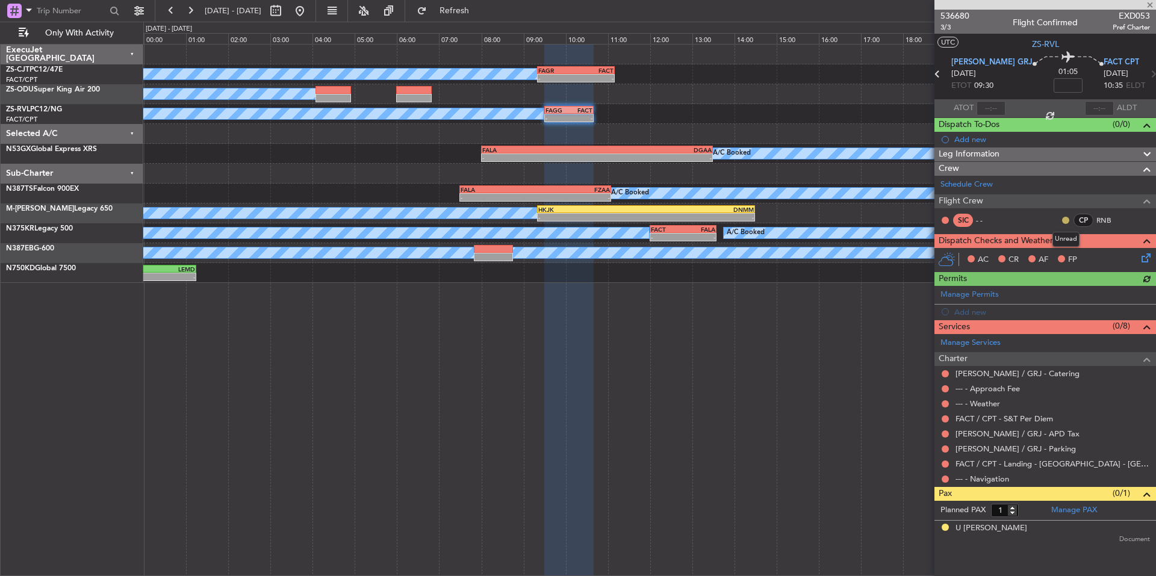
click at [1067, 222] on button at bounding box center [1065, 220] width 7 height 7
click at [1079, 250] on span "Acknowledged" at bounding box center [1068, 255] width 53 height 12
click at [945, 481] on button at bounding box center [944, 479] width 7 height 7
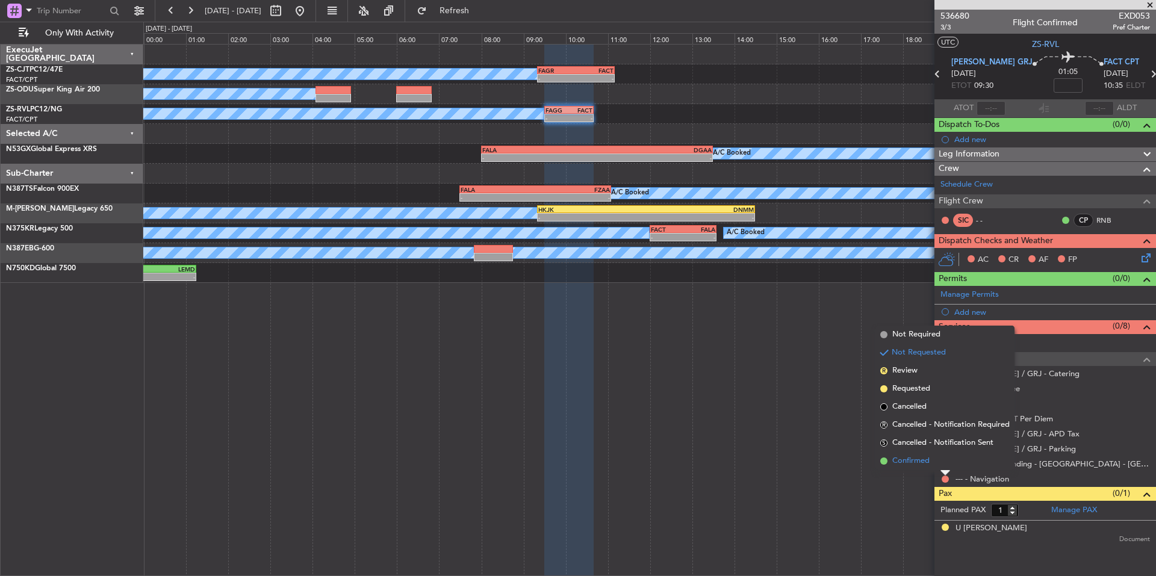
click at [924, 467] on li "Confirmed" at bounding box center [944, 461] width 139 height 18
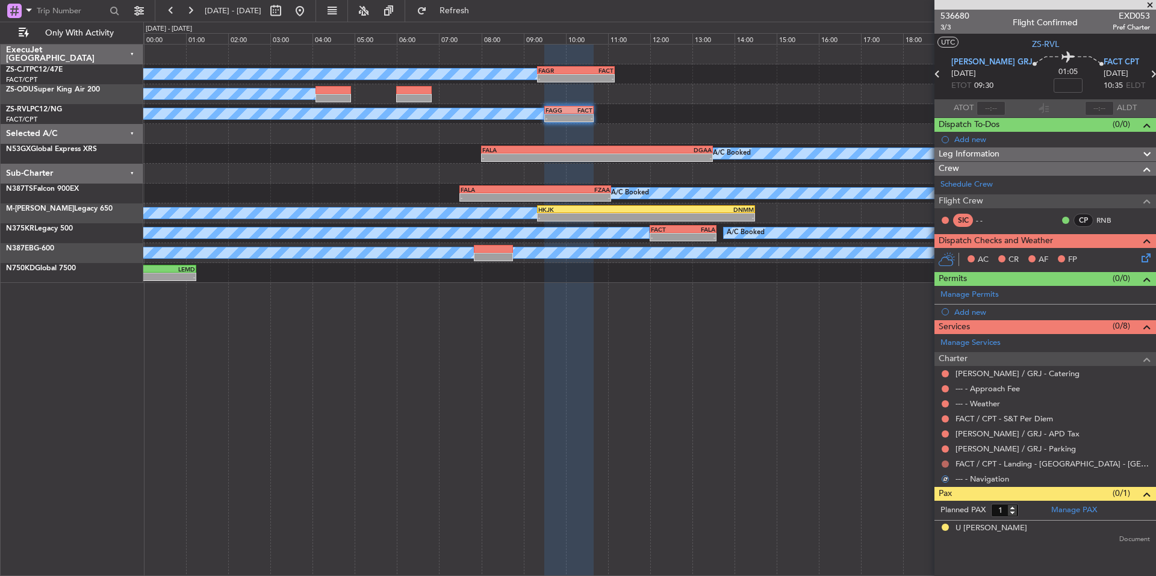
click at [942, 465] on button at bounding box center [944, 463] width 7 height 7
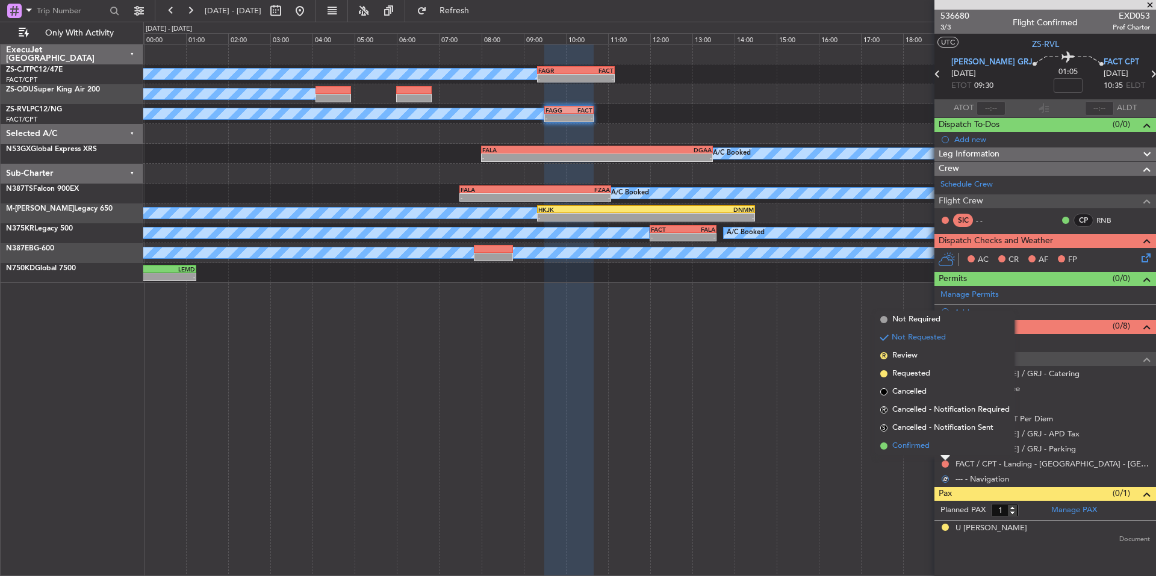
click at [930, 450] on li "Confirmed" at bounding box center [944, 446] width 139 height 18
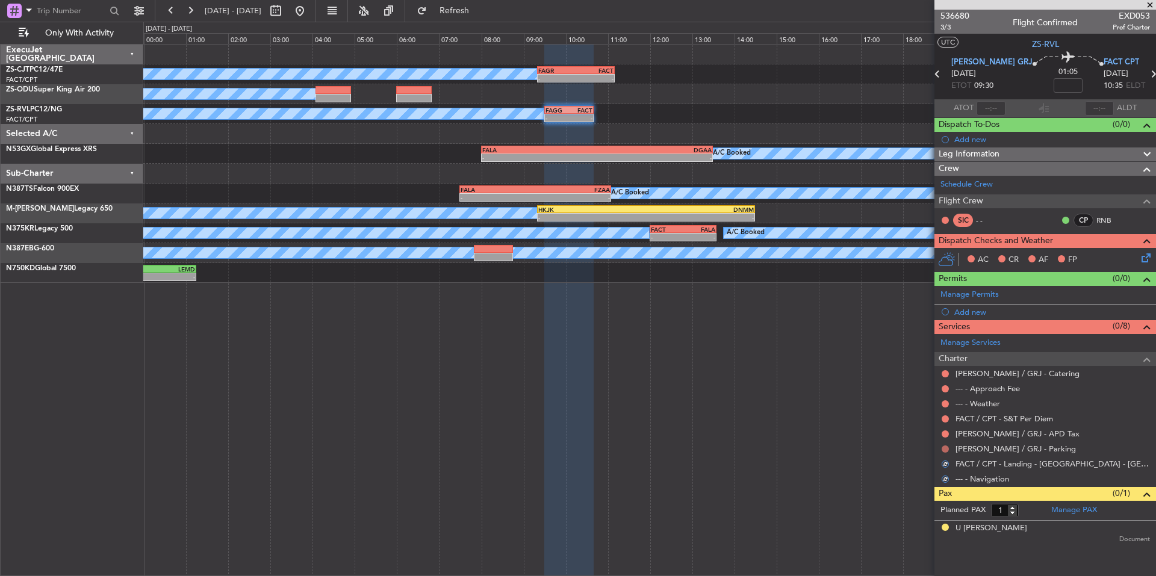
click at [944, 450] on button at bounding box center [944, 448] width 7 height 7
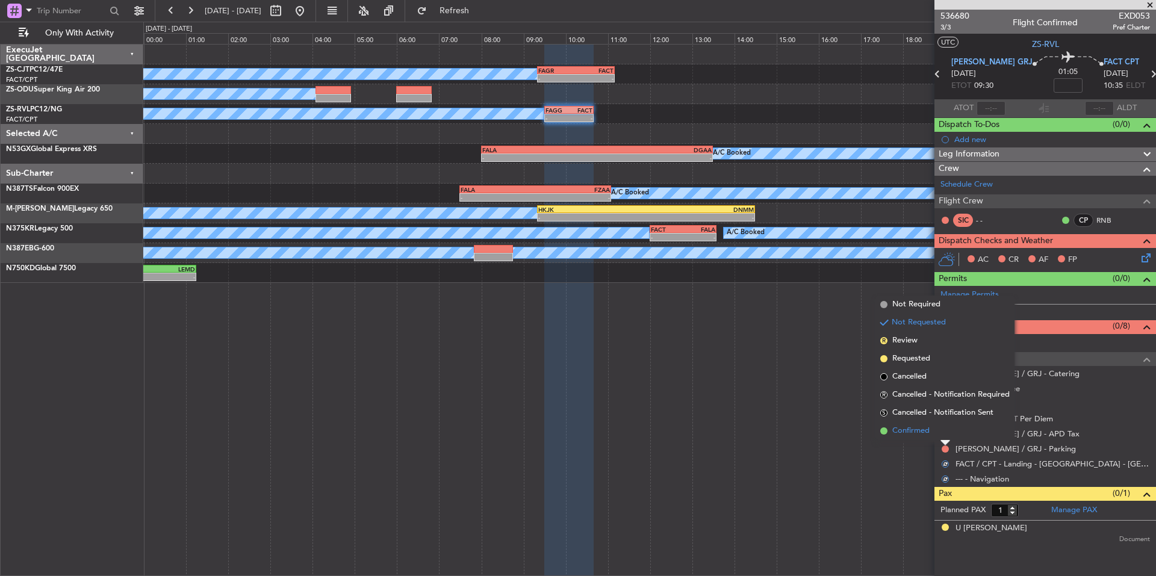
click at [931, 434] on li "Confirmed" at bounding box center [944, 431] width 139 height 18
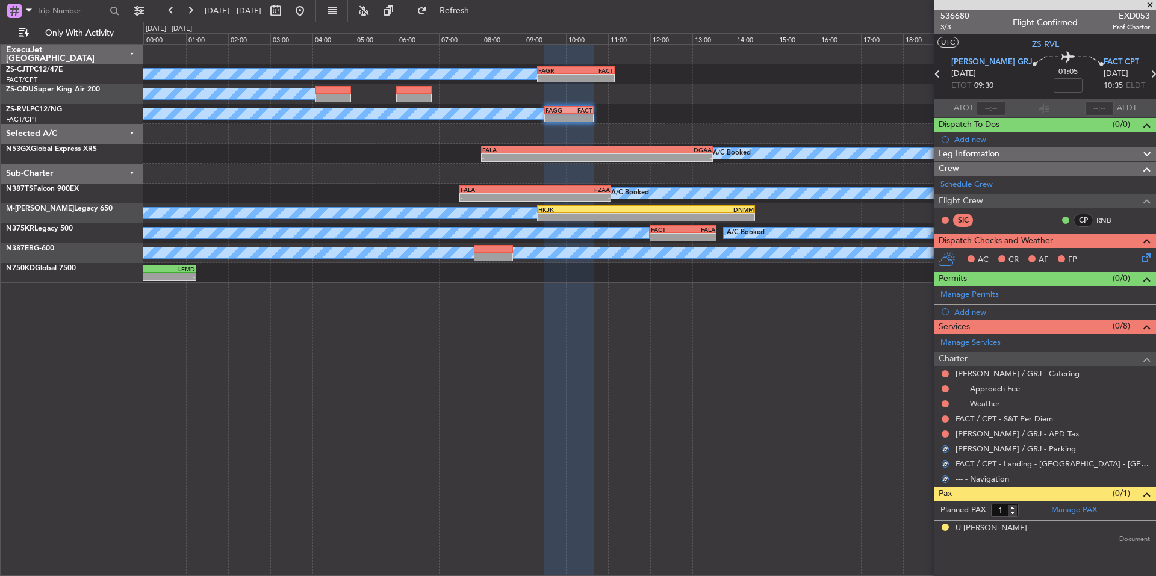
click at [938, 435] on div "FAGG / GRJ - APD Tax" at bounding box center [1045, 433] width 222 height 15
click at [941, 435] on button at bounding box center [944, 433] width 7 height 7
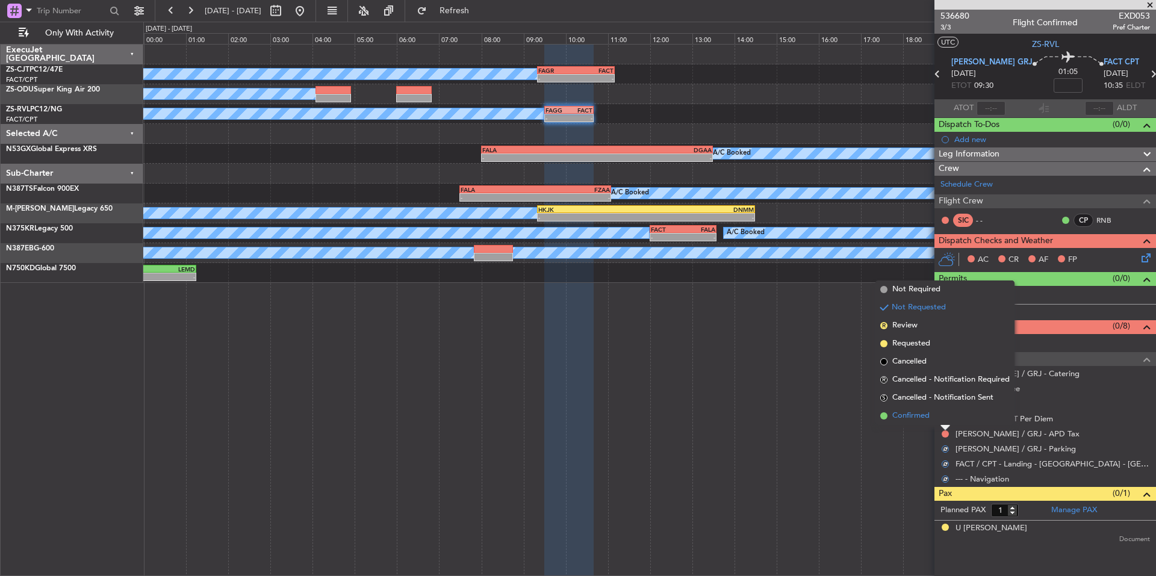
click at [930, 418] on li "Confirmed" at bounding box center [944, 416] width 139 height 18
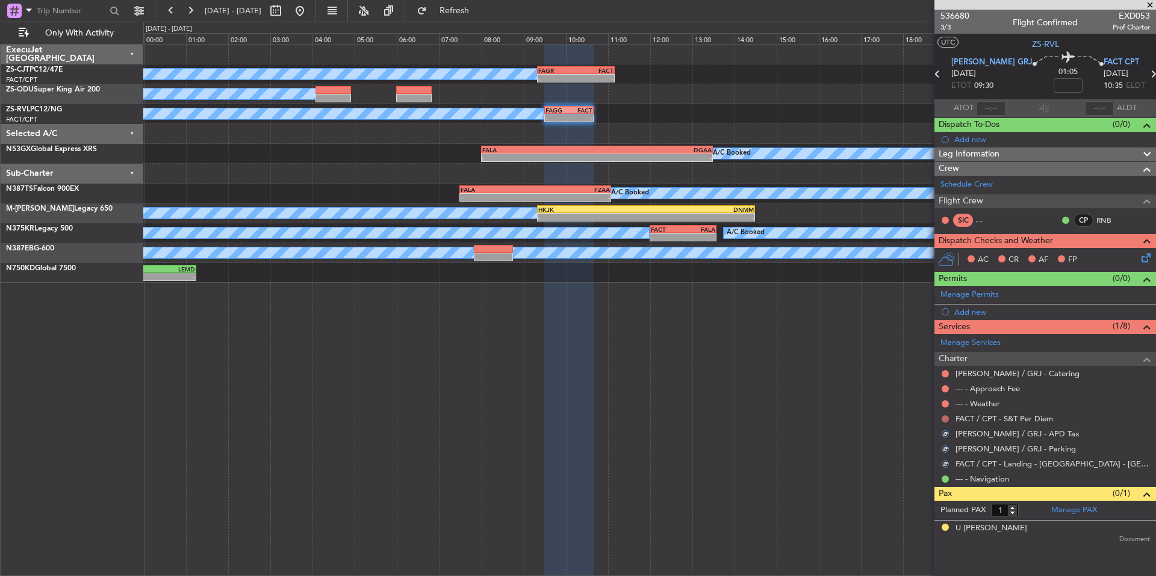
click at [946, 418] on button at bounding box center [944, 418] width 7 height 7
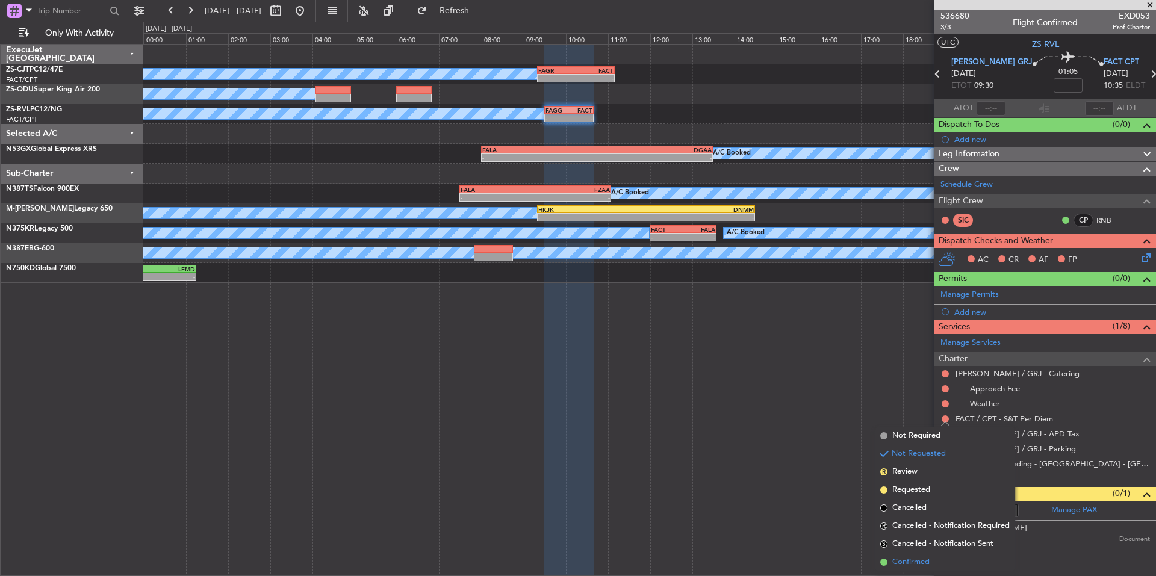
click at [943, 560] on li "Confirmed" at bounding box center [944, 562] width 139 height 18
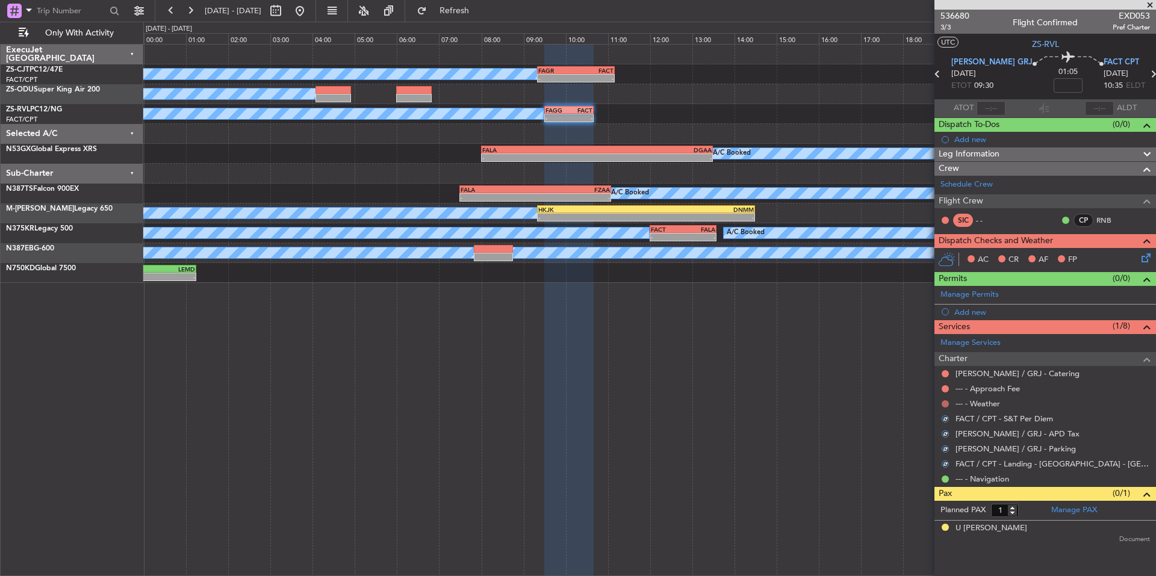
click at [946, 403] on button at bounding box center [944, 403] width 7 height 7
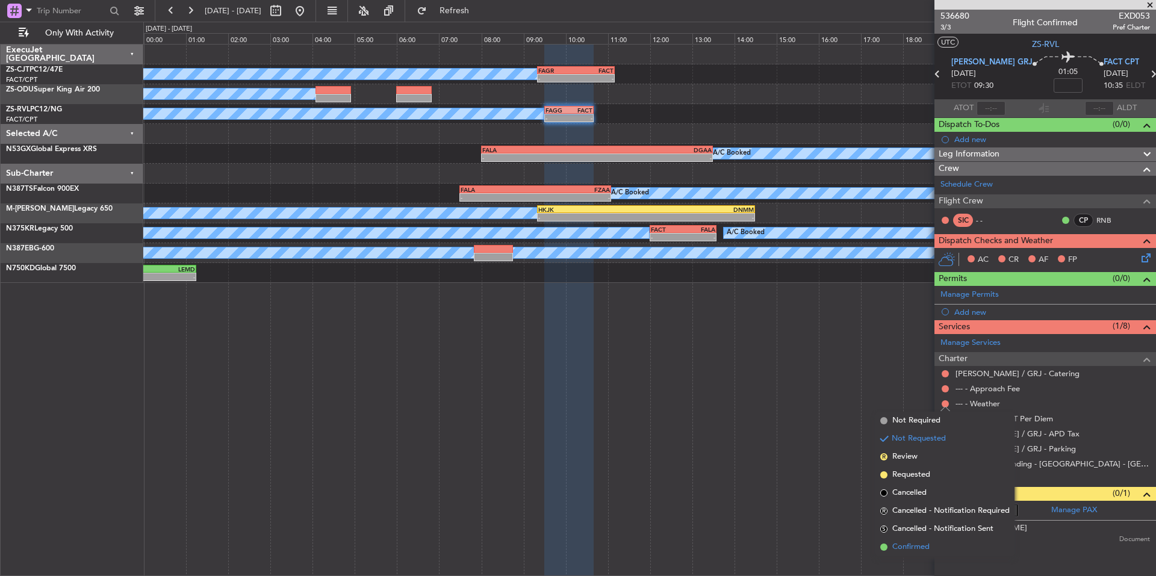
click at [932, 546] on li "Confirmed" at bounding box center [944, 547] width 139 height 18
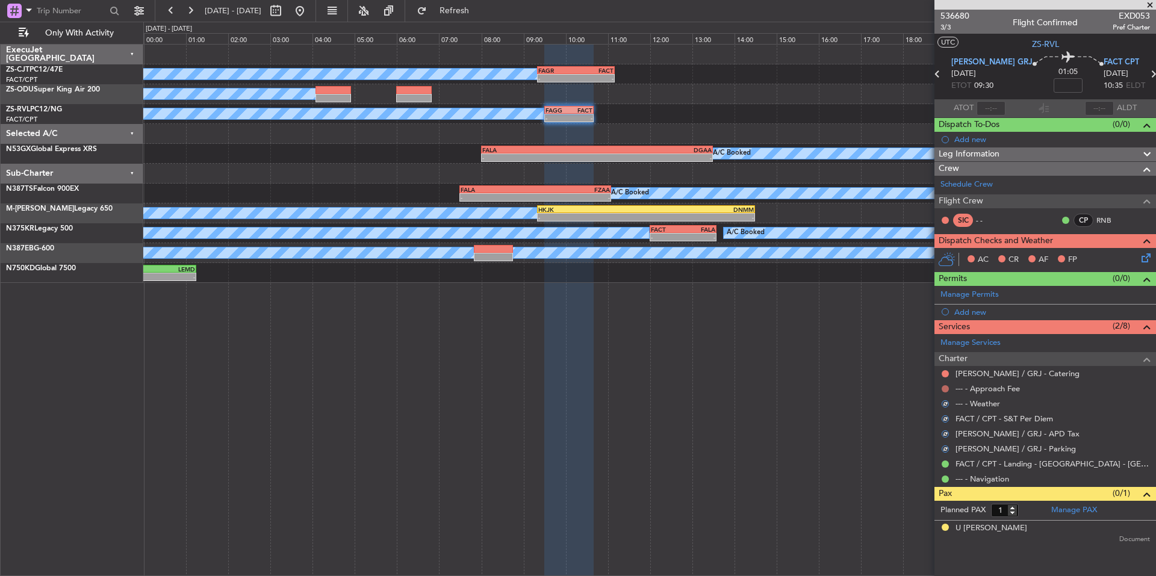
click at [943, 386] on button at bounding box center [944, 388] width 7 height 7
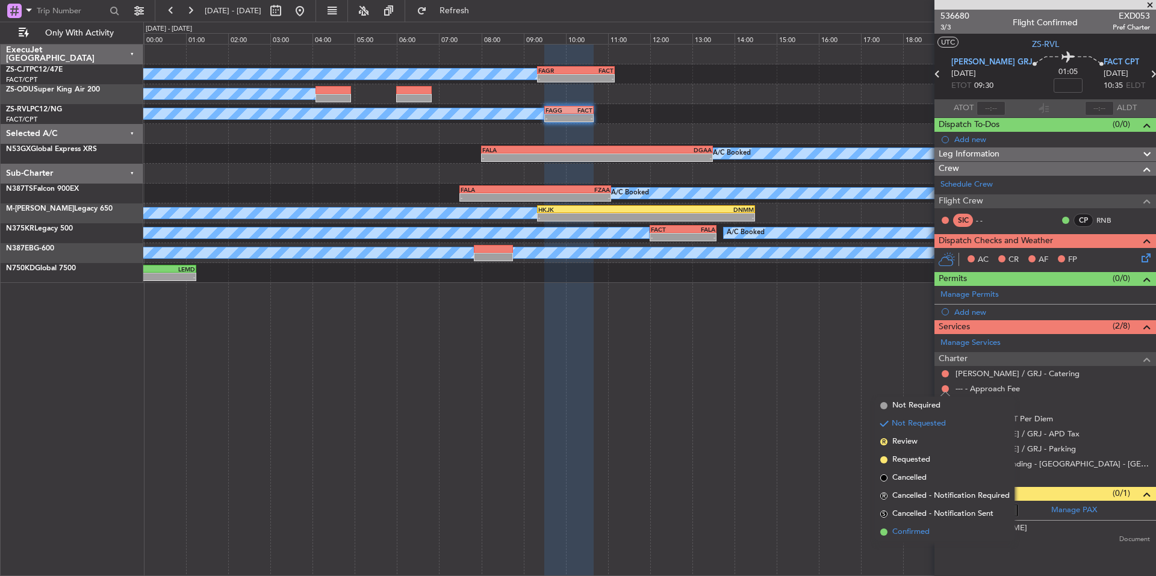
click at [934, 529] on li "Confirmed" at bounding box center [944, 532] width 139 height 18
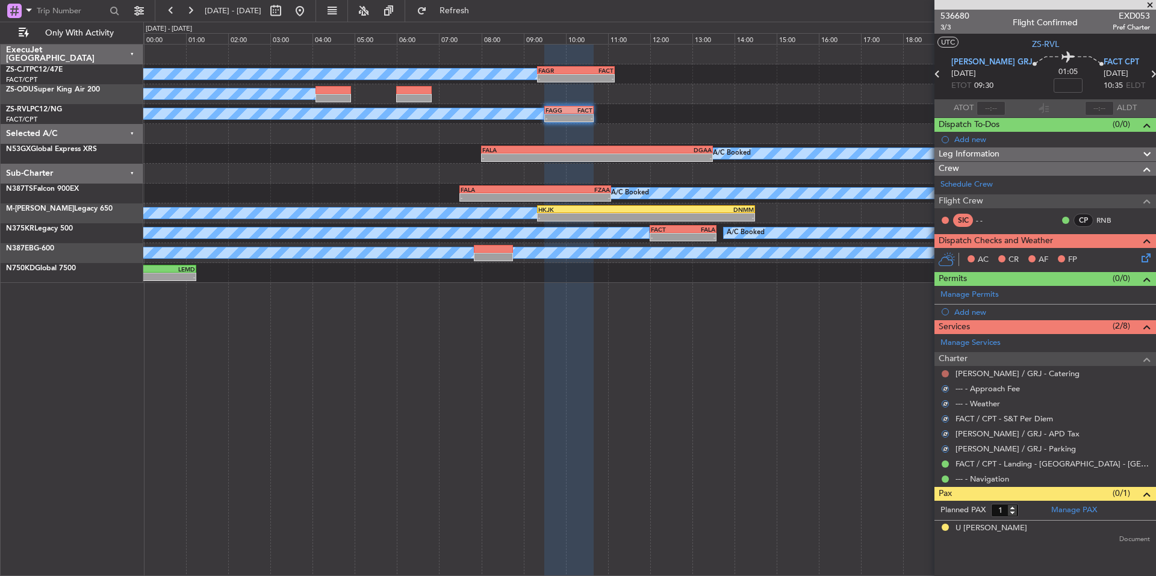
click at [944, 372] on button at bounding box center [944, 373] width 7 height 7
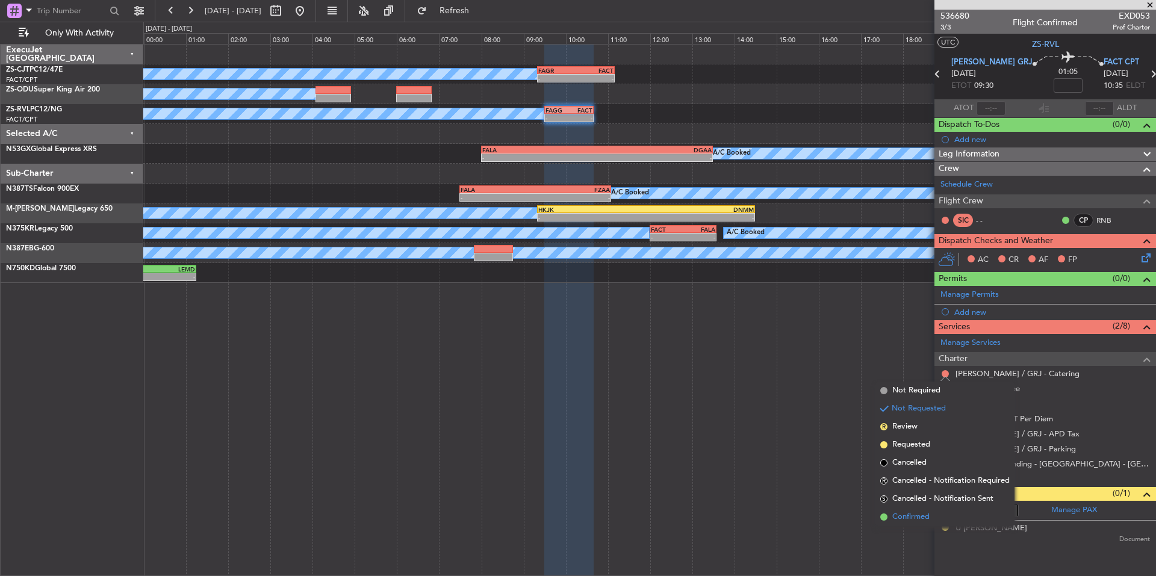
click at [923, 515] on span "Confirmed" at bounding box center [910, 517] width 37 height 12
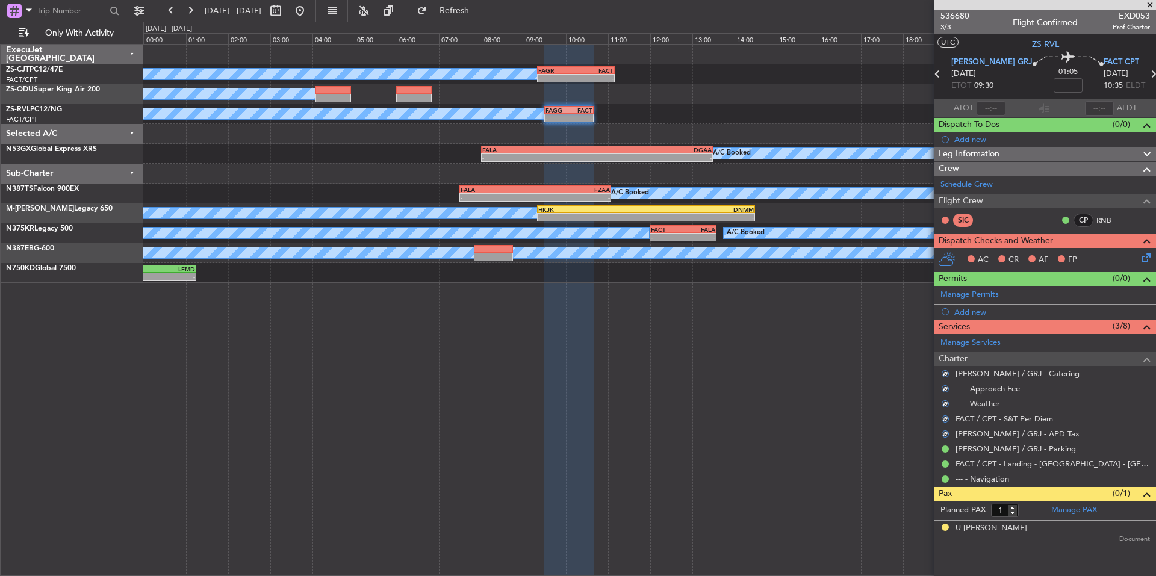
click at [1146, 260] on icon at bounding box center [1144, 256] width 10 height 10
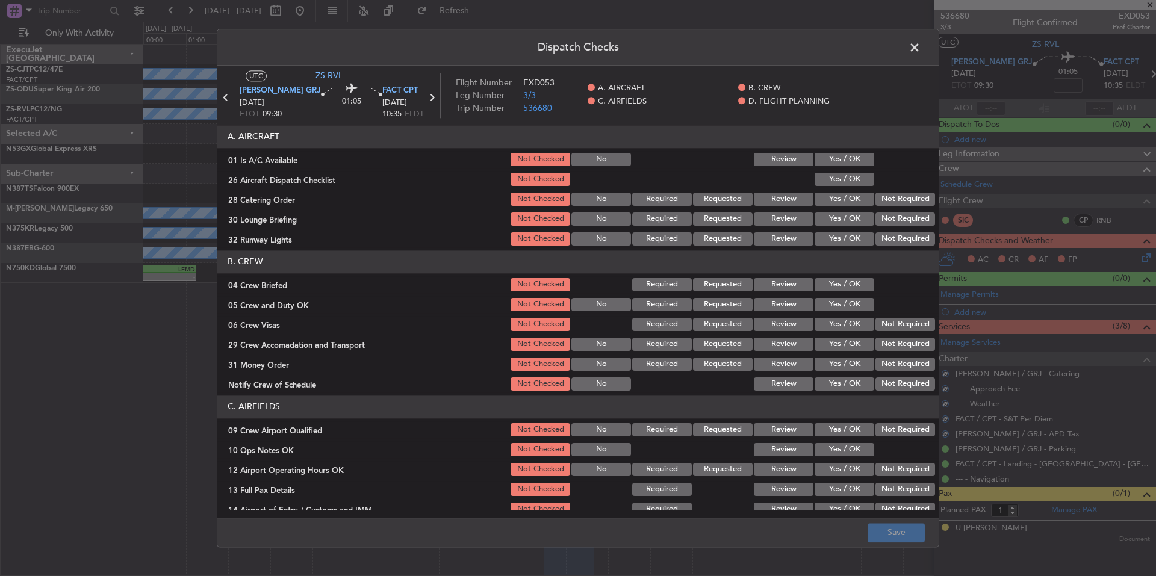
click at [845, 158] on button "Yes / OK" at bounding box center [844, 159] width 60 height 13
click at [861, 196] on button "Yes / OK" at bounding box center [844, 199] width 60 height 13
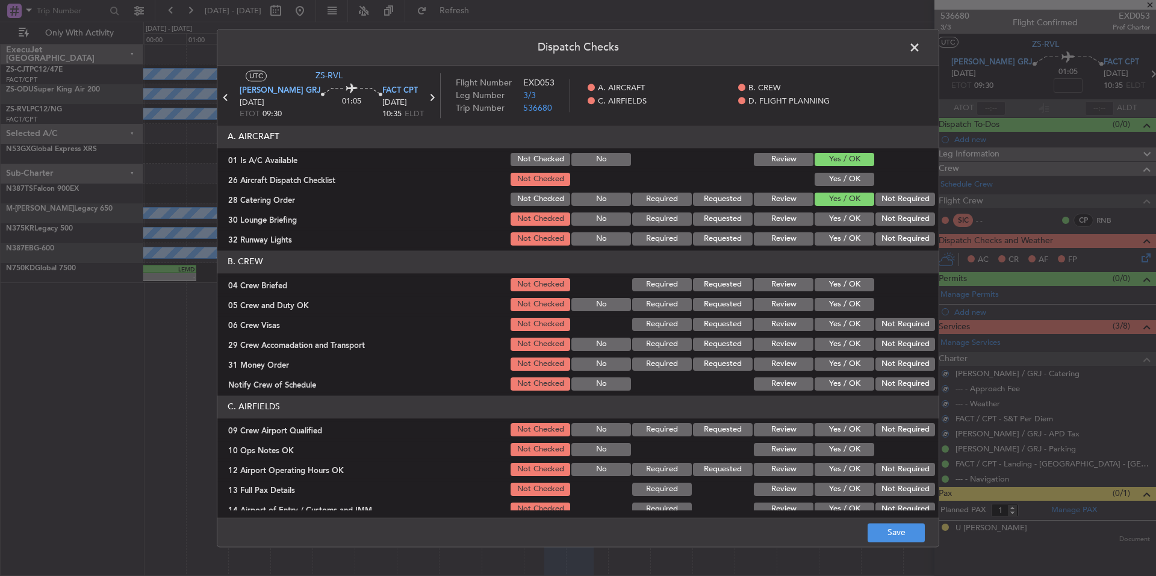
click at [858, 177] on button "Yes / OK" at bounding box center [844, 179] width 60 height 13
drag, startPoint x: 886, startPoint y: 195, endPoint x: 888, endPoint y: 205, distance: 10.5
click at [886, 198] on button "Not Required" at bounding box center [905, 199] width 60 height 13
drag, startPoint x: 890, startPoint y: 207, endPoint x: 893, endPoint y: 219, distance: 12.4
click at [890, 210] on section "A. AIRCRAFT 01 Is A/C Available Not Checked No Review Yes / OK 26 Aircraft Disp…" at bounding box center [577, 186] width 721 height 122
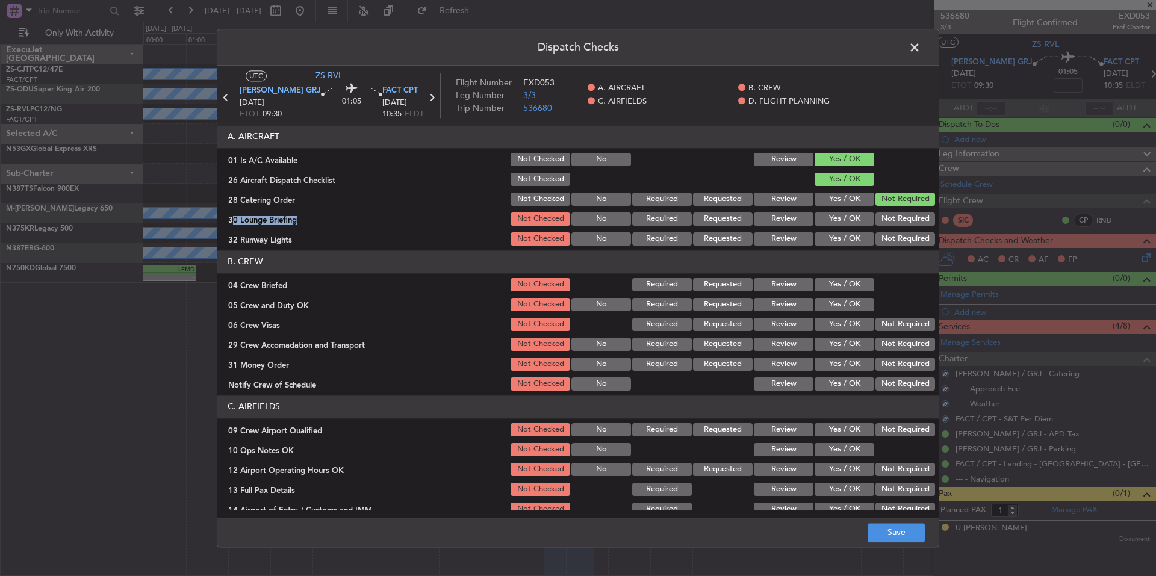
drag, startPoint x: 893, startPoint y: 220, endPoint x: 893, endPoint y: 230, distance: 9.6
click at [893, 222] on button "Not Required" at bounding box center [905, 218] width 60 height 13
click at [893, 232] on div "Not Required" at bounding box center [903, 239] width 61 height 17
click at [893, 239] on button "Not Required" at bounding box center [905, 238] width 60 height 13
drag, startPoint x: 856, startPoint y: 284, endPoint x: 859, endPoint y: 298, distance: 14.8
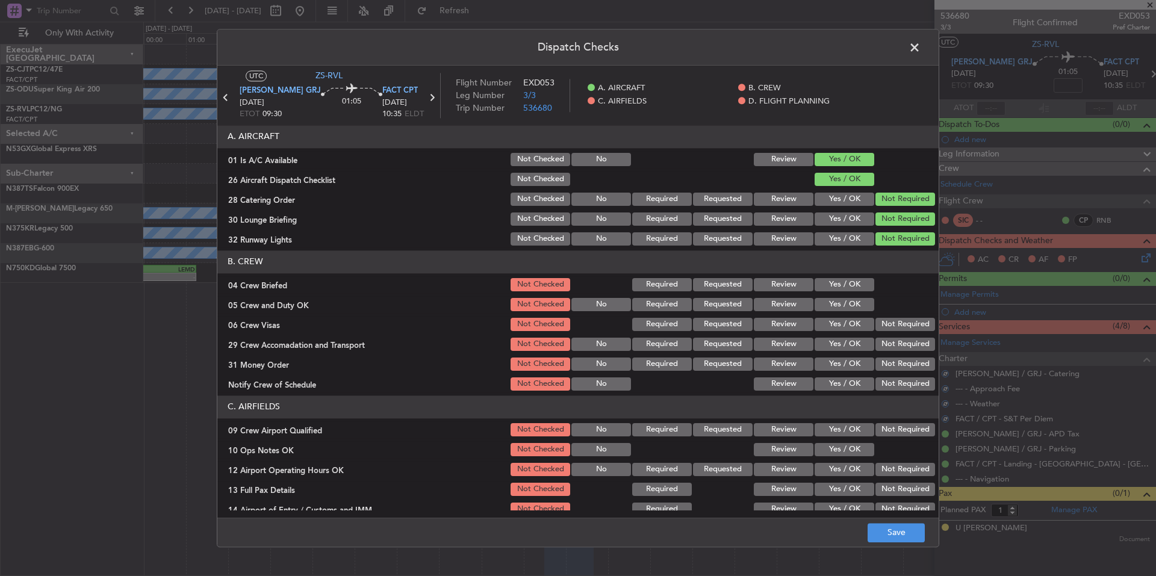
click at [856, 284] on button "Yes / OK" at bounding box center [844, 284] width 60 height 13
click at [859, 298] on button "Yes / OK" at bounding box center [844, 304] width 60 height 13
drag, startPoint x: 880, startPoint y: 318, endPoint x: 889, endPoint y: 335, distance: 19.1
click at [881, 321] on div "Not Required" at bounding box center [903, 324] width 61 height 17
click at [886, 330] on button "Not Required" at bounding box center [905, 324] width 60 height 13
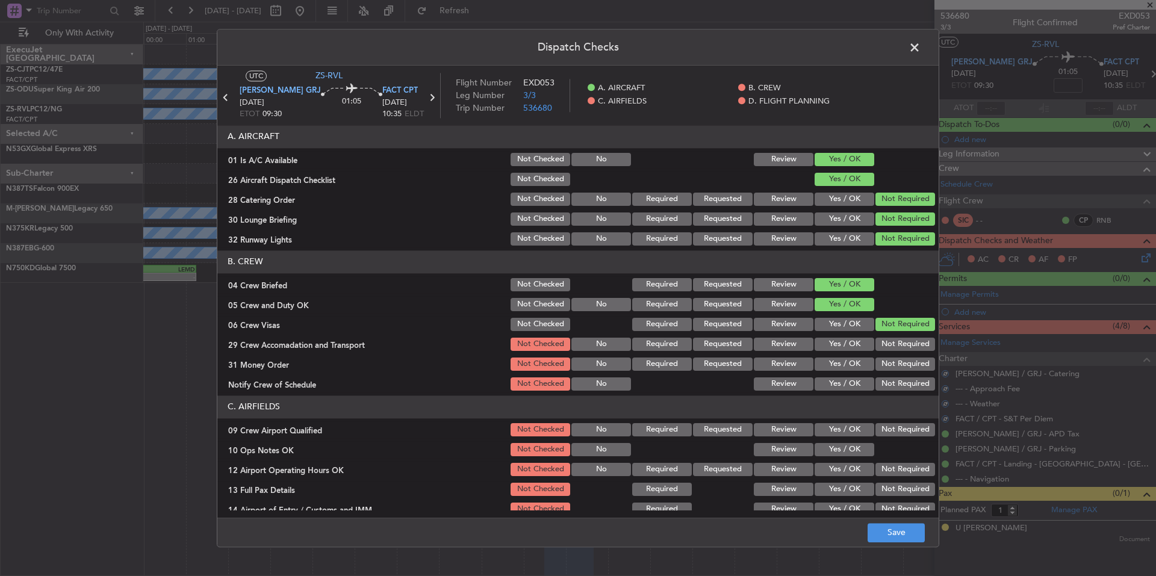
drag, startPoint x: 889, startPoint y: 335, endPoint x: 892, endPoint y: 344, distance: 9.5
click at [890, 338] on section "B. CREW 04 Crew Briefed Not Checked Required Requested Review Yes / OK 05 Crew …" at bounding box center [577, 321] width 721 height 142
click at [894, 346] on button "Not Required" at bounding box center [905, 344] width 60 height 13
click at [896, 356] on section "B. CREW 04 Crew Briefed Not Checked Required Requested Review Yes / OK 05 Crew …" at bounding box center [577, 321] width 721 height 142
click at [899, 365] on button "Not Required" at bounding box center [905, 364] width 60 height 13
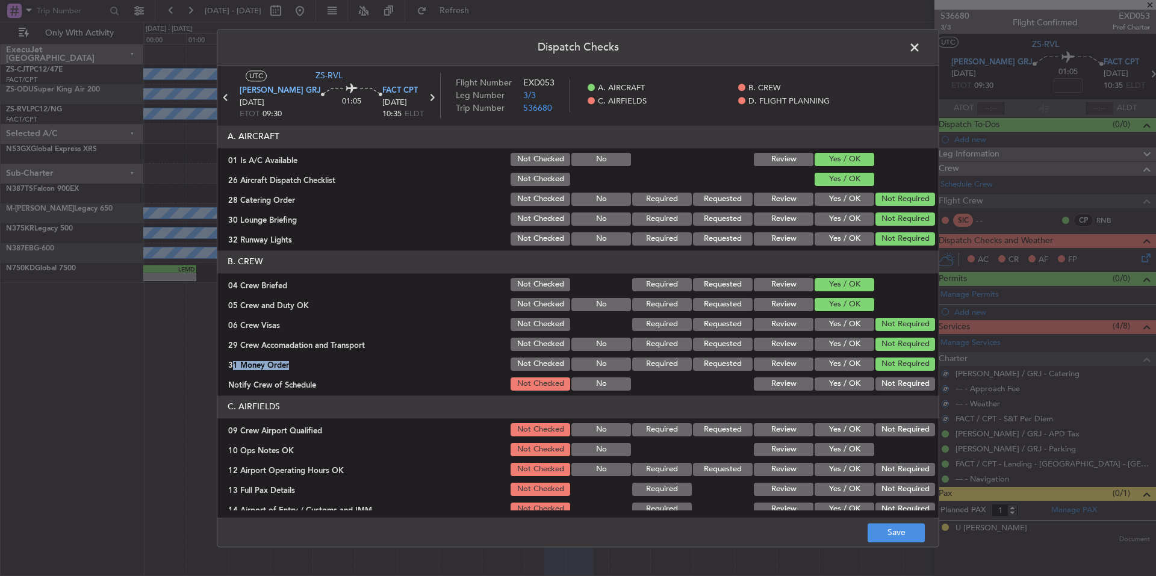
click at [905, 384] on button "Not Required" at bounding box center [905, 383] width 60 height 13
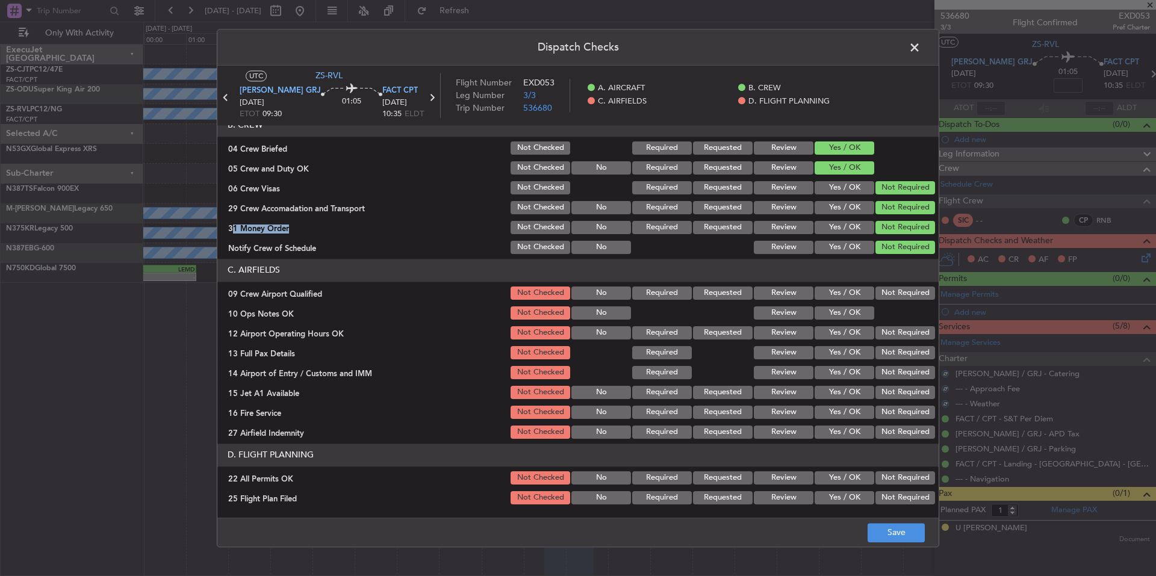
scroll to position [156, 0]
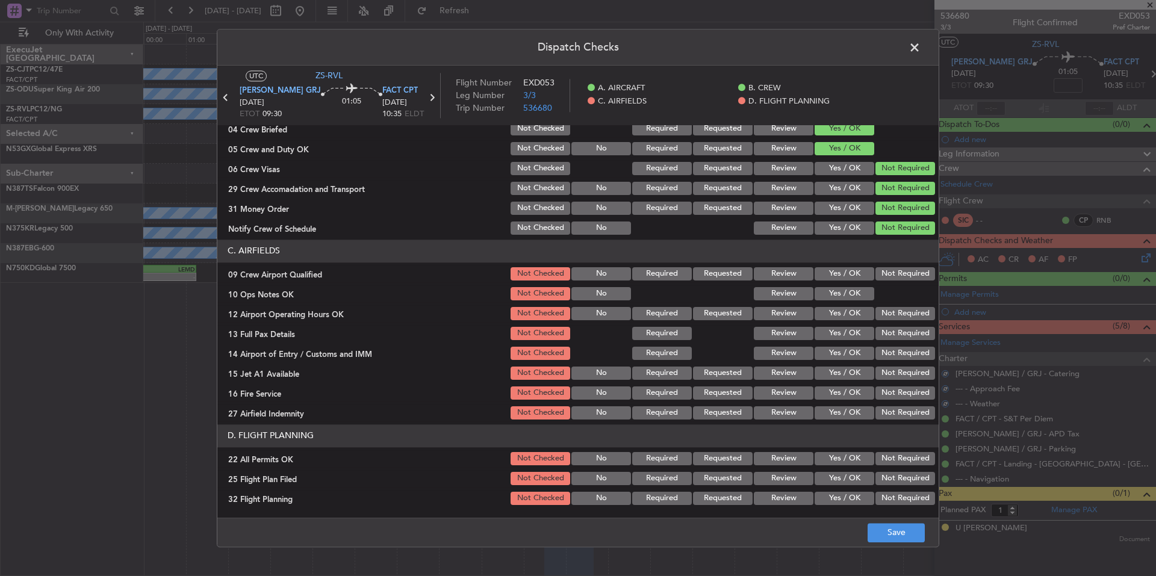
click at [884, 267] on div "Not Required" at bounding box center [903, 273] width 61 height 17
click at [854, 288] on button "Yes / OK" at bounding box center [844, 293] width 60 height 13
click at [885, 269] on button "Not Required" at bounding box center [905, 273] width 60 height 13
click at [890, 318] on button "Not Required" at bounding box center [905, 313] width 60 height 13
click at [892, 335] on button "Not Required" at bounding box center [905, 333] width 60 height 13
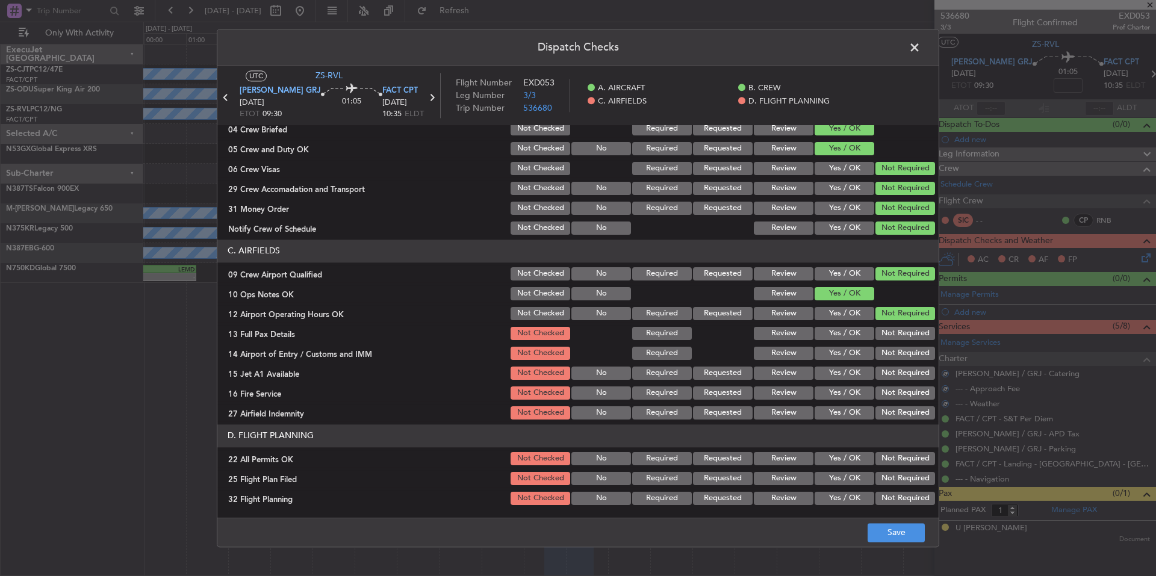
click at [894, 344] on section "C. AIRFIELDS 09 Crew Airport Qualified Not Checked No Required Requested Review…" at bounding box center [577, 331] width 721 height 182
click at [897, 355] on button "Not Required" at bounding box center [905, 353] width 60 height 13
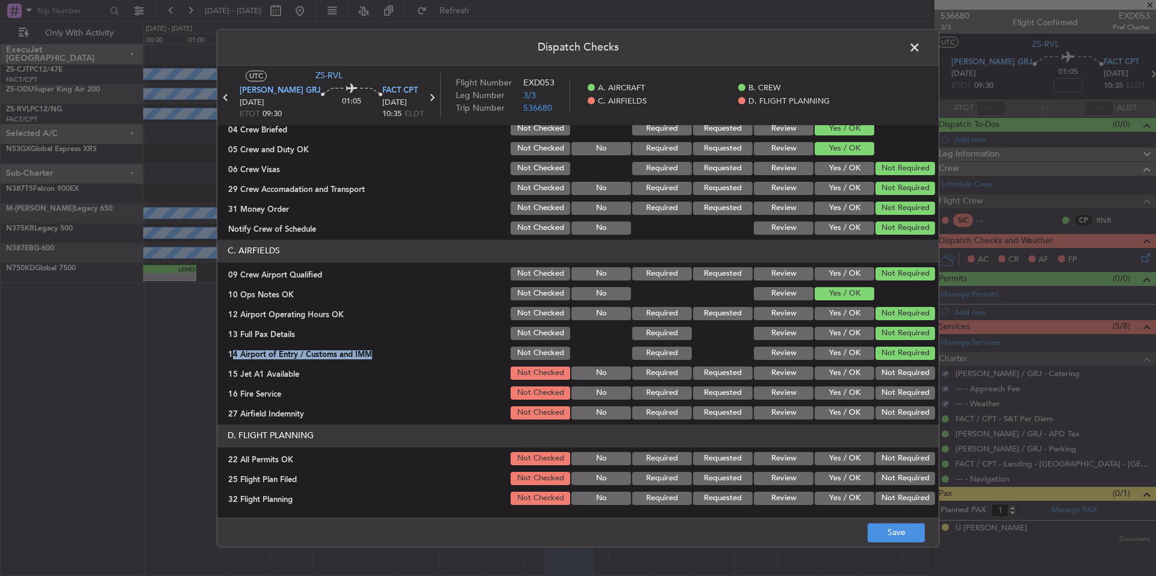
click at [903, 372] on button "Not Required" at bounding box center [905, 373] width 60 height 13
drag, startPoint x: 903, startPoint y: 382, endPoint x: 904, endPoint y: 388, distance: 6.6
click at [903, 383] on section "C. AIRFIELDS 09 Crew Airport Qualified Not Checked No Required Requested Review…" at bounding box center [577, 331] width 721 height 182
click at [905, 392] on button "Not Required" at bounding box center [905, 392] width 60 height 13
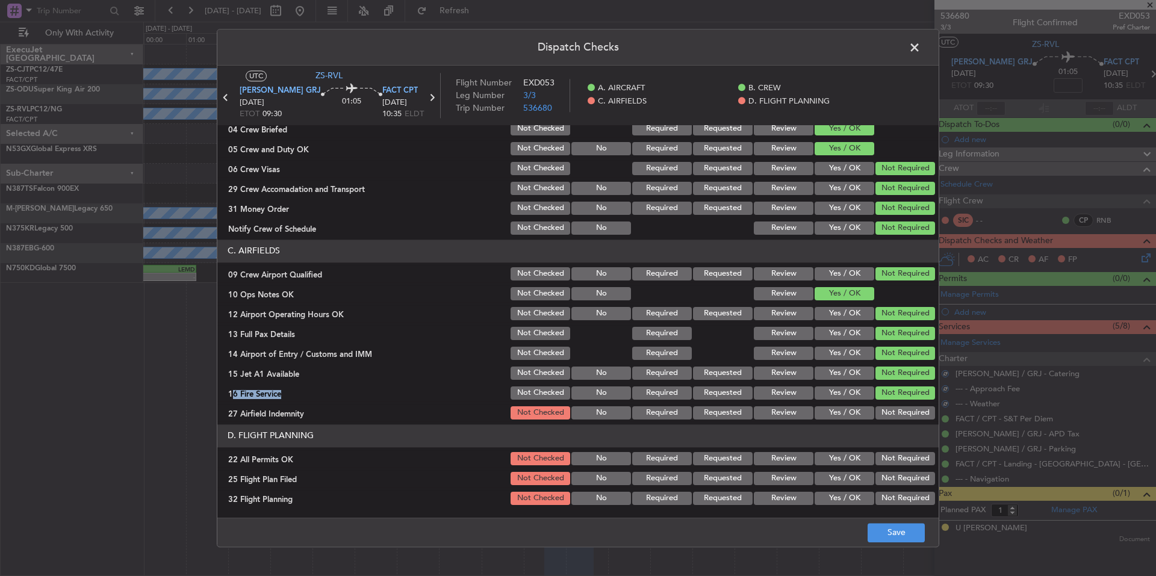
click at [908, 412] on button "Not Required" at bounding box center [905, 412] width 60 height 13
click at [908, 417] on button "Not Required" at bounding box center [905, 412] width 60 height 13
click at [900, 466] on div "Not Required" at bounding box center [903, 458] width 61 height 17
click at [858, 482] on button "Yes / OK" at bounding box center [844, 478] width 60 height 13
click at [855, 493] on button "Yes / OK" at bounding box center [844, 498] width 60 height 13
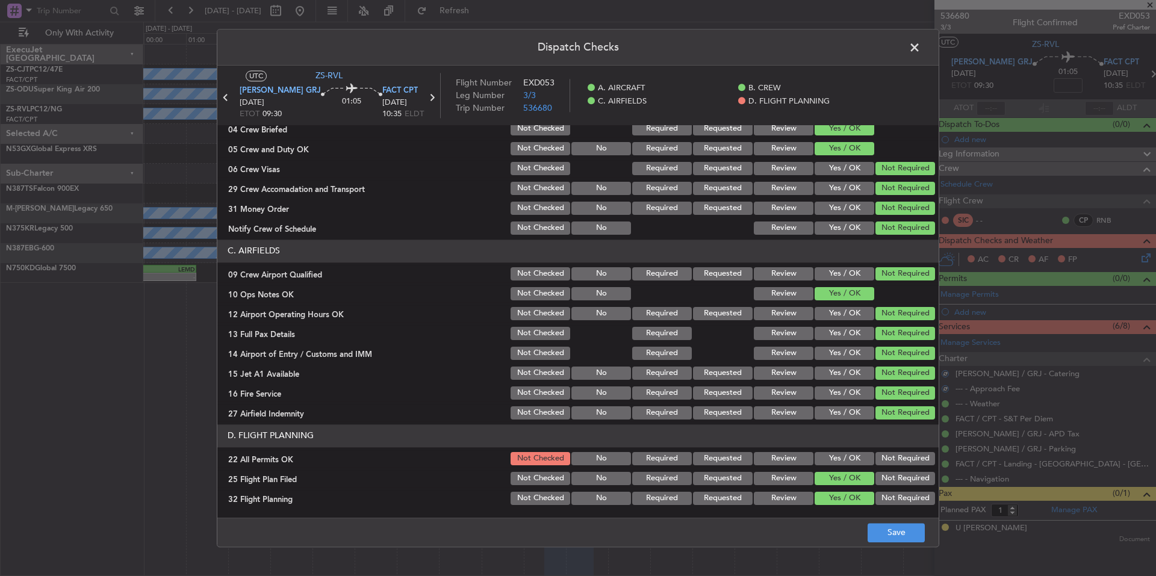
click at [876, 459] on button "Not Required" at bounding box center [905, 458] width 60 height 13
click at [891, 537] on button "Save" at bounding box center [895, 532] width 57 height 19
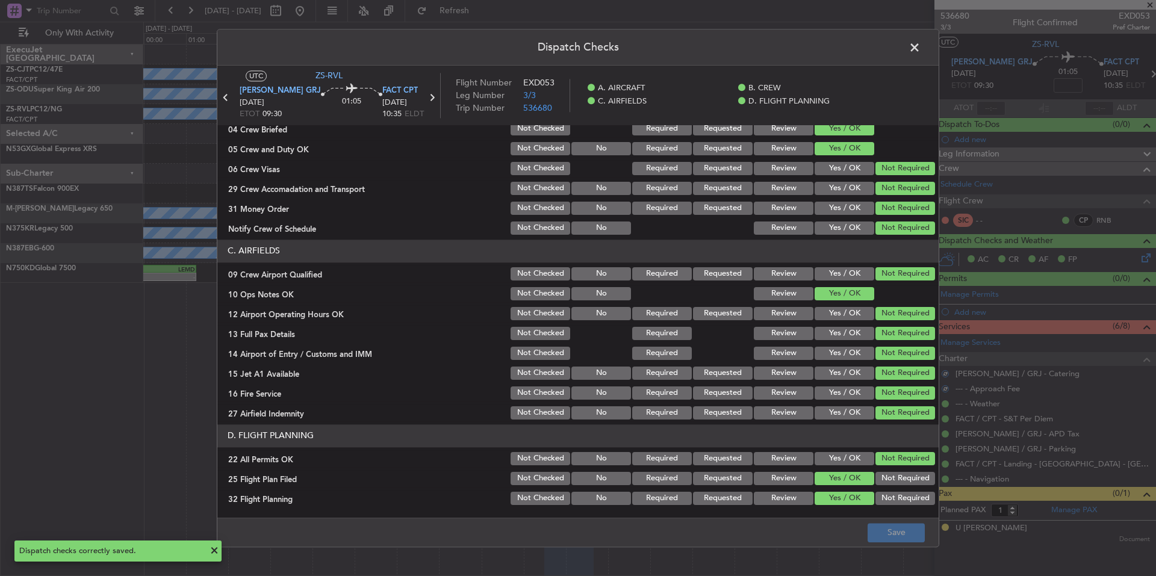
click at [920, 53] on span at bounding box center [920, 51] width 0 height 24
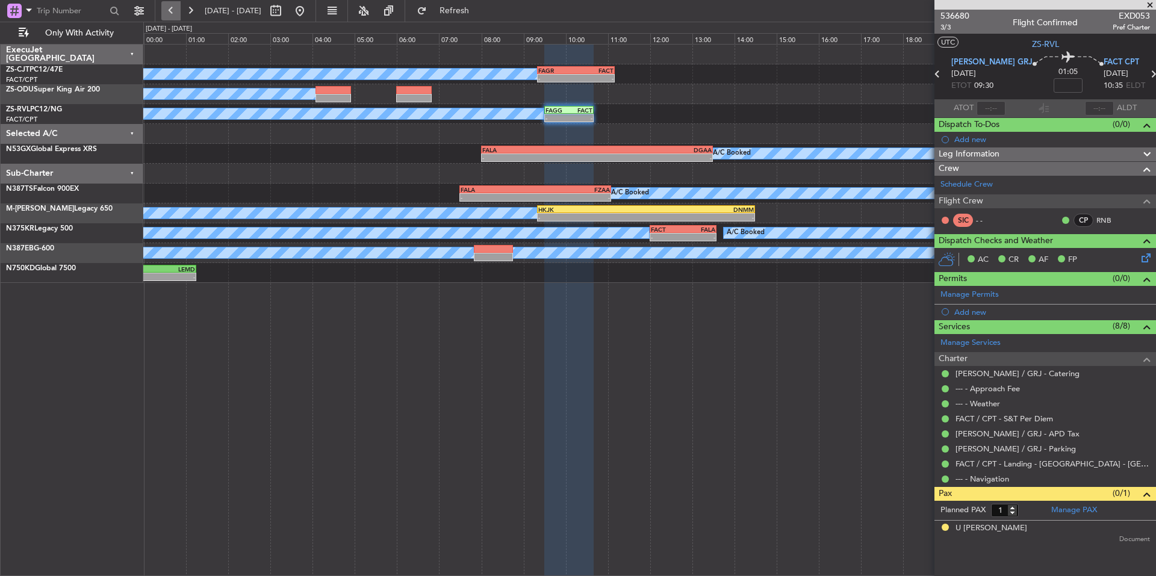
click at [178, 7] on button at bounding box center [170, 10] width 19 height 19
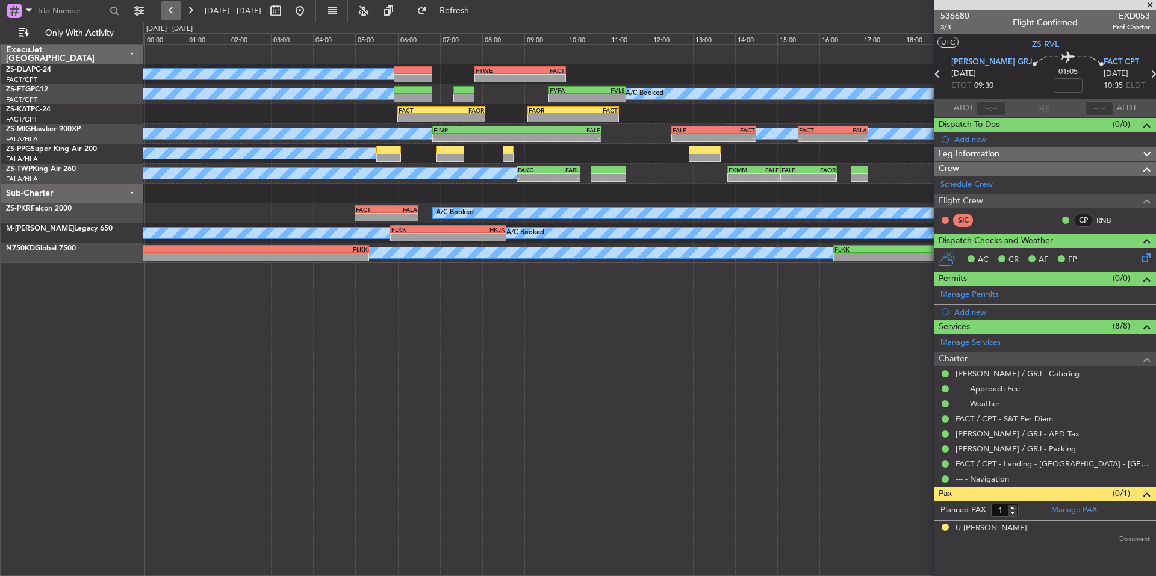
click at [173, 8] on button at bounding box center [170, 10] width 19 height 19
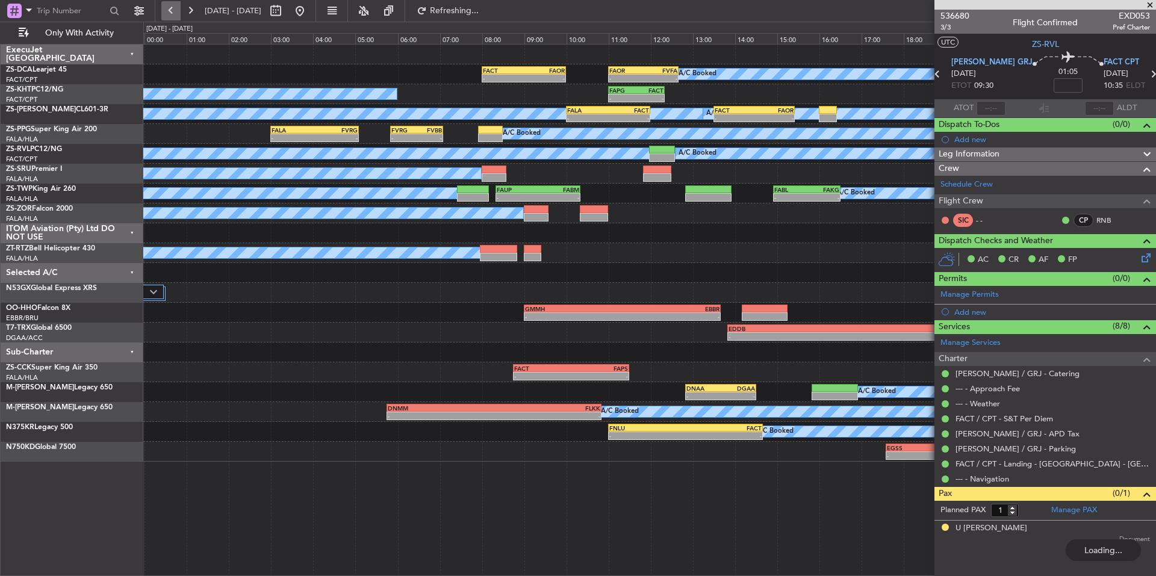
click at [173, 8] on button at bounding box center [170, 10] width 19 height 19
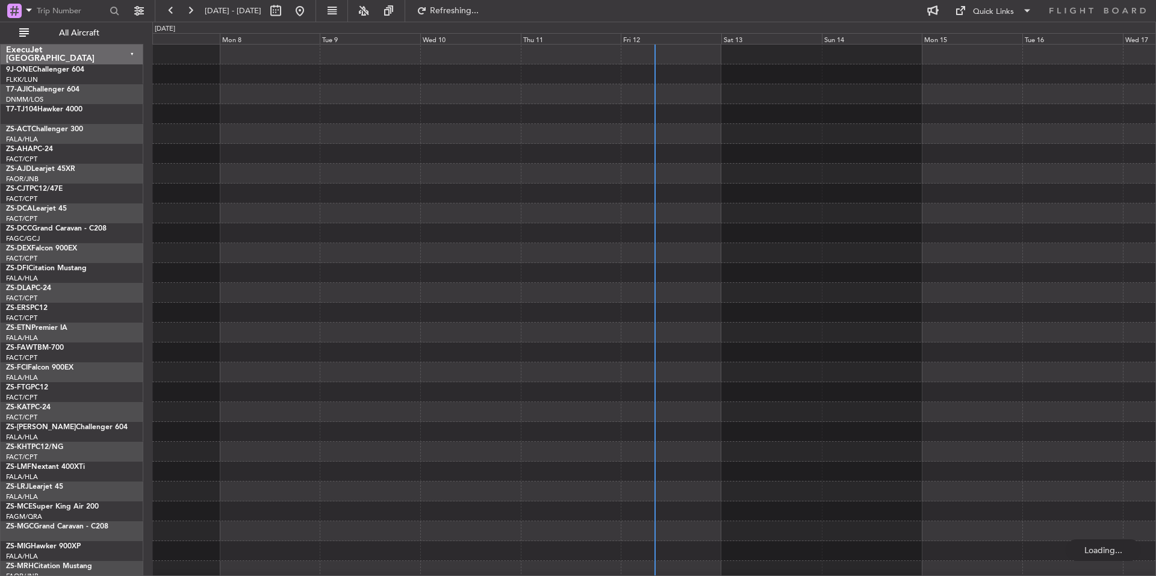
click at [663, 35] on div "Fri 12" at bounding box center [671, 38] width 101 height 11
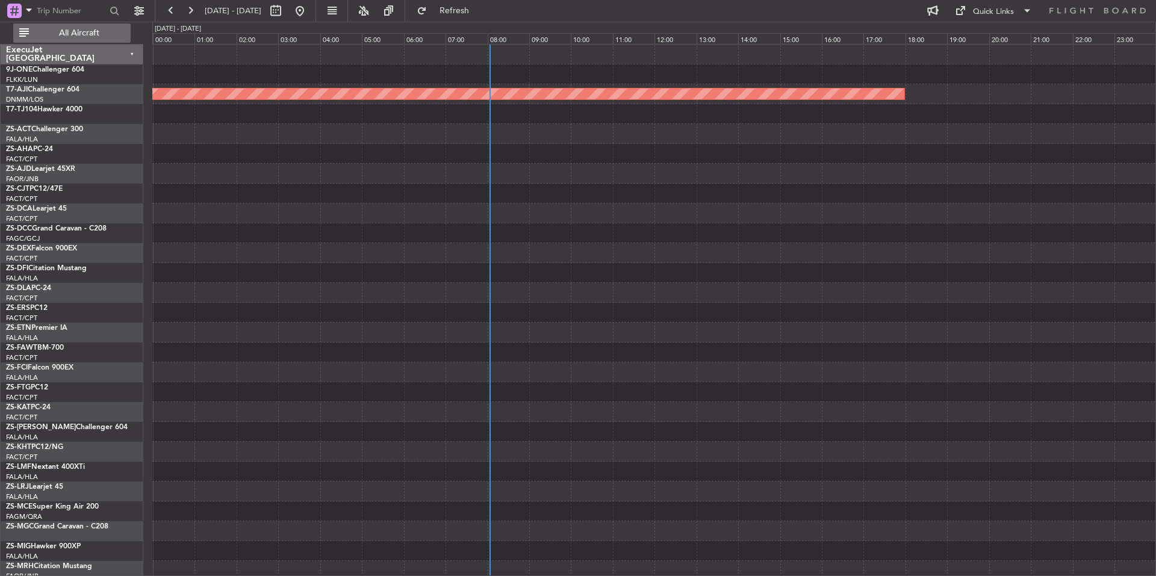
click at [37, 33] on span "All Aircraft" at bounding box center [79, 33] width 96 height 8
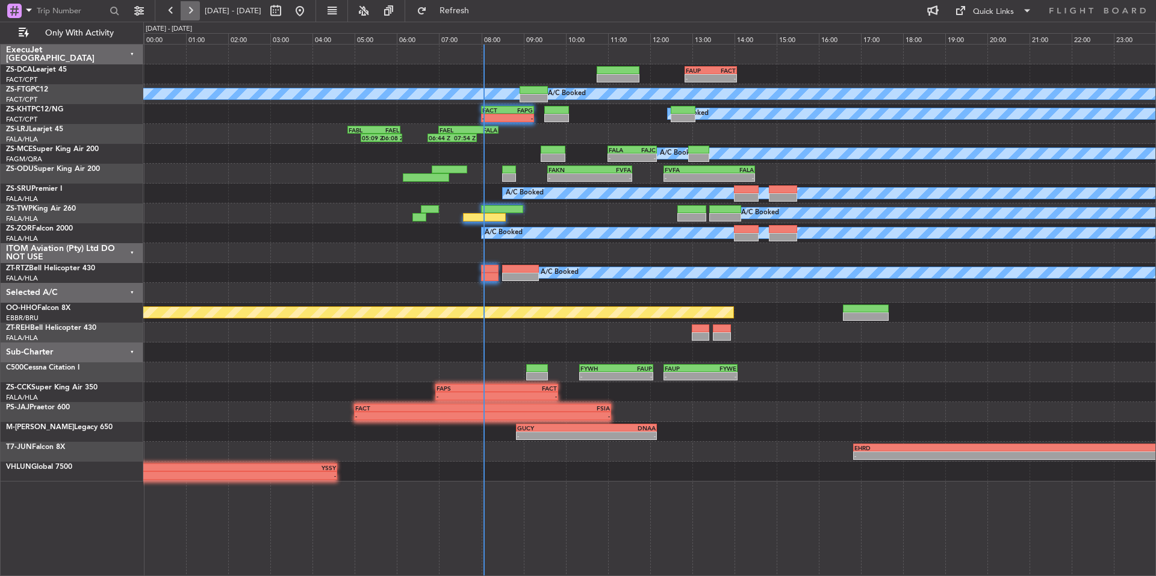
click at [193, 8] on button at bounding box center [190, 10] width 19 height 19
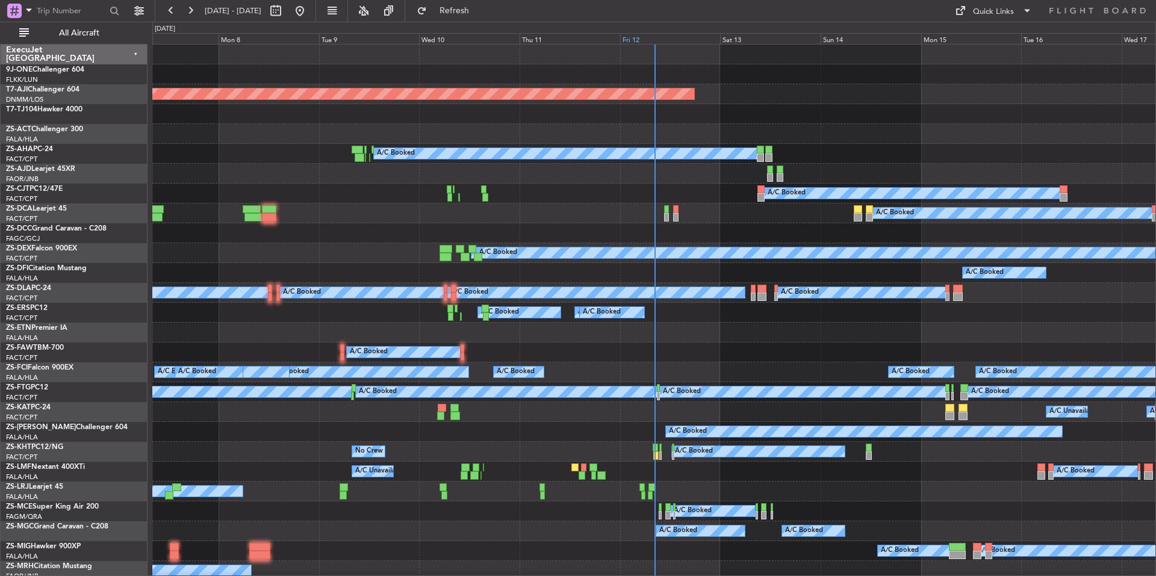
click at [698, 42] on div "Fri 12" at bounding box center [670, 38] width 101 height 11
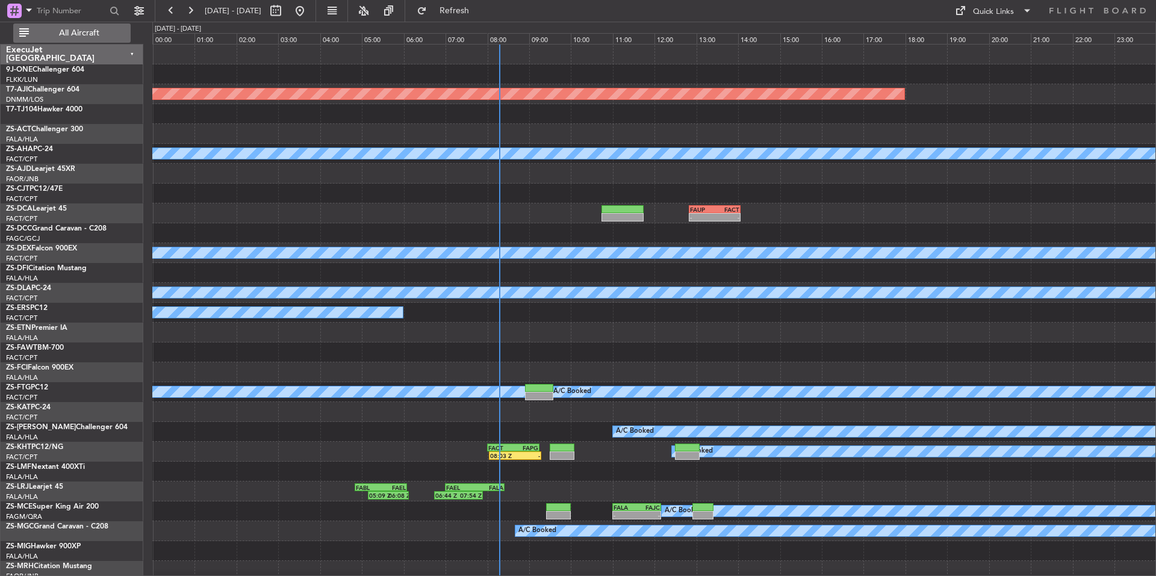
click at [81, 31] on span "All Aircraft" at bounding box center [79, 33] width 96 height 8
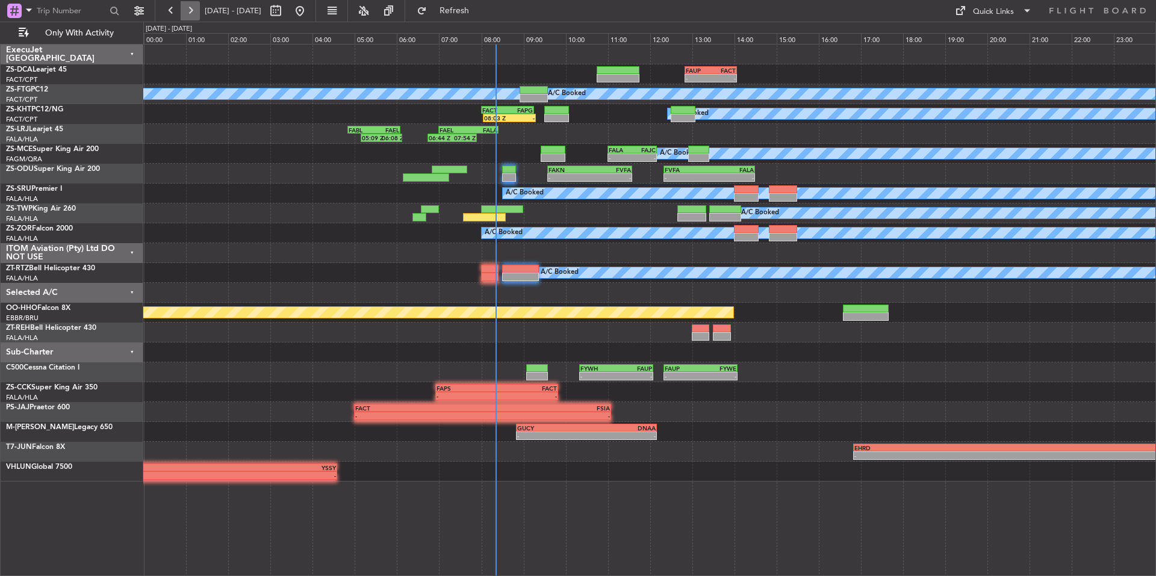
click at [197, 14] on button at bounding box center [190, 10] width 19 height 19
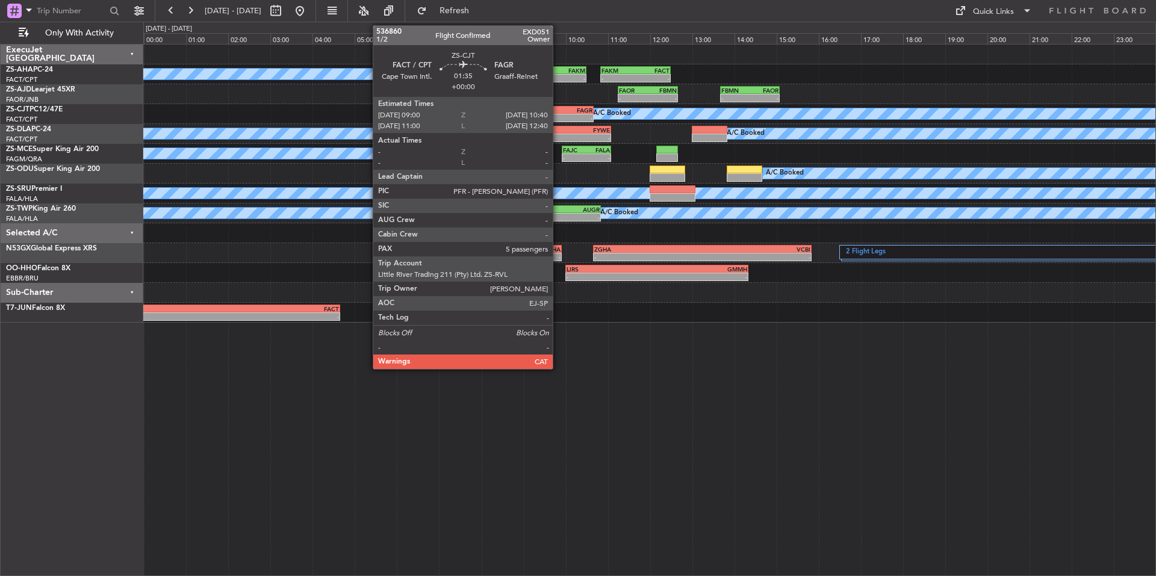
click at [558, 117] on div "-" at bounding box center [575, 117] width 34 height 7
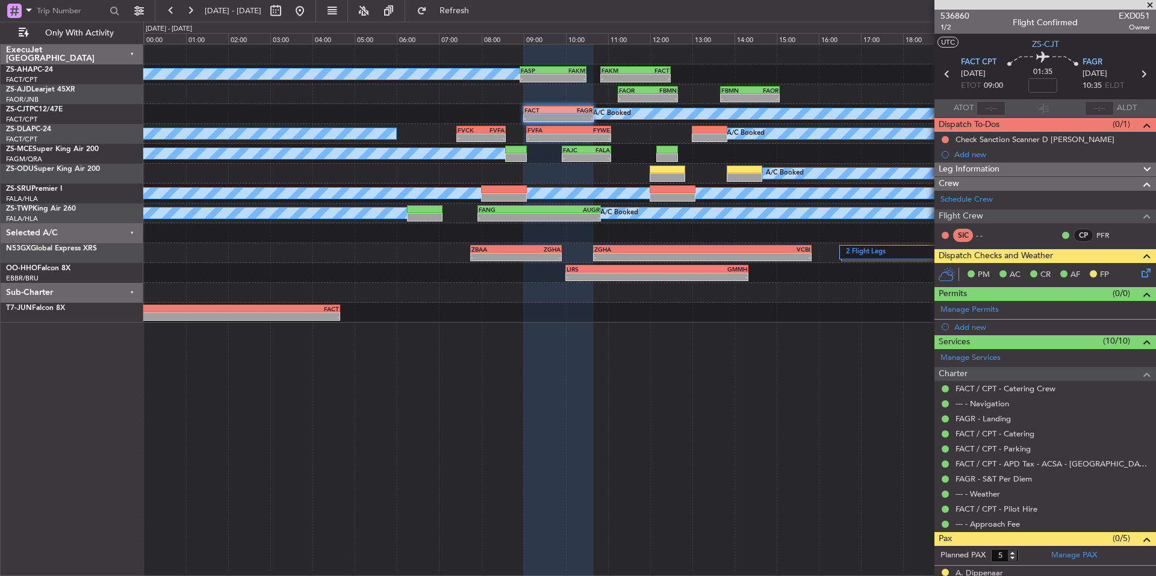
click at [1147, 4] on span at bounding box center [1150, 5] width 12 height 11
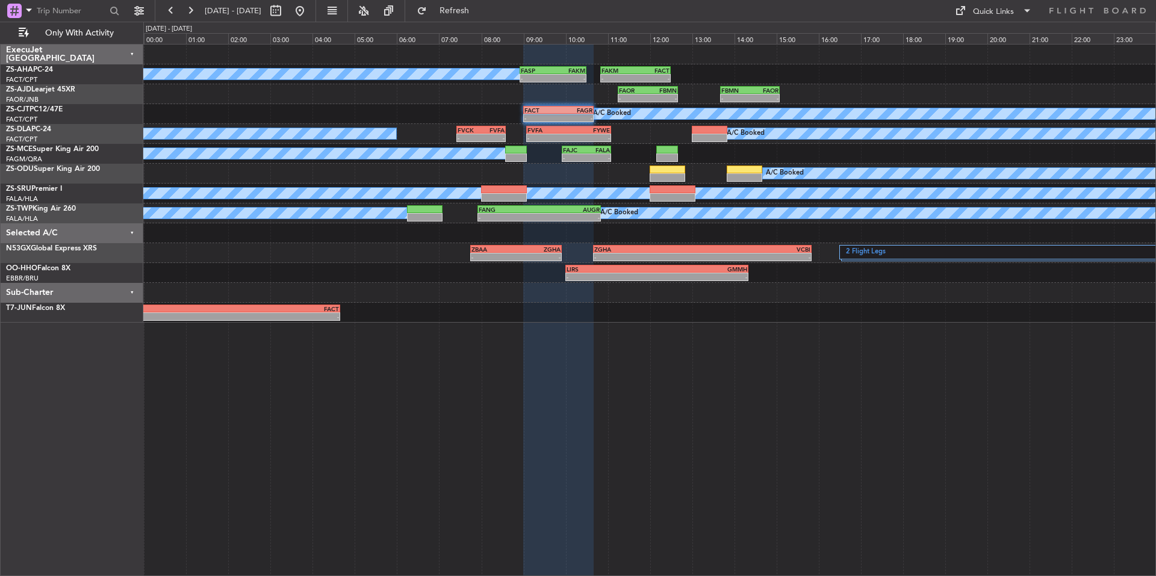
type input "0"
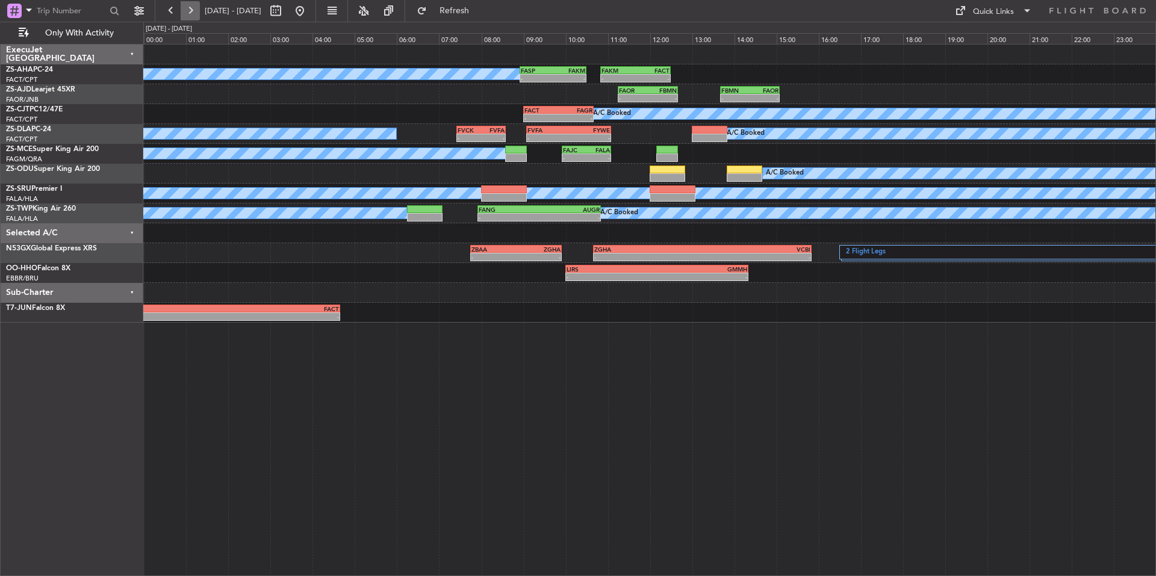
click at [189, 11] on button at bounding box center [190, 10] width 19 height 19
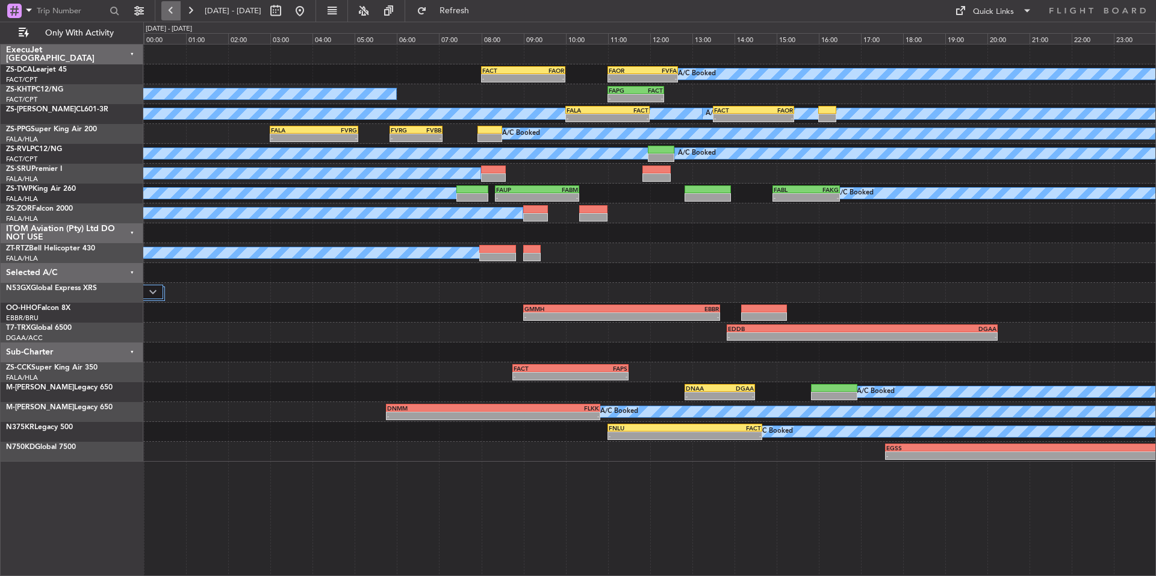
click at [180, 11] on button at bounding box center [170, 10] width 19 height 19
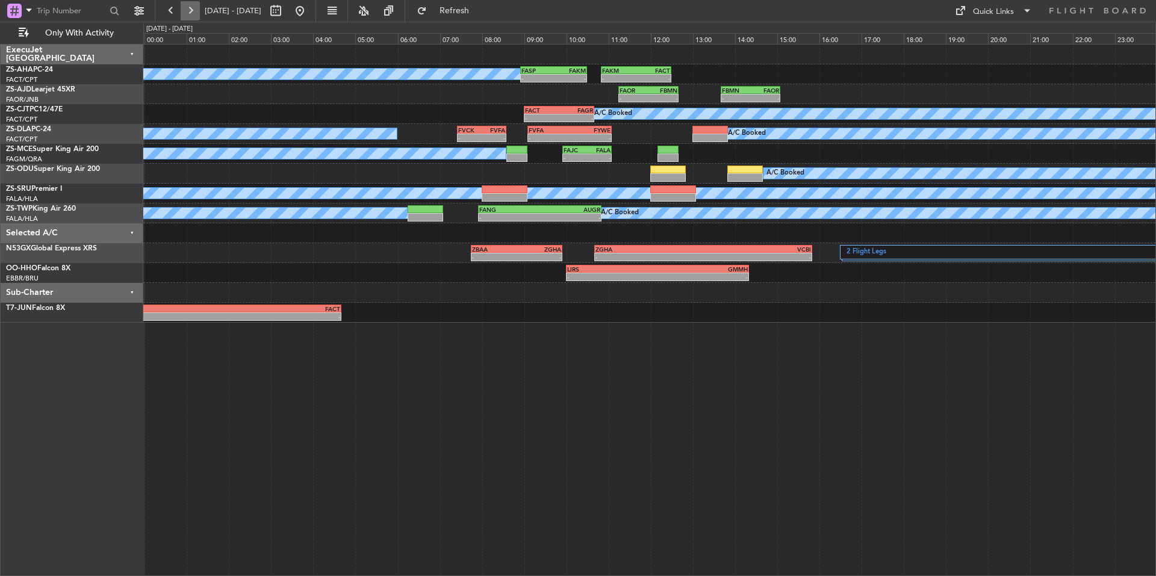
click at [194, 11] on button at bounding box center [190, 10] width 19 height 19
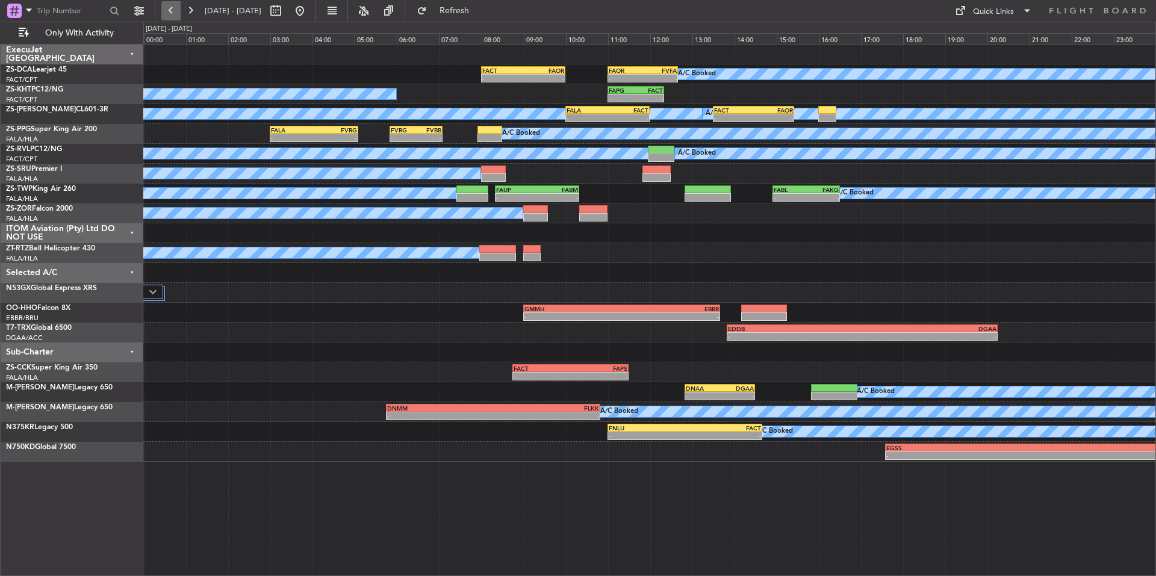
click at [171, 11] on button at bounding box center [170, 10] width 19 height 19
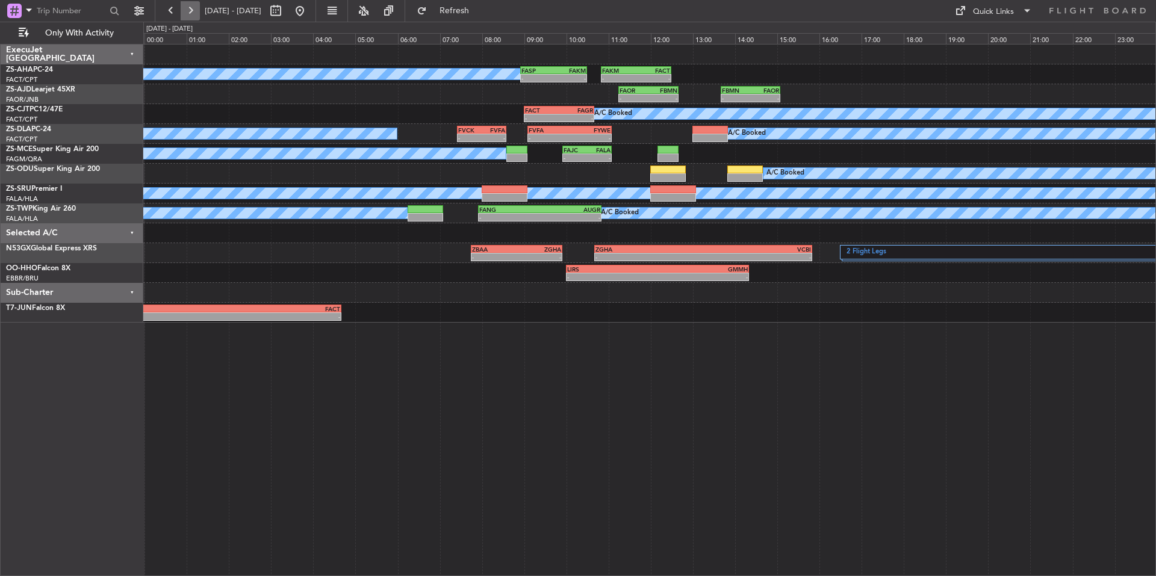
click at [191, 10] on button at bounding box center [190, 10] width 19 height 19
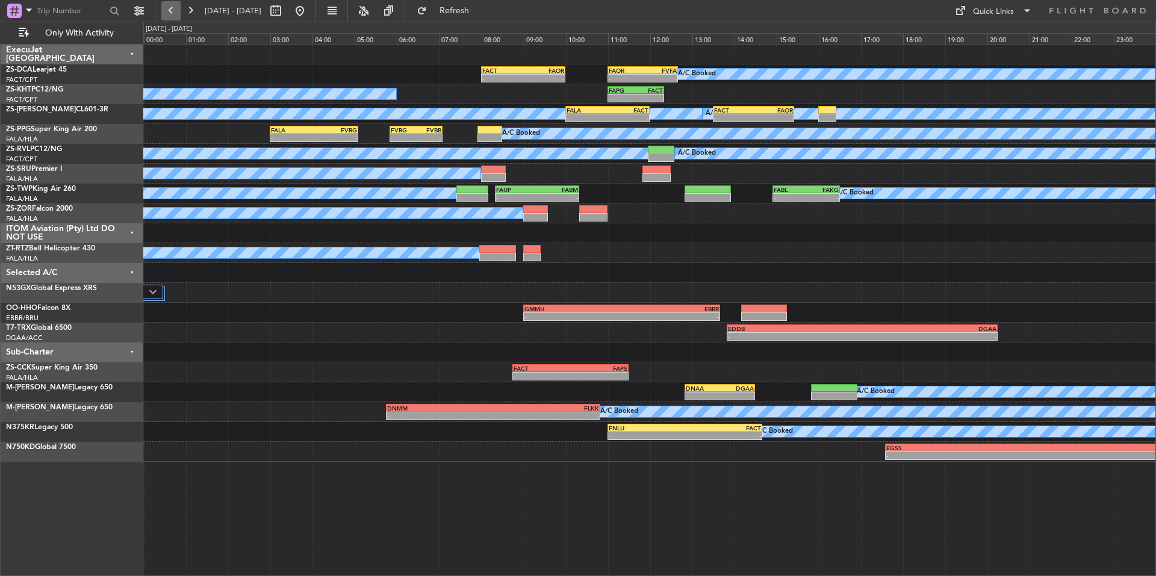
click at [174, 13] on button at bounding box center [170, 10] width 19 height 19
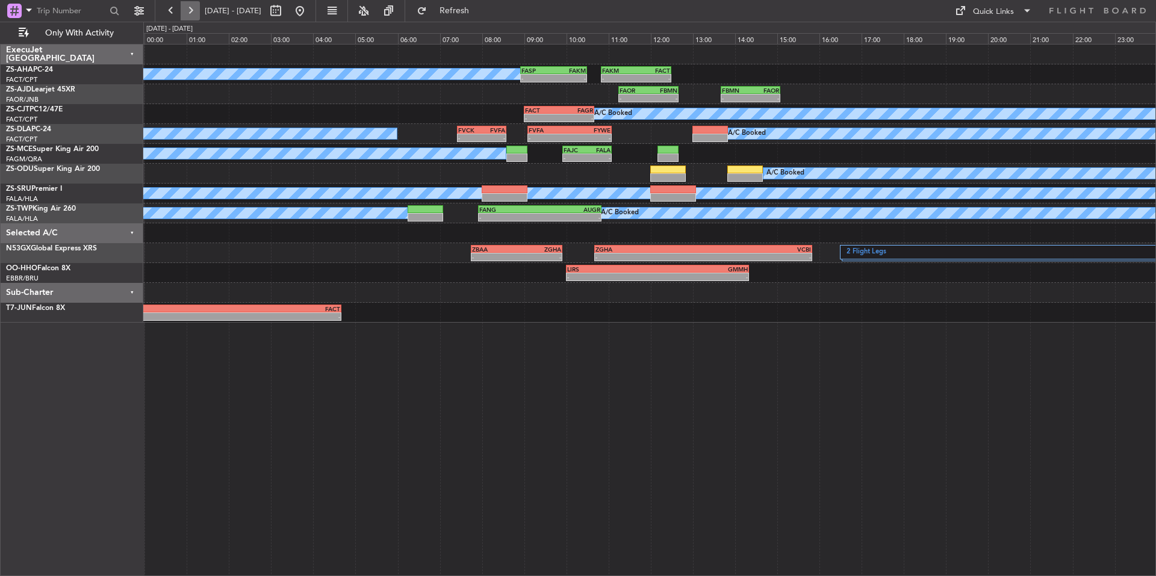
click at [192, 8] on button at bounding box center [190, 10] width 19 height 19
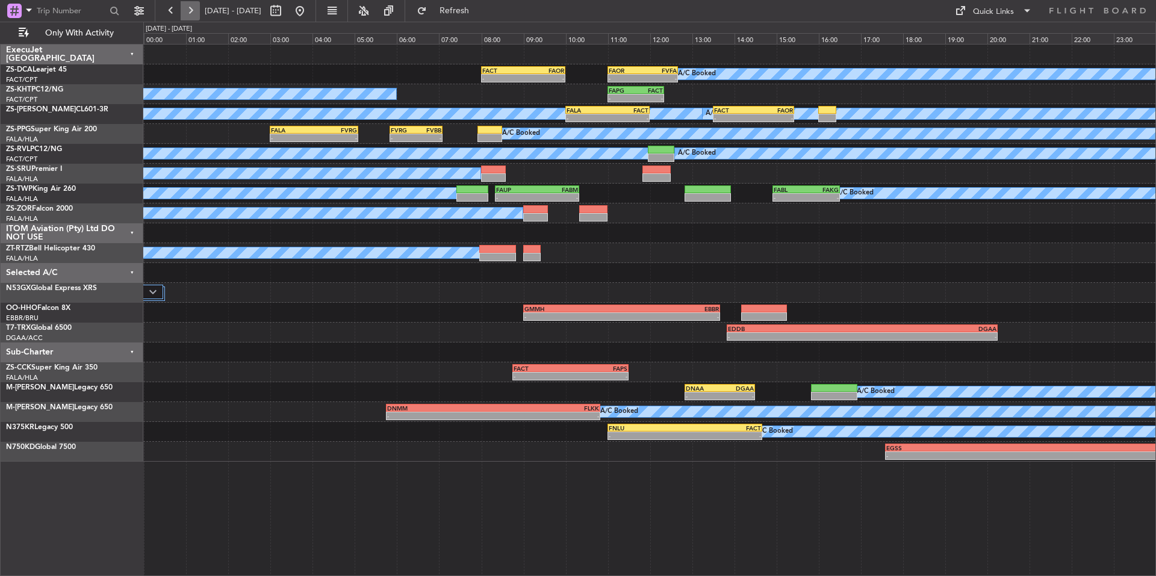
click at [192, 8] on button at bounding box center [190, 10] width 19 height 19
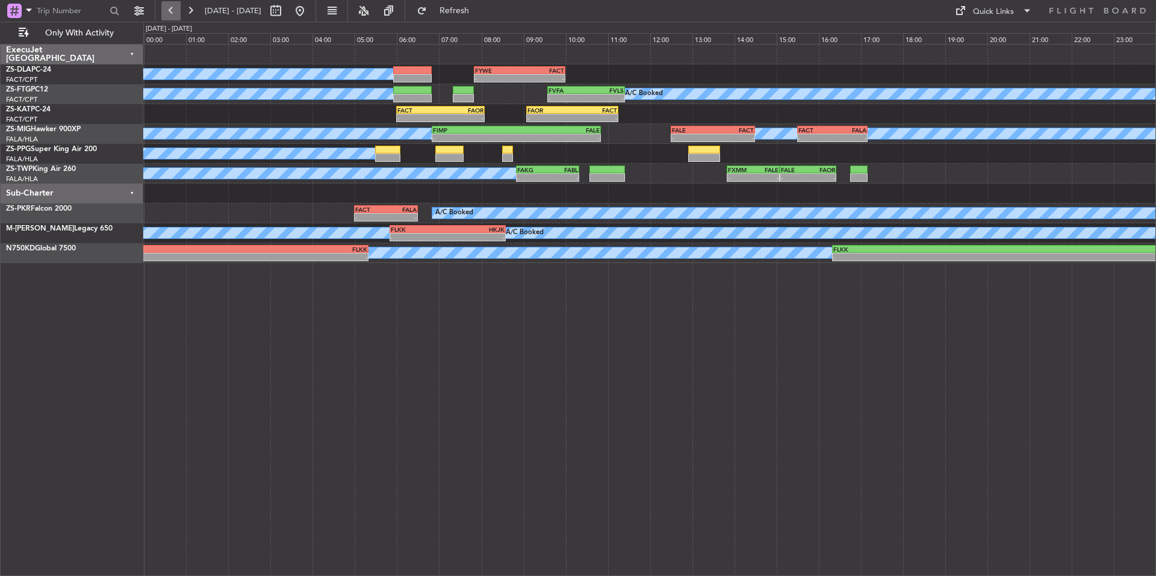
click at [173, 13] on button at bounding box center [170, 10] width 19 height 19
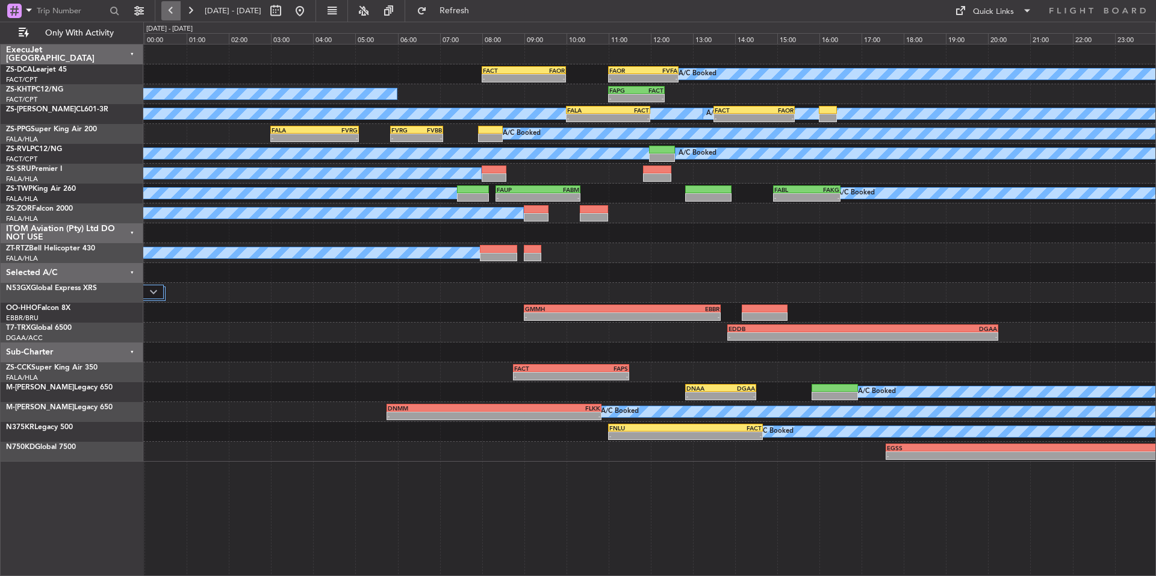
click at [173, 13] on button at bounding box center [170, 10] width 19 height 19
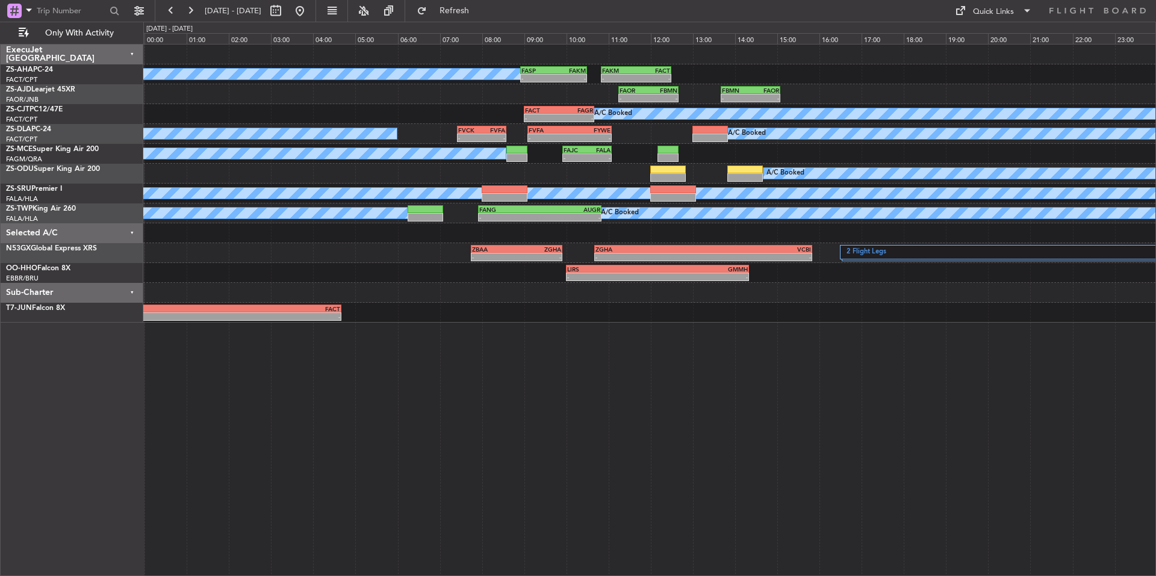
click at [202, 11] on span "[DATE] - [DATE]" at bounding box center [233, 10] width 66 height 19
click at [195, 11] on button at bounding box center [190, 10] width 19 height 19
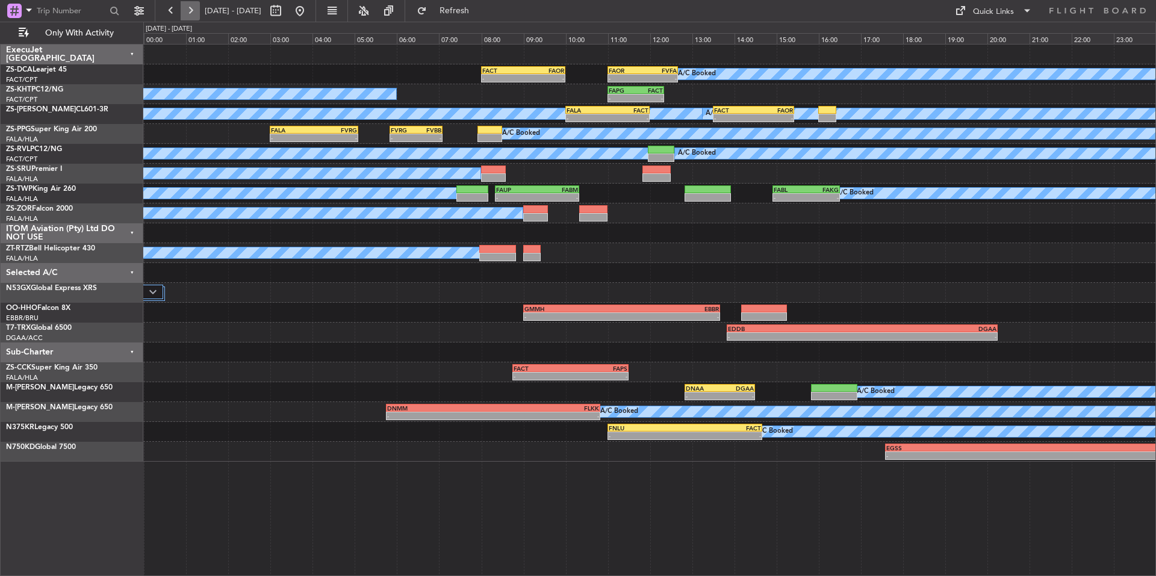
click at [190, 10] on button at bounding box center [190, 10] width 19 height 19
